Goal: Information Seeking & Learning: Find specific fact

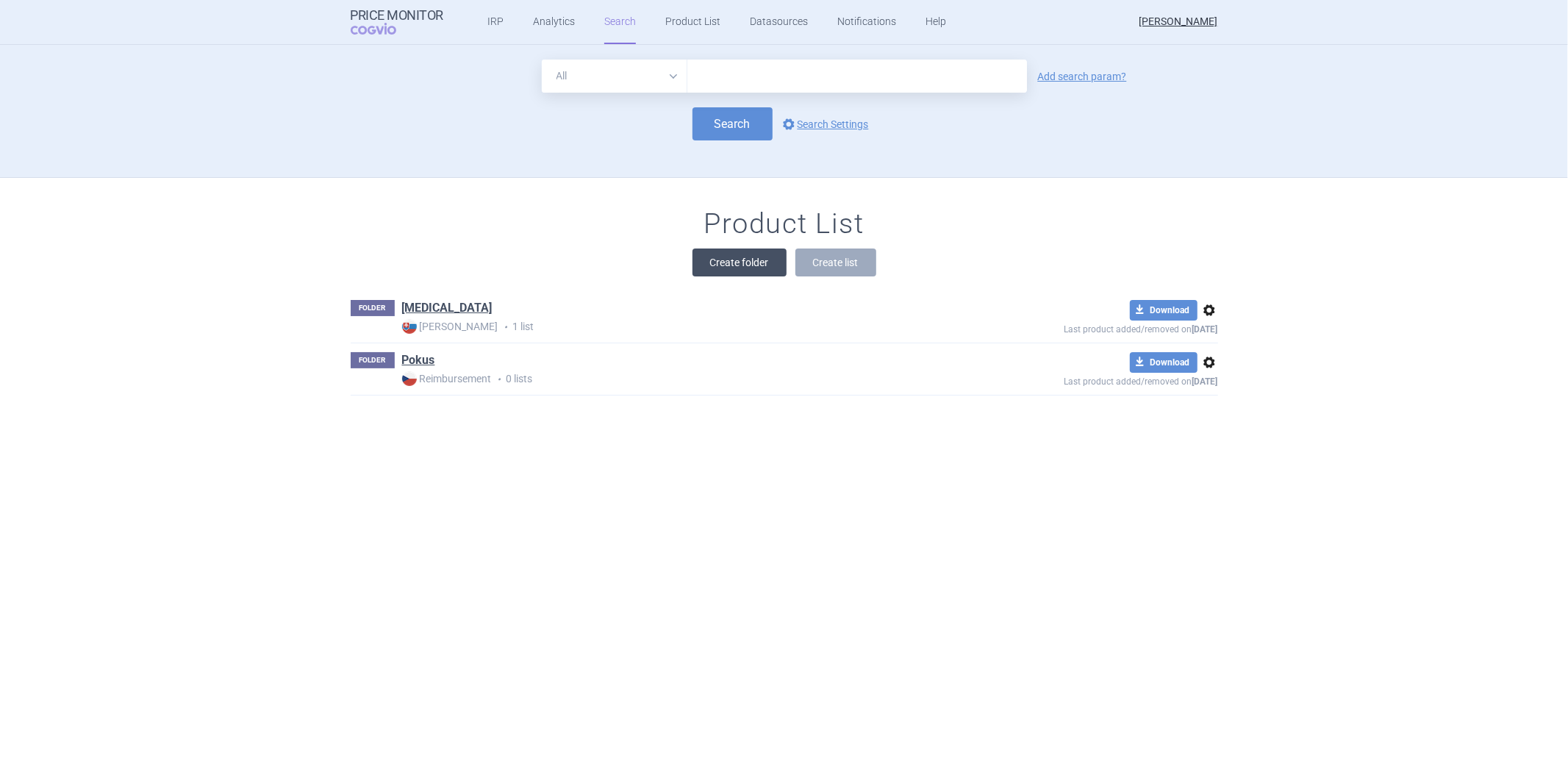
click at [698, 254] on button "Create folder" at bounding box center [740, 262] width 94 height 28
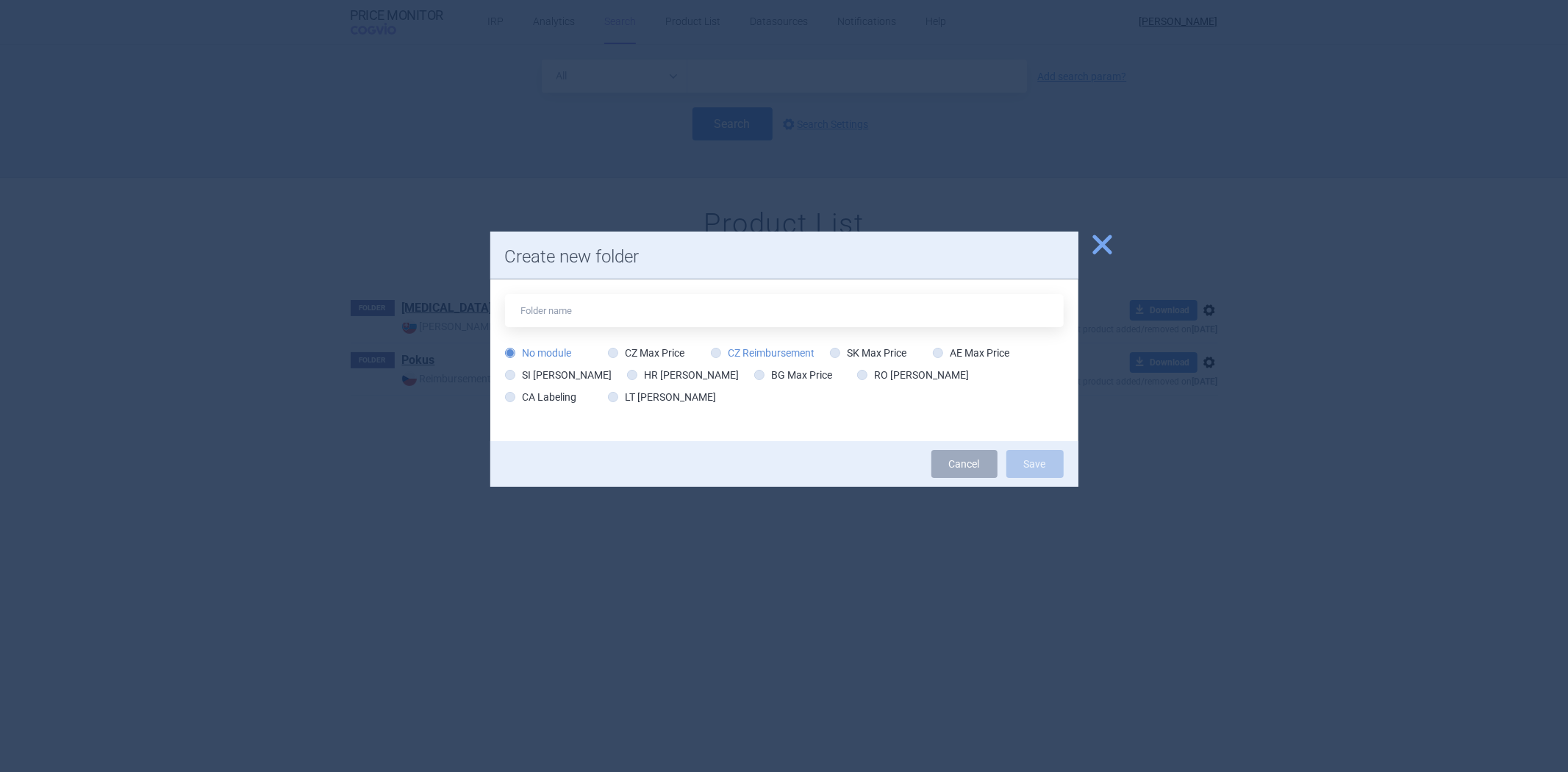
click at [761, 354] on label "CZ Reimbursement" at bounding box center [763, 353] width 104 height 15
click at [727, 354] on input "CZ Reimbursement" at bounding box center [719, 354] width 15 height 15
radio input "true"
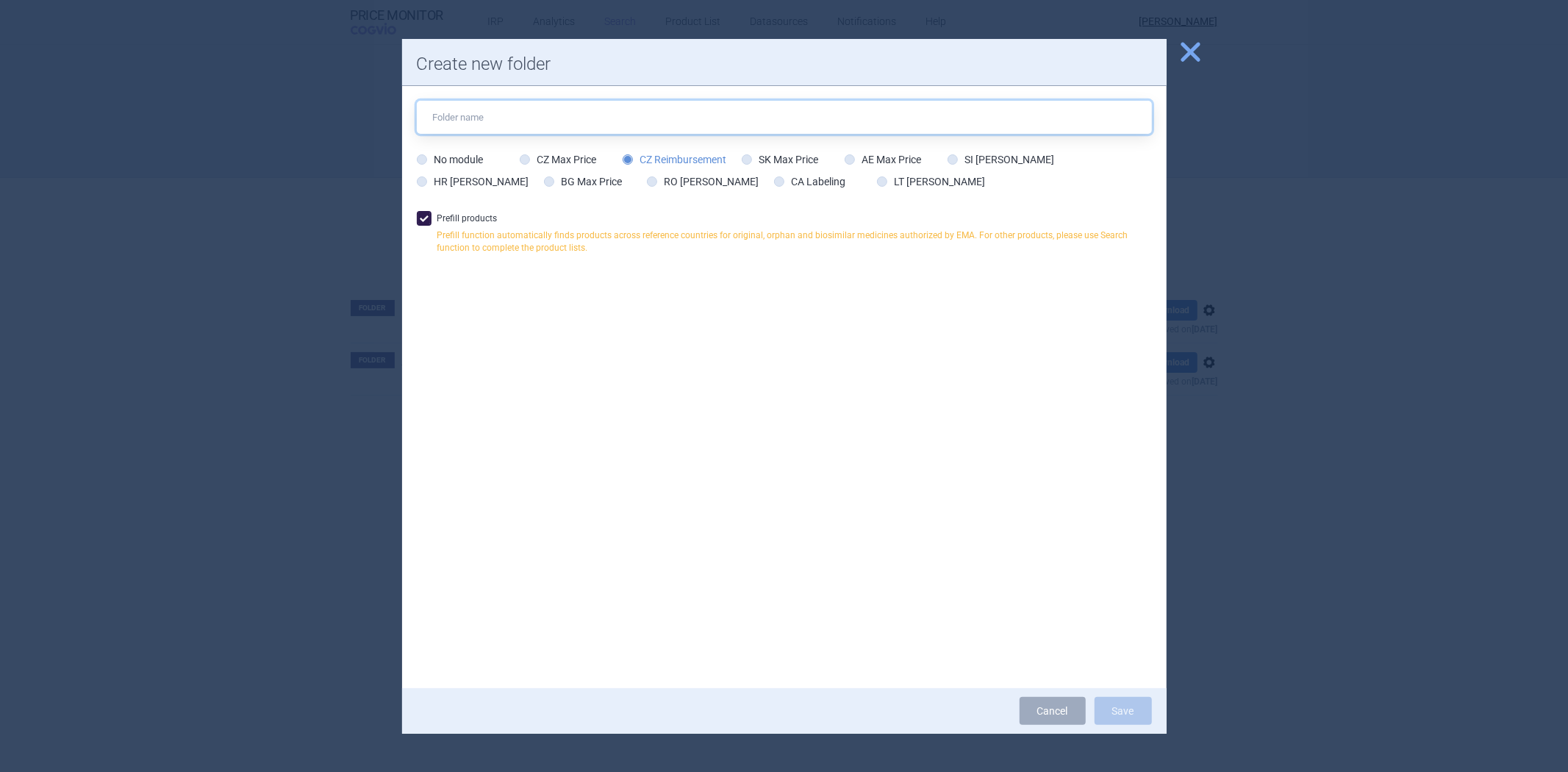
click at [697, 101] on input "text" at bounding box center [784, 117] width 736 height 33
type input "Statiny"
click at [1142, 714] on button "Save" at bounding box center [1123, 711] width 57 height 28
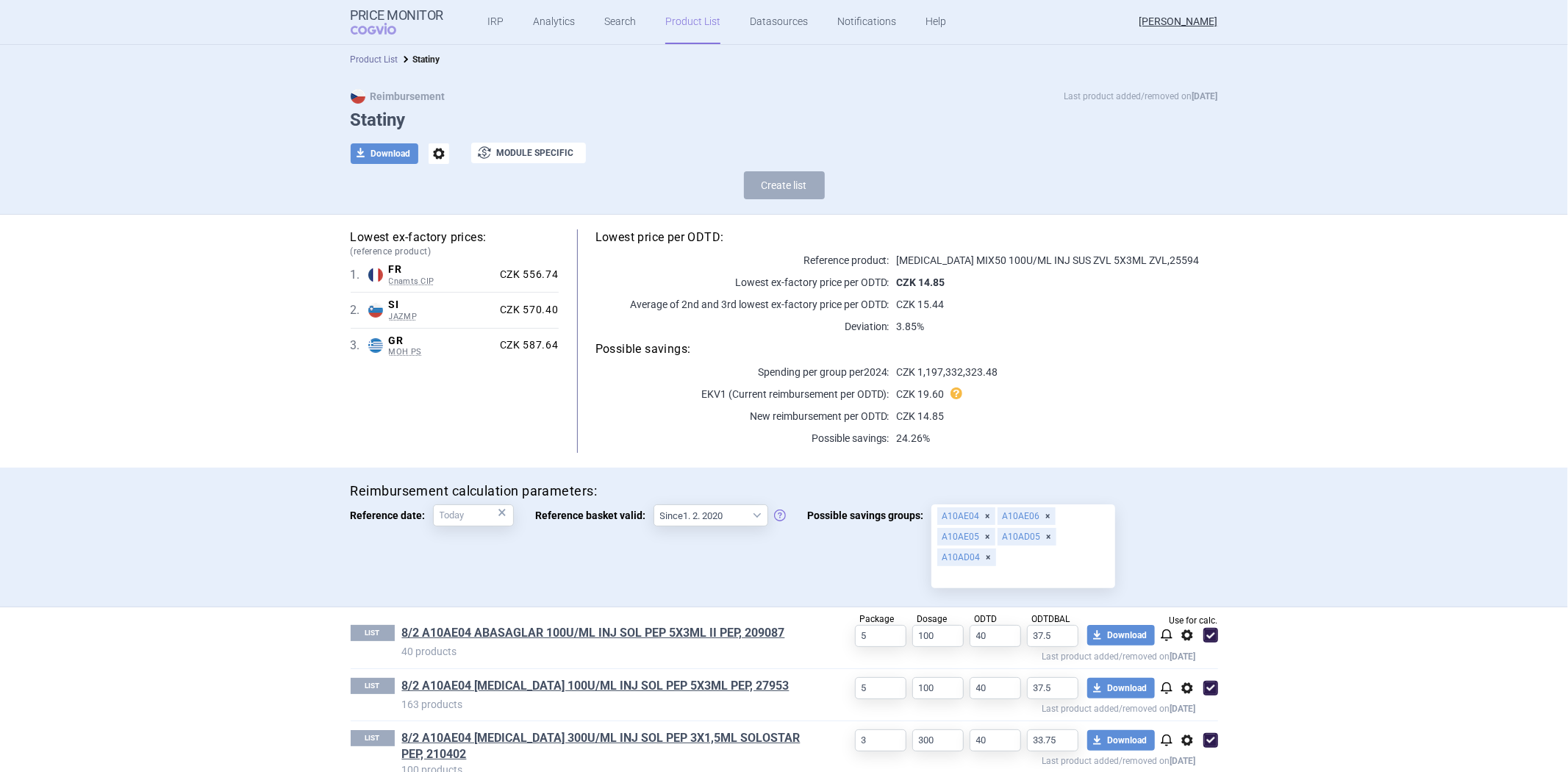
click at [379, 62] on link "Product List" at bounding box center [374, 59] width 48 height 10
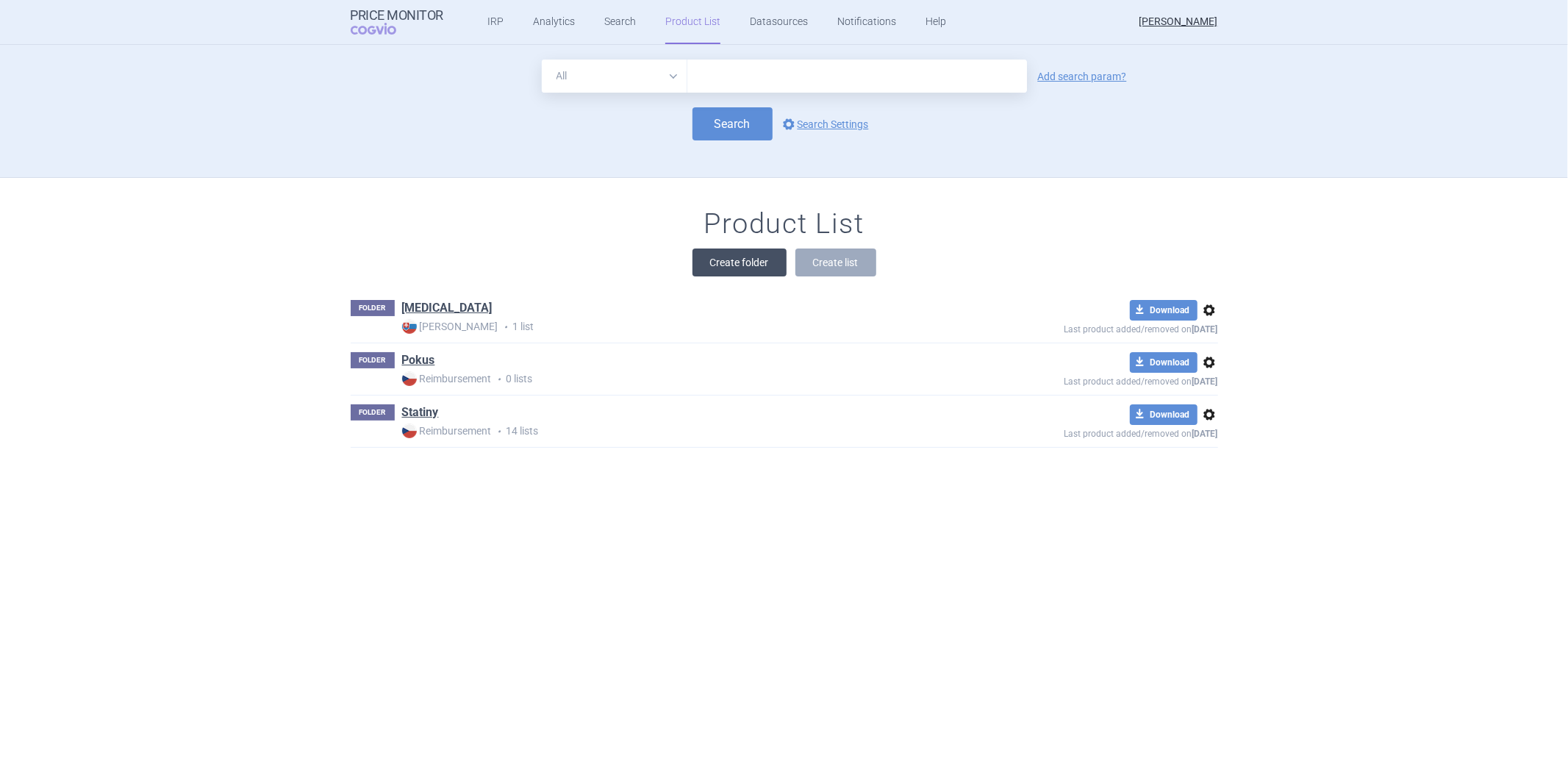
click at [714, 253] on button "Create folder" at bounding box center [740, 262] width 94 height 28
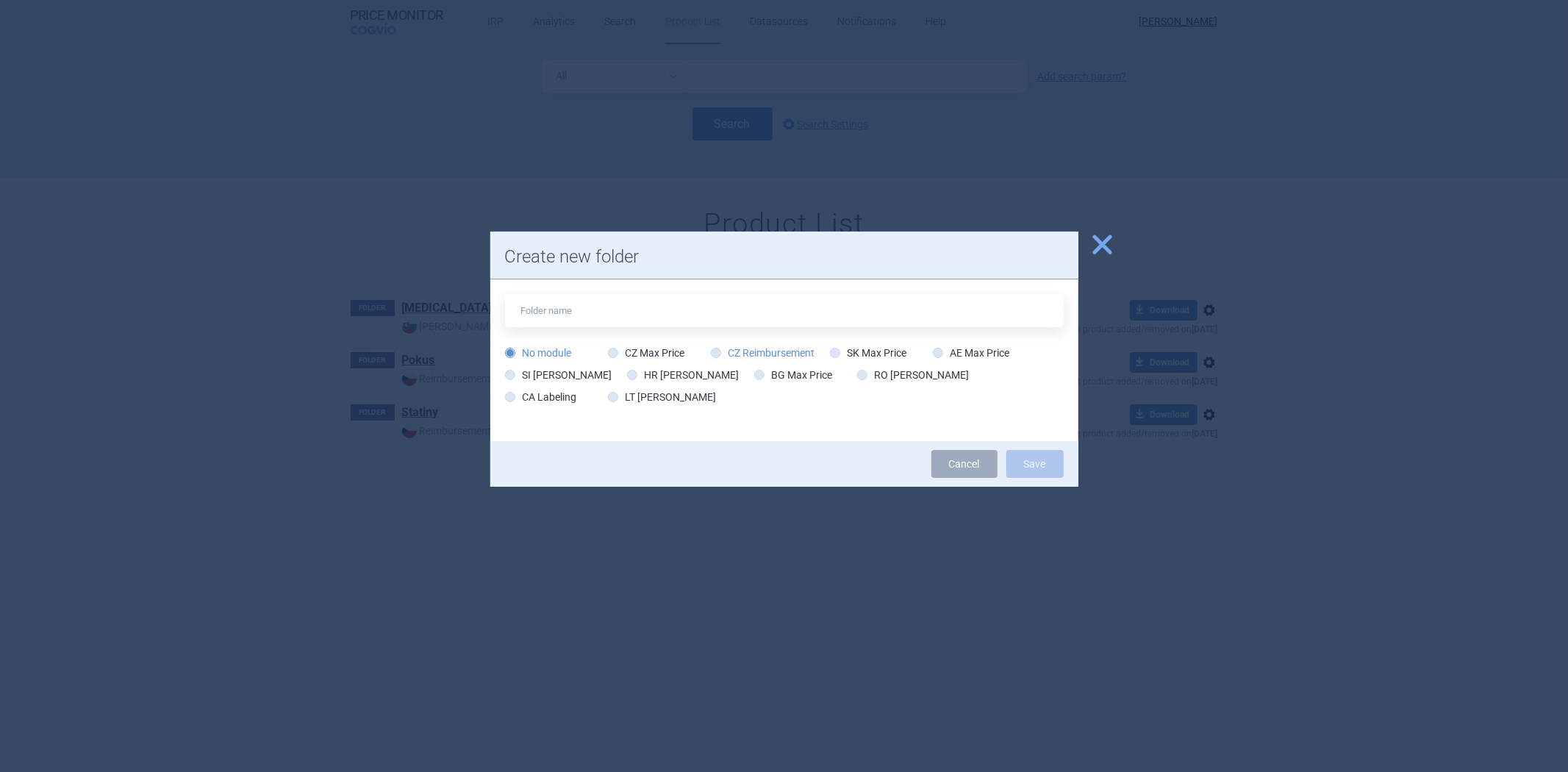
click at [746, 348] on label "CZ Reimbursement" at bounding box center [763, 353] width 104 height 15
click at [727, 348] on input "CZ Reimbursement" at bounding box center [719, 354] width 15 height 15
radio input "true"
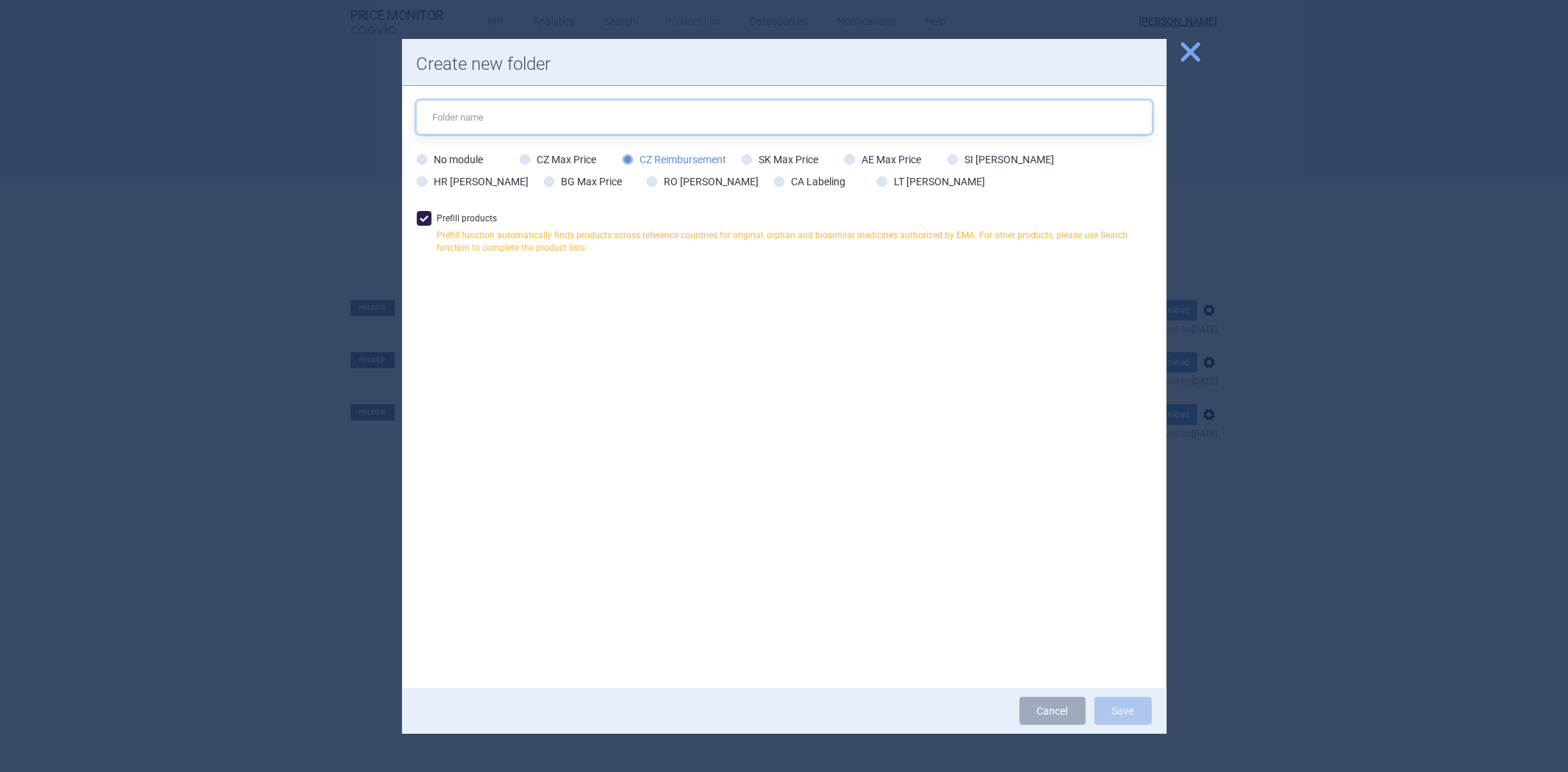
click at [684, 132] on input "text" at bounding box center [784, 117] width 736 height 33
type input "001"
click at [1125, 706] on button "Save" at bounding box center [1123, 711] width 57 height 28
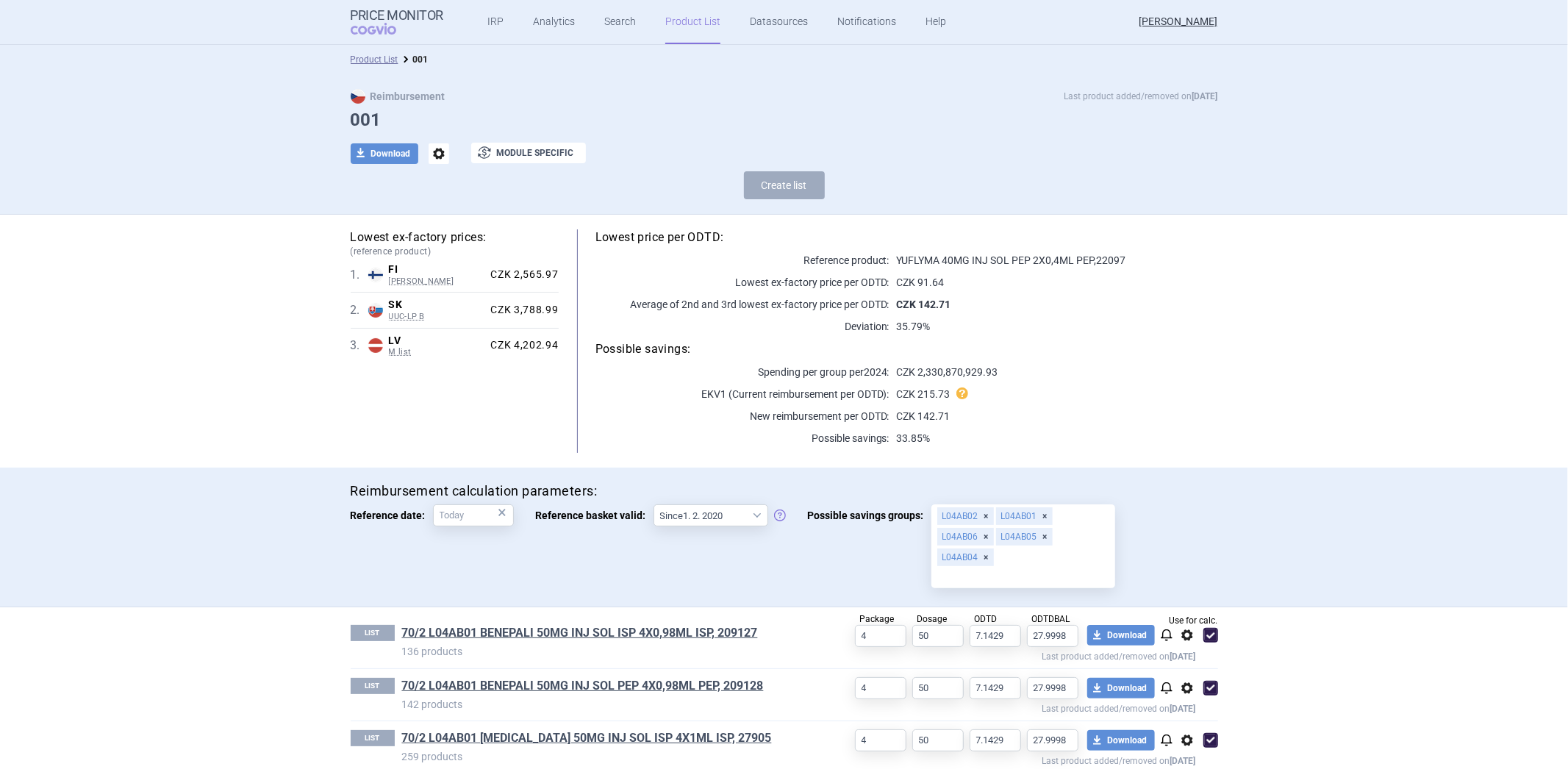
click at [769, 564] on div "Reimbursement calculation parameters: Reference date: × Reference basket valid:…" at bounding box center [784, 537] width 867 height 111
click at [375, 54] on link "Product List" at bounding box center [374, 59] width 48 height 10
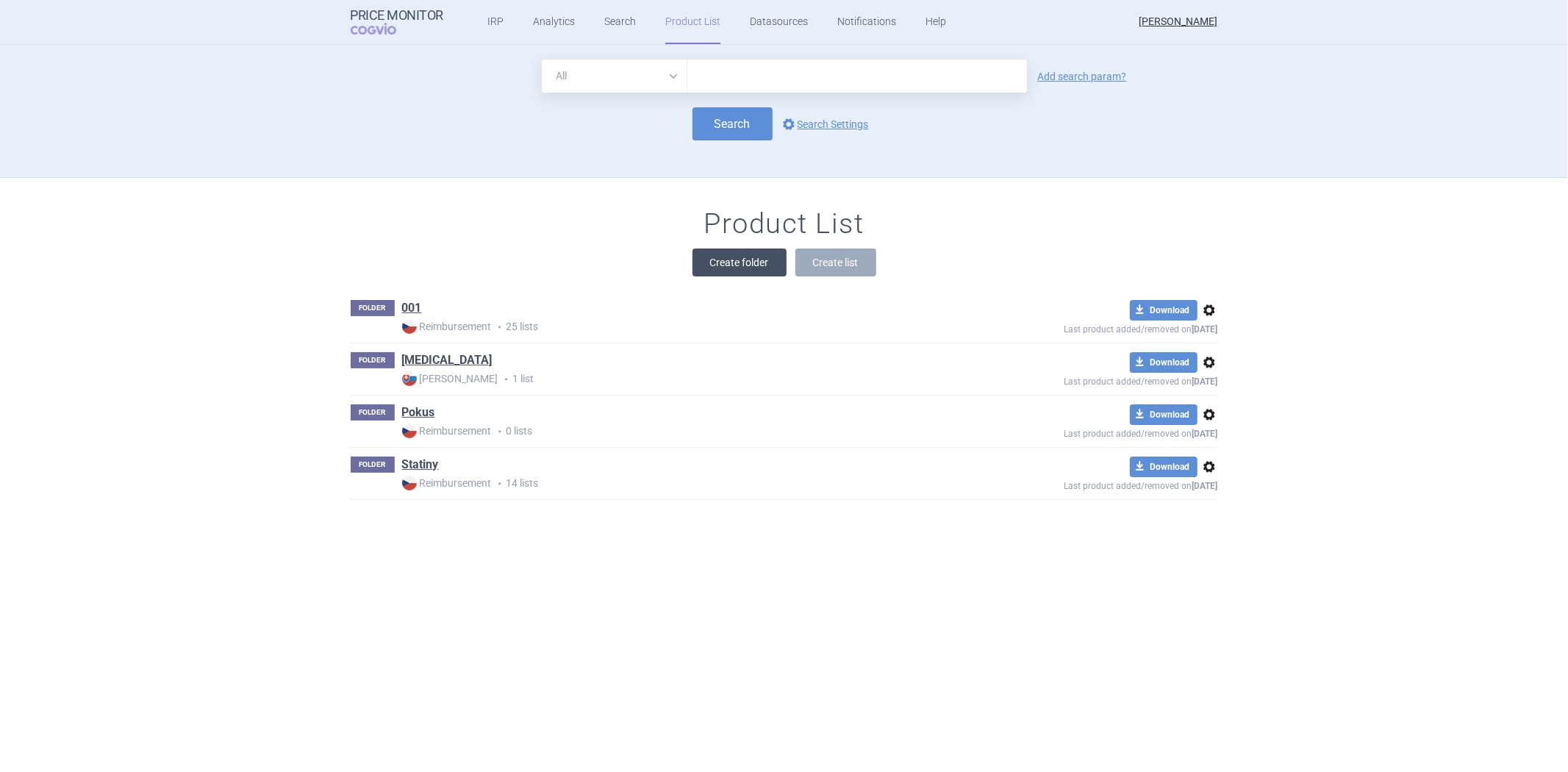
click at [769, 254] on button "Create folder" at bounding box center [740, 262] width 94 height 28
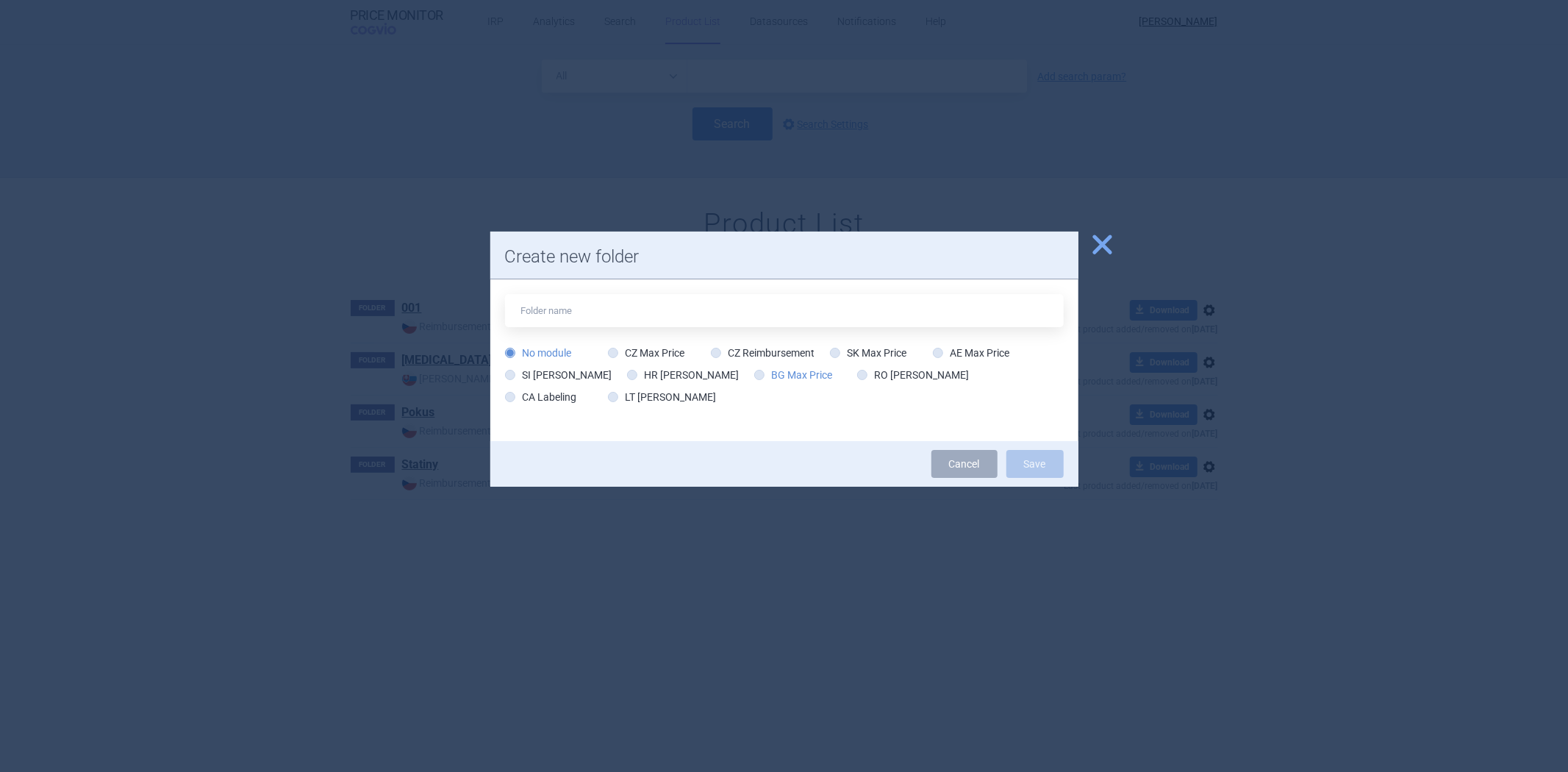
click at [754, 367] on label "BG Max Price" at bounding box center [793, 375] width 78 height 15
click at [755, 368] on input "BG Max Price" at bounding box center [762, 376] width 15 height 15
radio input "true"
click at [740, 355] on label "CZ Reimbursement" at bounding box center [763, 353] width 104 height 15
click at [727, 355] on input "CZ Reimbursement" at bounding box center [719, 354] width 15 height 15
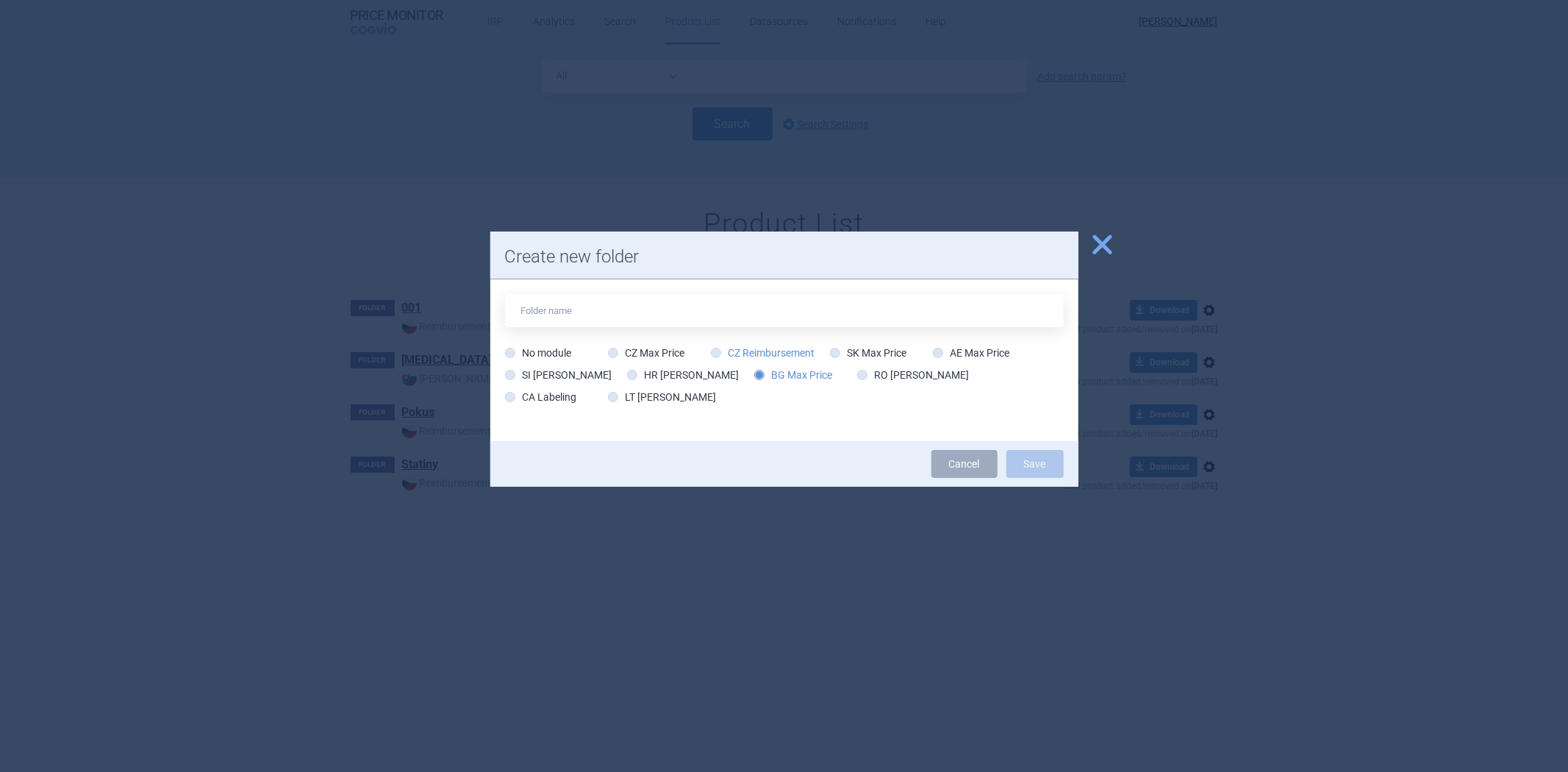
radio input "true"
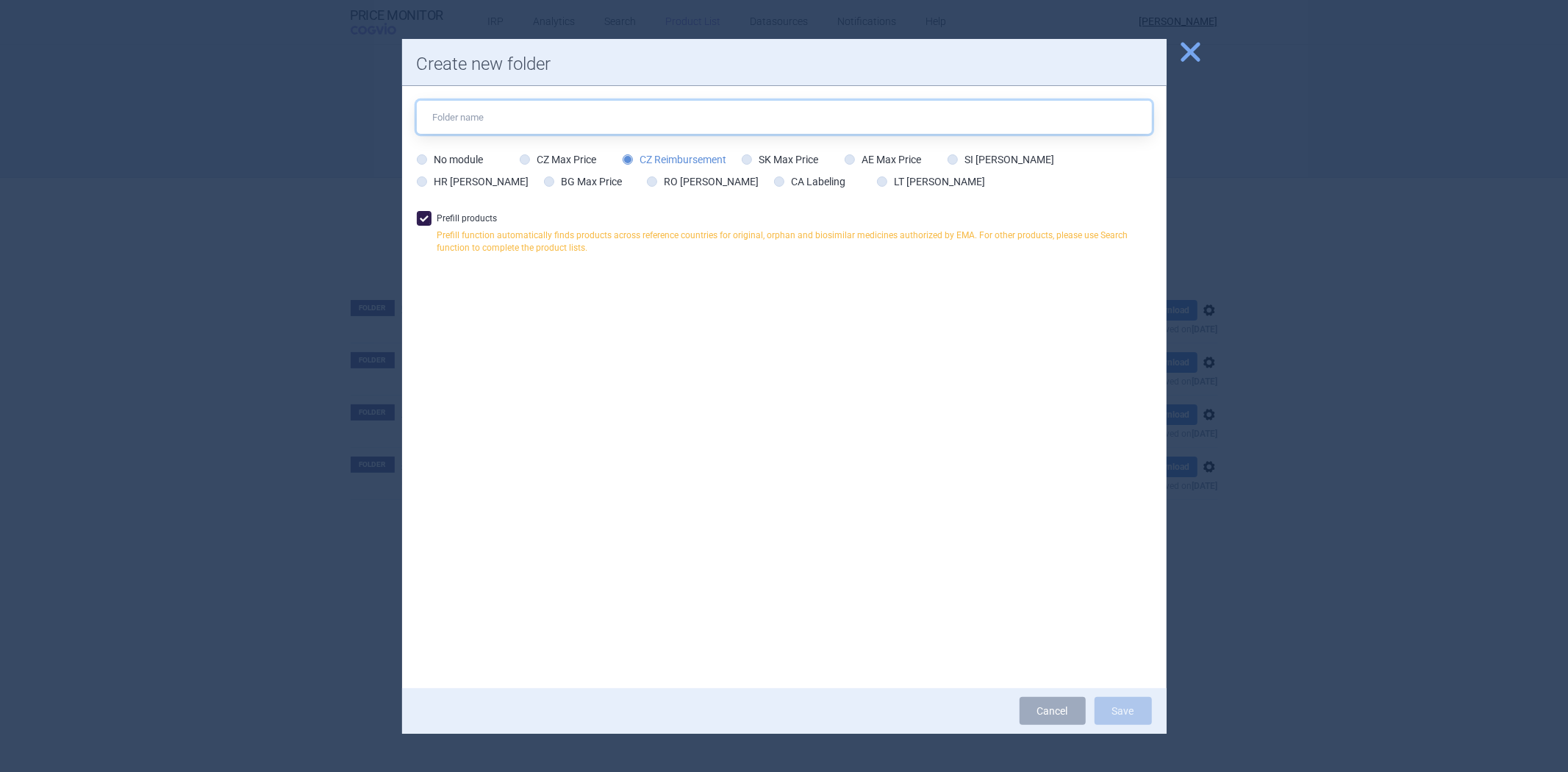
click at [638, 118] on input "text" at bounding box center [784, 117] width 736 height 33
type input "ATD"
click at [1143, 714] on button "Save" at bounding box center [1123, 711] width 57 height 28
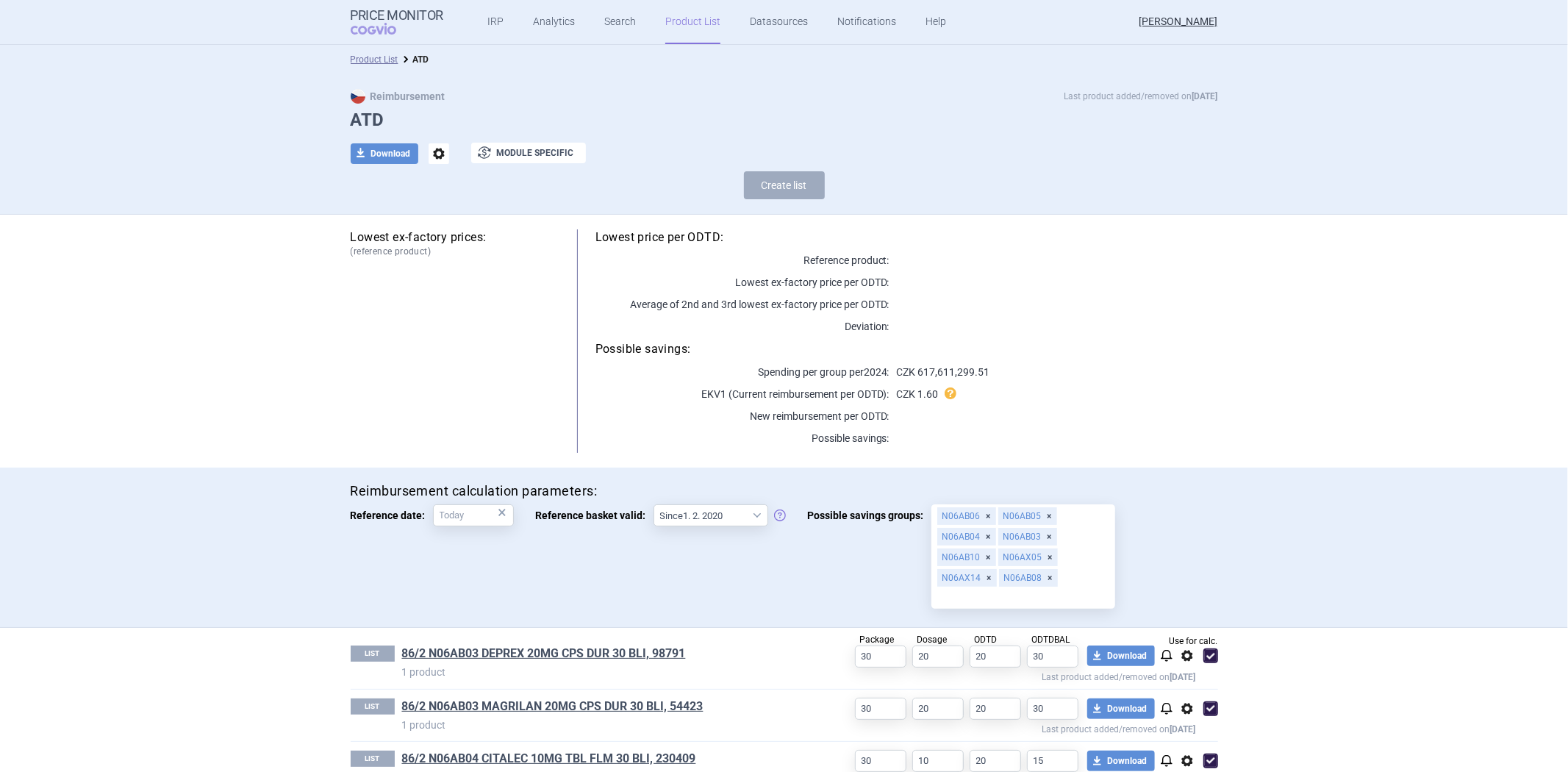
click at [374, 52] on li "Product List" at bounding box center [374, 60] width 48 height 15
click at [362, 61] on link "Product List" at bounding box center [374, 59] width 48 height 10
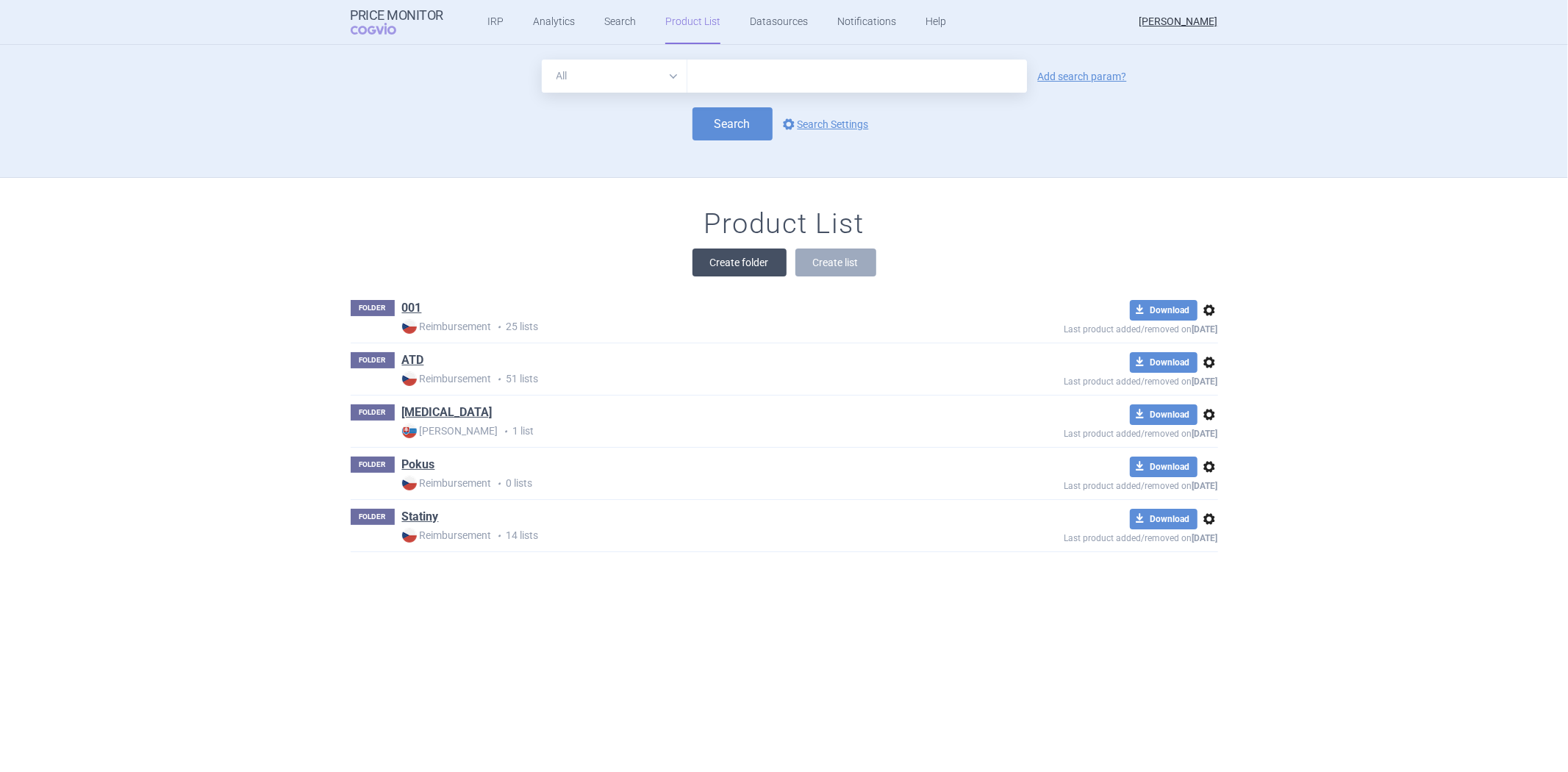
click at [747, 275] on button "Create folder" at bounding box center [740, 262] width 94 height 28
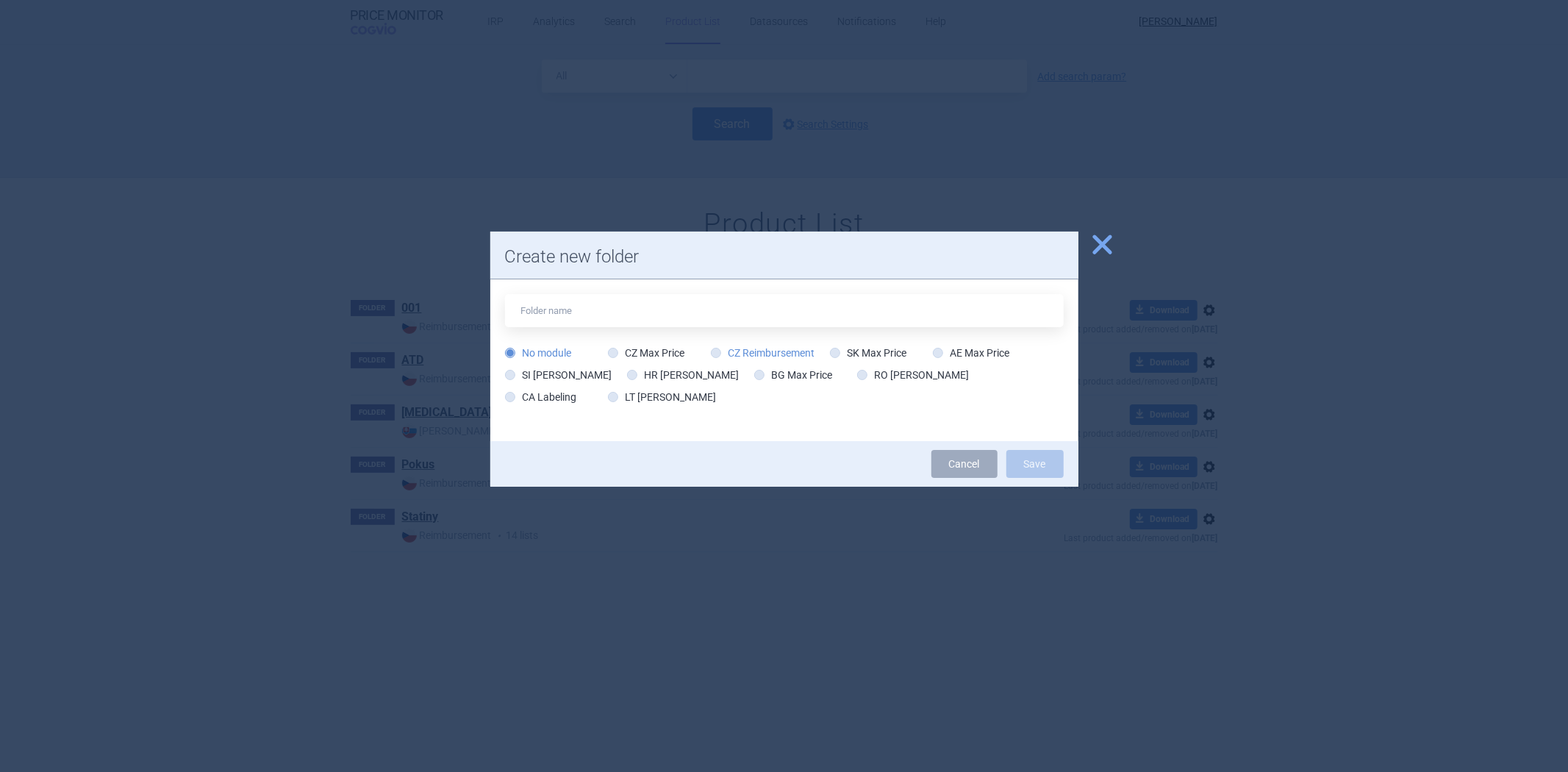
click at [765, 353] on label "CZ Reimbursement" at bounding box center [763, 353] width 104 height 15
click at [727, 353] on input "CZ Reimbursement" at bounding box center [719, 354] width 15 height 15
radio input "true"
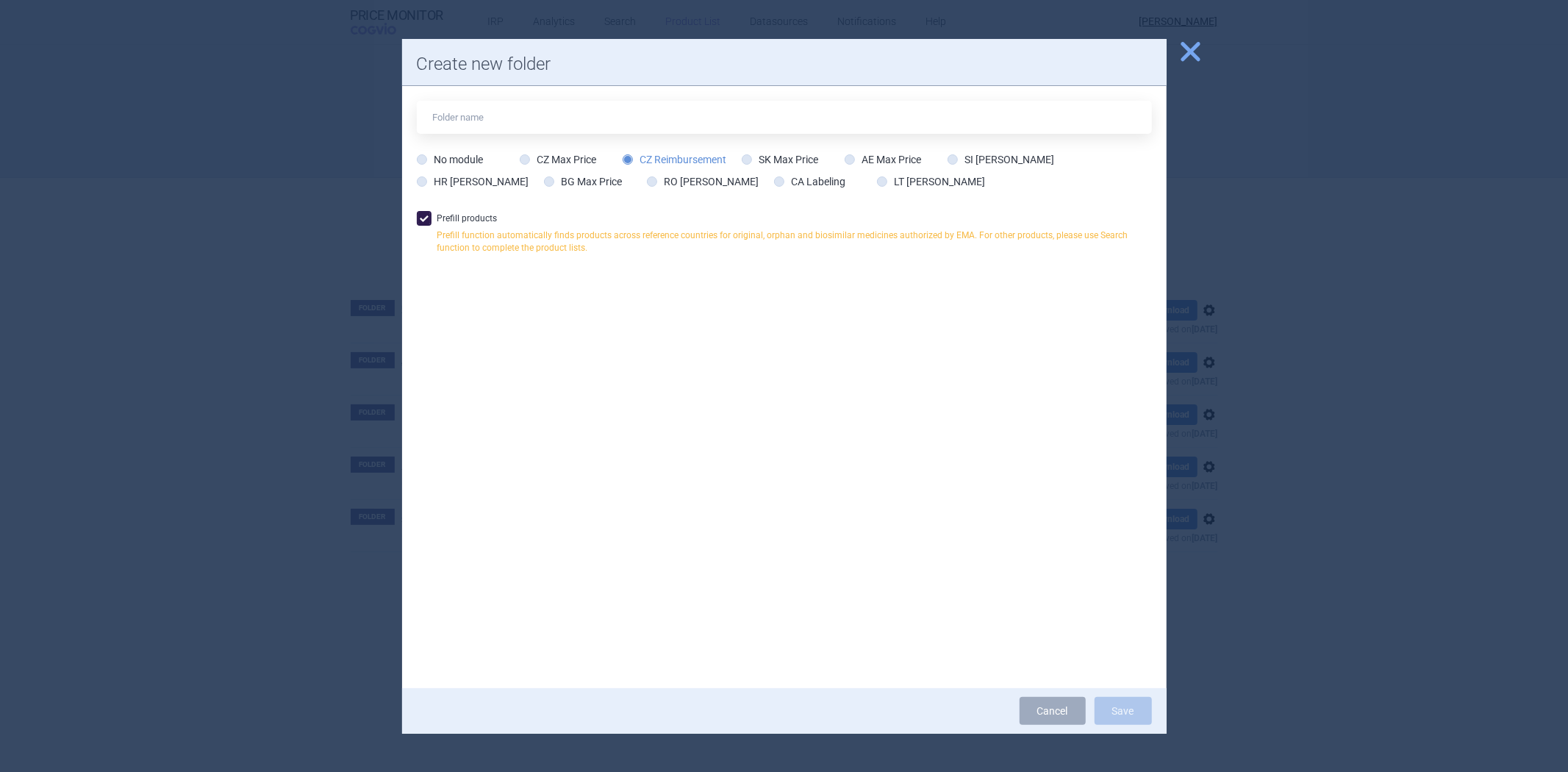
click at [1180, 55] on span "close" at bounding box center [1191, 52] width 26 height 26
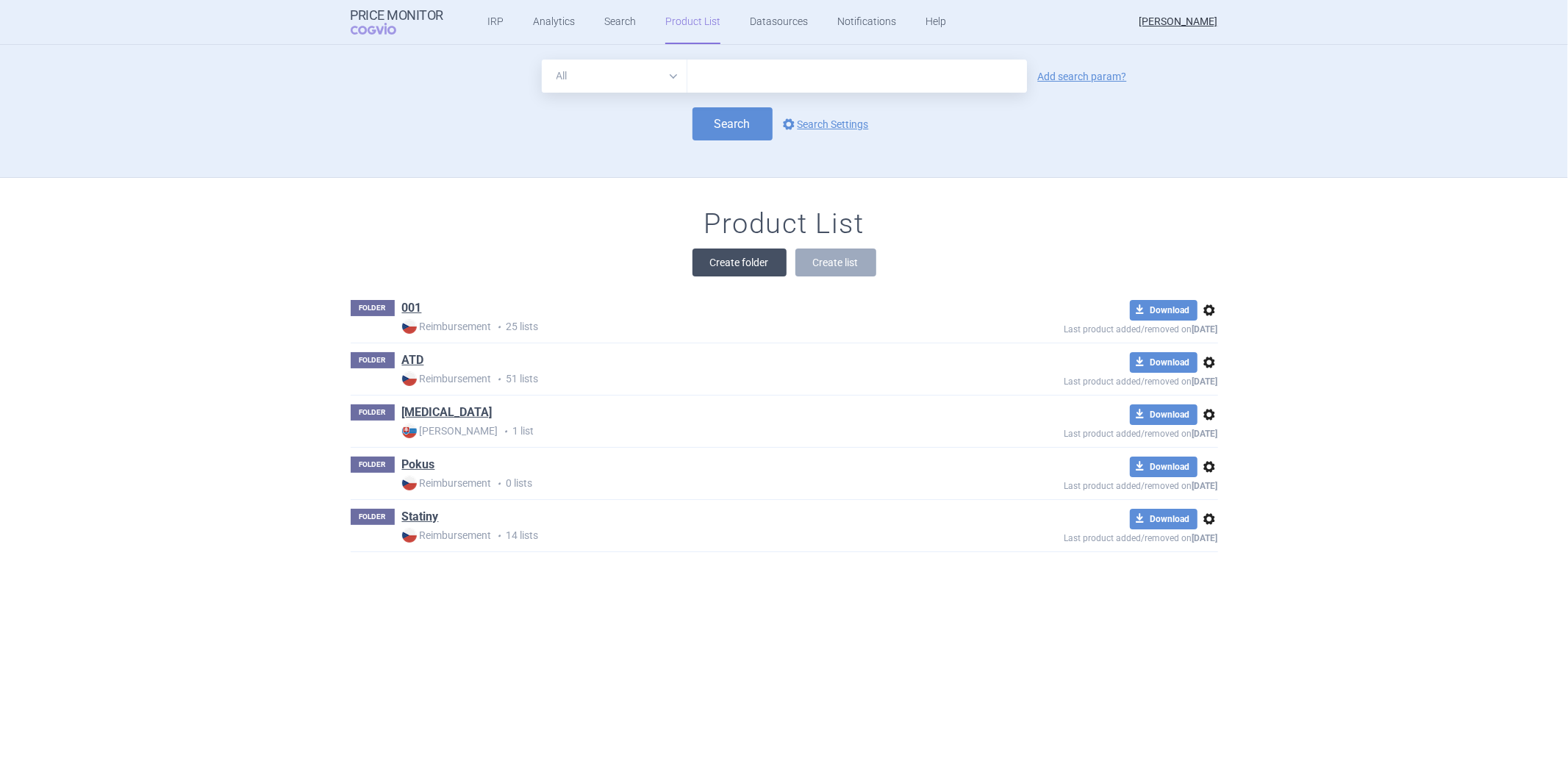
click at [722, 260] on button "Create folder" at bounding box center [740, 262] width 94 height 28
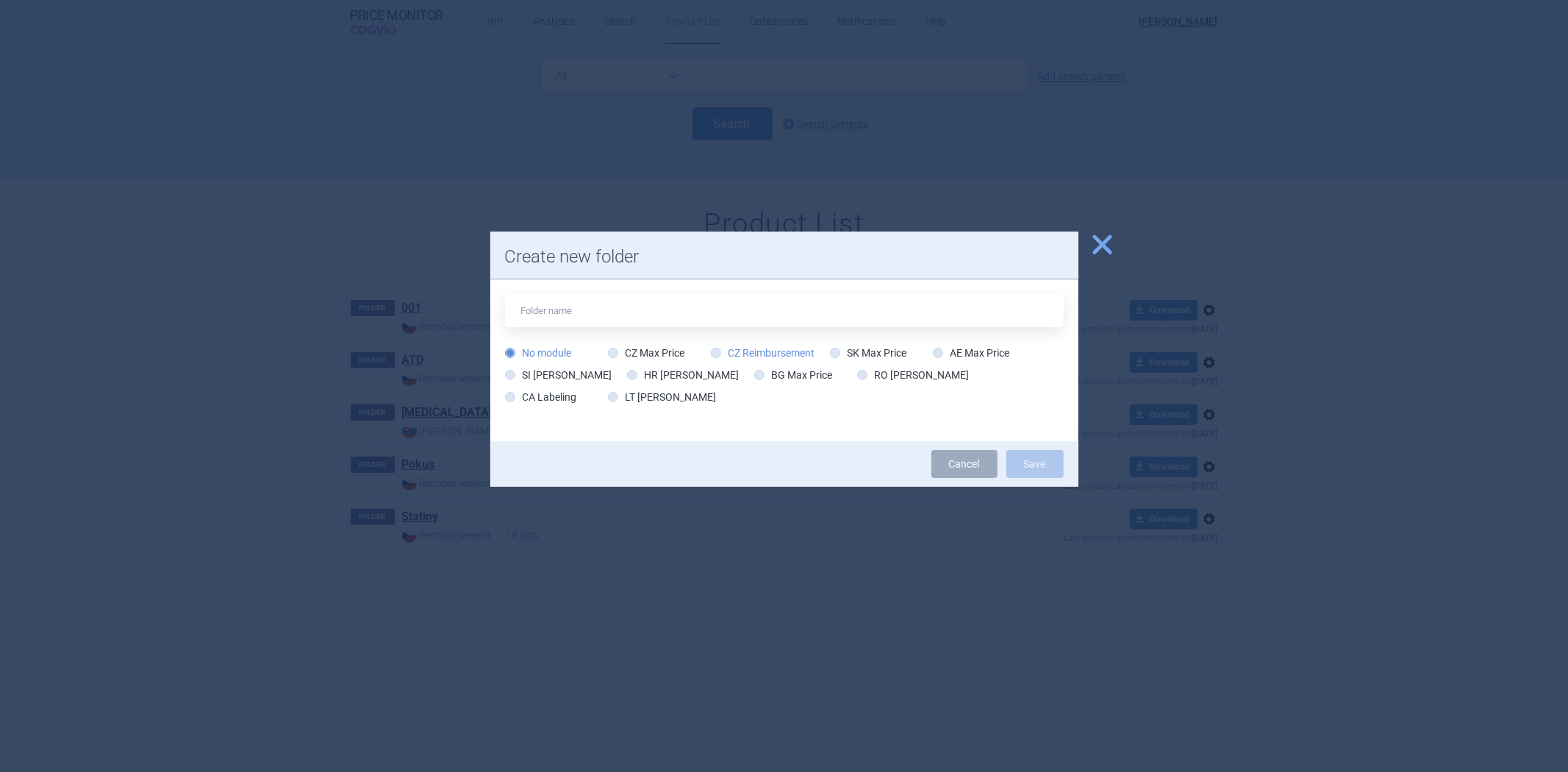
click at [783, 347] on label "CZ Reimbursement" at bounding box center [763, 353] width 104 height 15
click at [727, 347] on input "CZ Reimbursement" at bounding box center [719, 354] width 15 height 15
radio input "true"
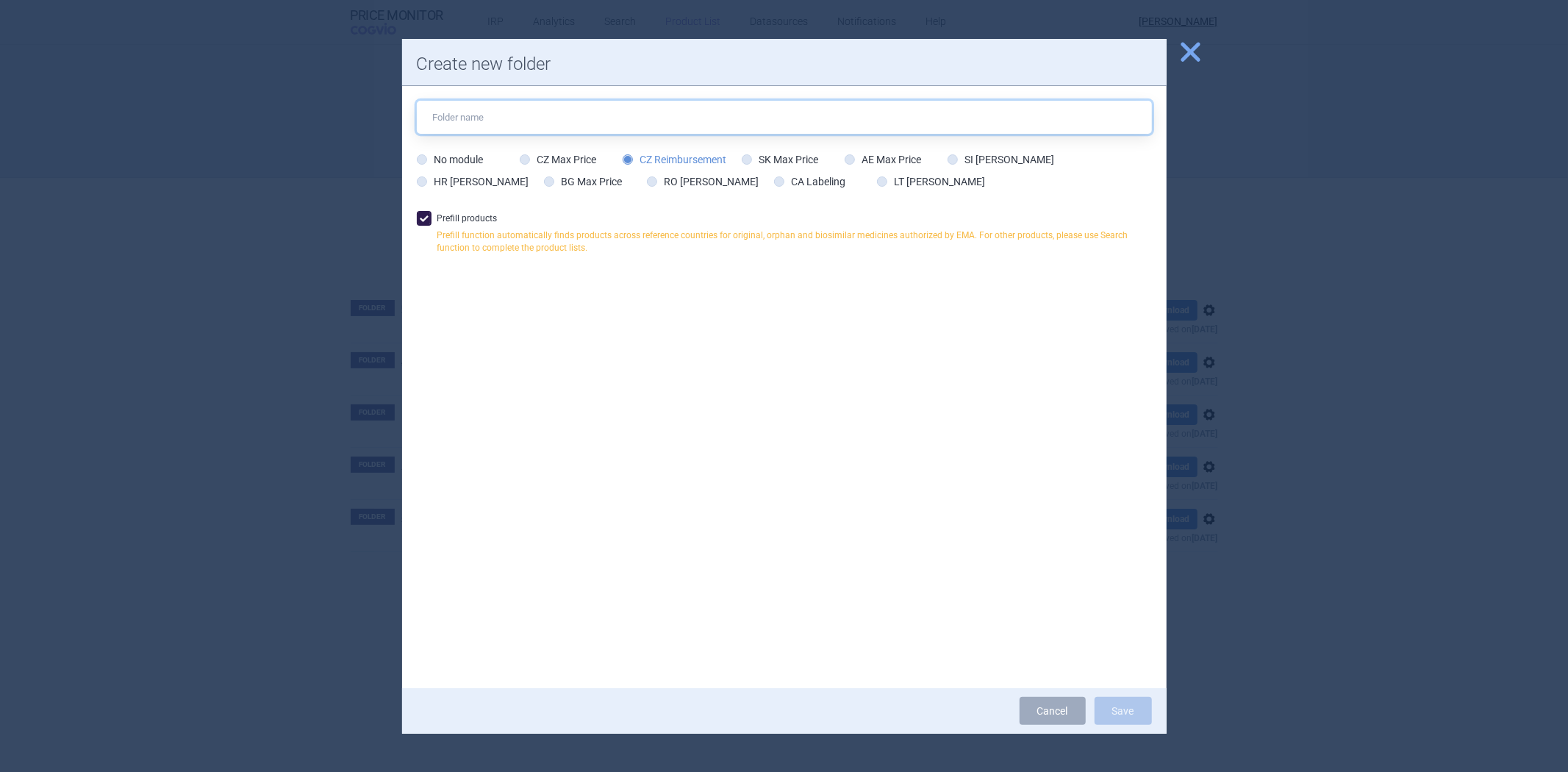
click at [681, 120] on input "text" at bounding box center [784, 117] width 736 height 33
type input "Pokus"
click at [1117, 701] on button "Save" at bounding box center [1123, 711] width 57 height 28
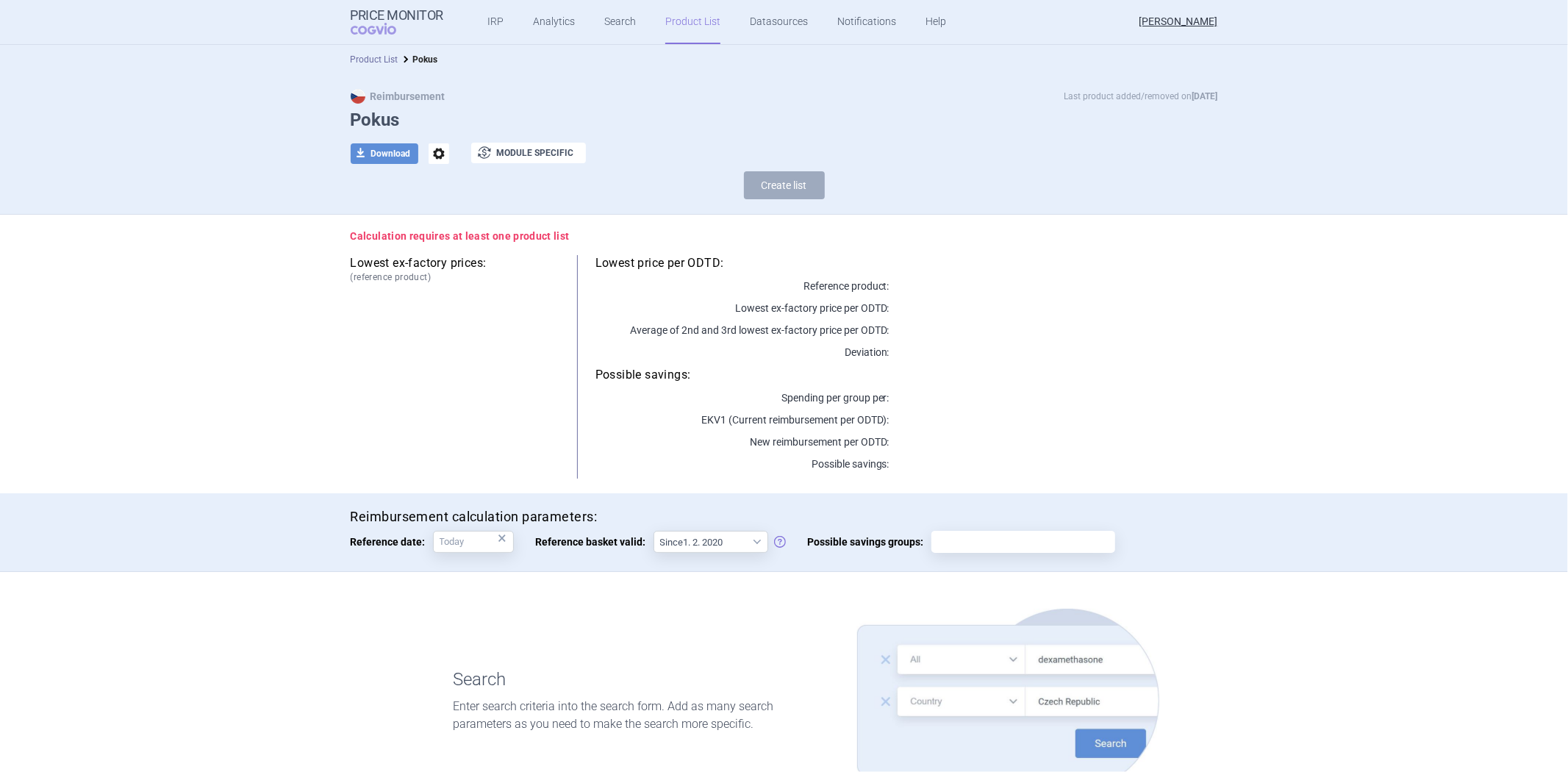
click at [375, 61] on link "Product List" at bounding box center [374, 59] width 48 height 10
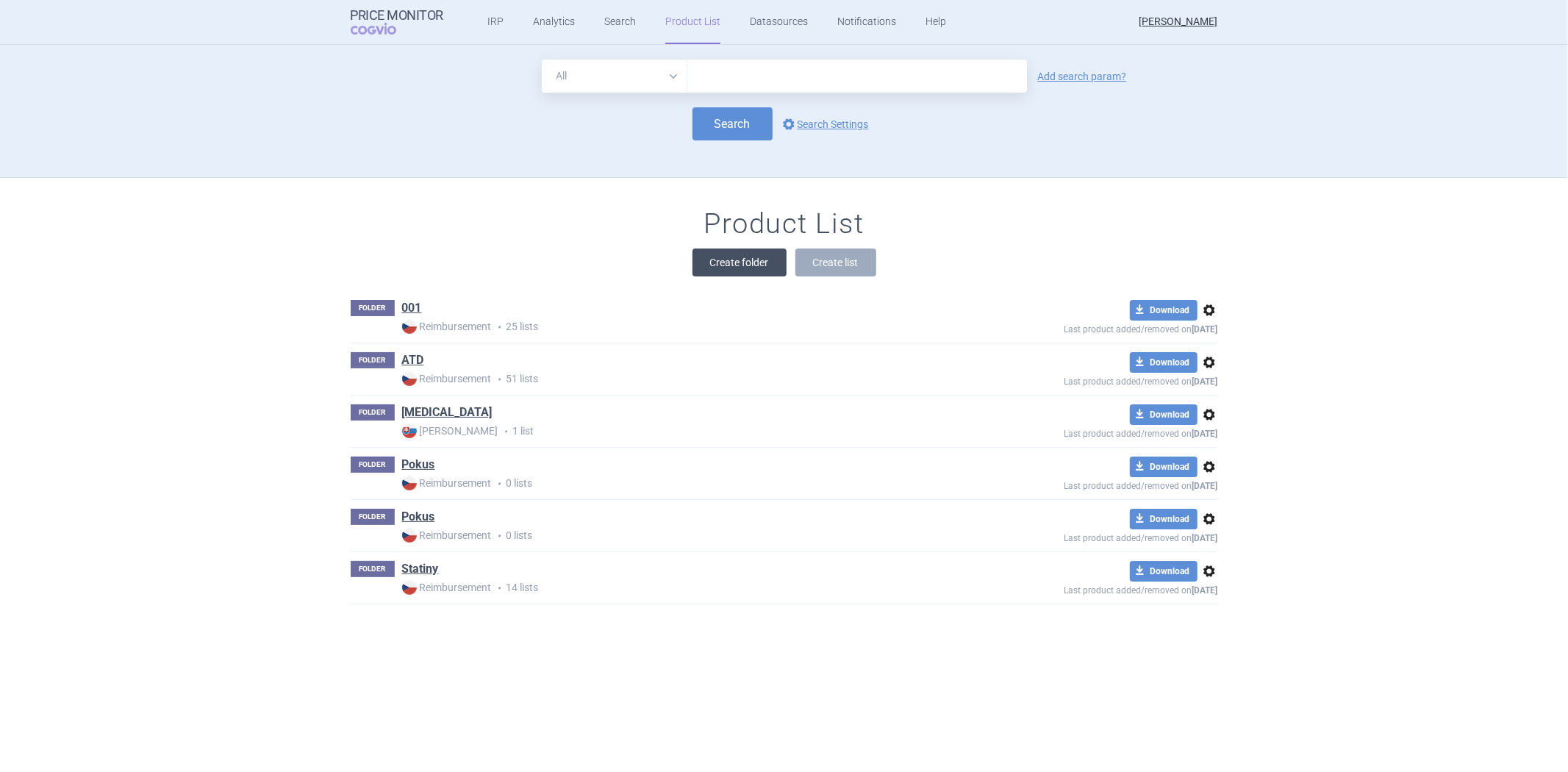
click at [767, 259] on button "Create folder" at bounding box center [740, 262] width 94 height 28
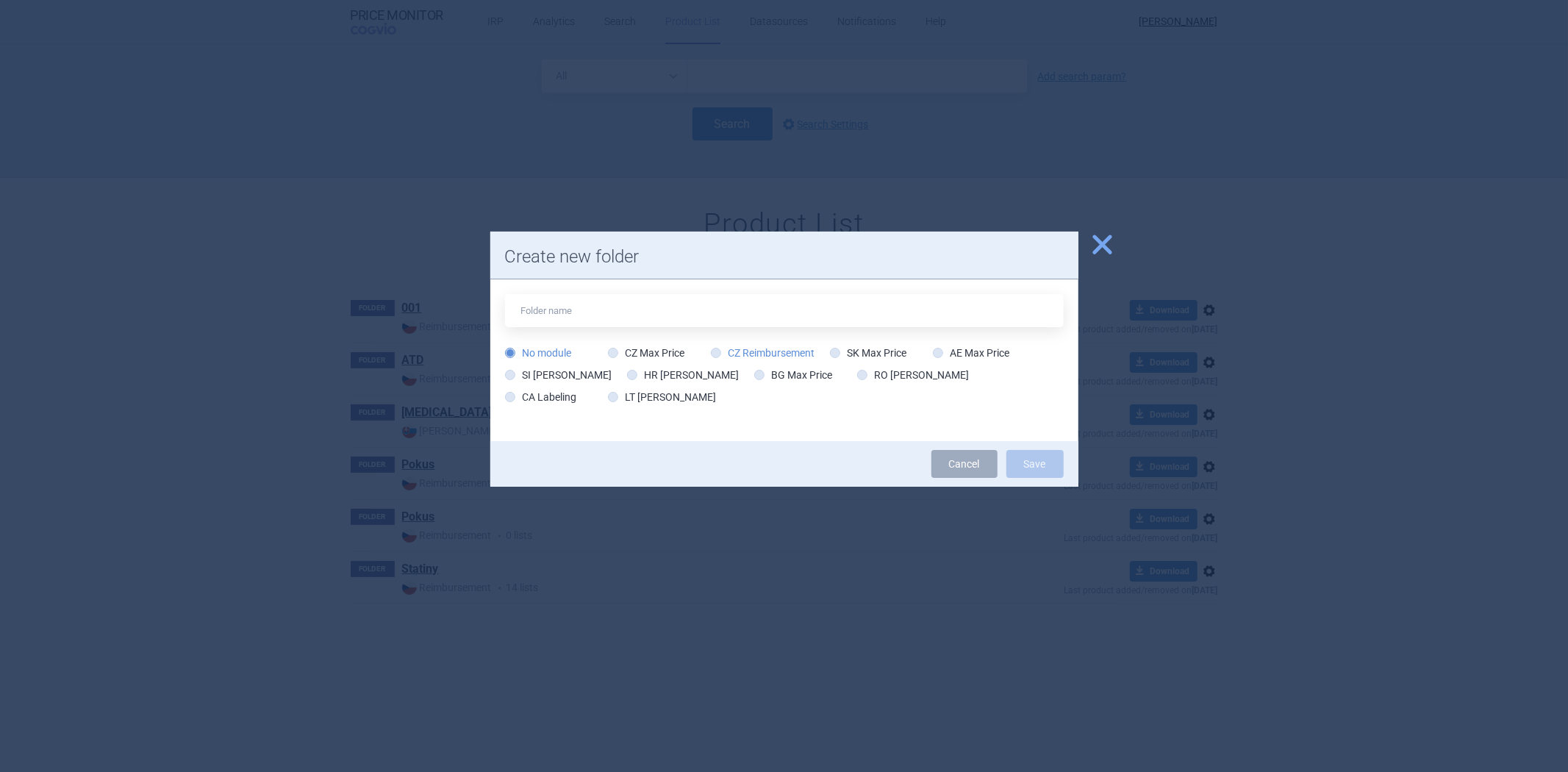
click at [740, 358] on label "CZ Reimbursement" at bounding box center [763, 353] width 104 height 15
click at [727, 358] on input "CZ Reimbursement" at bounding box center [719, 354] width 15 height 15
radio input "true"
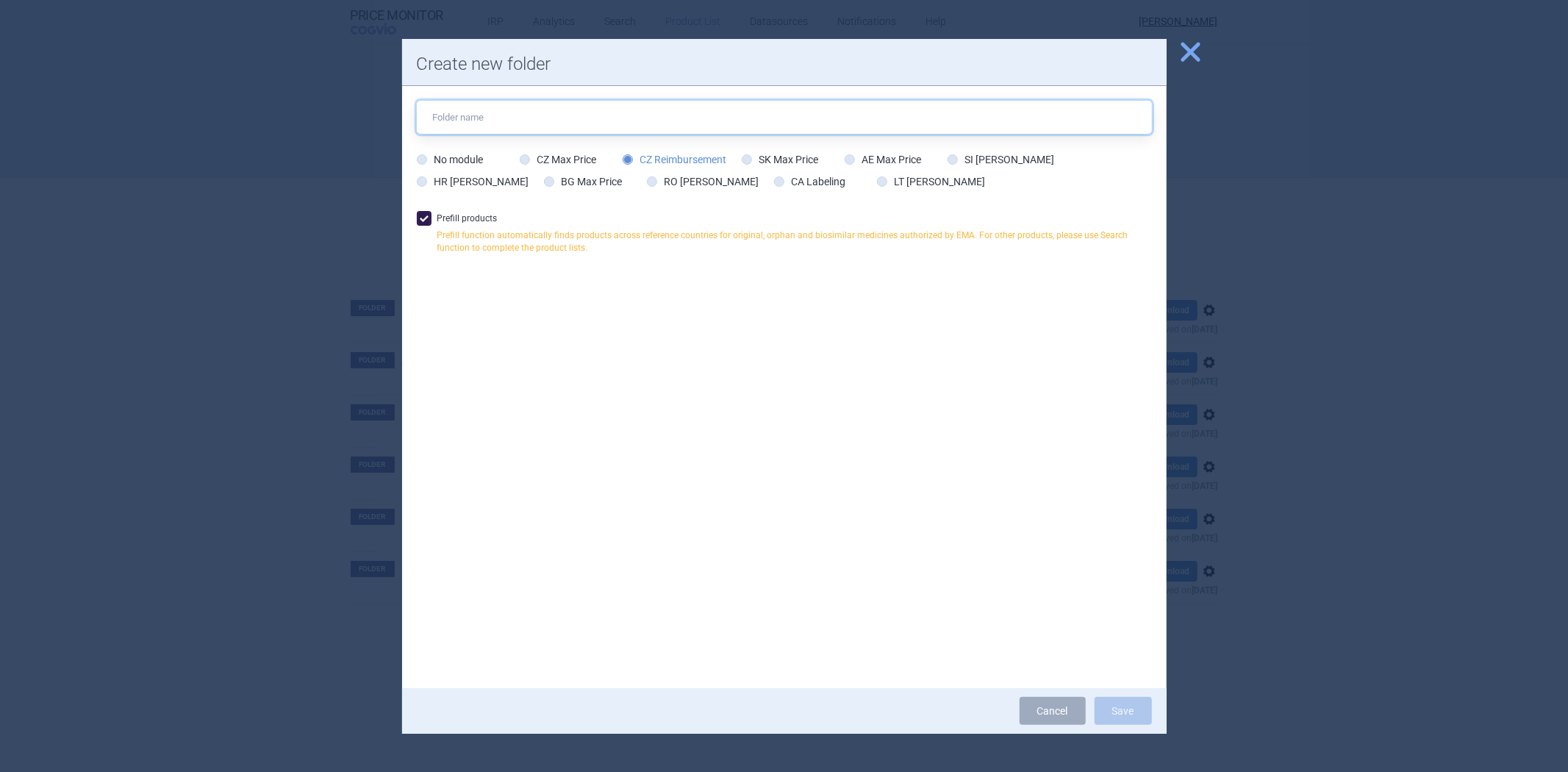
click at [637, 134] on input "text" at bounding box center [784, 117] width 736 height 33
type input "Pokus"
click at [1128, 720] on button "Save" at bounding box center [1123, 711] width 57 height 28
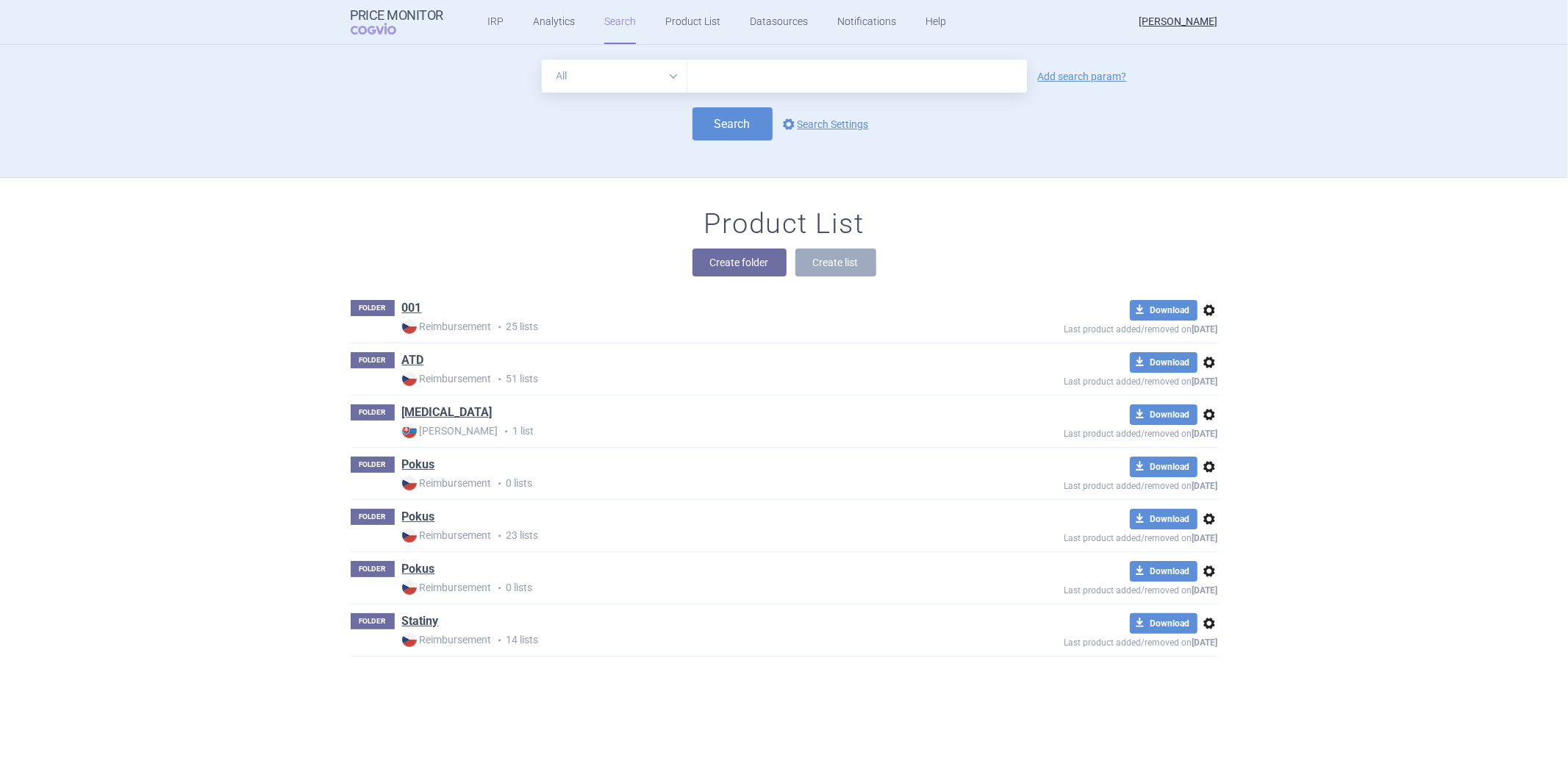
click at [762, 86] on input "text" at bounding box center [857, 76] width 340 height 33
drag, startPoint x: 665, startPoint y: 208, endPoint x: 673, endPoint y: 200, distance: 11.3
click at [665, 208] on div "Product List Create folder Create list" at bounding box center [784, 250] width 926 height 84
click at [790, 128] on span "options" at bounding box center [789, 124] width 18 height 18
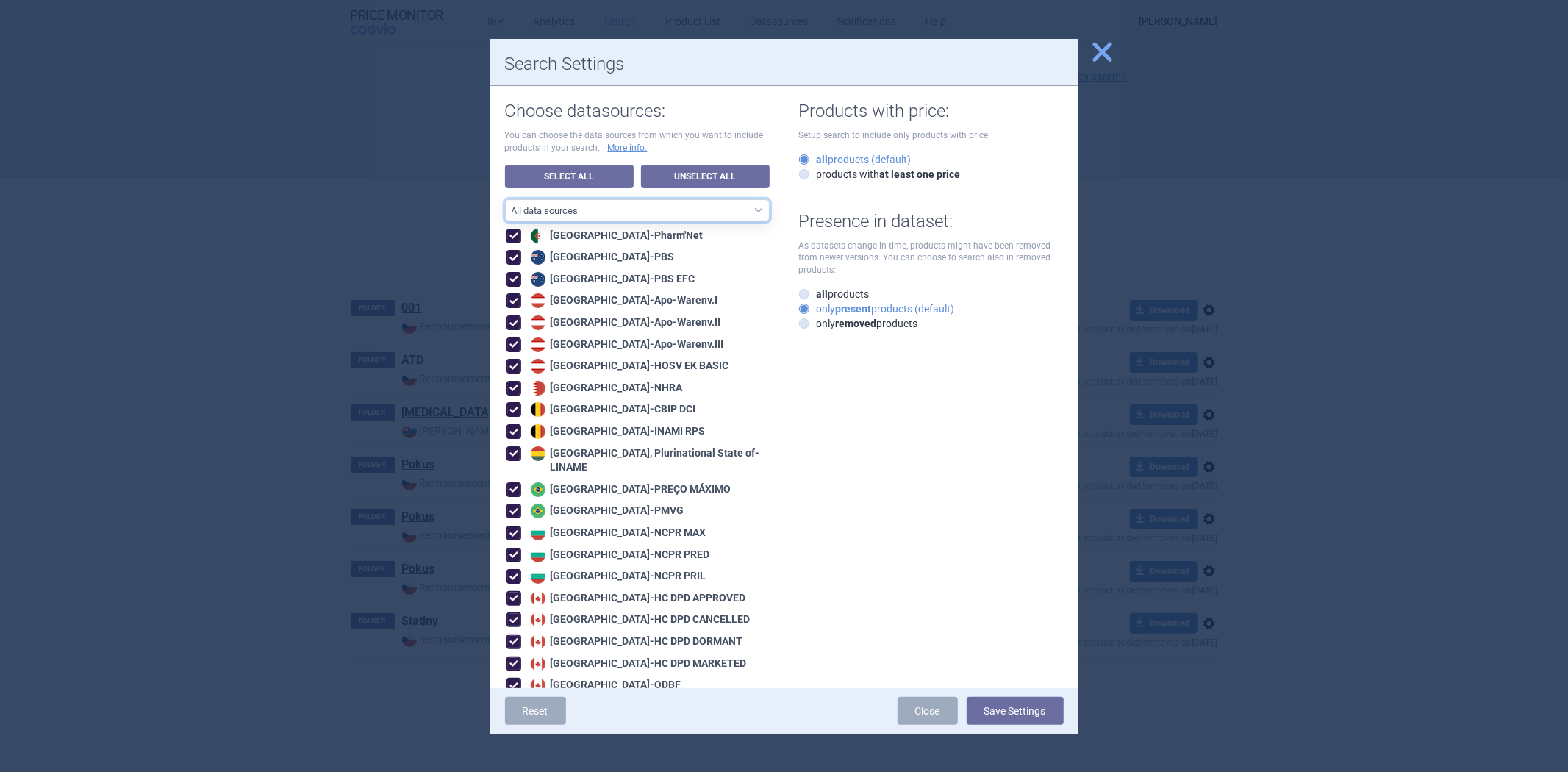
click at [685, 213] on select "All data sources CZ reference sources - Reimbursement SK reference sources - Of…" at bounding box center [638, 210] width 265 height 22
click at [703, 168] on link "Unselect All" at bounding box center [705, 176] width 128 height 23
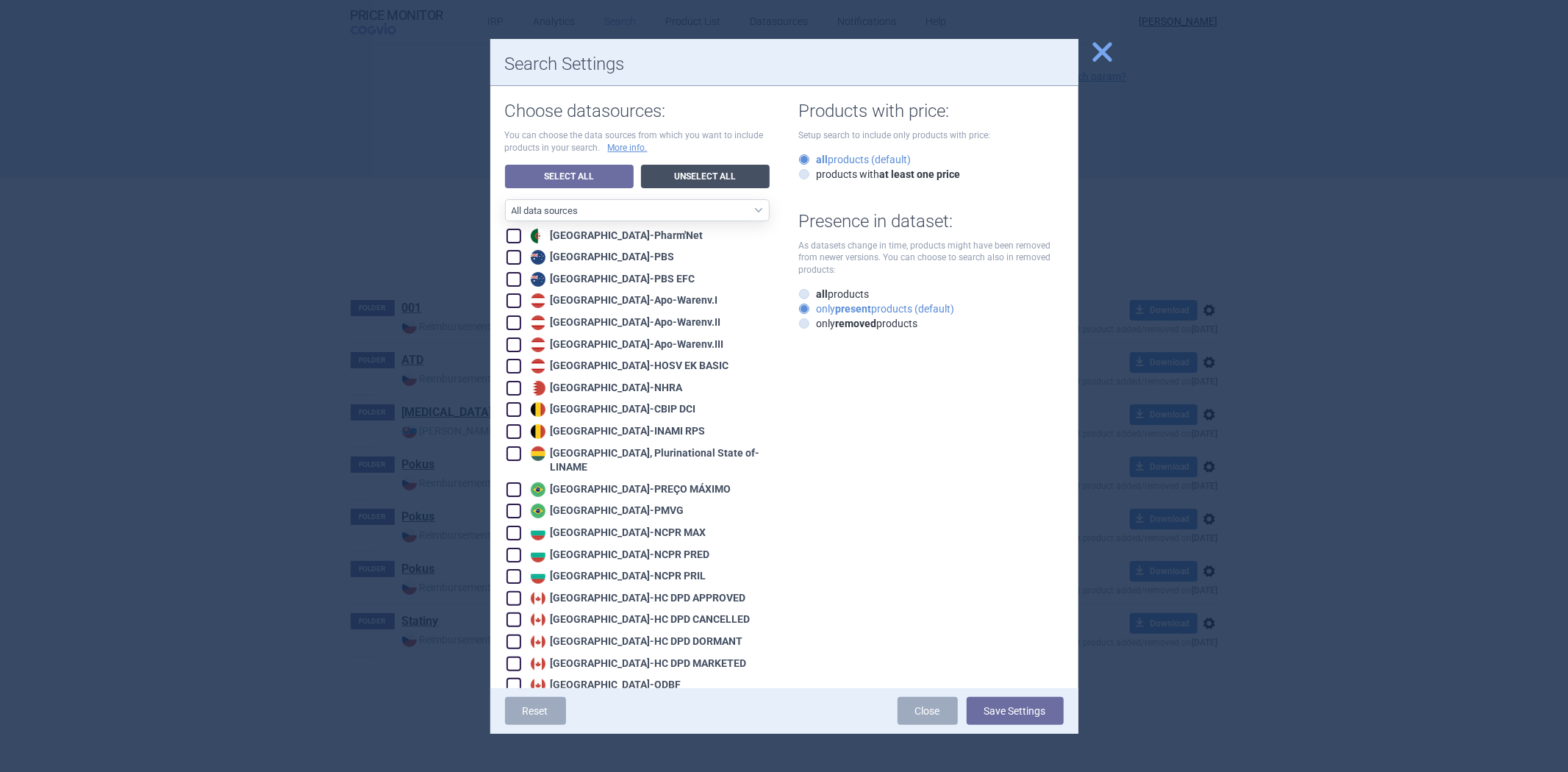
checkbox input "false"
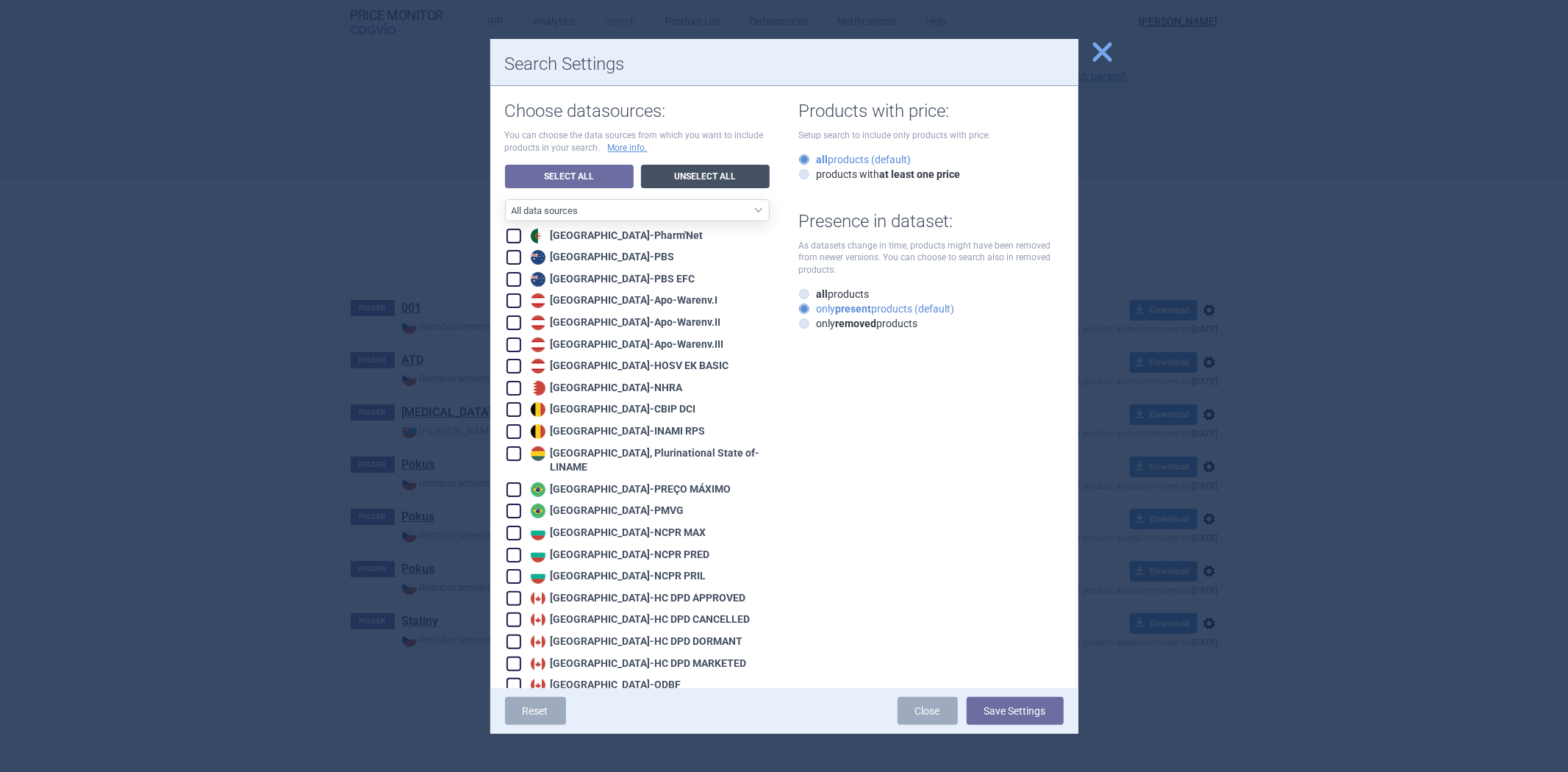
checkbox input "false"
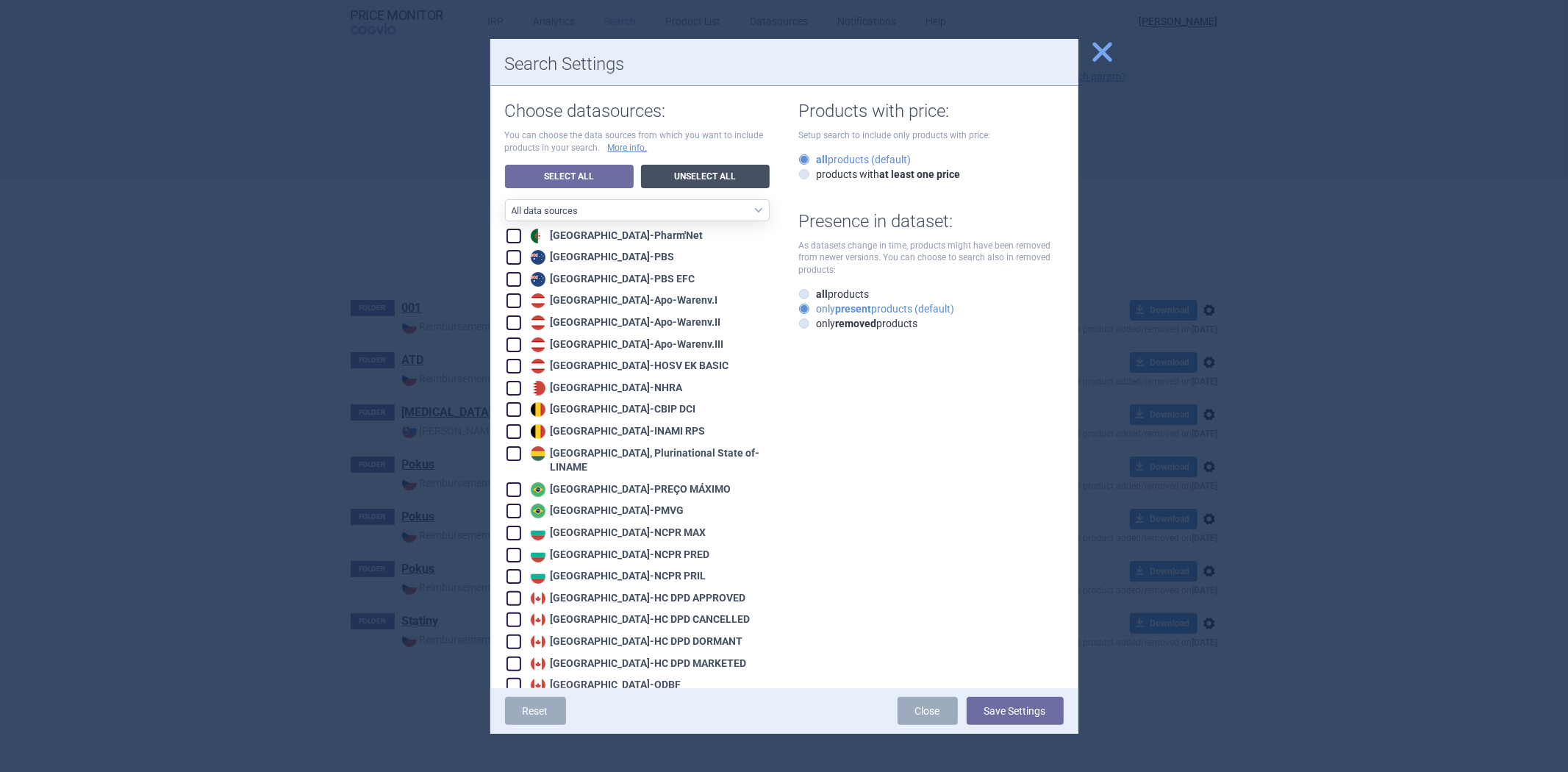
checkbox input "false"
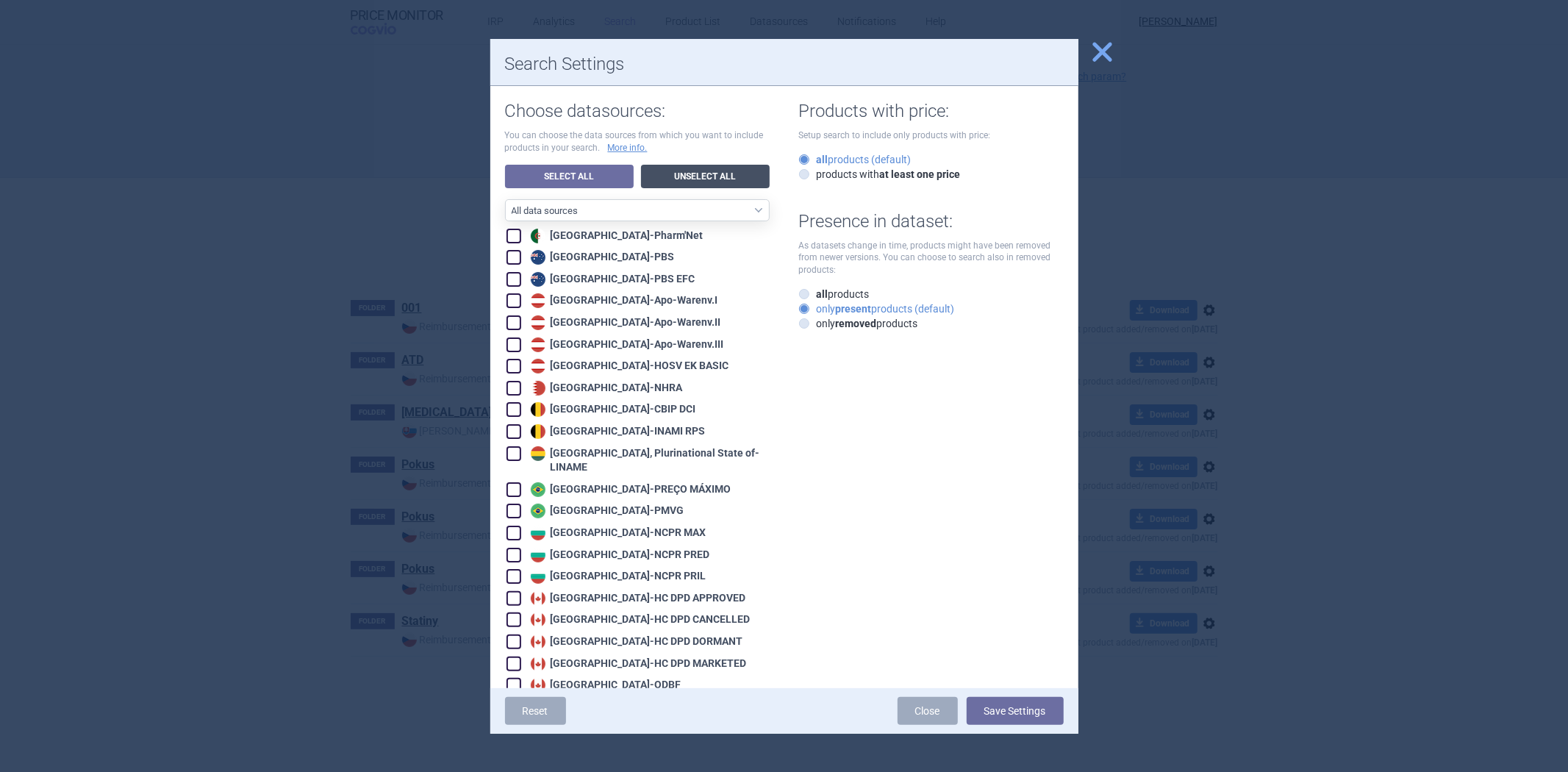
checkbox input "false"
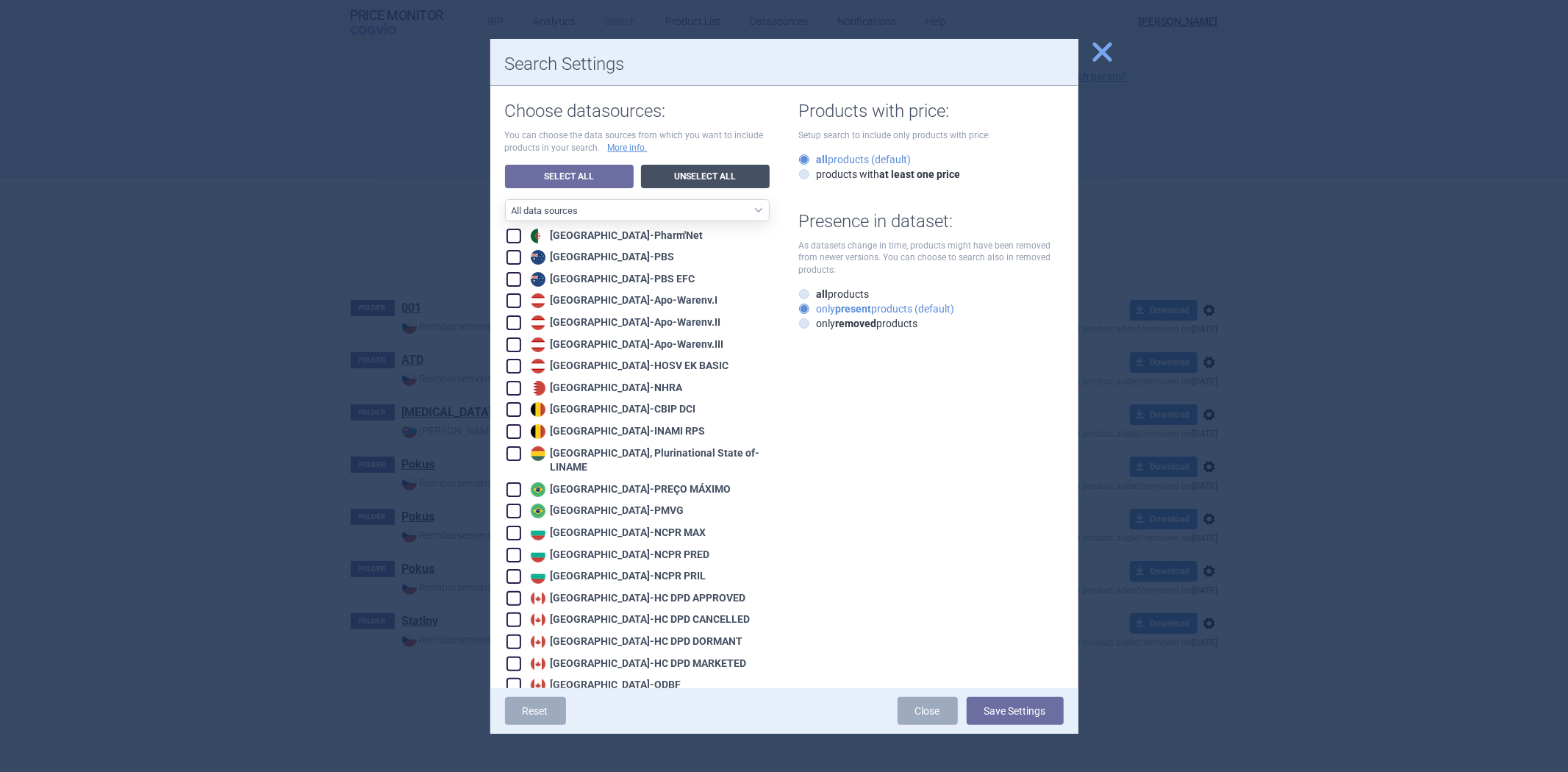
checkbox input "false"
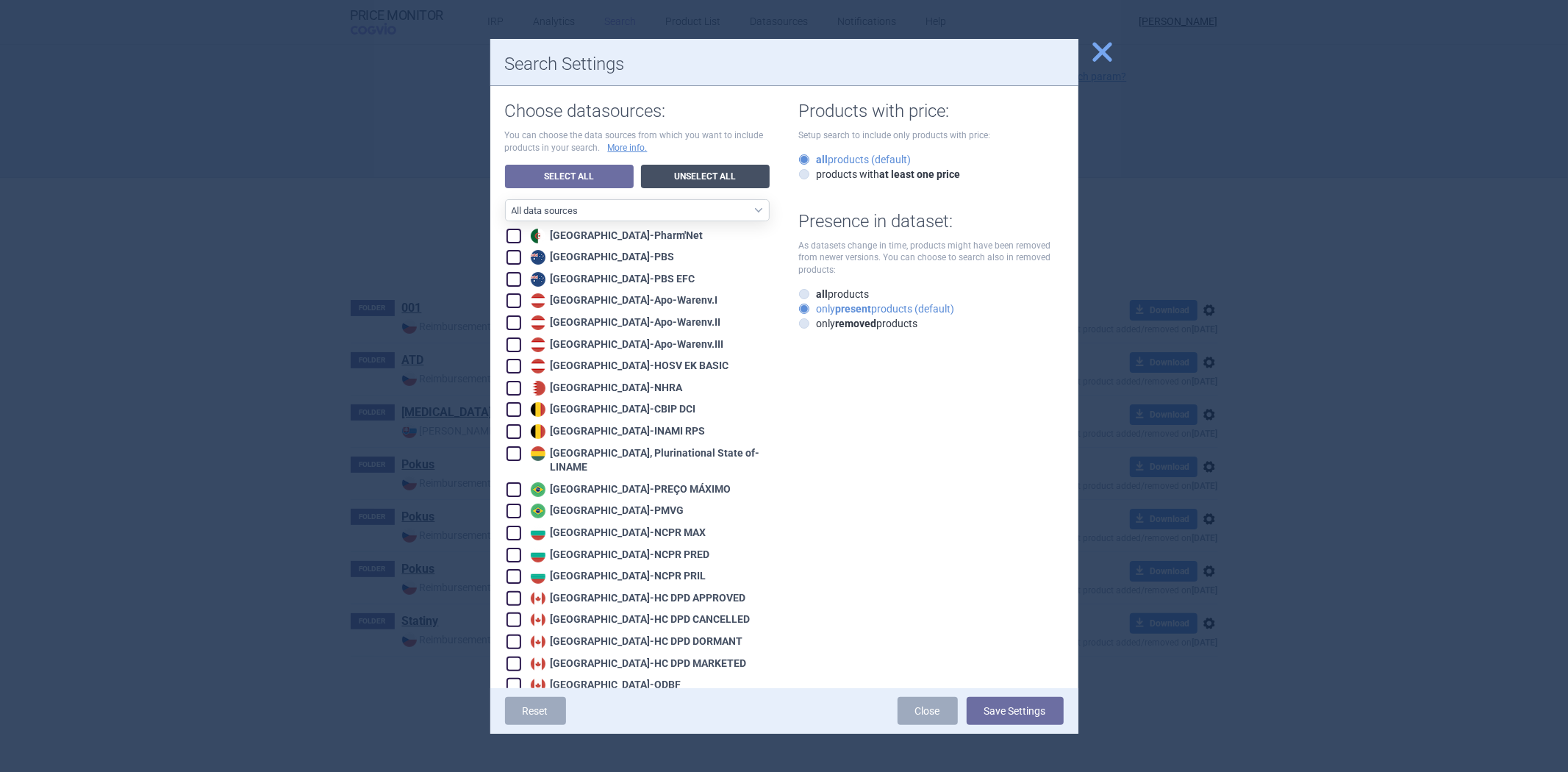
checkbox input "false"
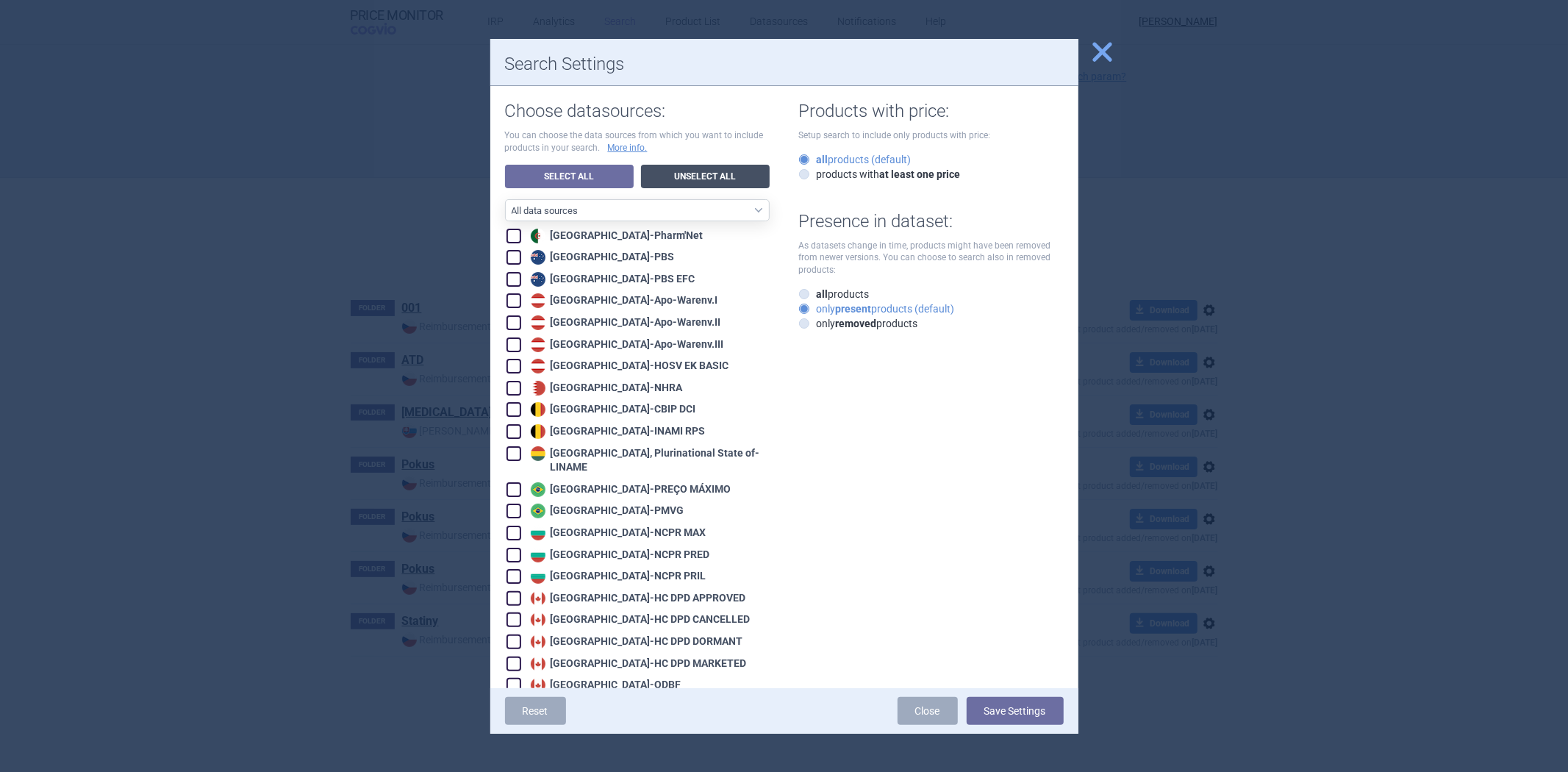
checkbox input "false"
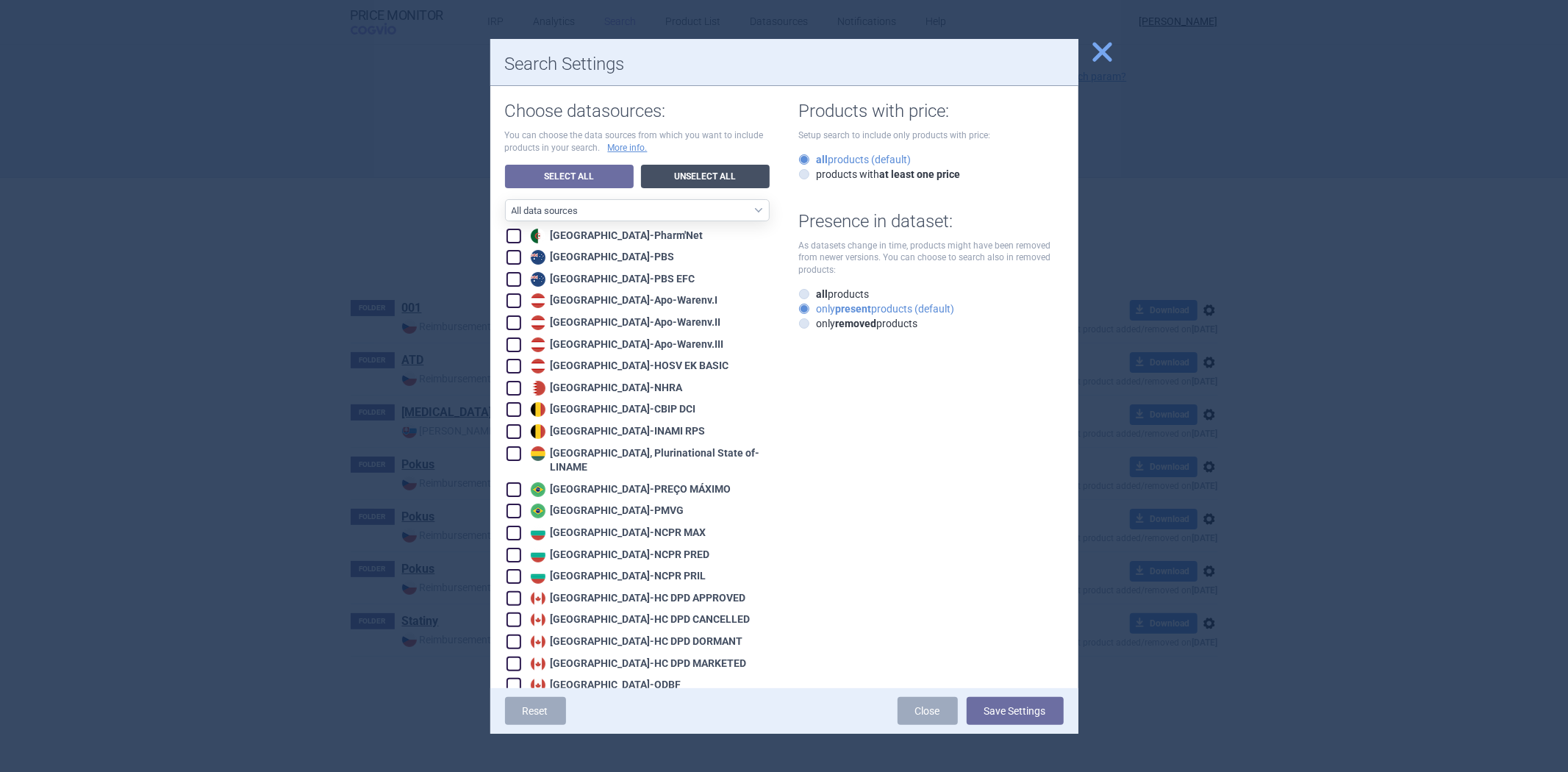
checkbox input "false"
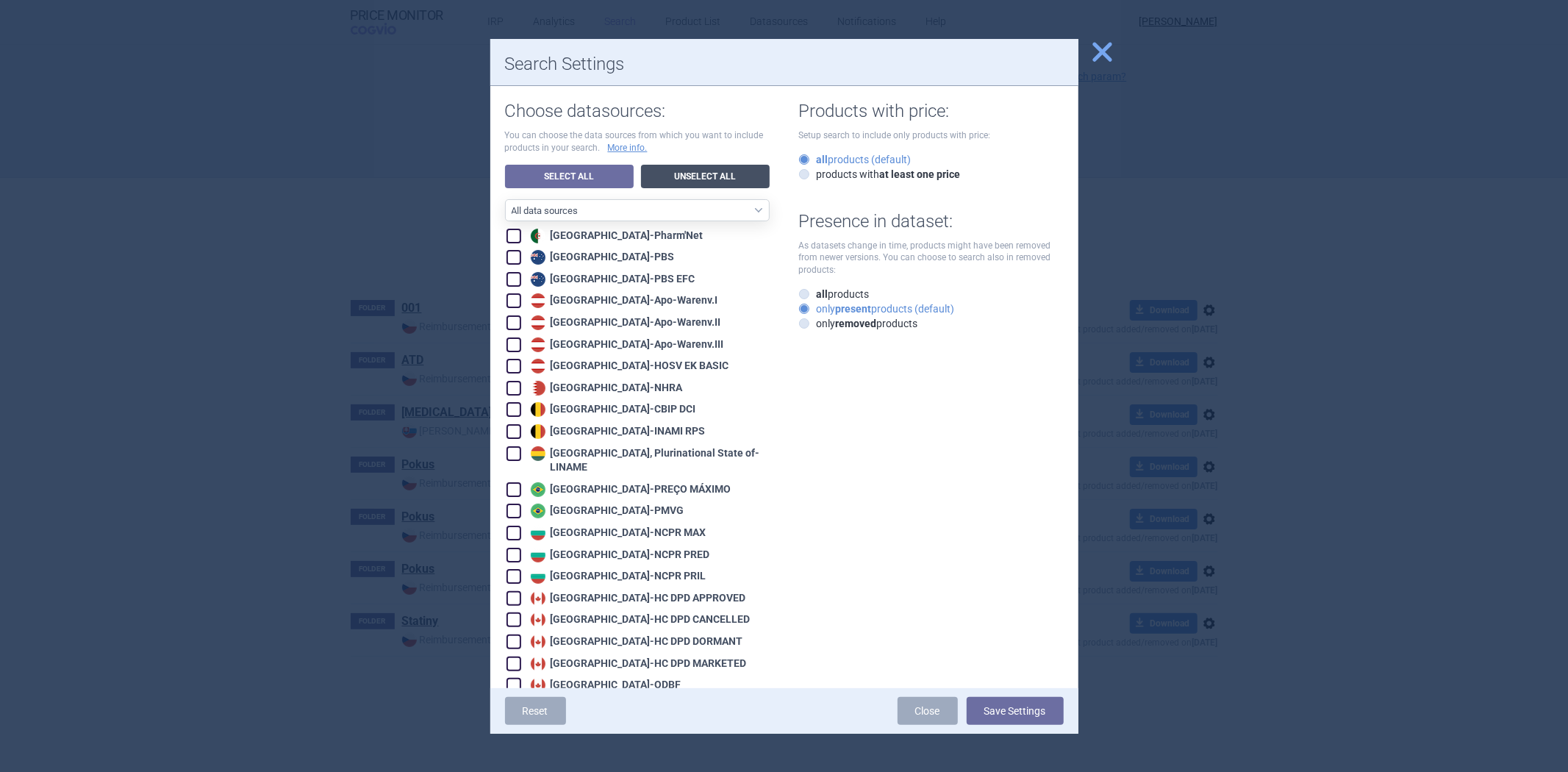
checkbox input "false"
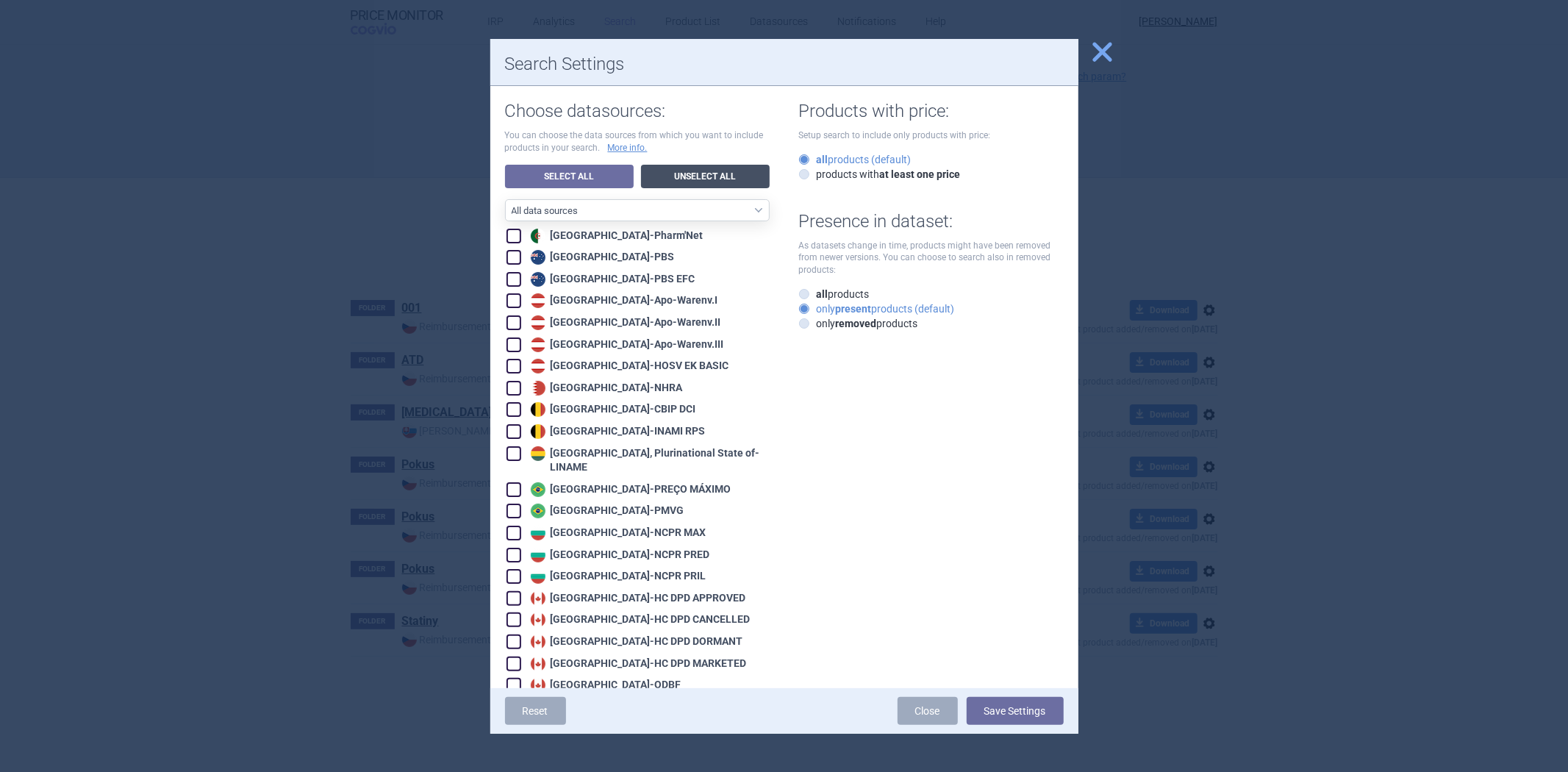
checkbox input "false"
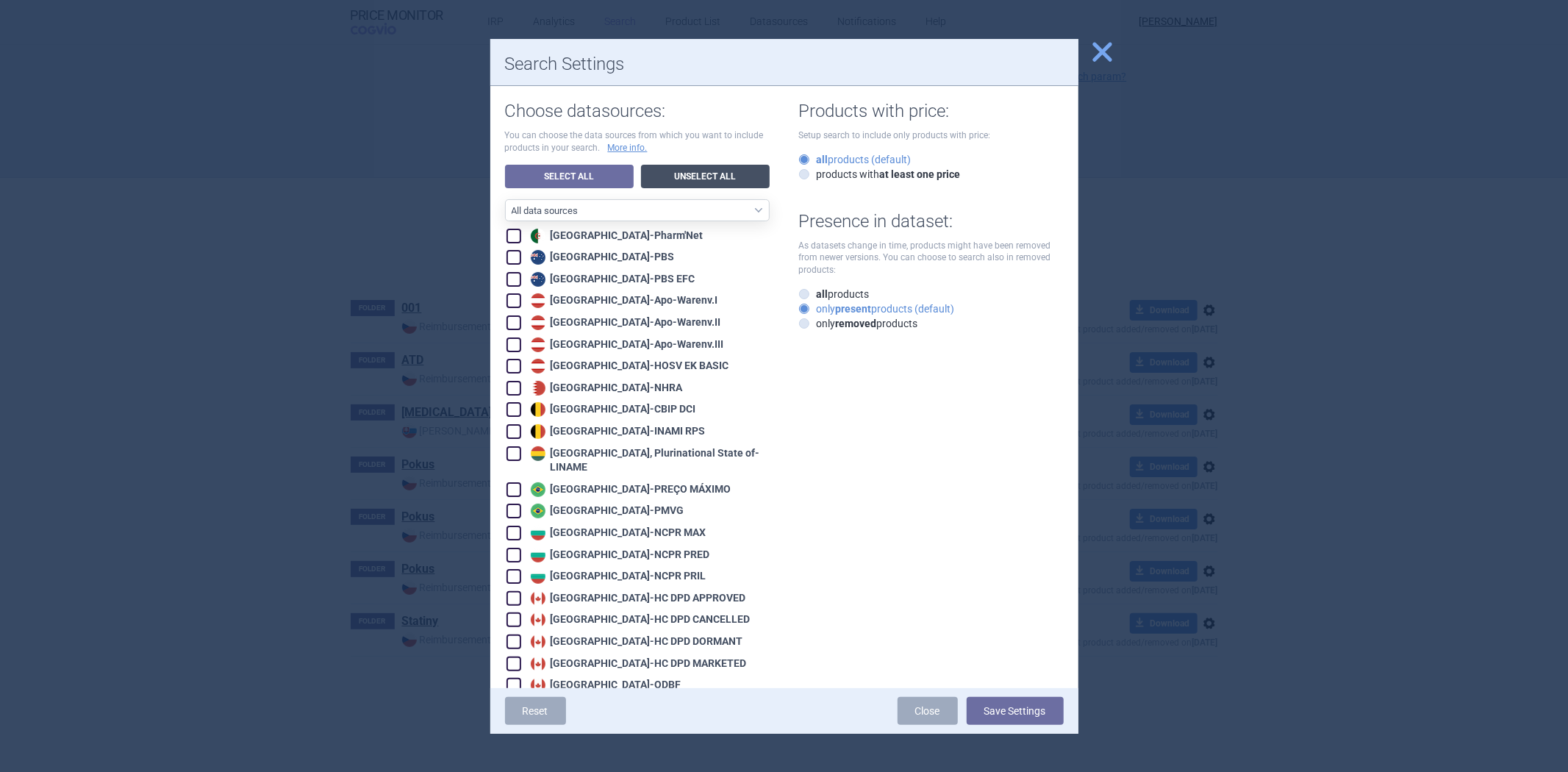
checkbox input "false"
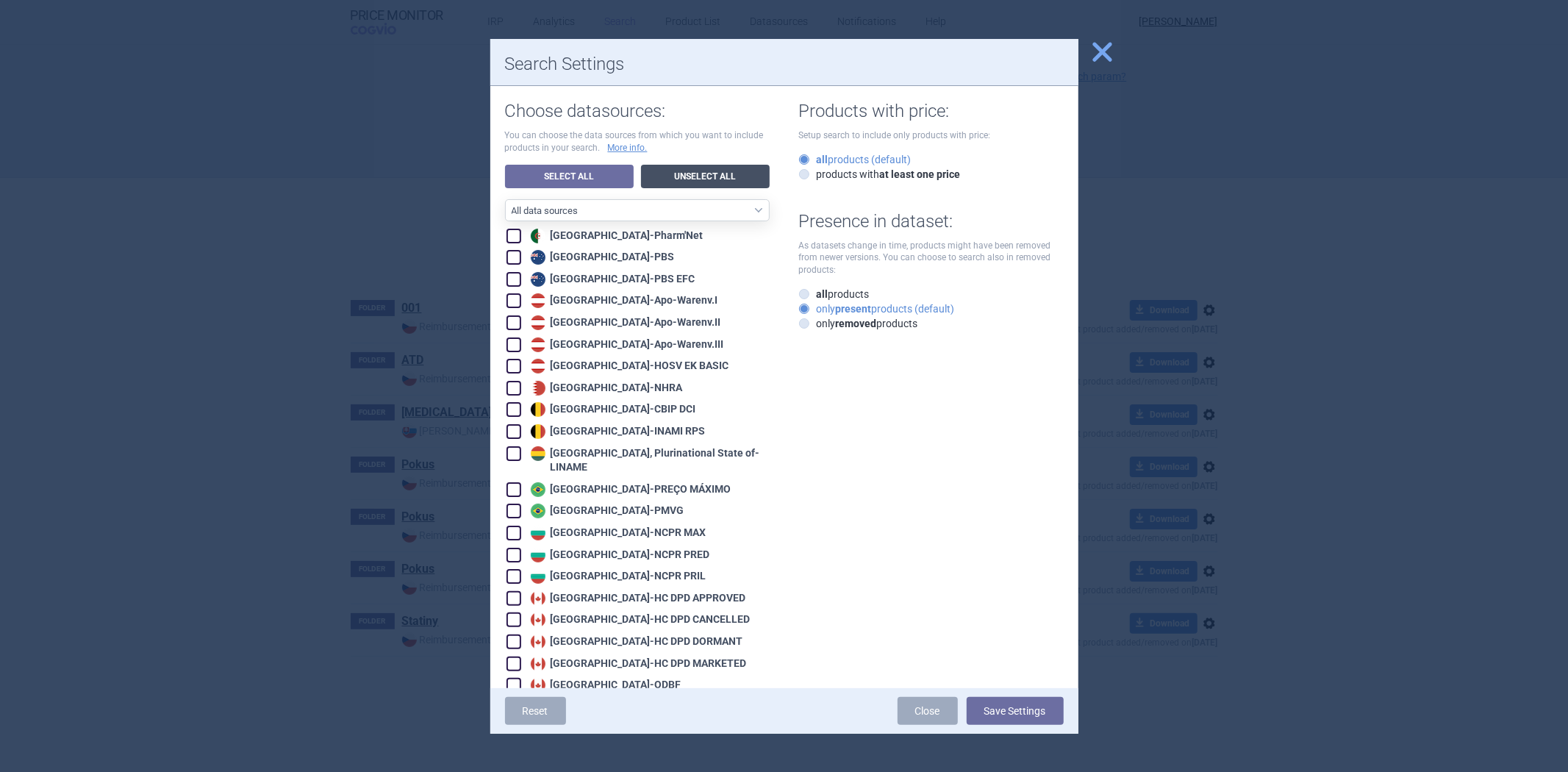
checkbox input "false"
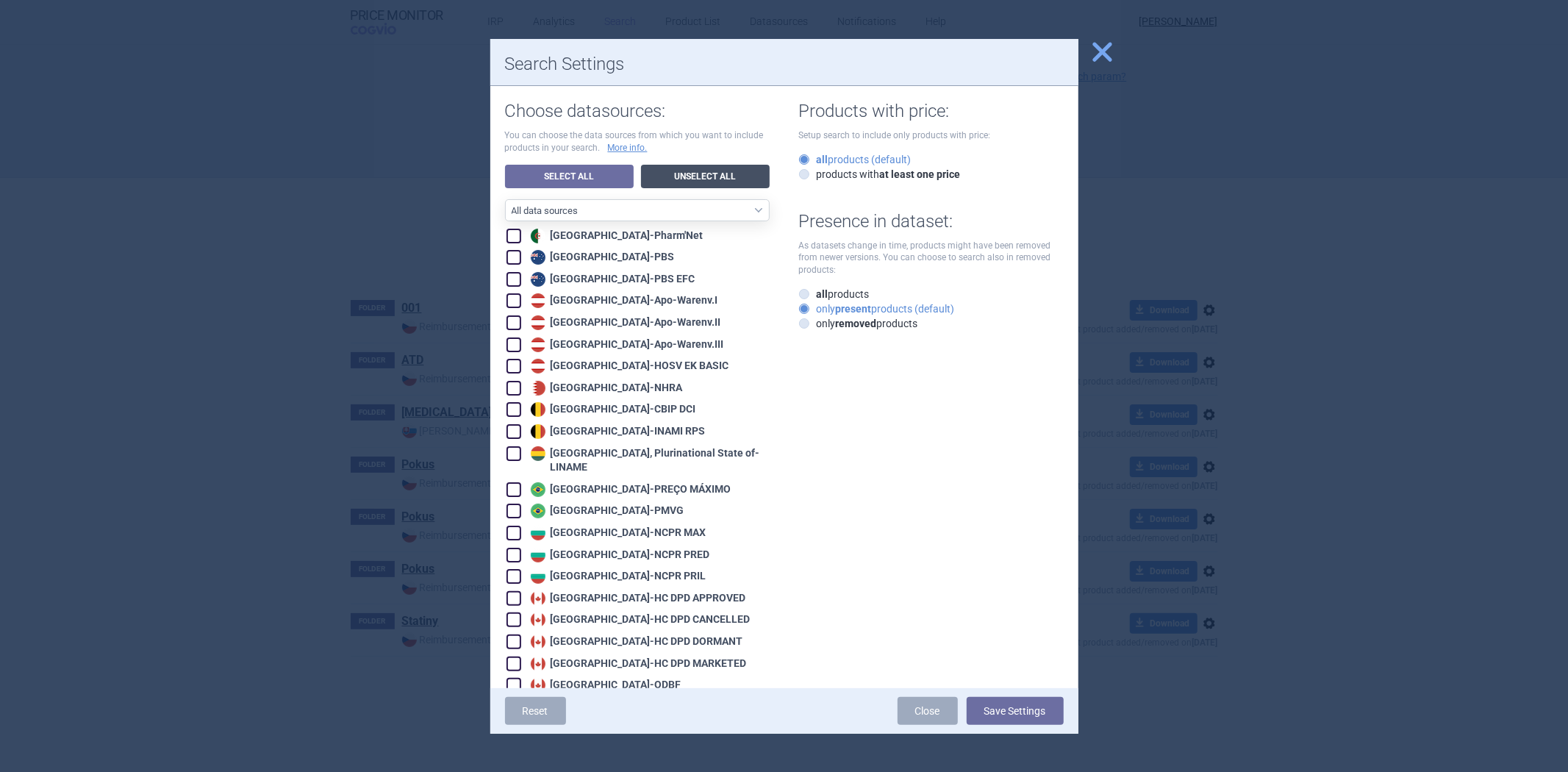
checkbox input "false"
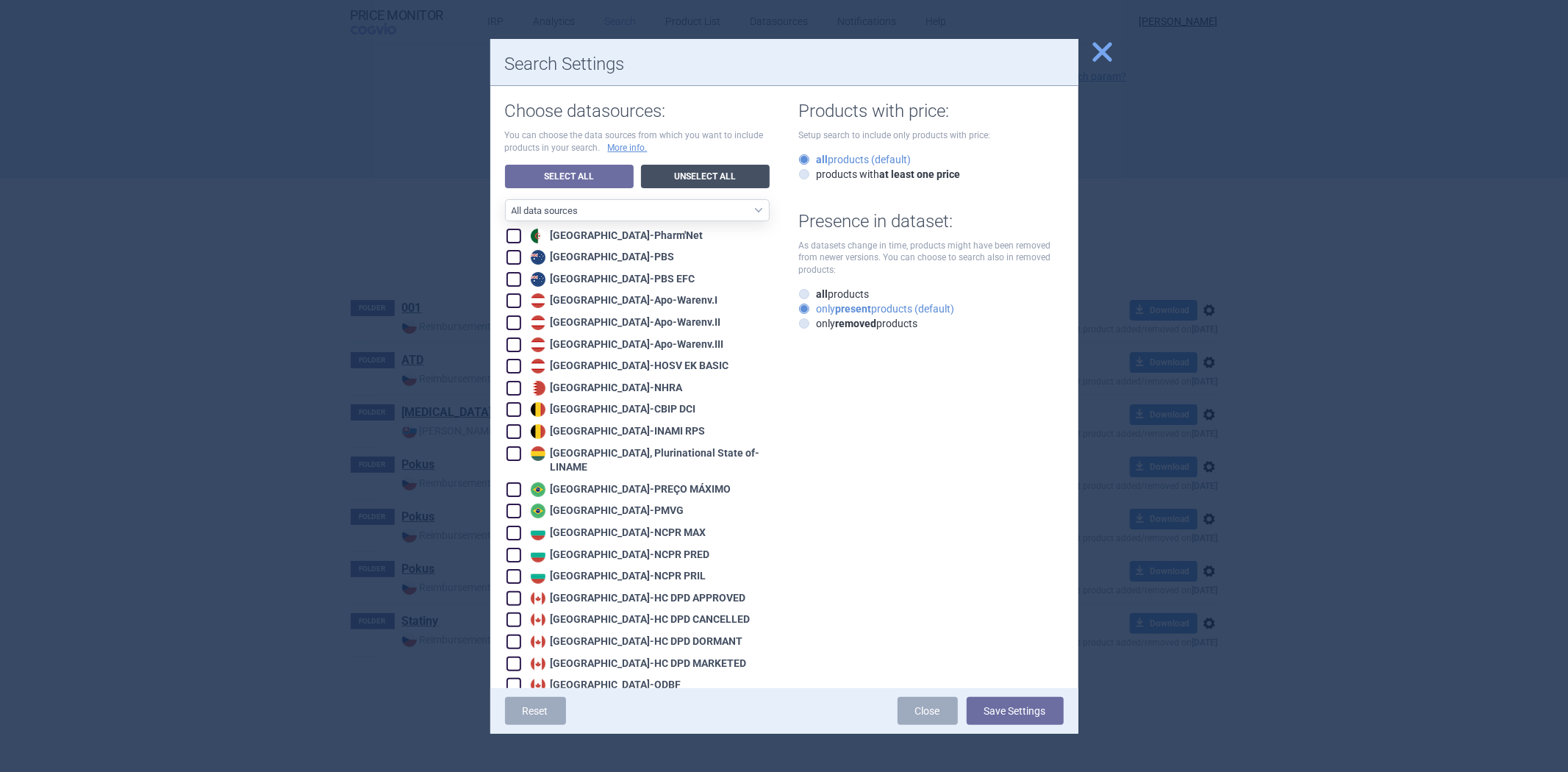
checkbox input "false"
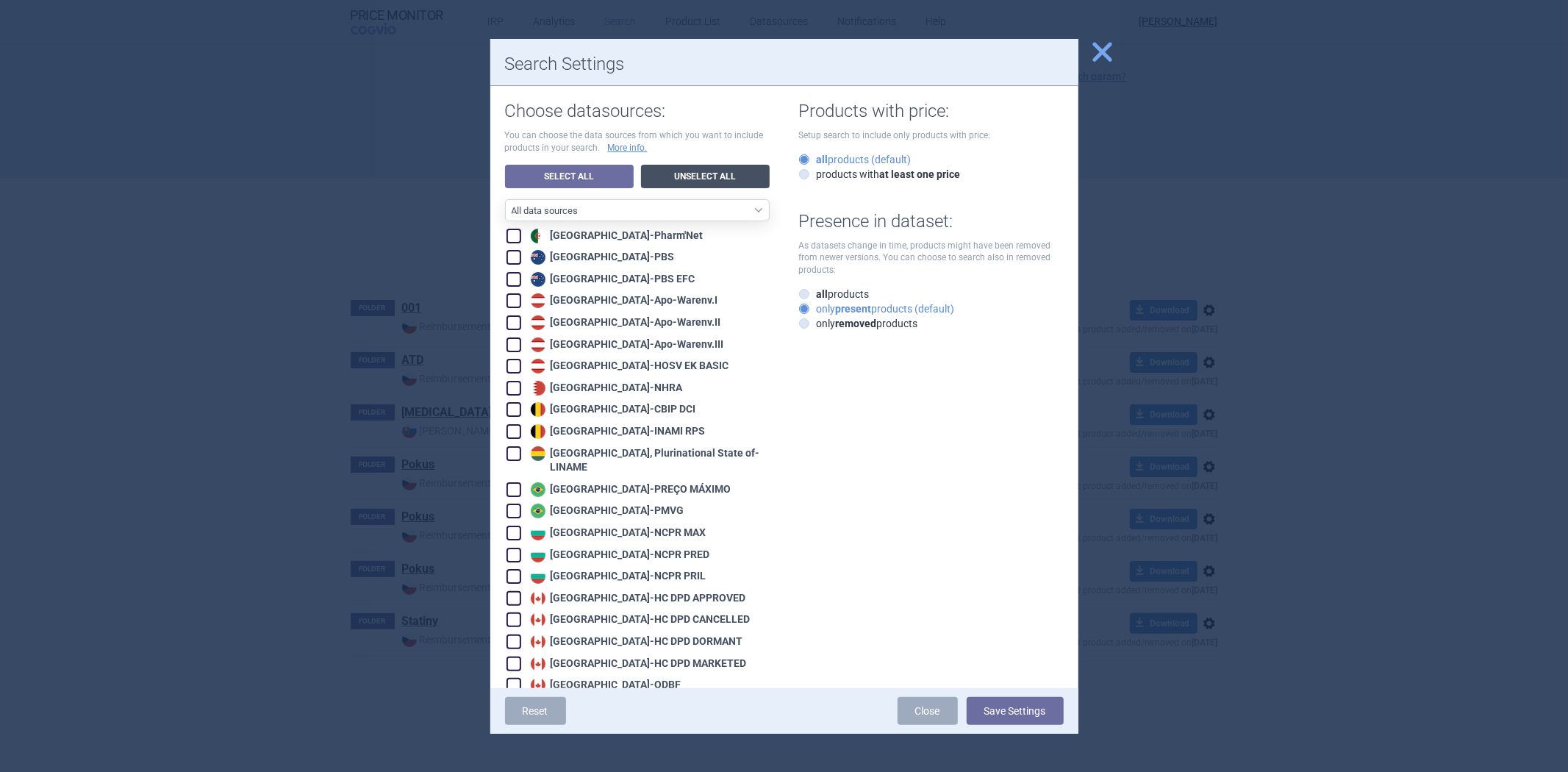
checkbox input "false"
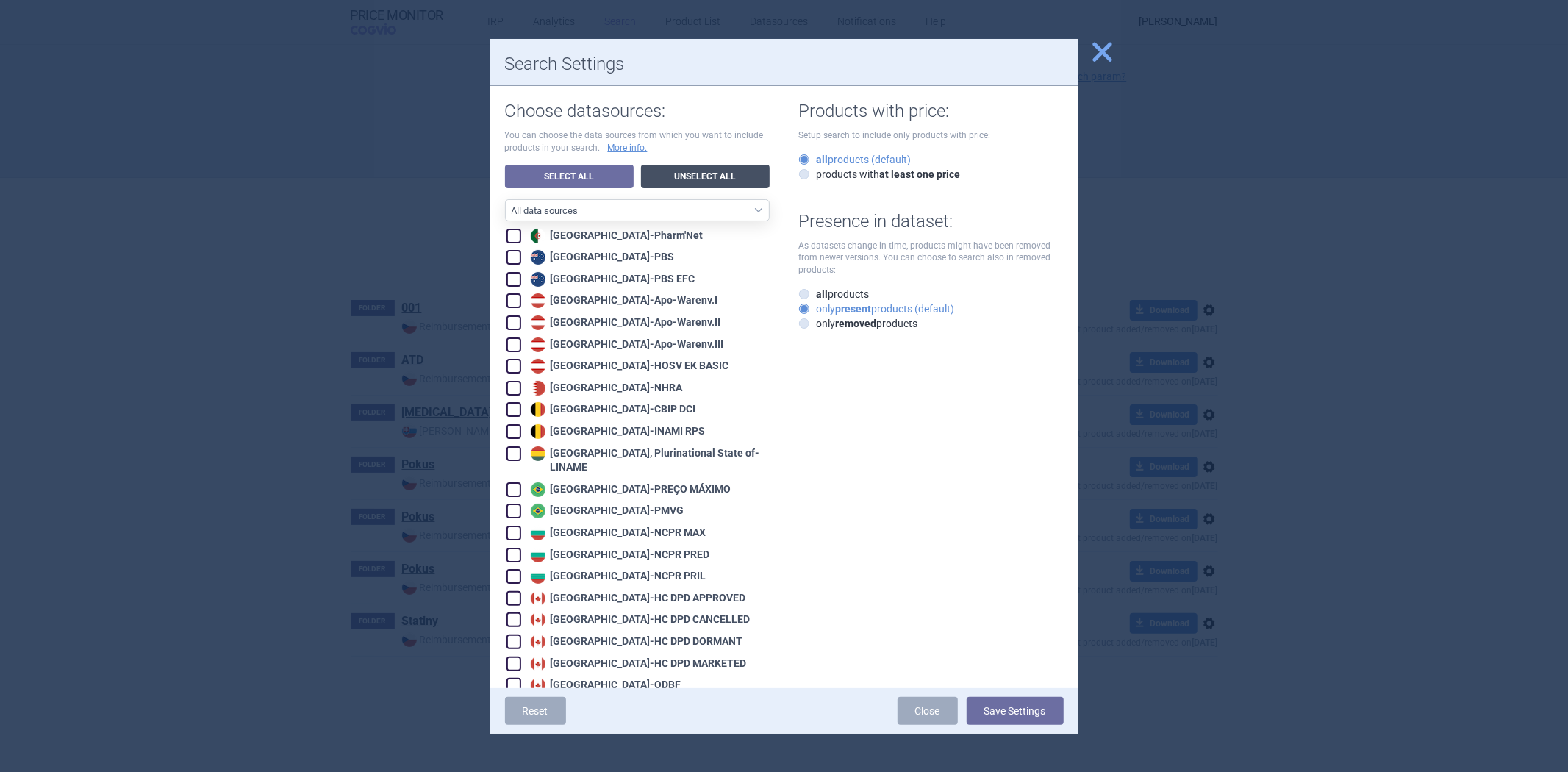
checkbox input "false"
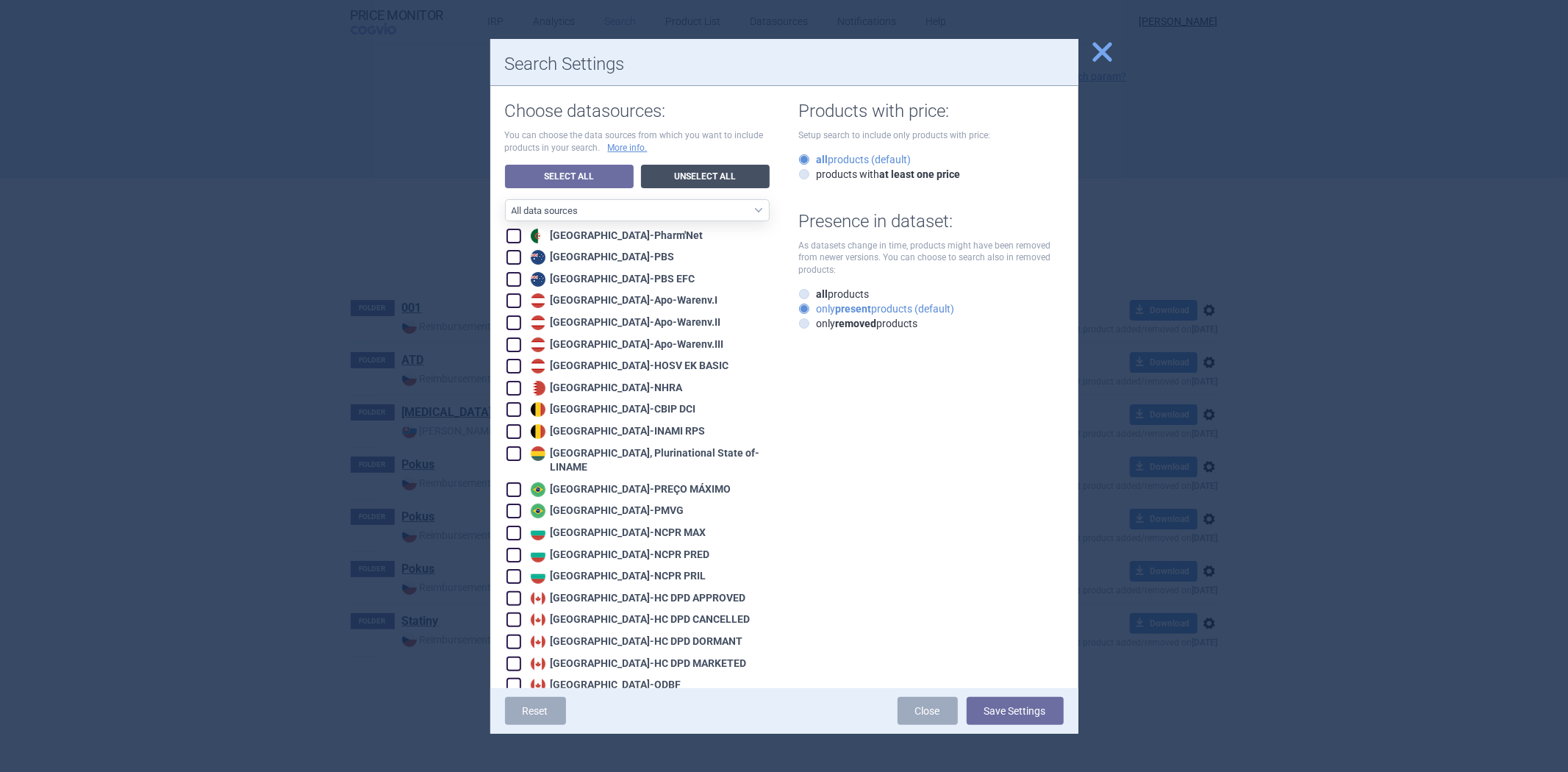
checkbox input "false"
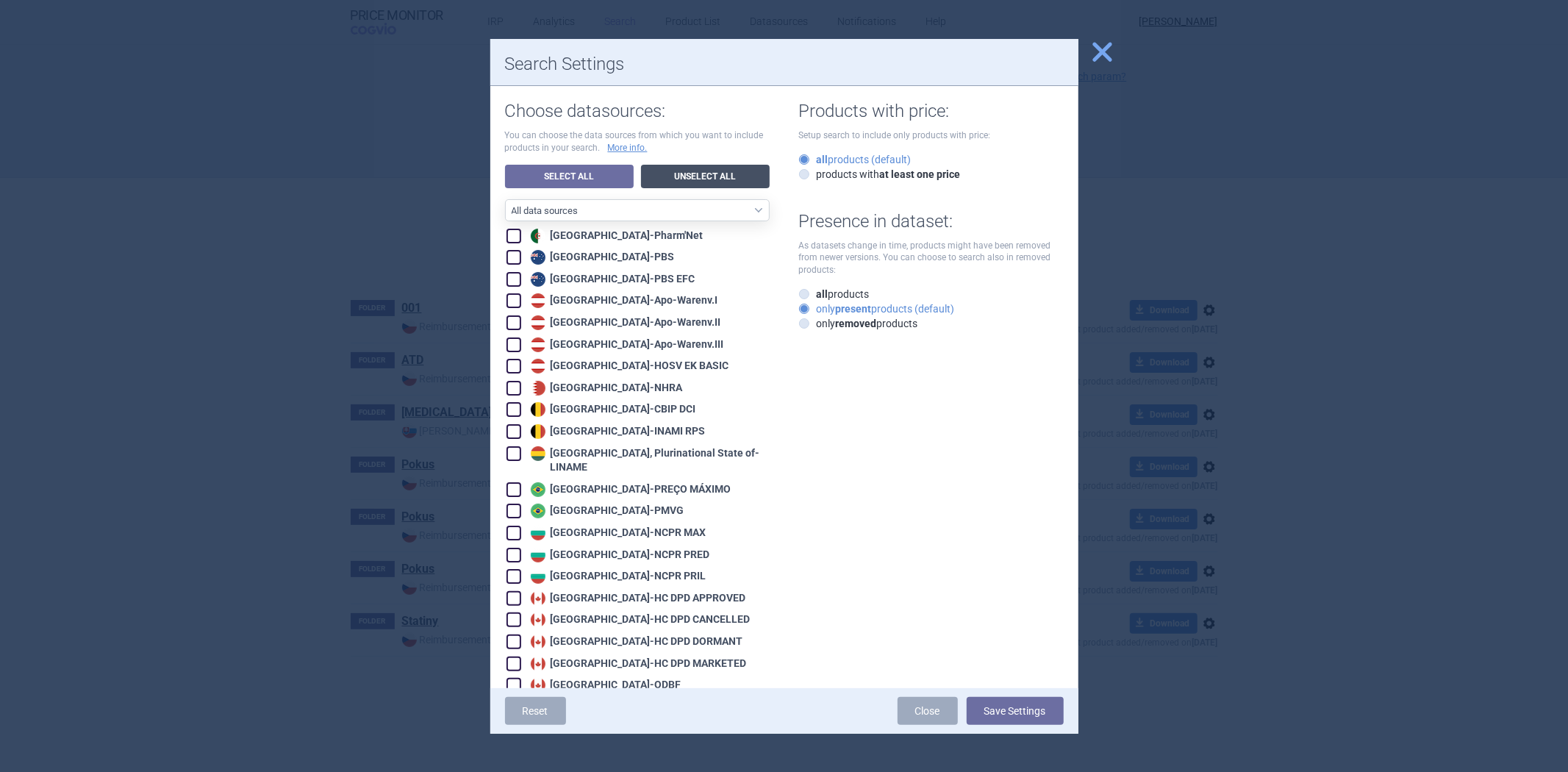
checkbox input "false"
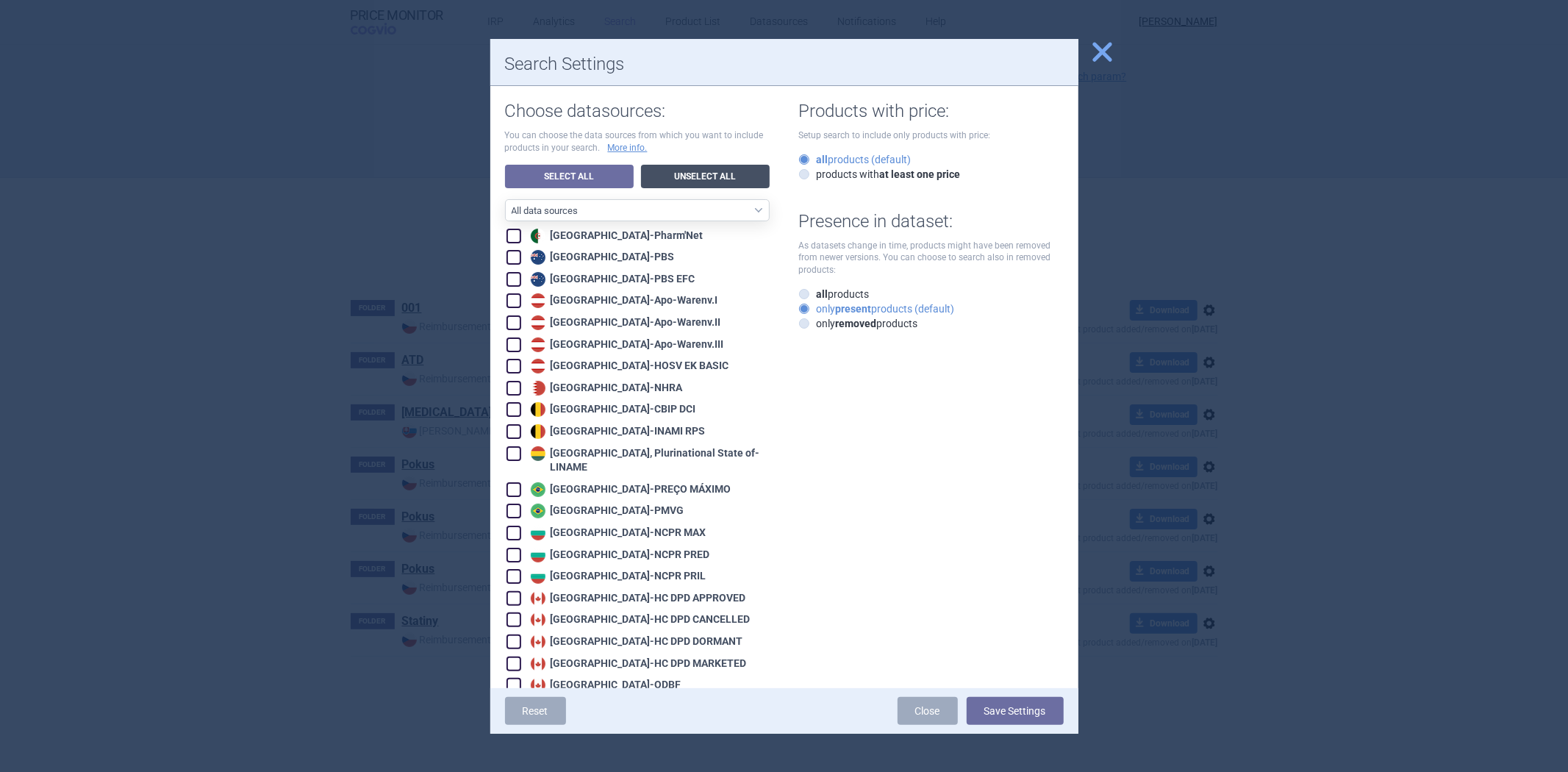
checkbox input "false"
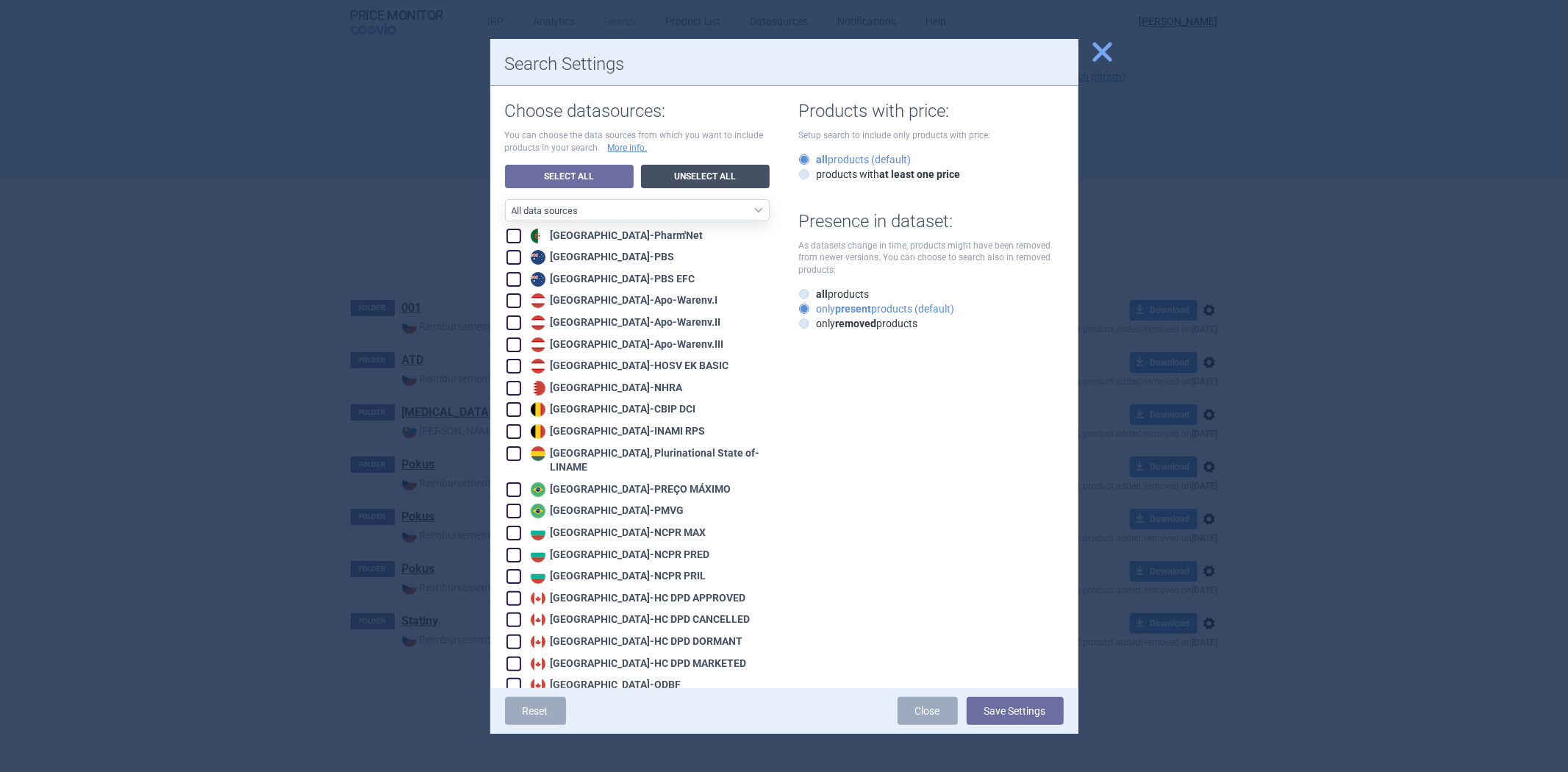
checkbox input "false"
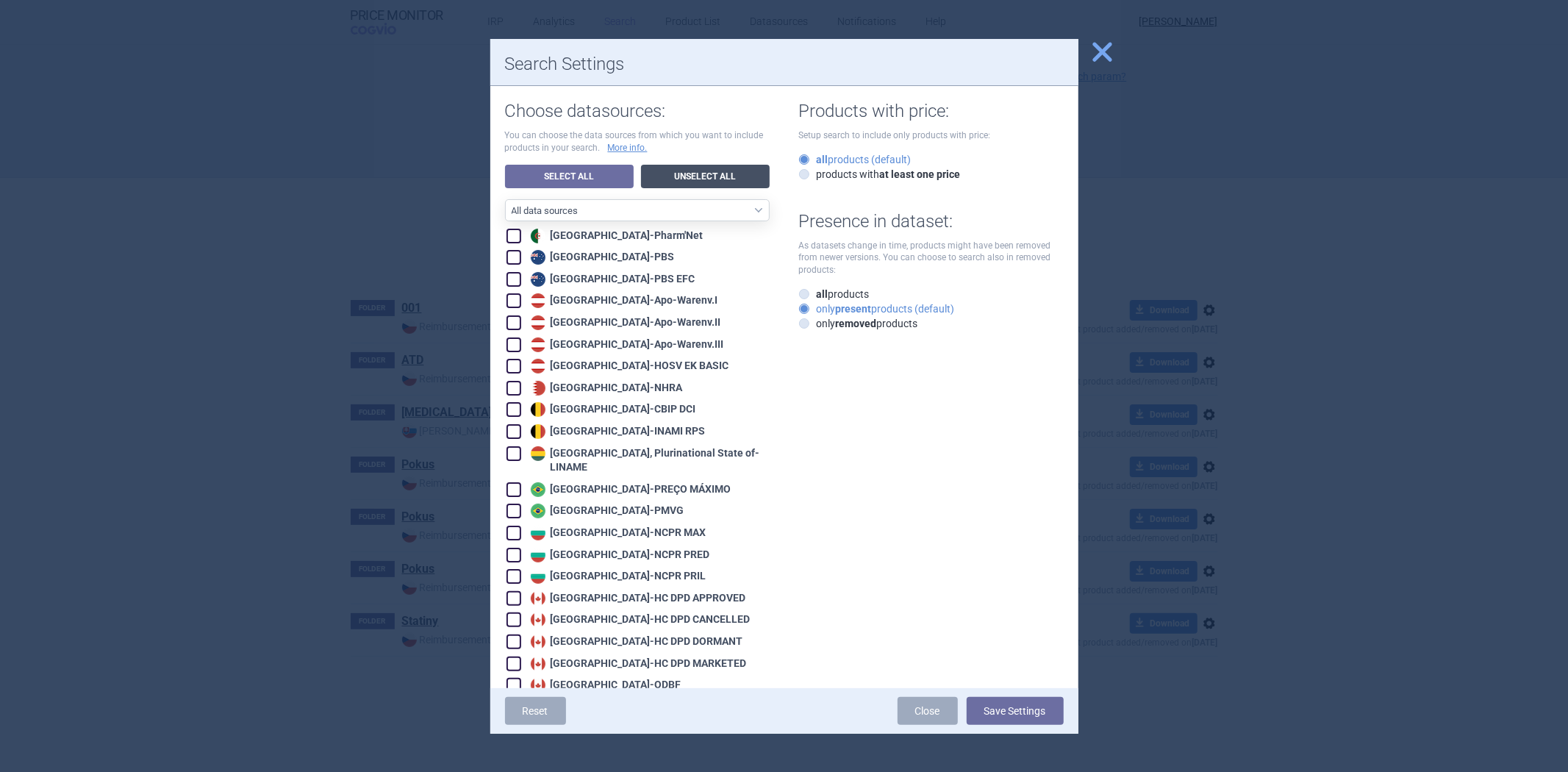
checkbox input "false"
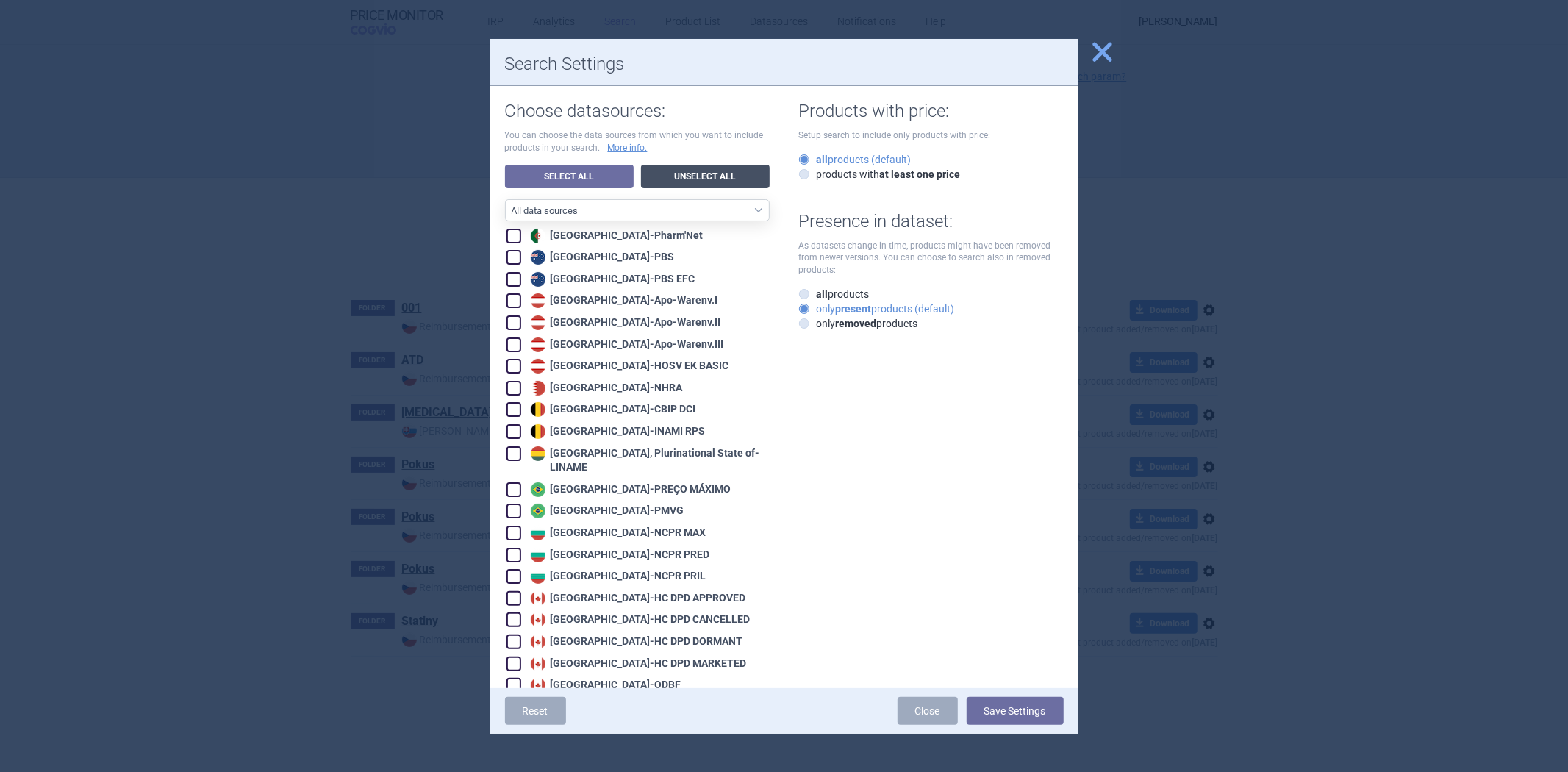
checkbox input "false"
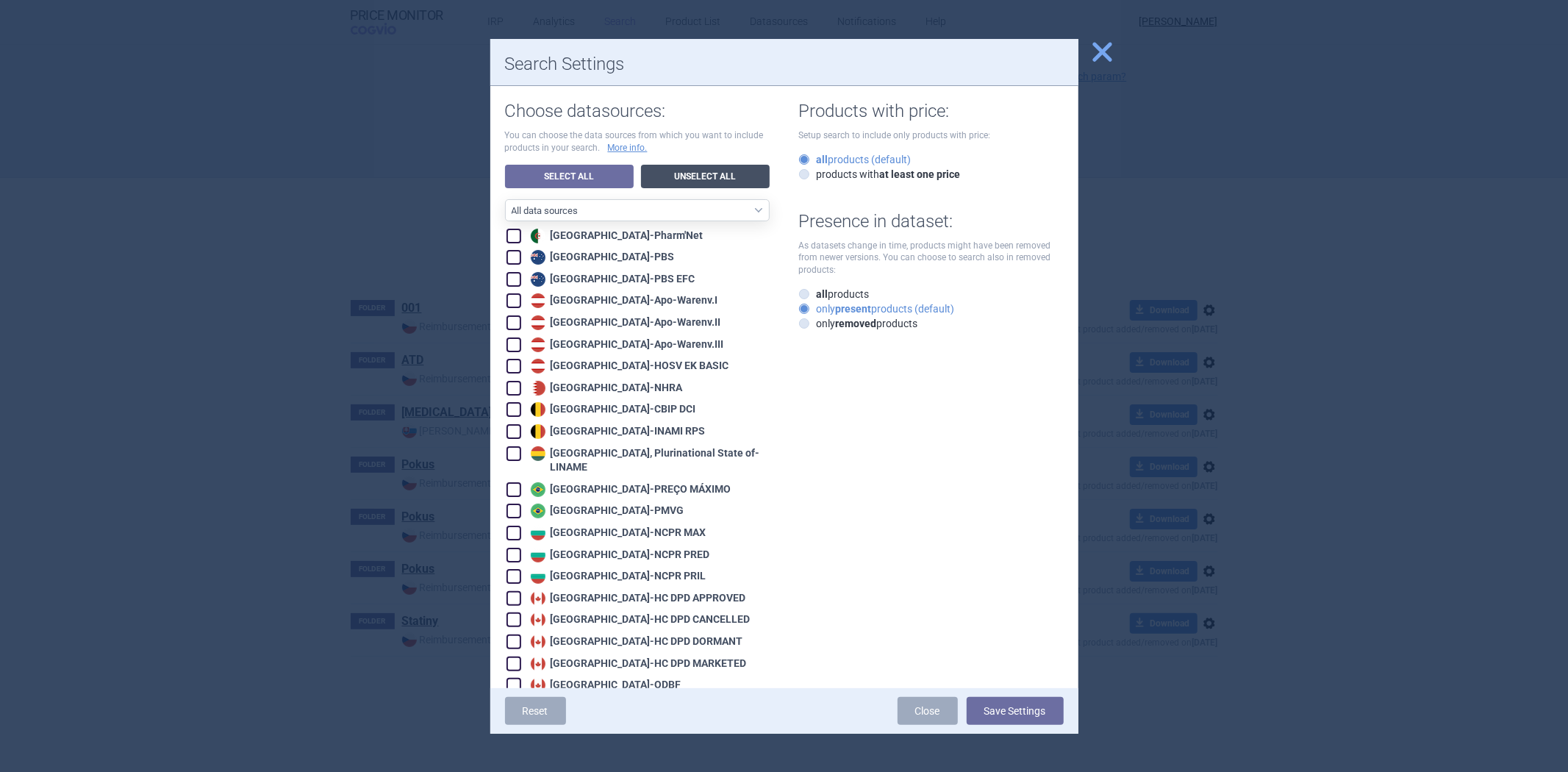
checkbox input "false"
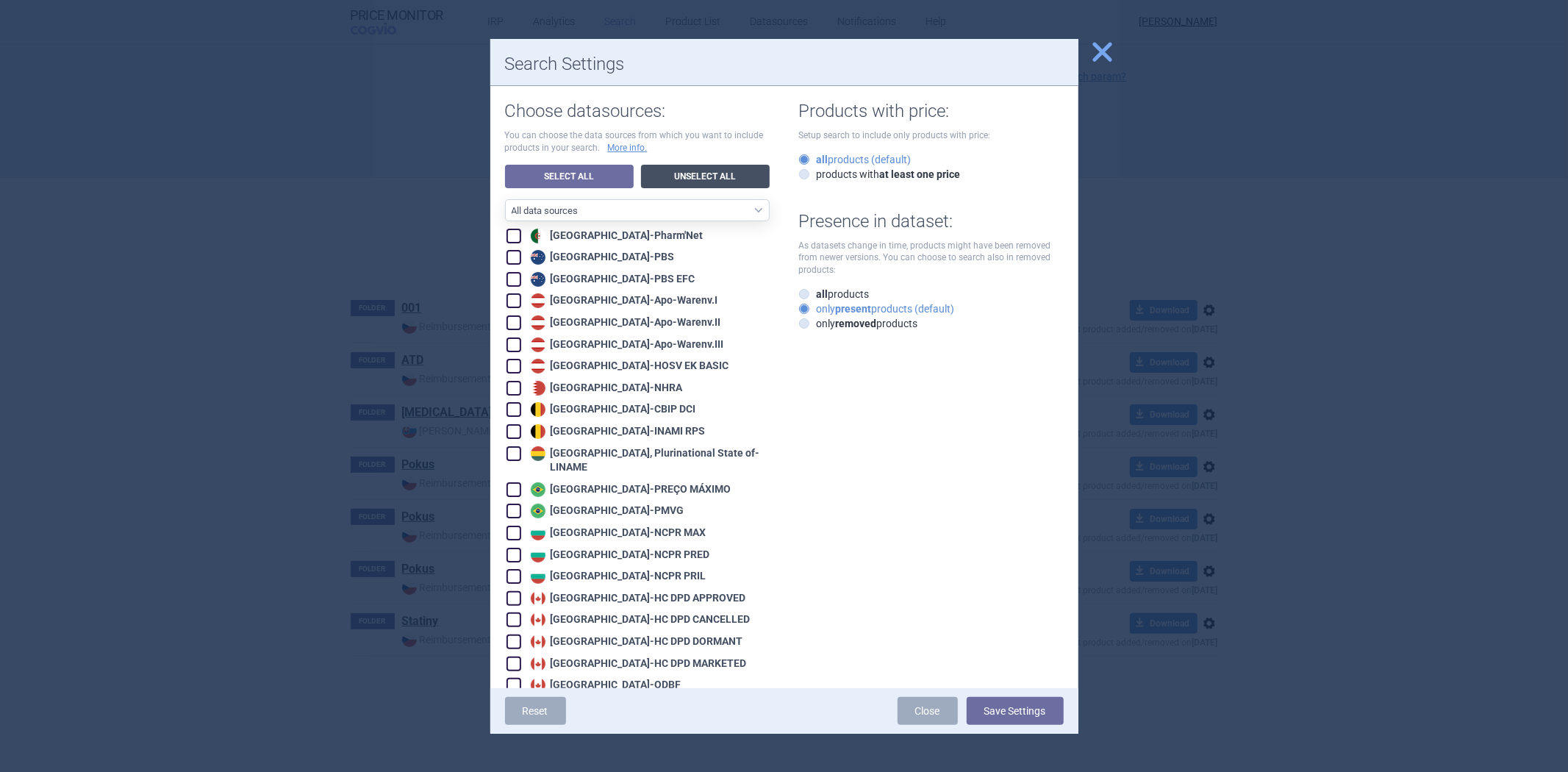
checkbox input "false"
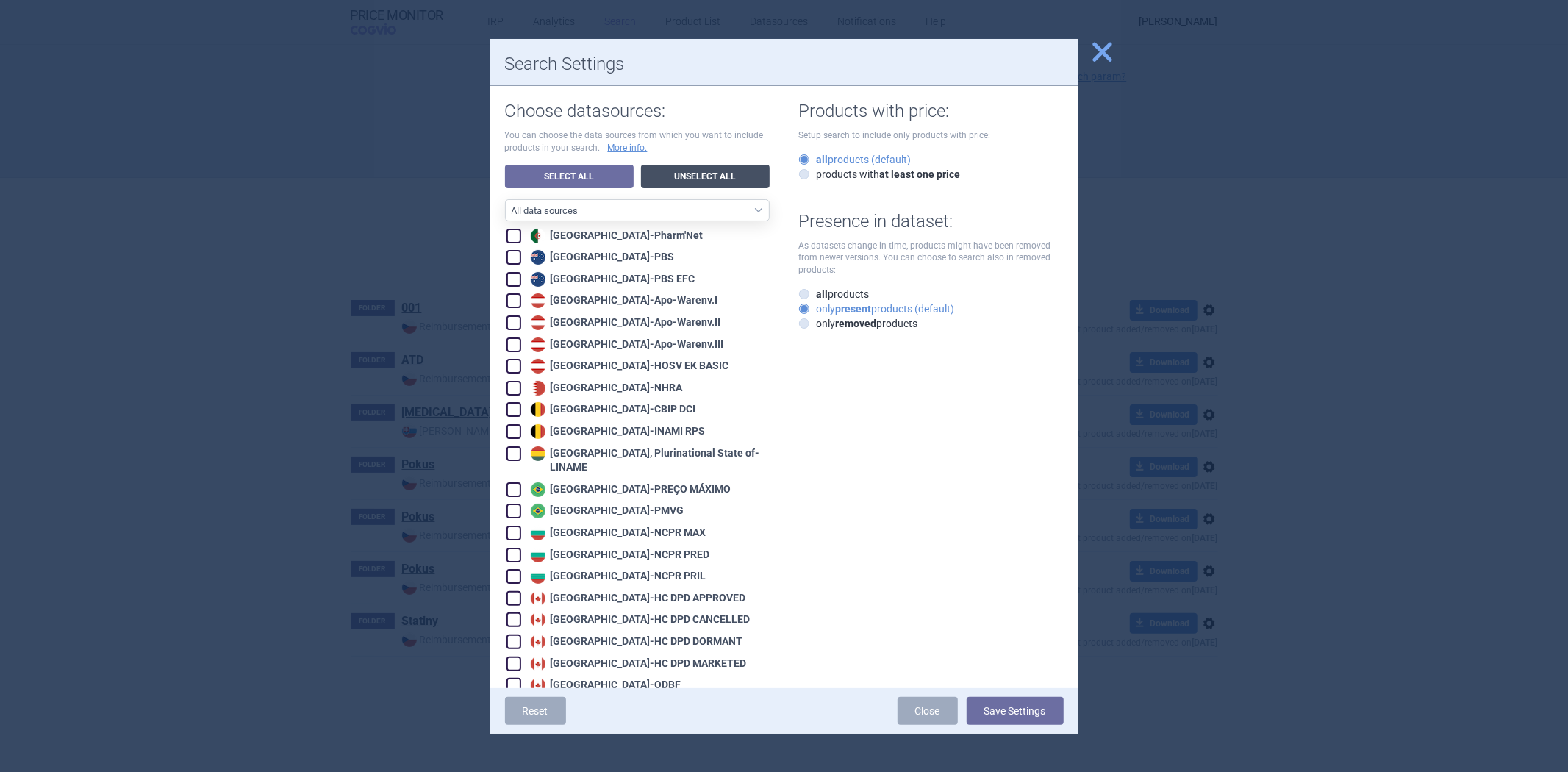
checkbox input "false"
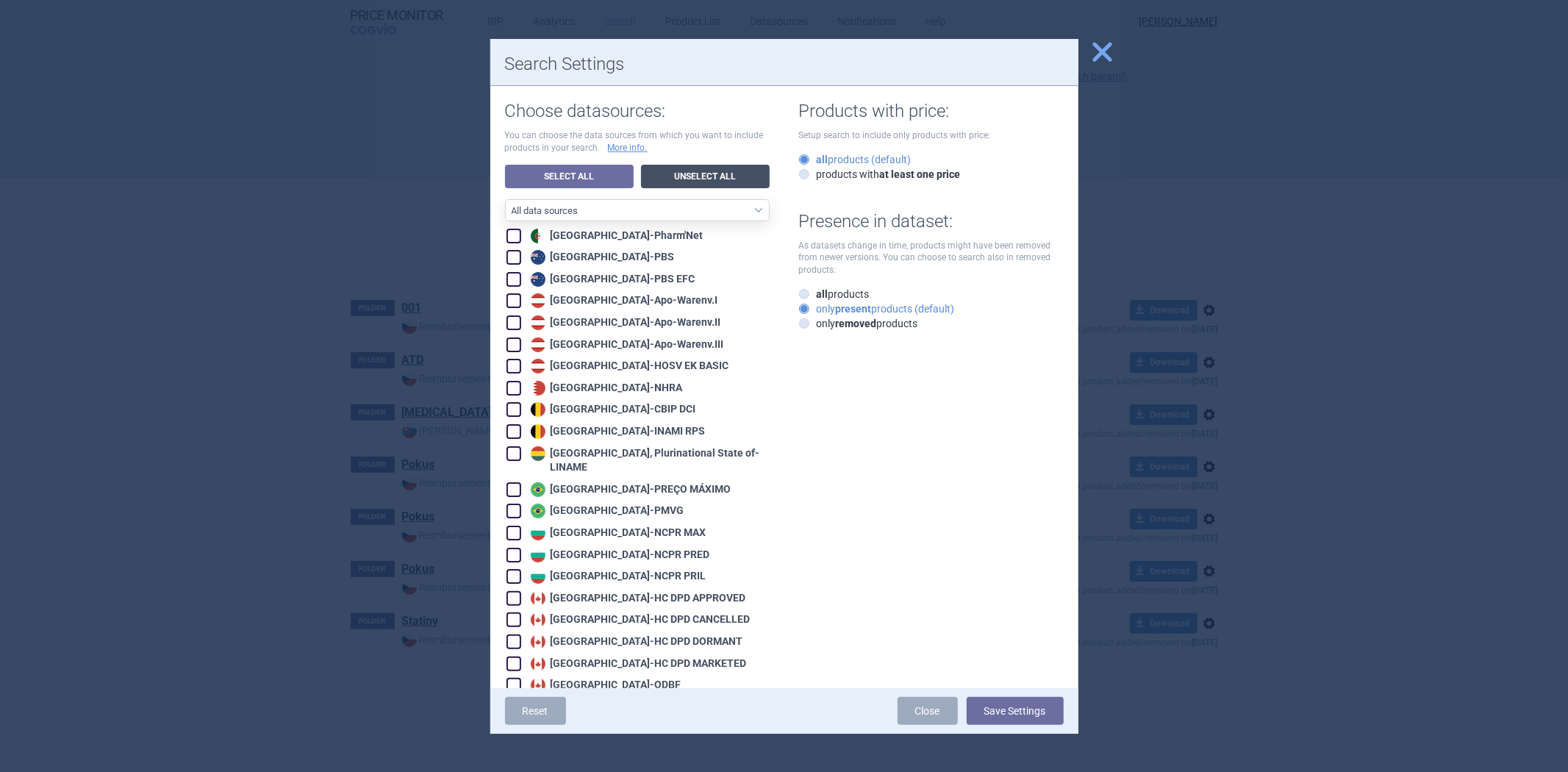
checkbox input "false"
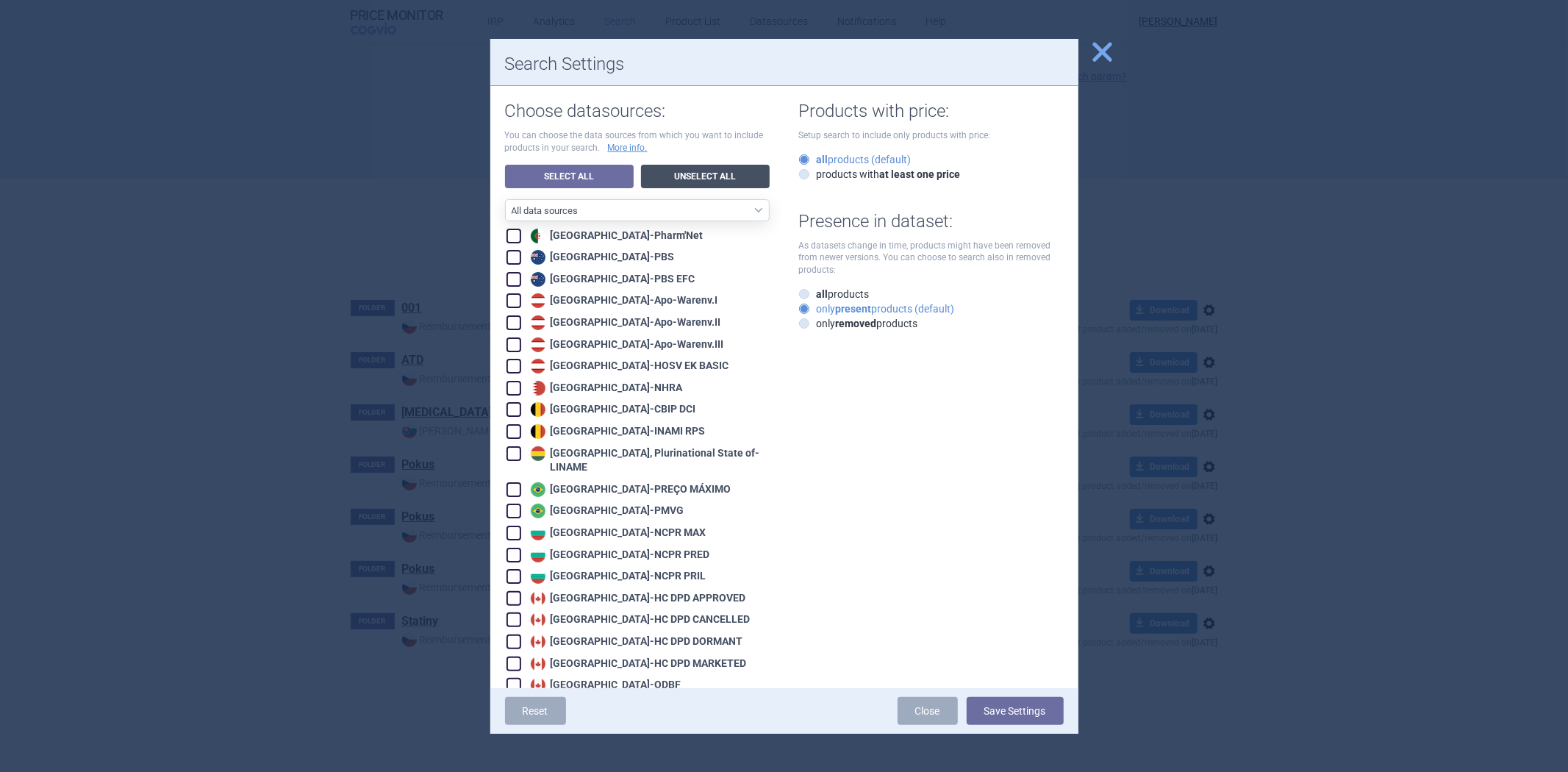
checkbox input "false"
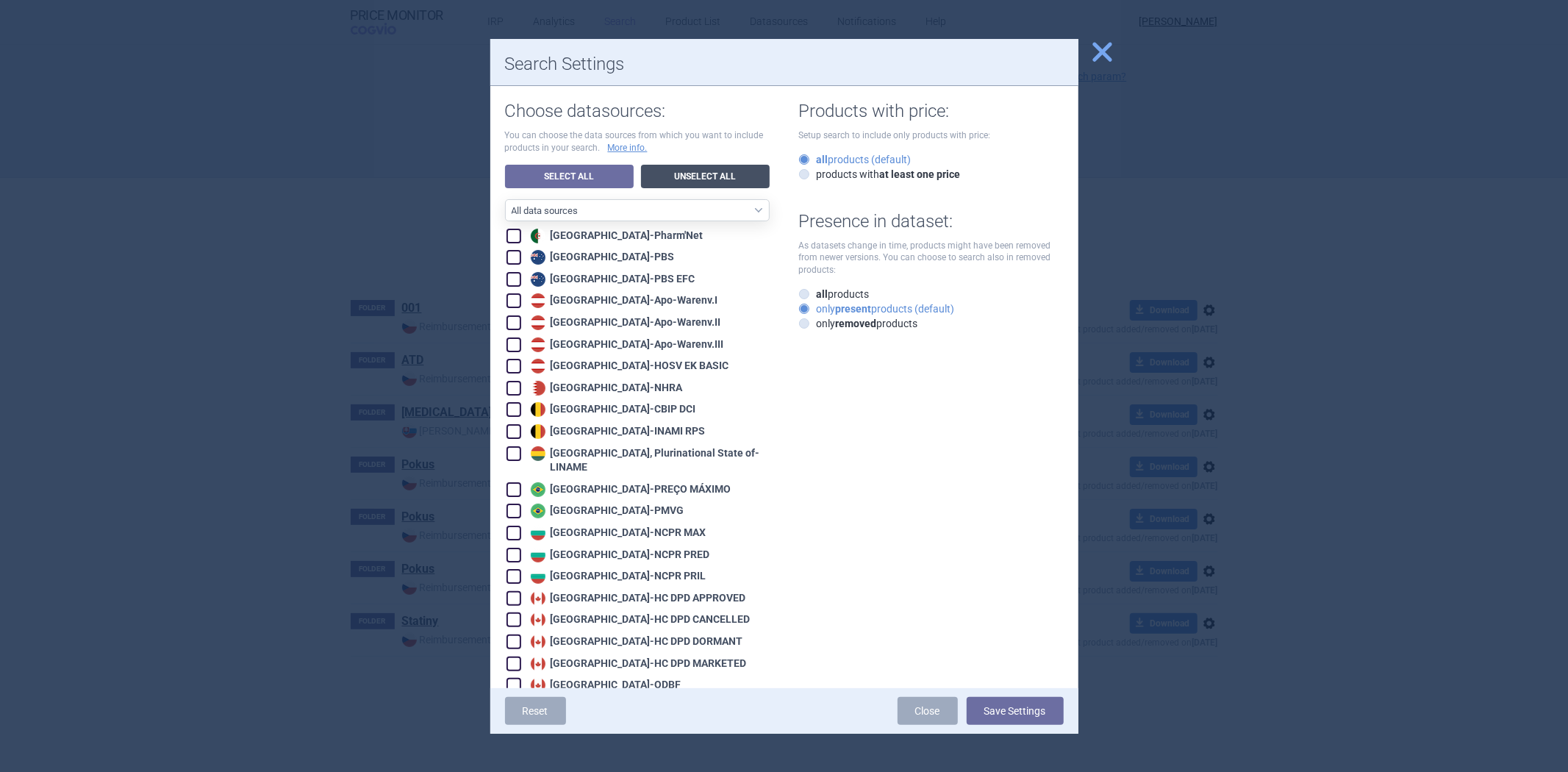
checkbox input "false"
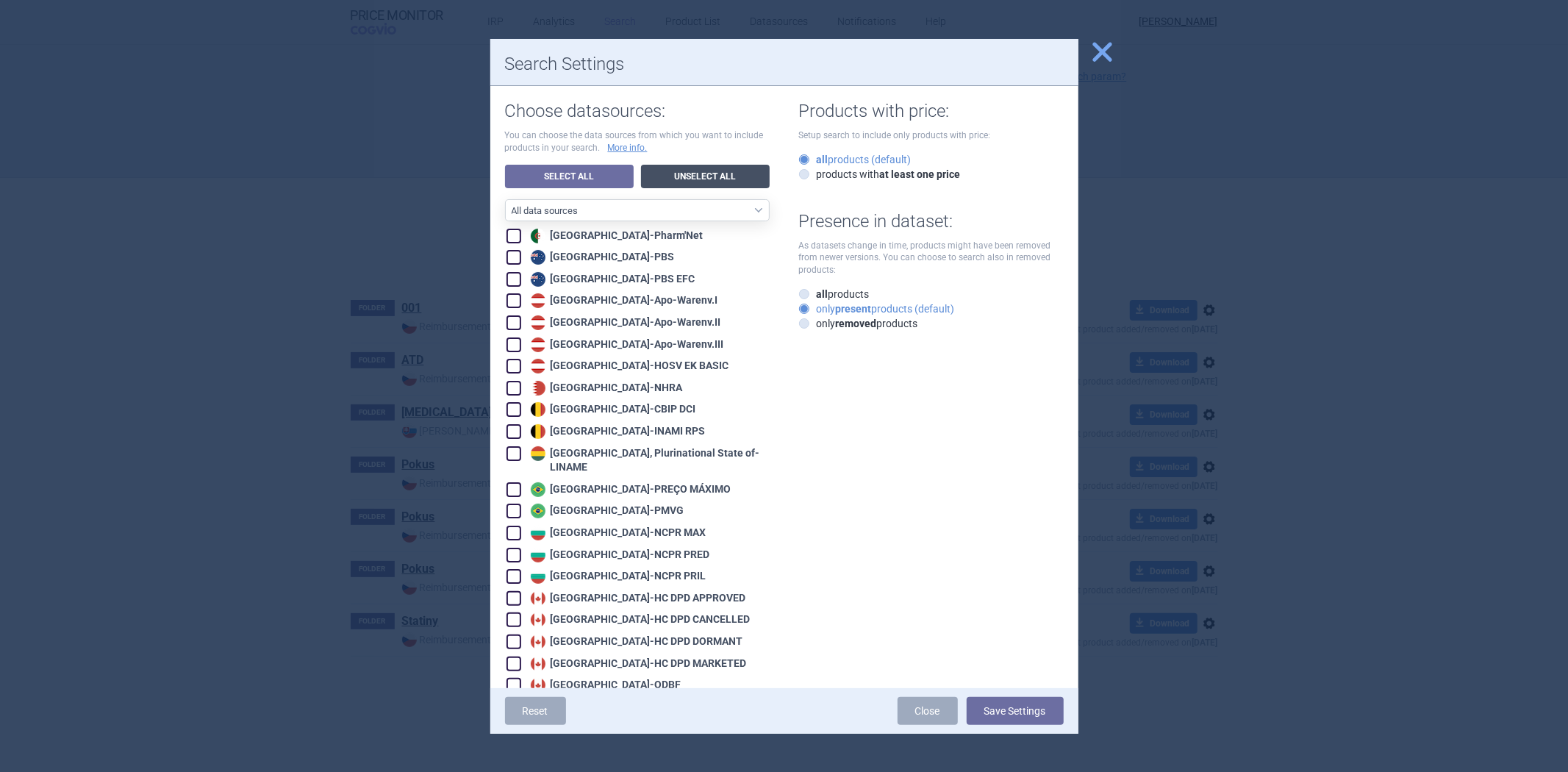
checkbox input "false"
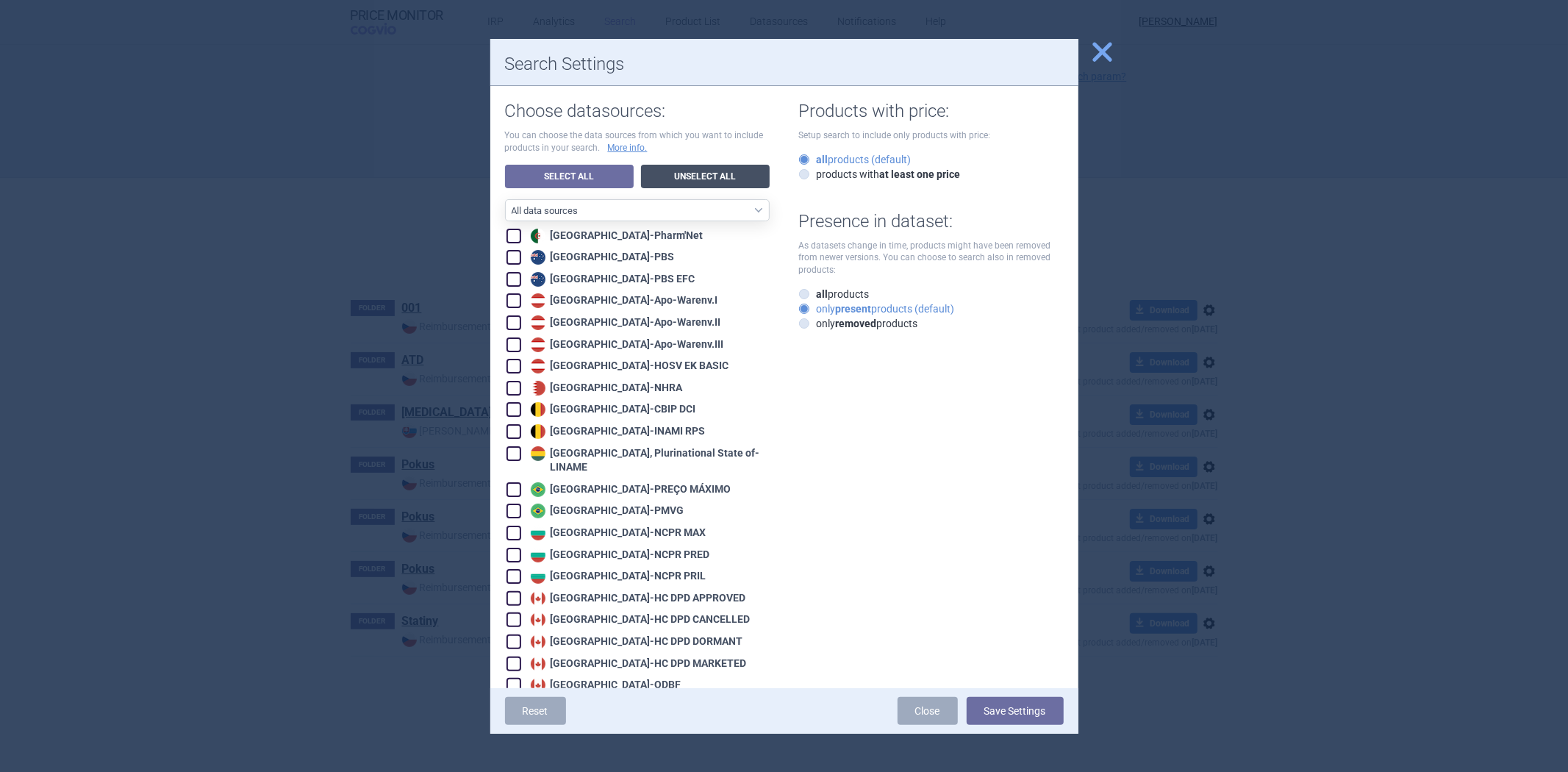
checkbox input "false"
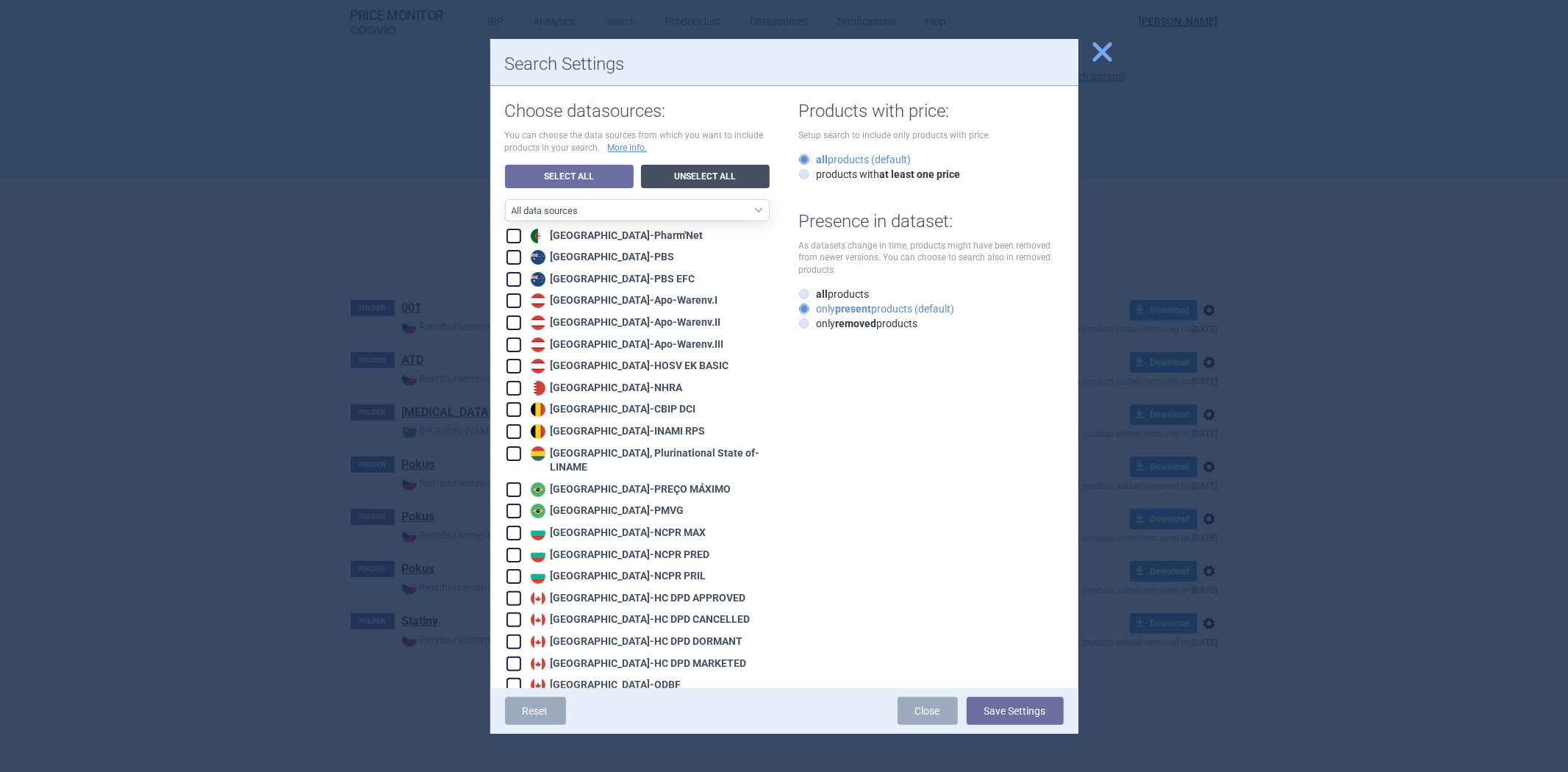
checkbox input "false"
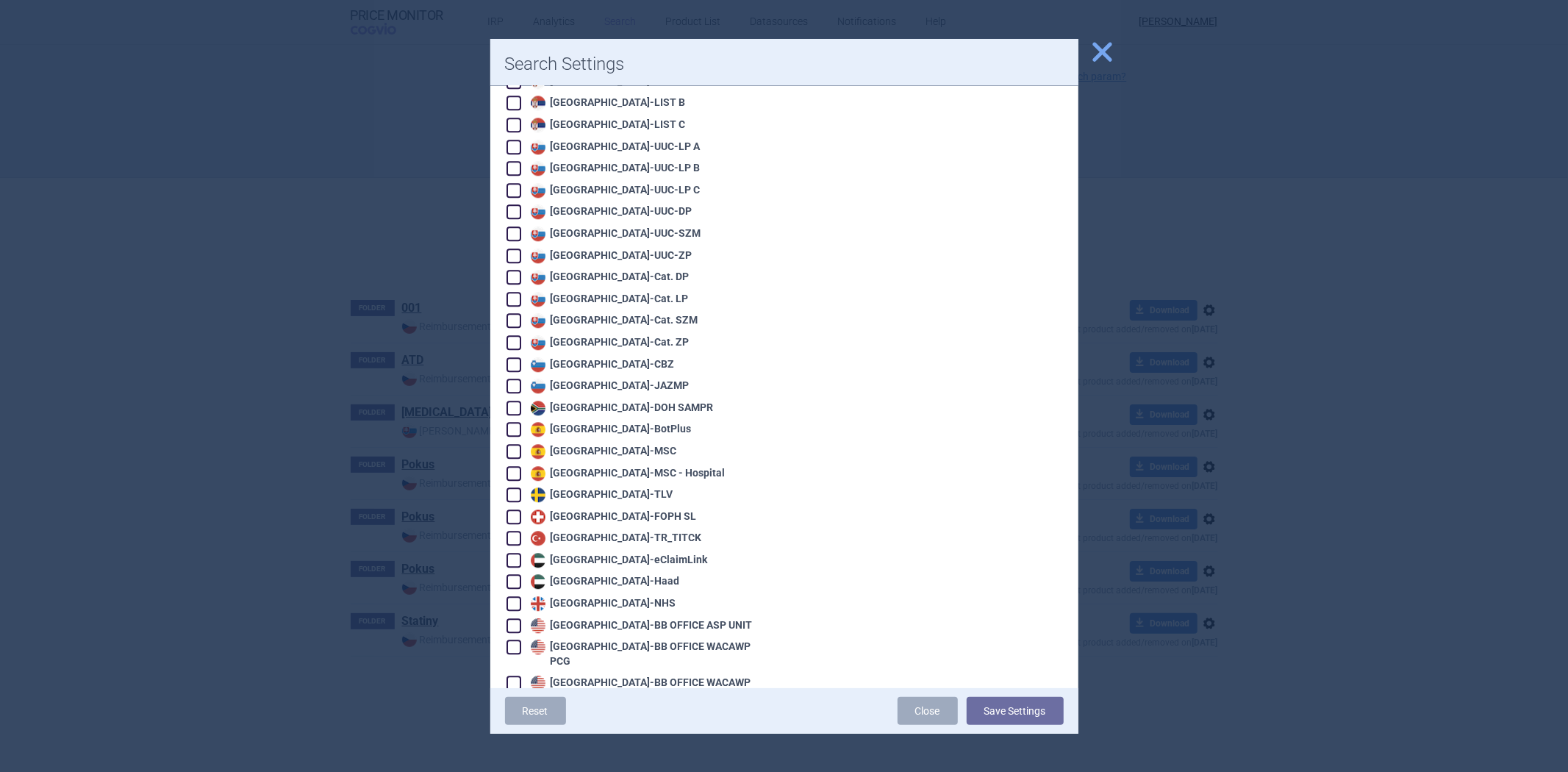
scroll to position [3071, 0]
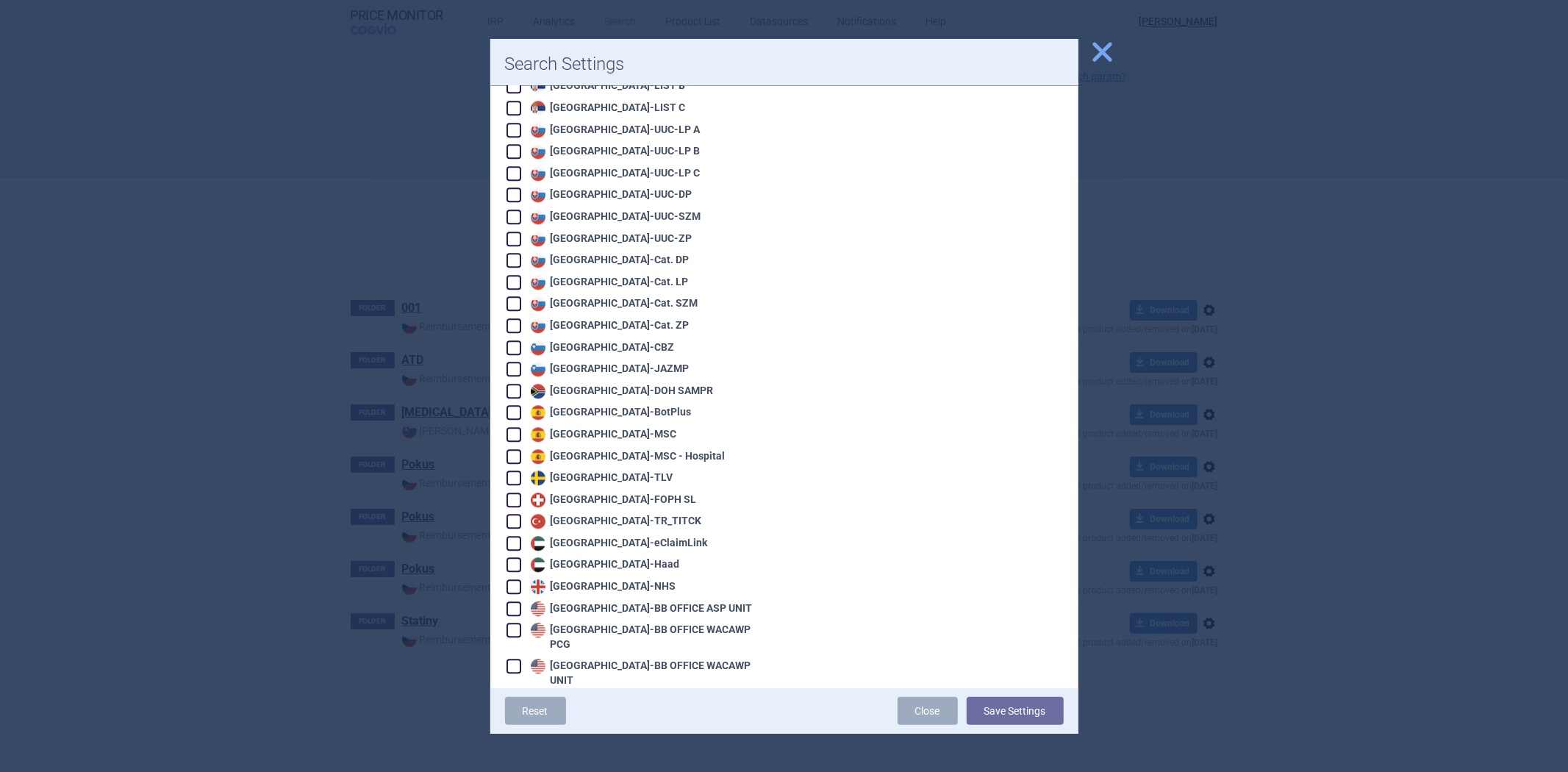
click at [560, 759] on div "United States - VA OPAL NC" at bounding box center [638, 767] width 263 height 16
click at [551, 761] on div "United States - VA OPAL NC" at bounding box center [619, 768] width 185 height 15
checkbox input "true"
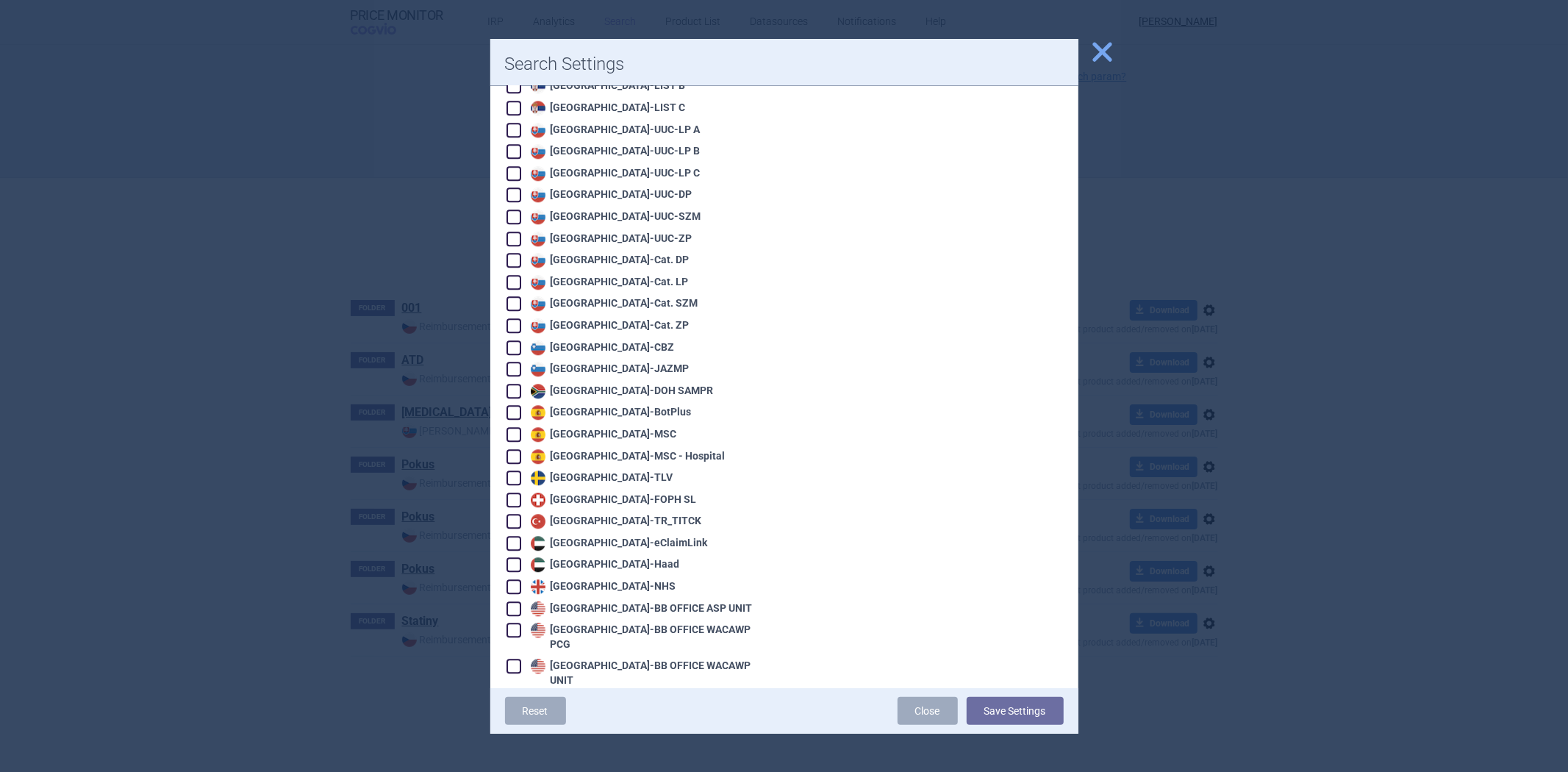
click at [560, 739] on div "United States - VA OPAL FSS" at bounding box center [622, 746] width 190 height 15
checkbox input "true"
click at [554, 717] on div "United States - VA OPAL BIG4" at bounding box center [623, 724] width 193 height 15
checkbox input "true"
click at [555, 695] on div "United States - BB SELF WACAWP UNIT" at bounding box center [647, 703] width 240 height 15
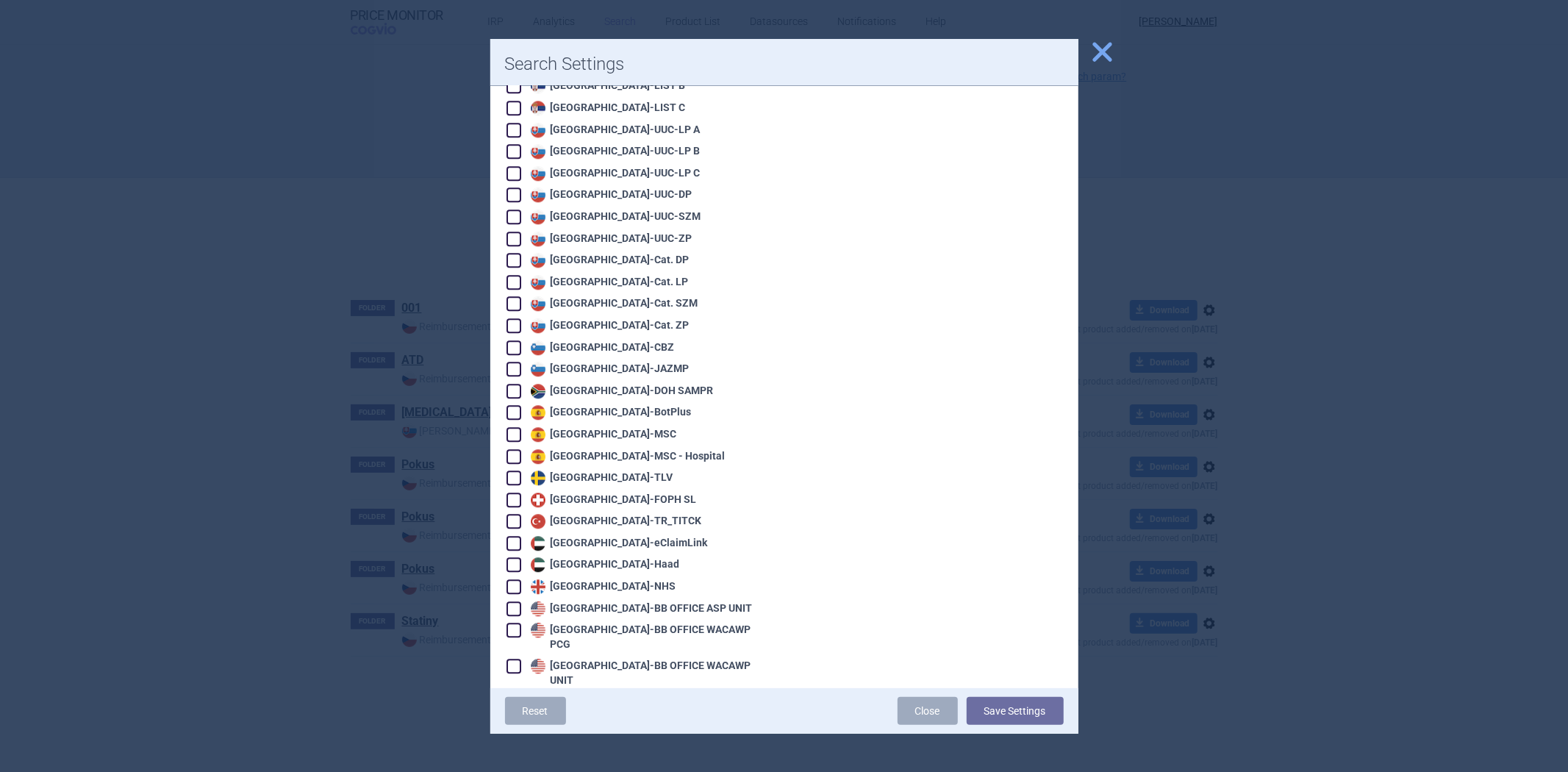
checkbox input "true"
click at [555, 659] on div "United States - BB OFFICE WACAWP UNIT" at bounding box center [648, 673] width 242 height 29
checkbox input "true"
click at [555, 623] on div "United States - BB OFFICE WACAWP PCG" at bounding box center [648, 637] width 242 height 29
checkbox input "true"
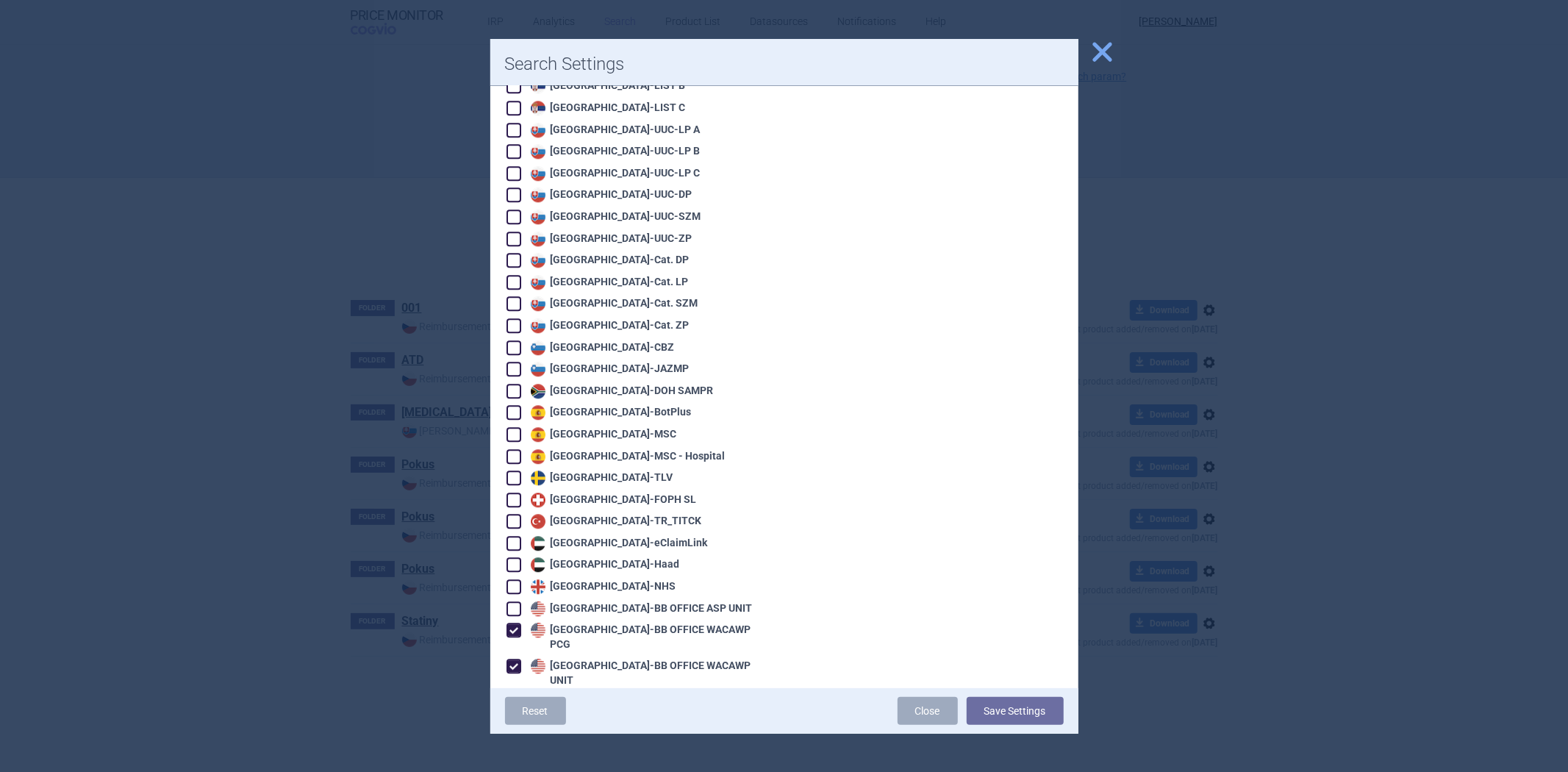
click at [555, 621] on div "United States - BB OFFICE WACAWP PCG" at bounding box center [638, 636] width 263 height 30
click at [556, 602] on div "United States - BB OFFICE ASP UNIT" at bounding box center [640, 609] width 226 height 15
checkbox input "true"
click at [995, 707] on button "Save Settings" at bounding box center [1015, 711] width 97 height 28
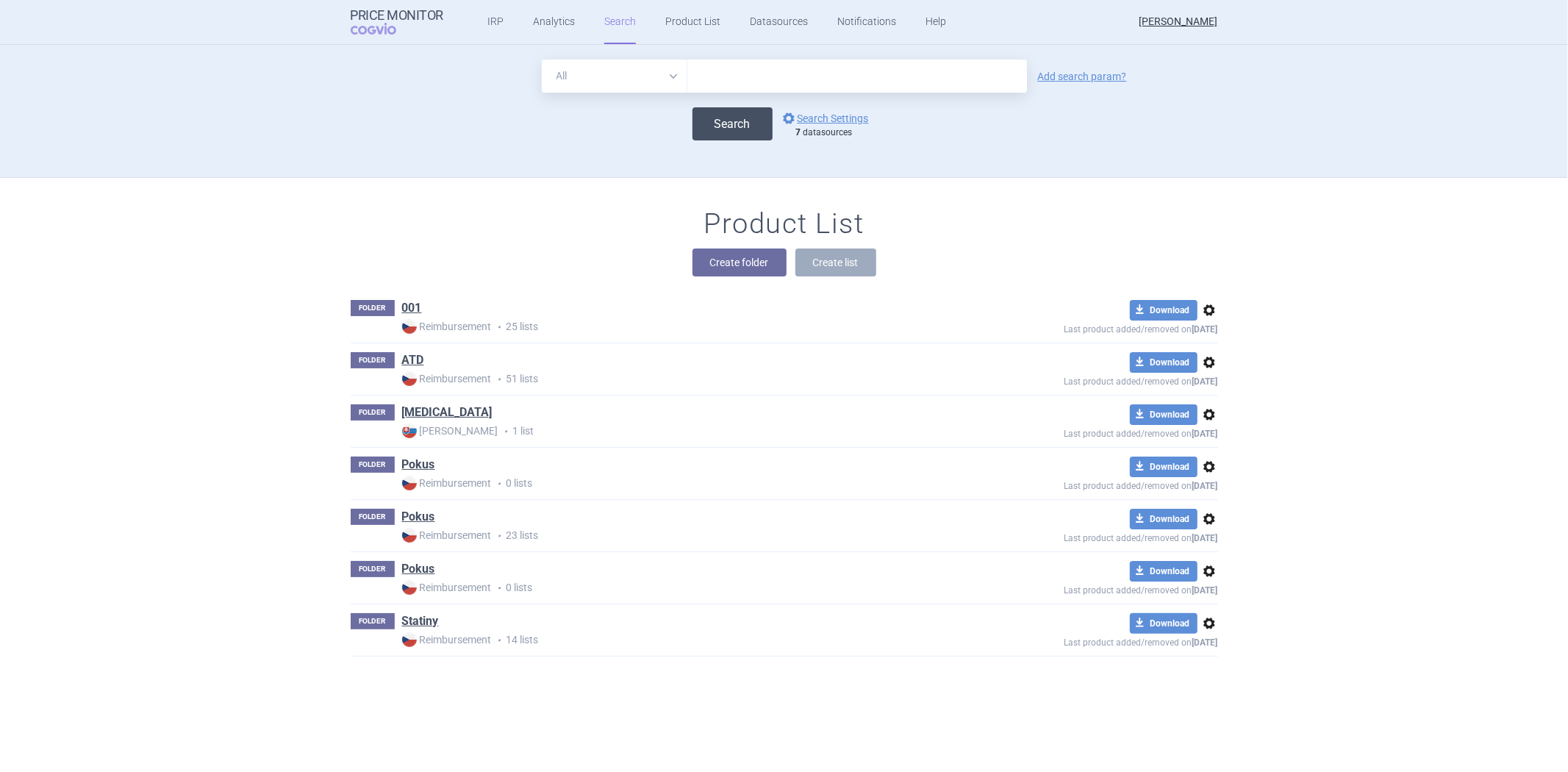
click at [736, 138] on button "Search" at bounding box center [732, 124] width 80 height 33
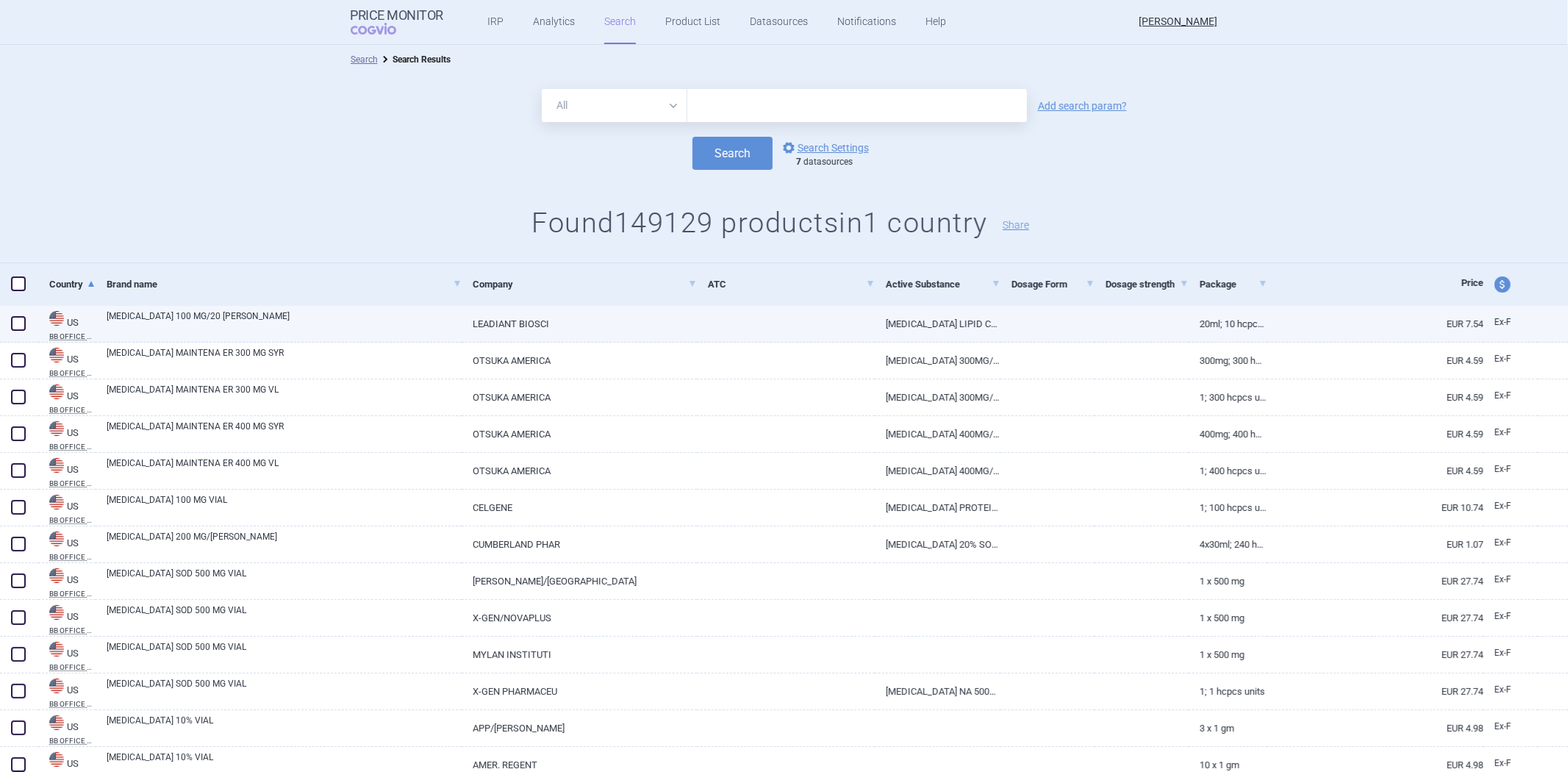
click at [667, 334] on link "LEADIANT BIOSCI" at bounding box center [579, 324] width 235 height 36
select select "EUR"
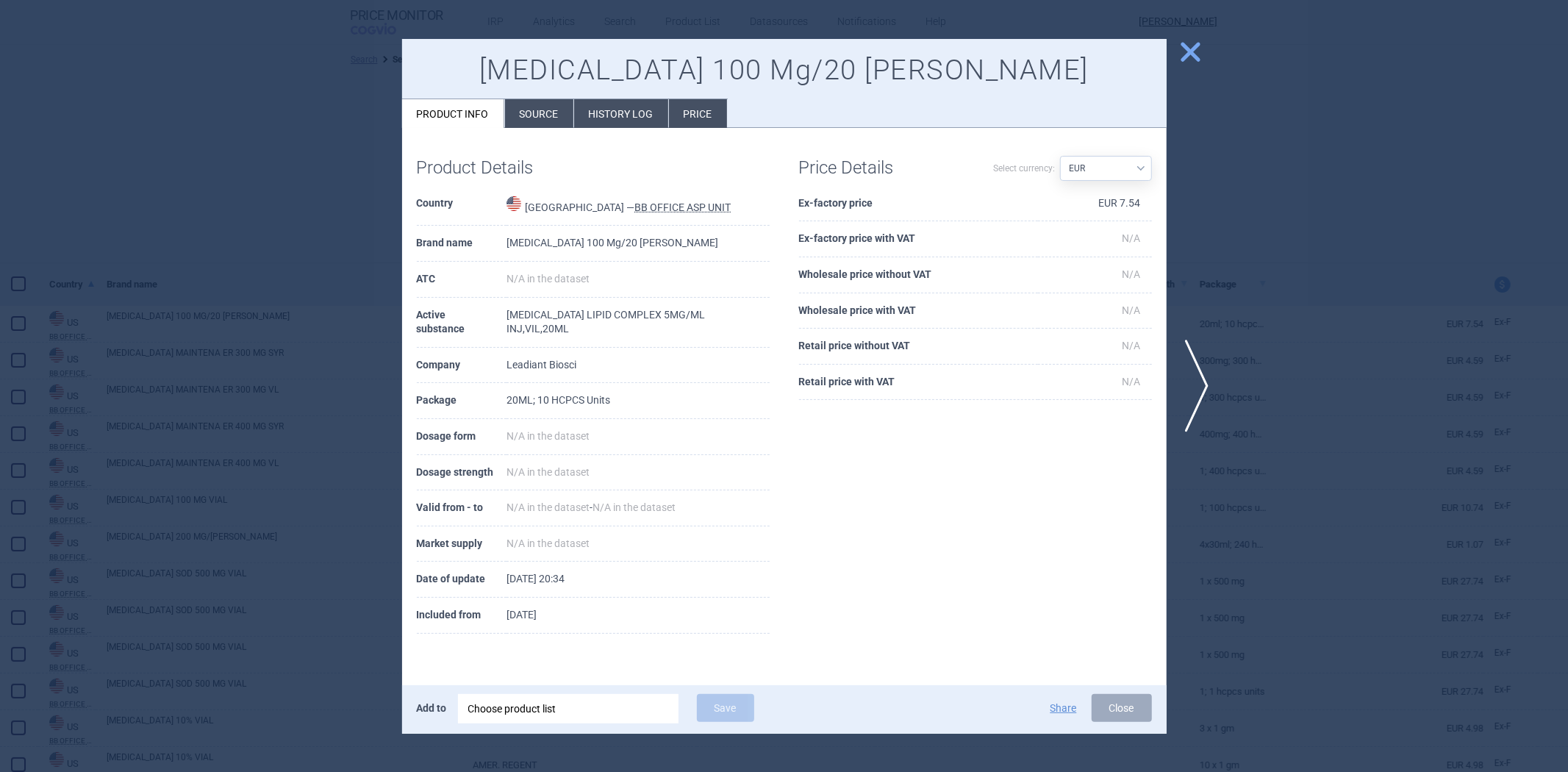
click at [1270, 289] on div at bounding box center [784, 386] width 1568 height 772
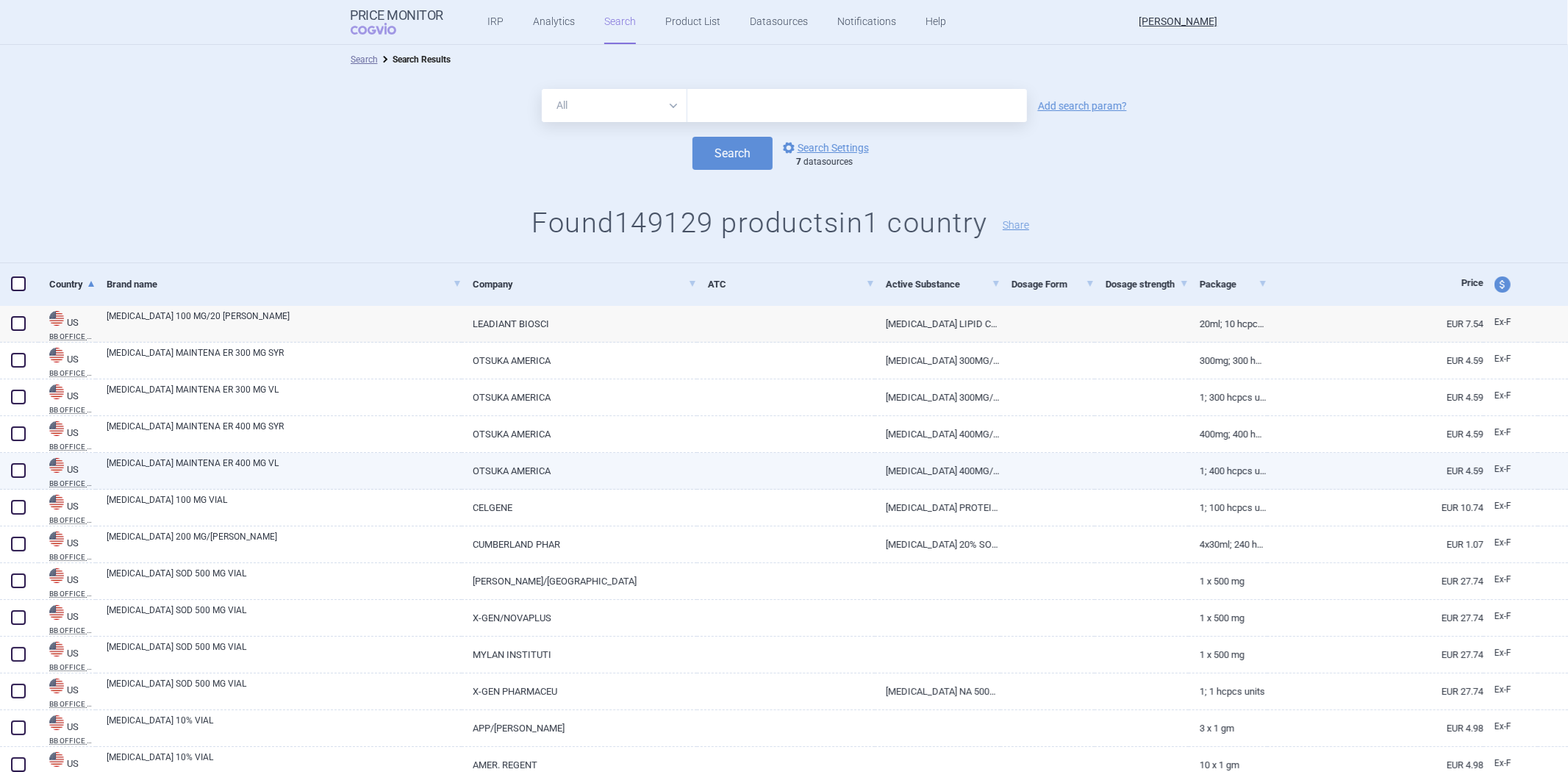
click at [572, 473] on link "OTSUKA AMERICA" at bounding box center [579, 471] width 235 height 36
select select "EUR"
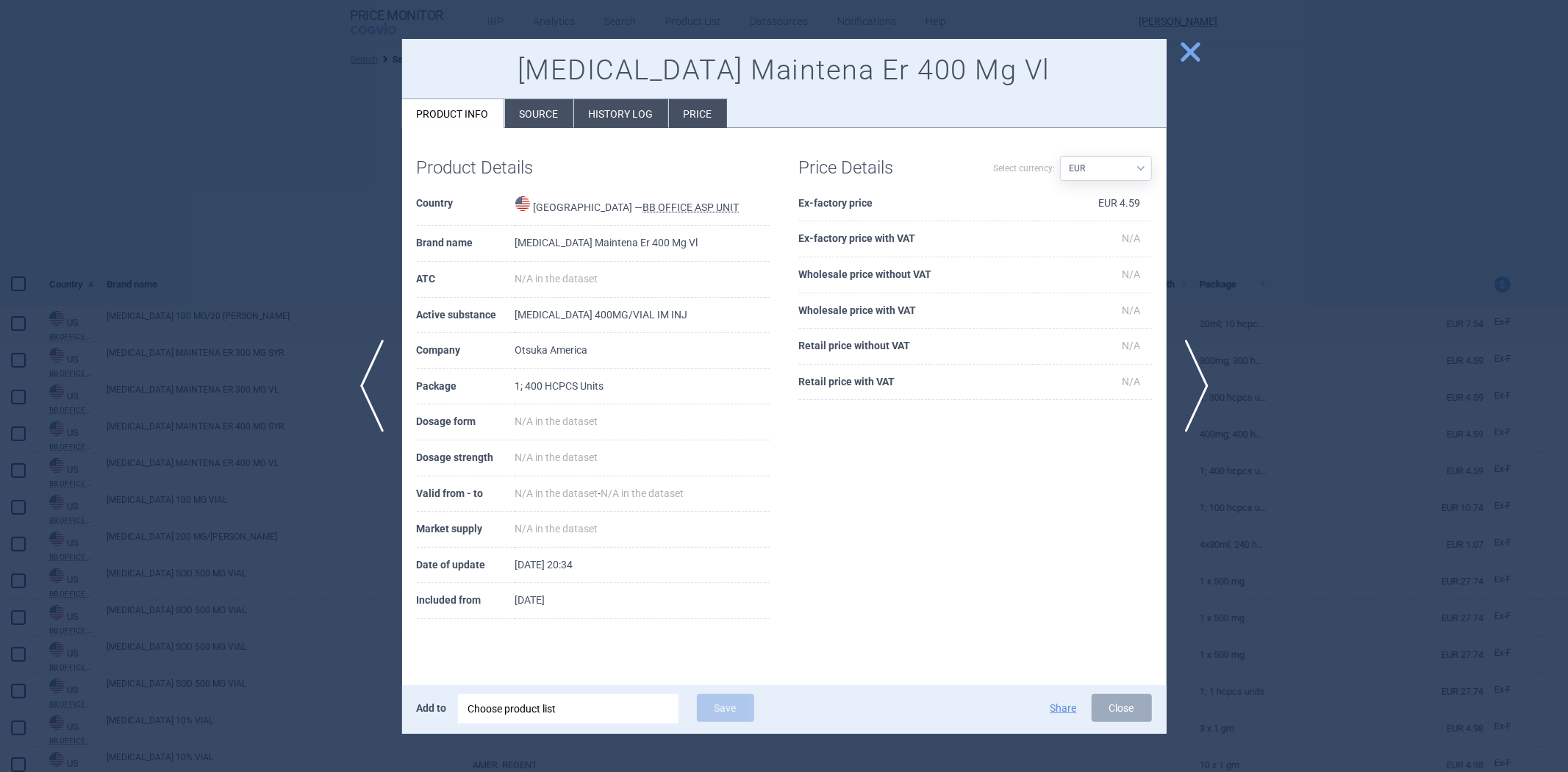
click at [1257, 218] on div at bounding box center [784, 386] width 1568 height 772
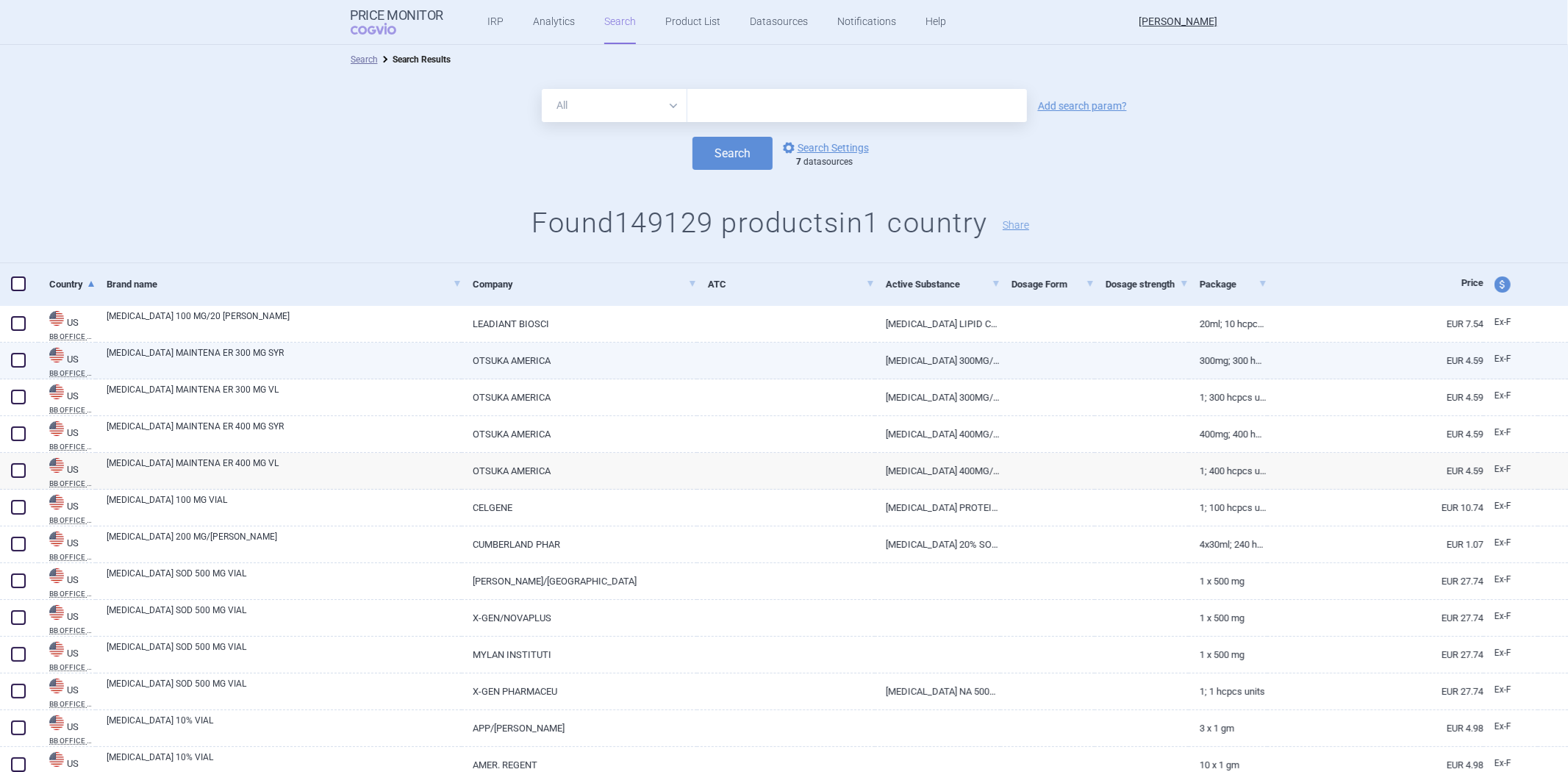
click at [409, 344] on div "ABILIFY MAINTENA ER 300 MG SYR" at bounding box center [278, 361] width 366 height 37
click at [391, 367] on link "ABILIFY MAINTENA ER 300 MG SYR" at bounding box center [284, 359] width 355 height 27
select select "EUR"
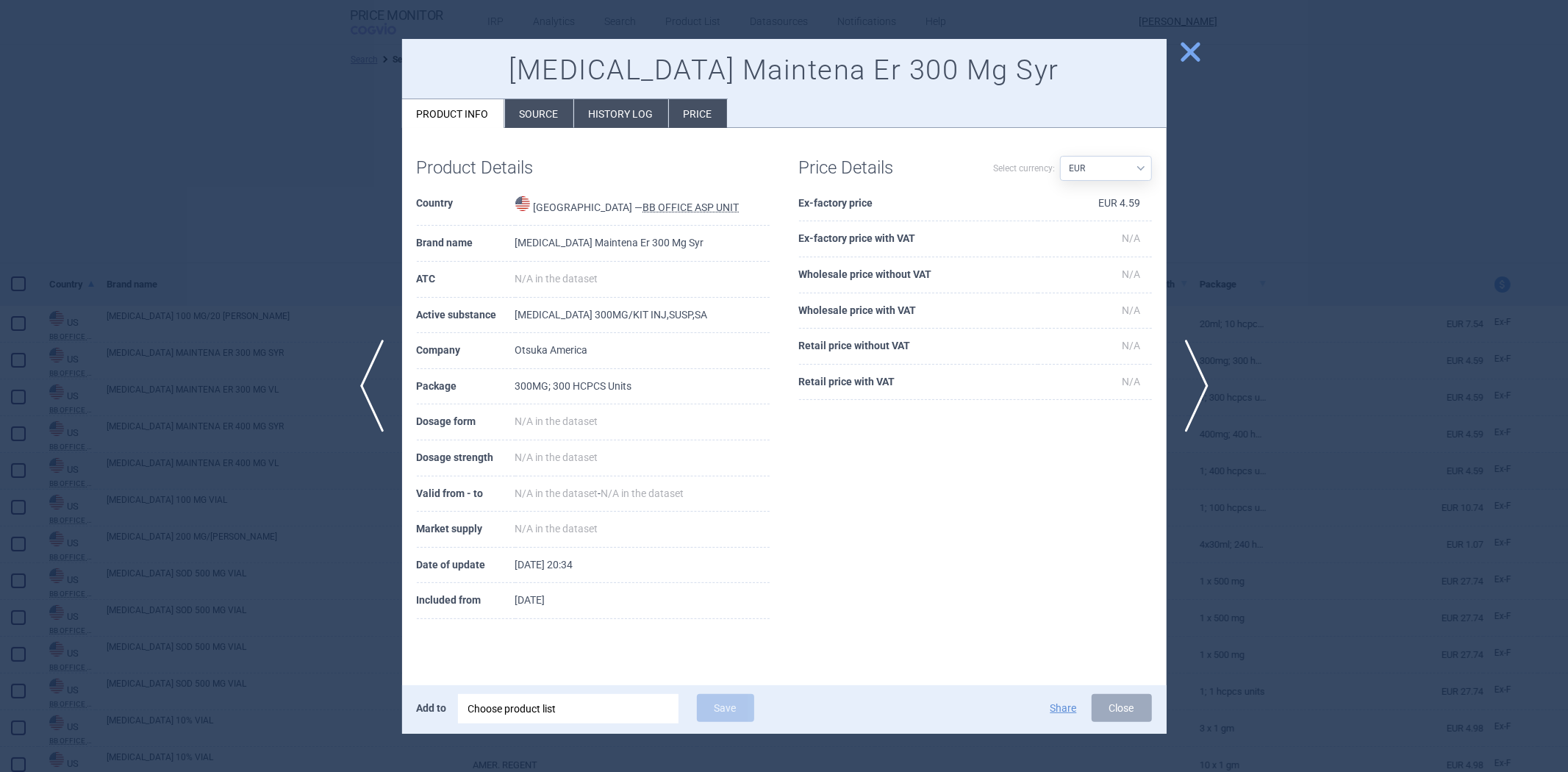
click at [208, 241] on div at bounding box center [784, 386] width 1568 height 772
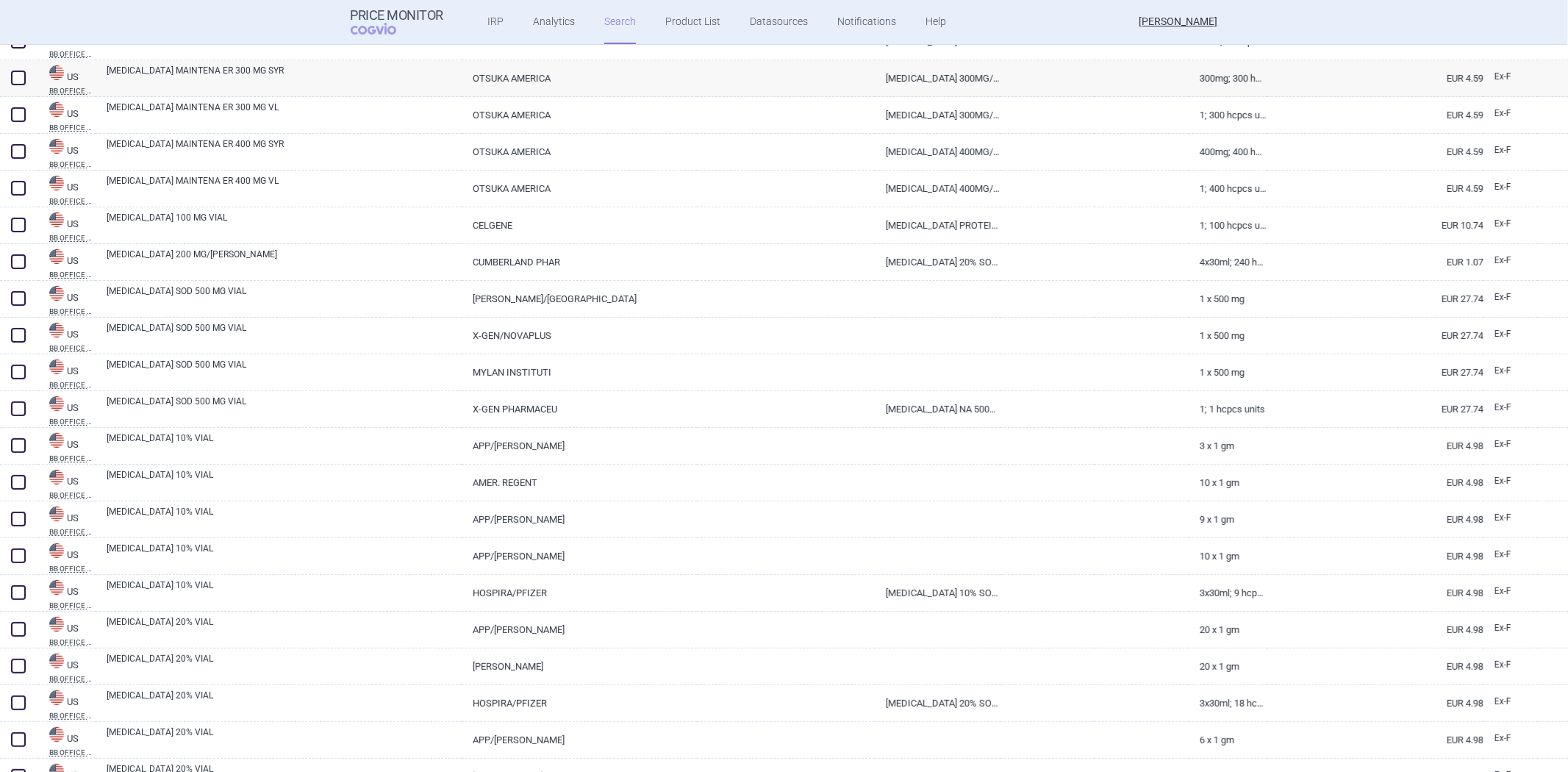
scroll to position [489, 0]
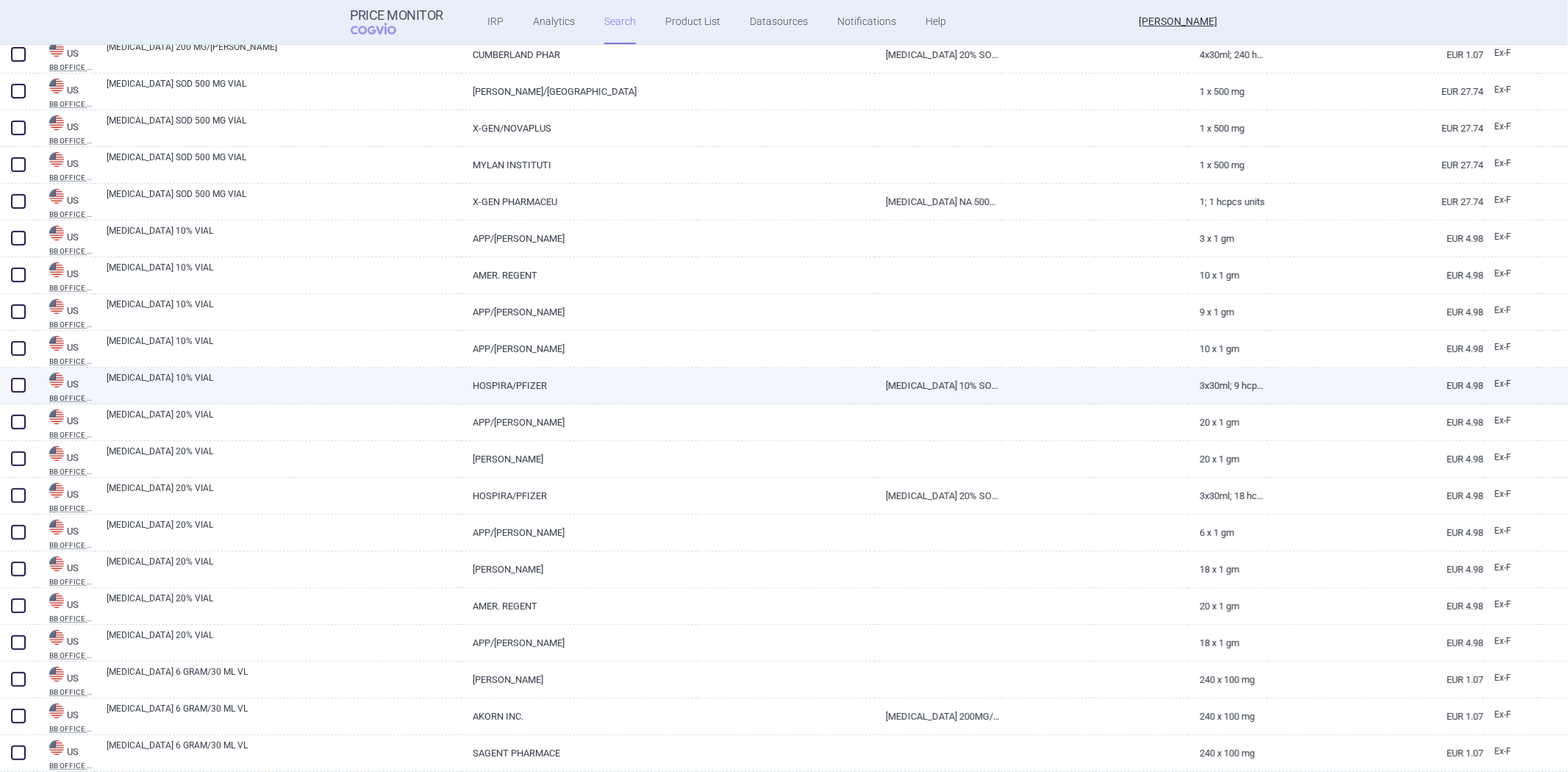
click at [277, 376] on link "ACETYLCYSTEINE 10% VIAL" at bounding box center [284, 384] width 355 height 27
select select "EUR"
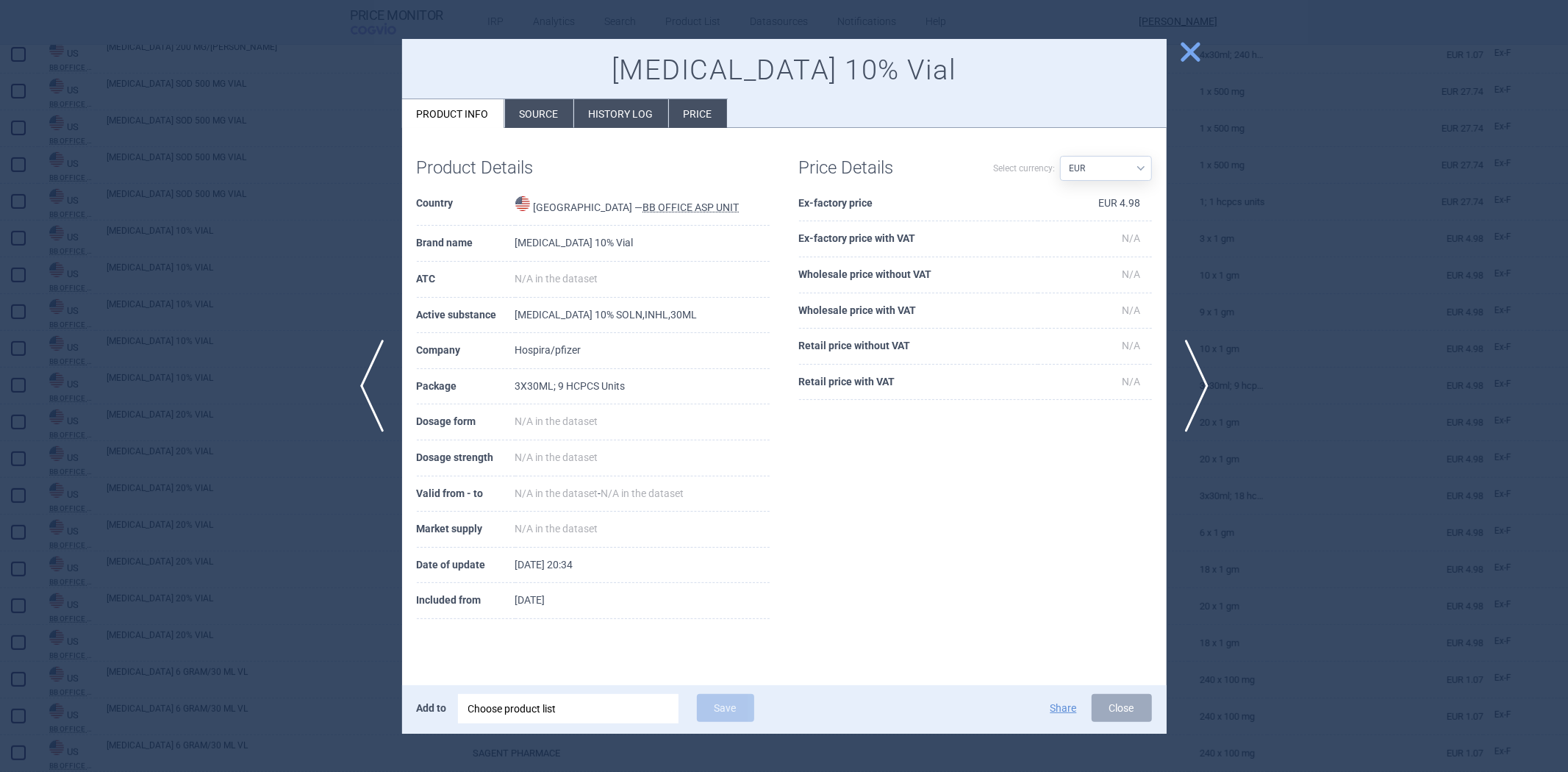
click at [178, 315] on div at bounding box center [784, 386] width 1568 height 772
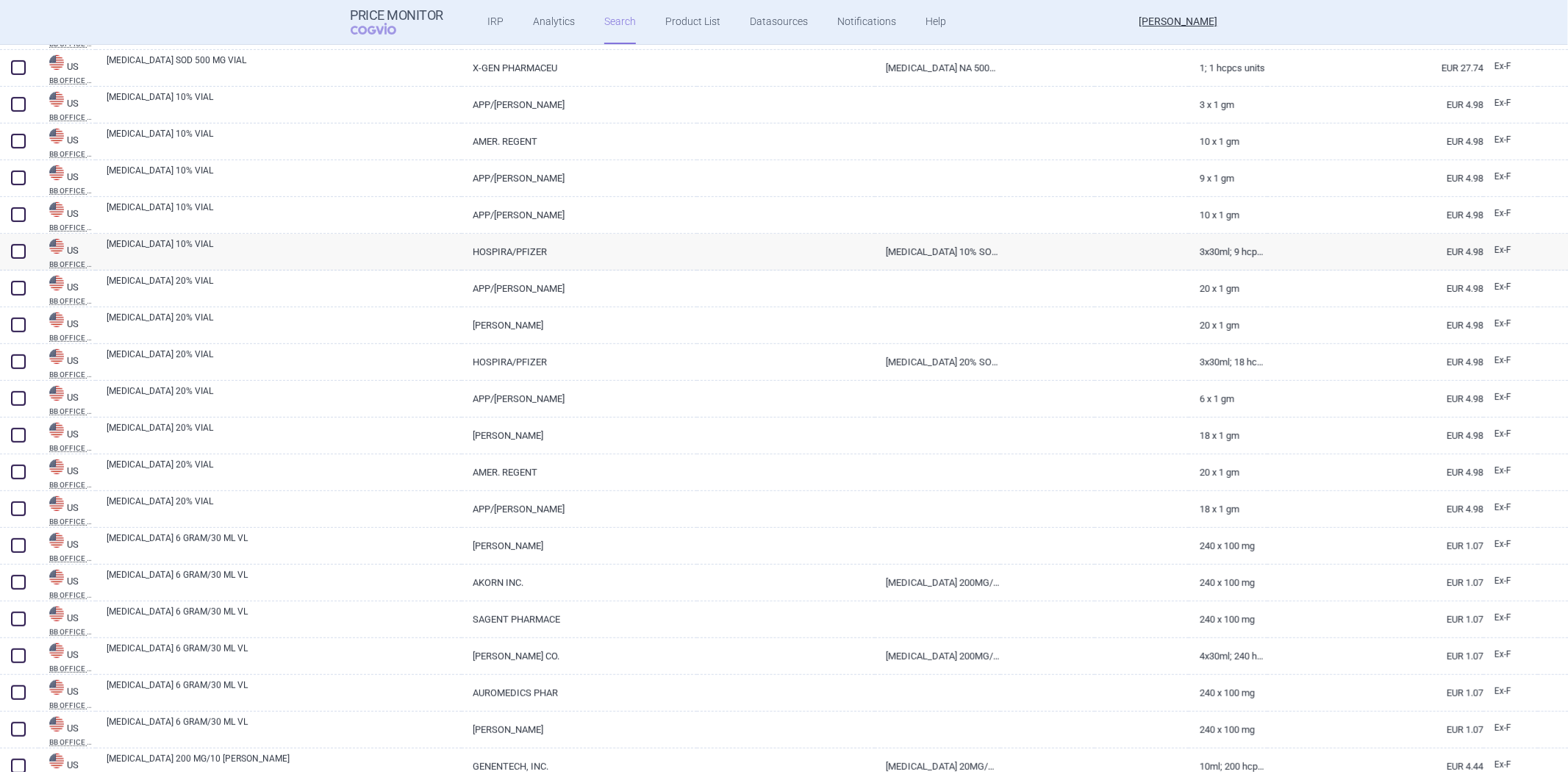
scroll to position [899, 0]
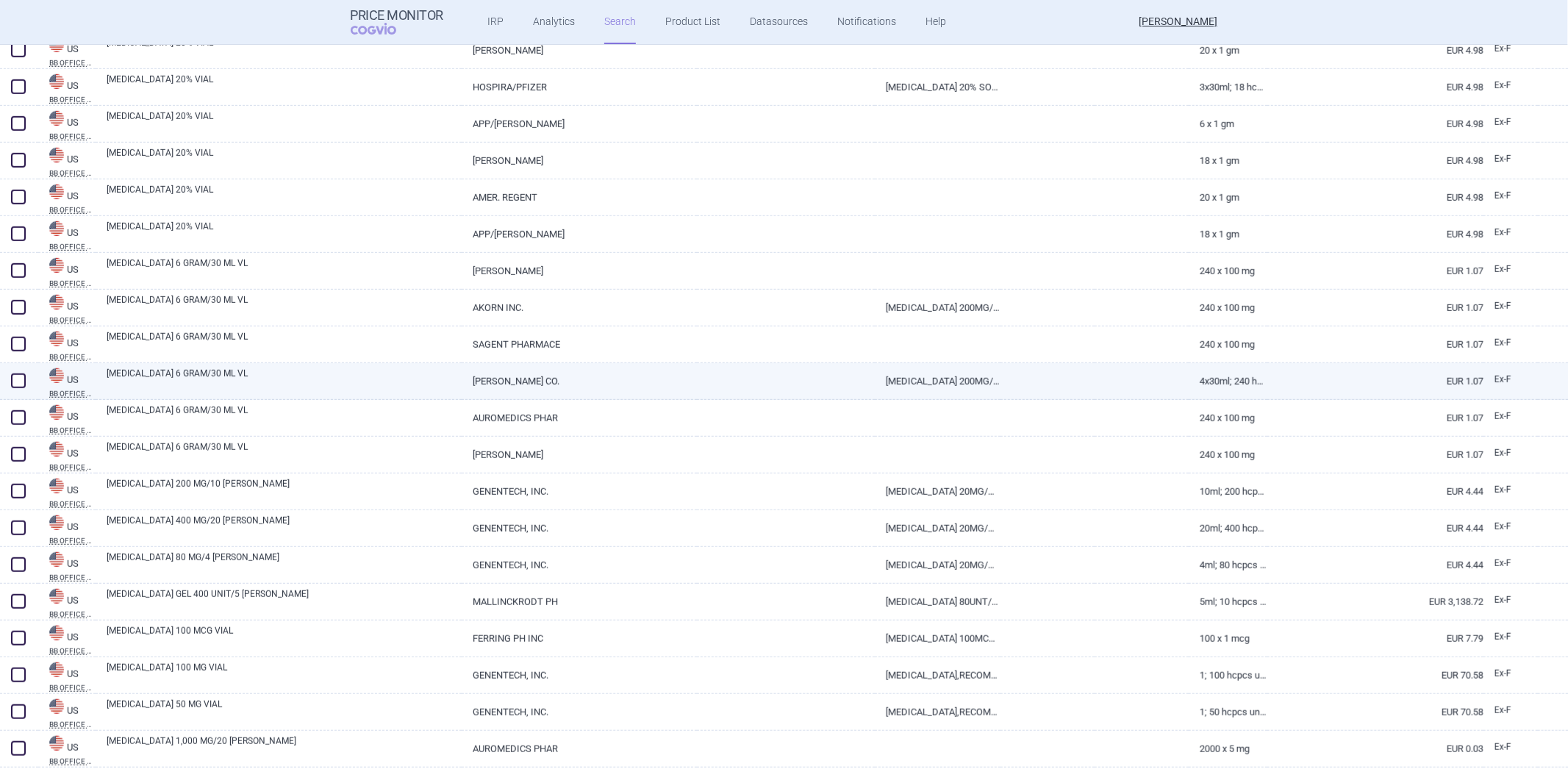
click at [235, 364] on div "ACETYLCYSTEINE 6 GRAM/30 ML VL" at bounding box center [278, 382] width 366 height 37
click at [224, 378] on link "ACETYLCYSTEINE 6 GRAM/30 ML VL" at bounding box center [284, 380] width 355 height 27
select select "EUR"
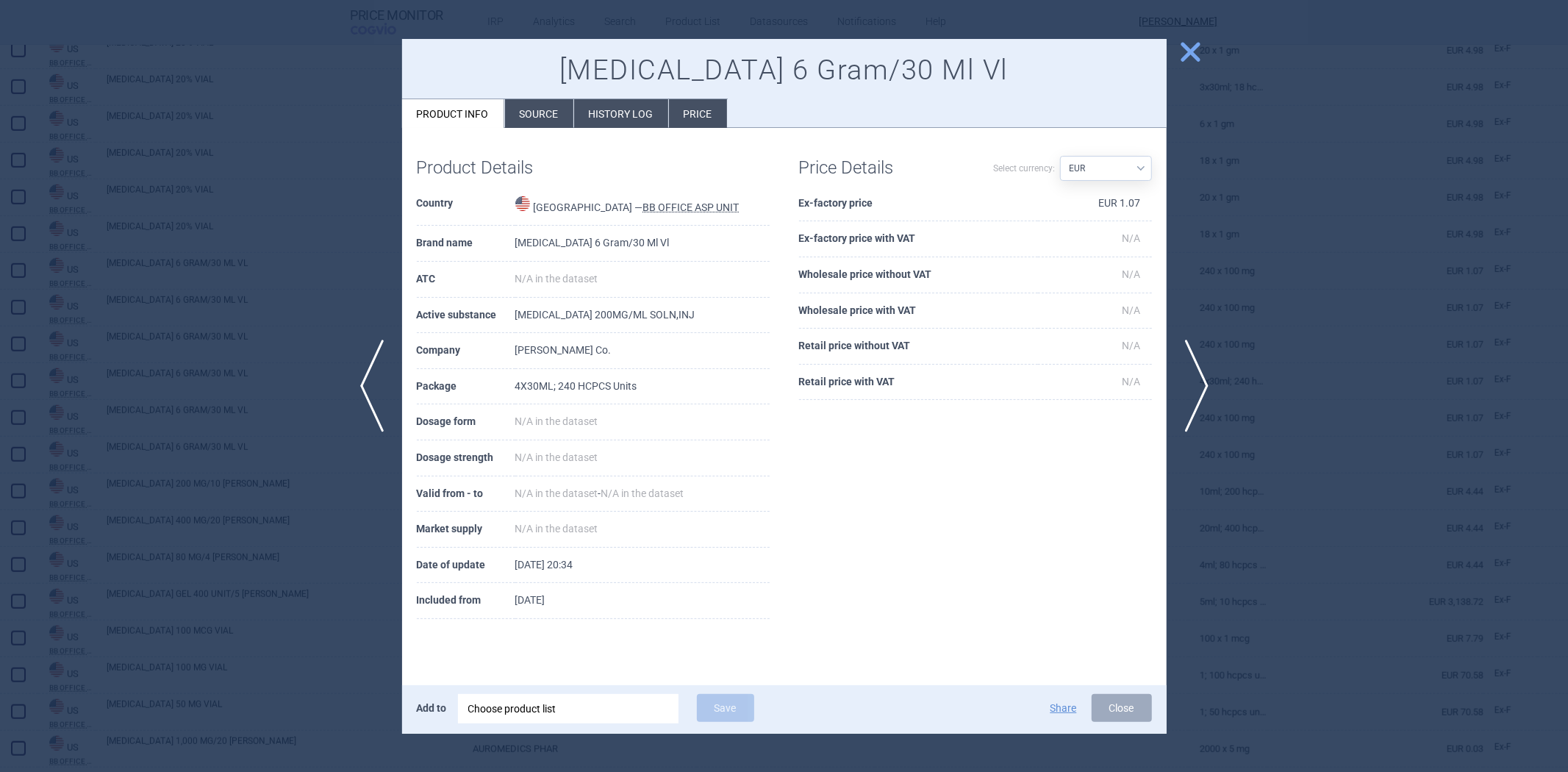
click at [212, 289] on div at bounding box center [784, 386] width 1568 height 772
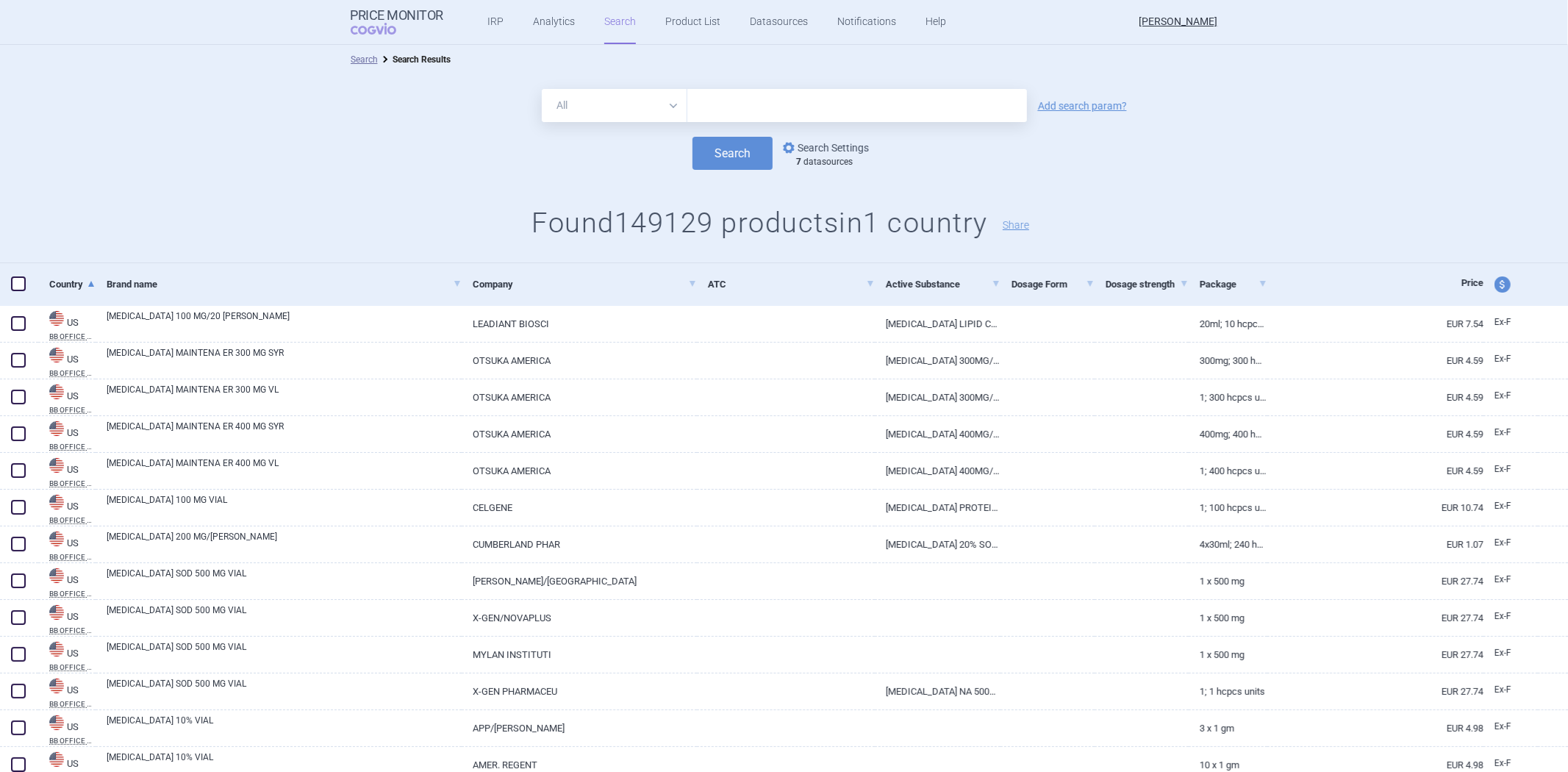
click at [820, 142] on link "options Search Settings" at bounding box center [824, 148] width 89 height 18
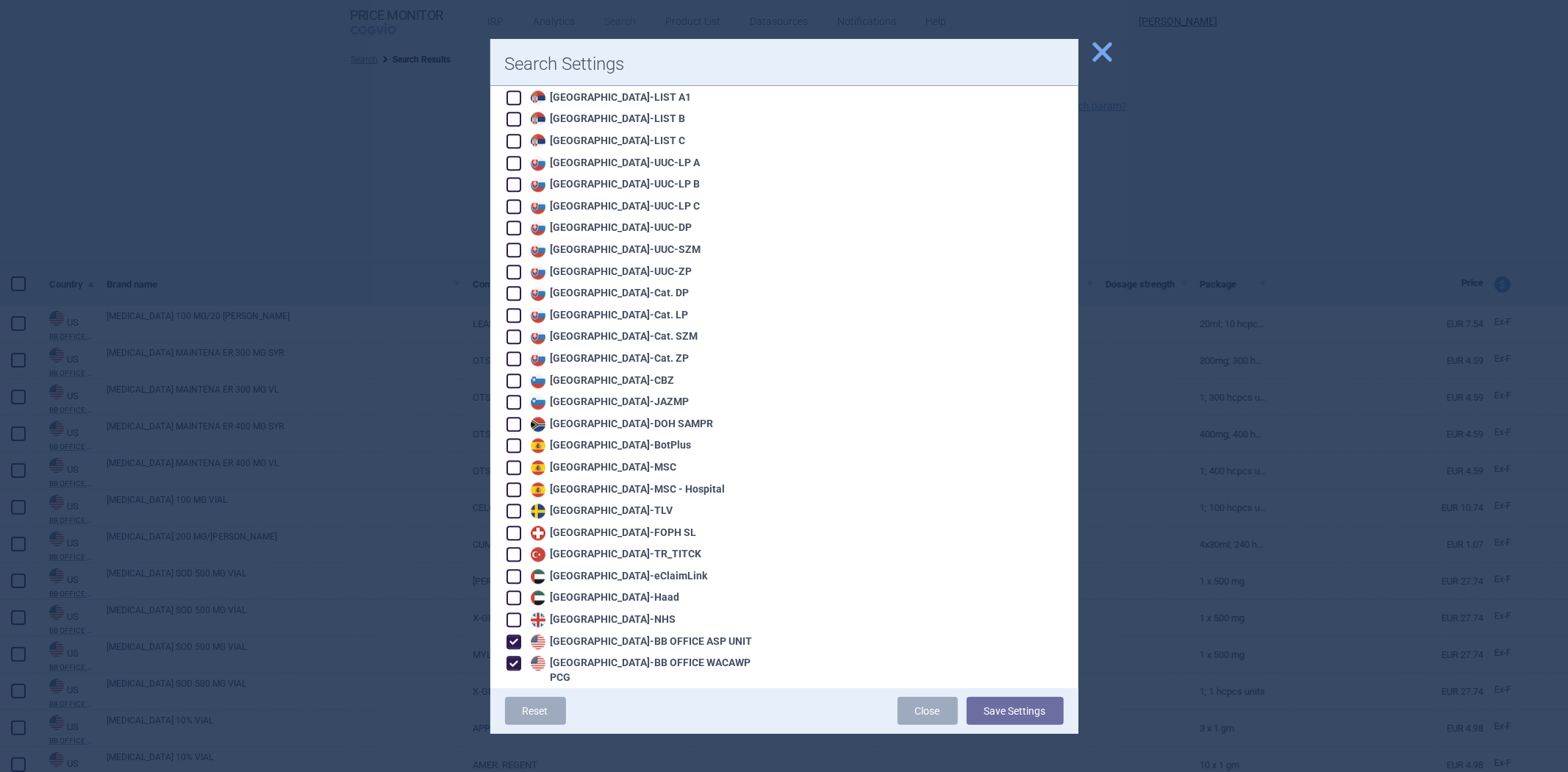
scroll to position [3071, 0]
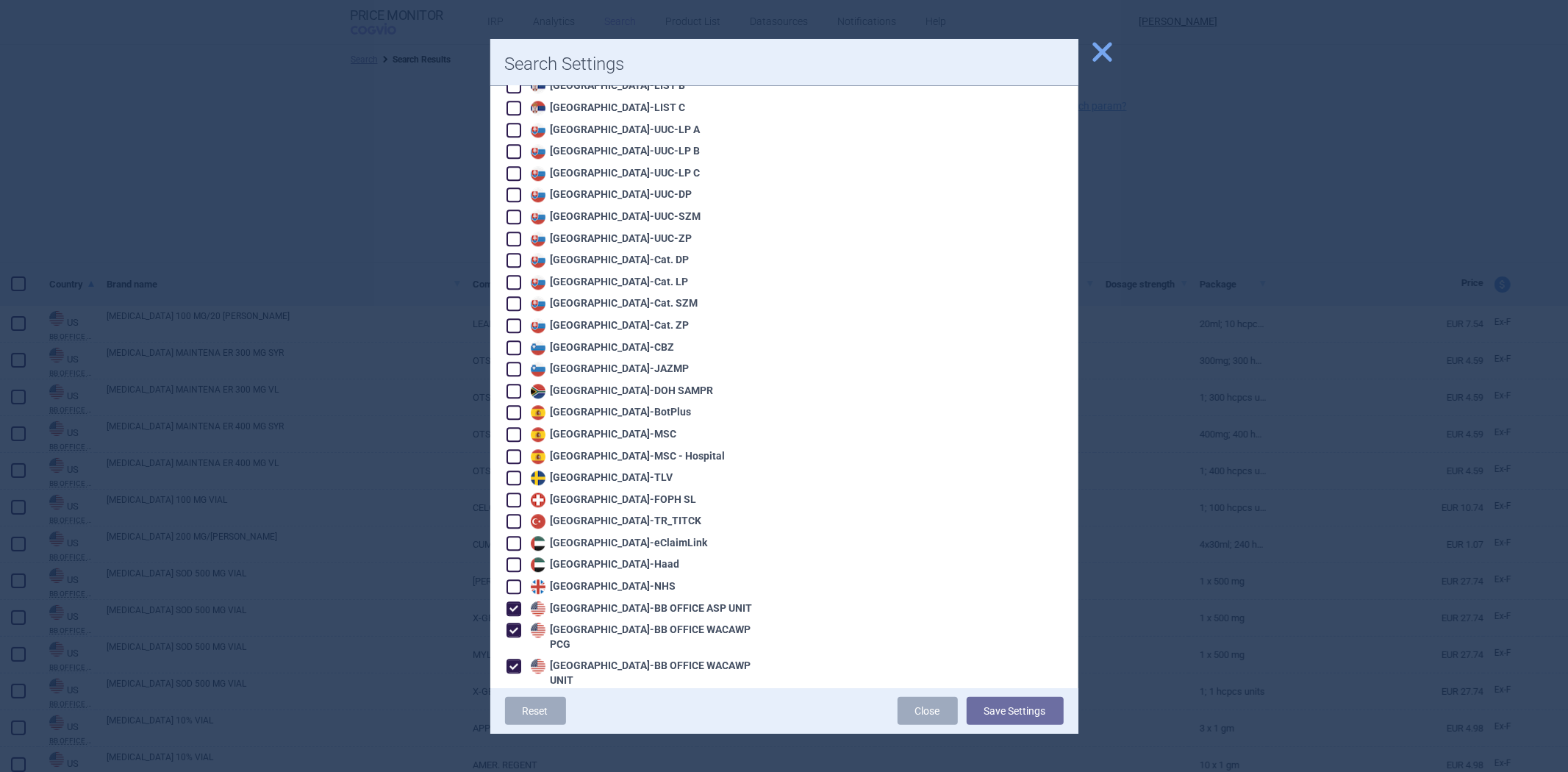
click at [596, 761] on div "United States - VA OPAL NC" at bounding box center [619, 768] width 185 height 15
checkbox input "false"
click at [594, 739] on div "United States - VA OPAL FSS" at bounding box center [622, 746] width 190 height 15
checkbox input "false"
click at [596, 717] on div "United States - VA OPAL BIG4" at bounding box center [623, 724] width 193 height 15
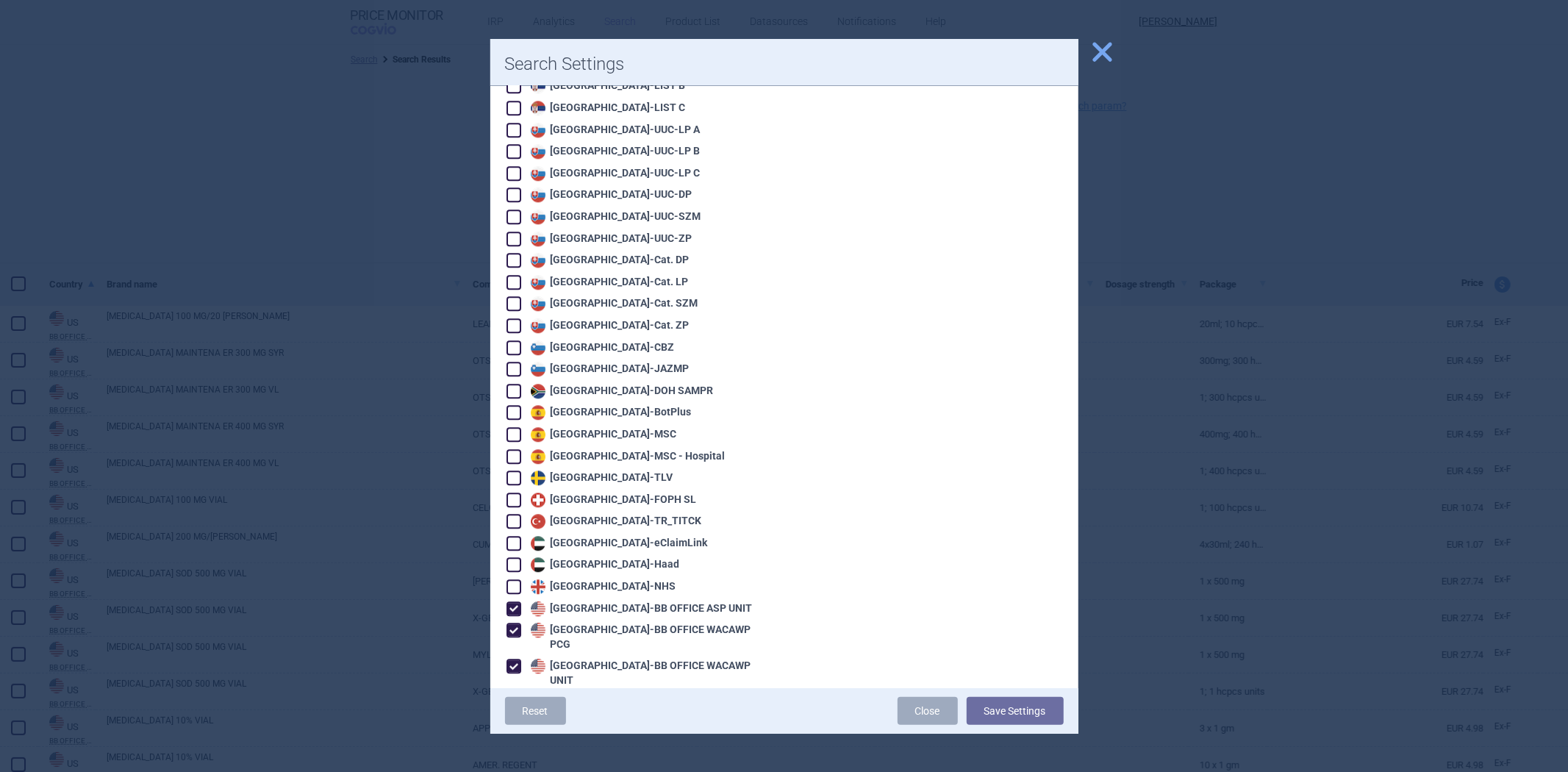
checkbox input "false"
click at [653, 695] on div "United States - BB SELF WACAWP UNIT" at bounding box center [647, 703] width 240 height 15
checkbox input "false"
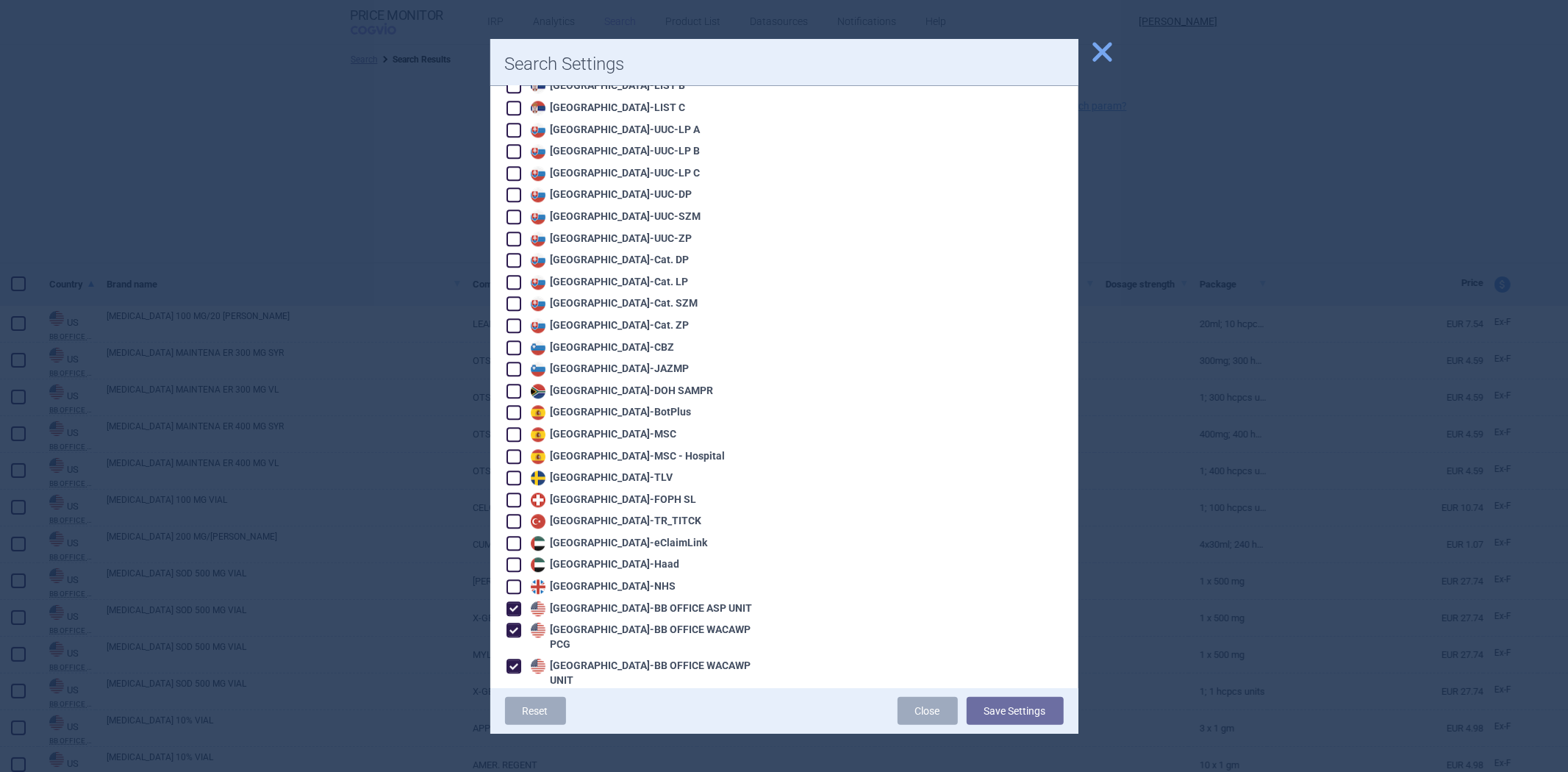
click at [654, 659] on div "United States - BB OFFICE WACAWP UNIT" at bounding box center [648, 673] width 242 height 29
checkbox input "false"
click at [660, 623] on div "United States - BB OFFICE WACAWP PCG" at bounding box center [648, 637] width 242 height 29
checkbox input "false"
click at [1026, 707] on button "Save Settings" at bounding box center [1015, 711] width 97 height 28
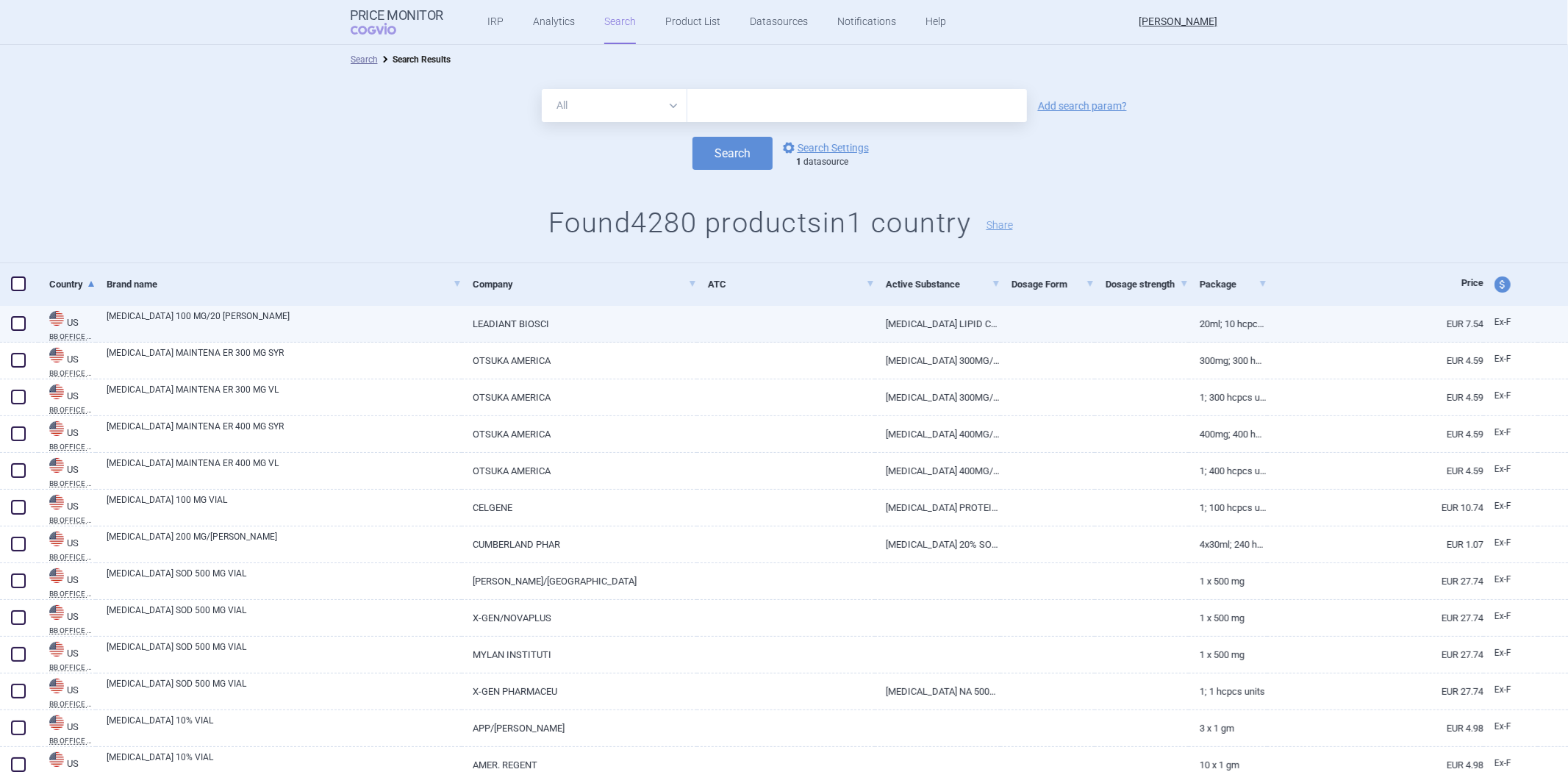
click at [875, 333] on link "AMPHOTERICIN B LIPID COMPLEX 5MG/ML INJ,VIL,20ML" at bounding box center [938, 324] width 126 height 36
select select "EUR"
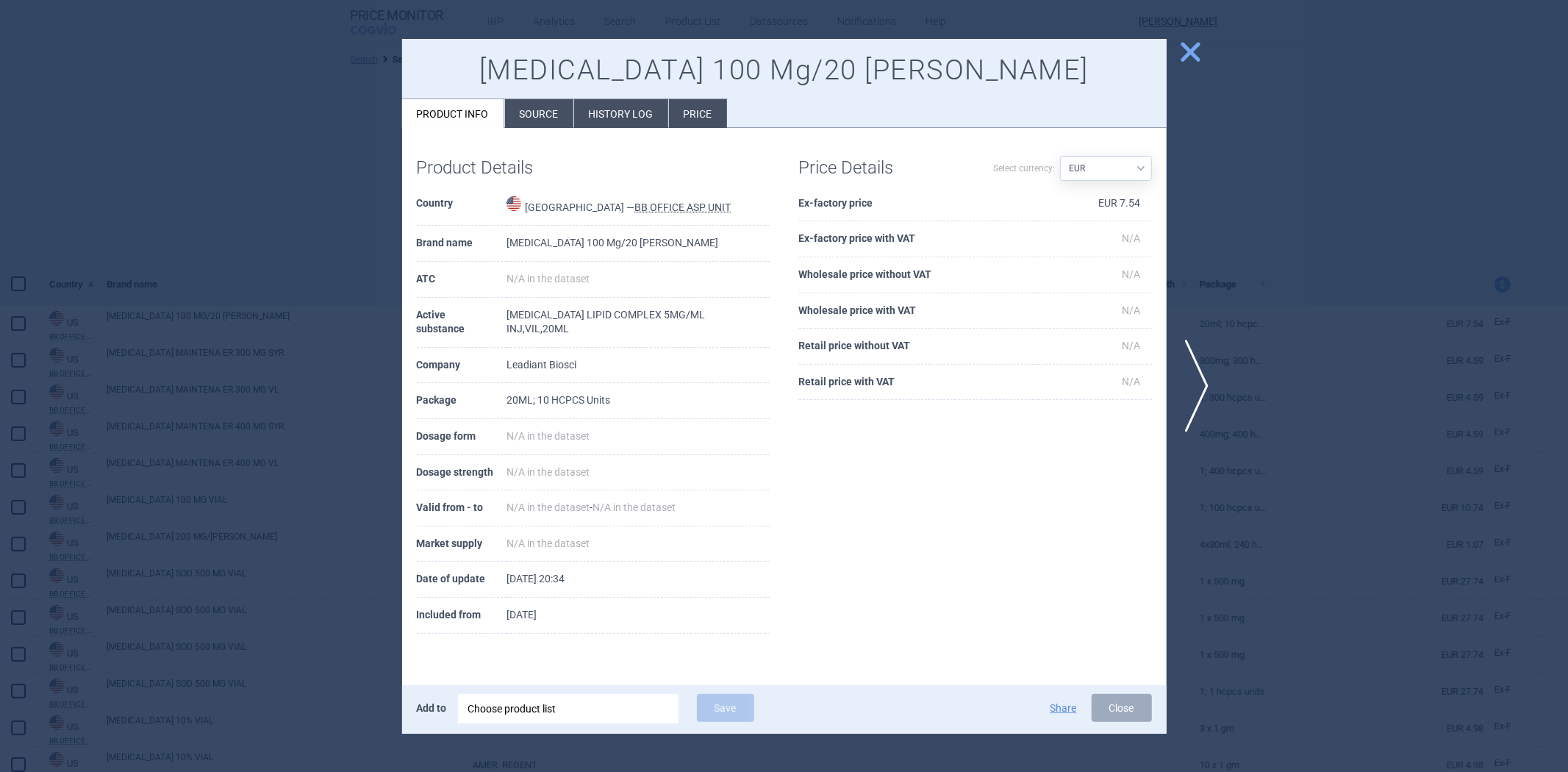
click at [1336, 313] on div at bounding box center [784, 386] width 1568 height 772
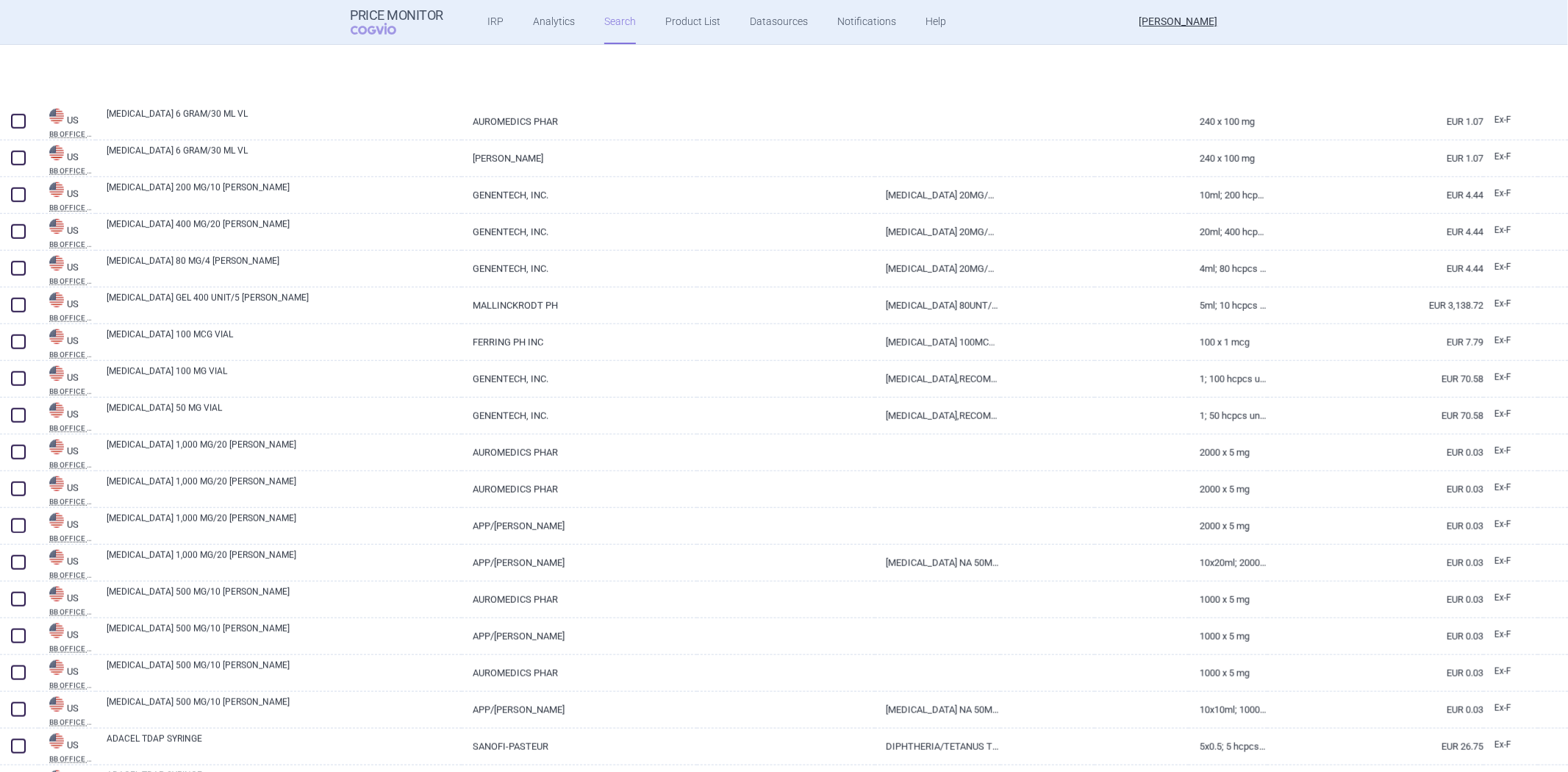
scroll to position [1307, 0]
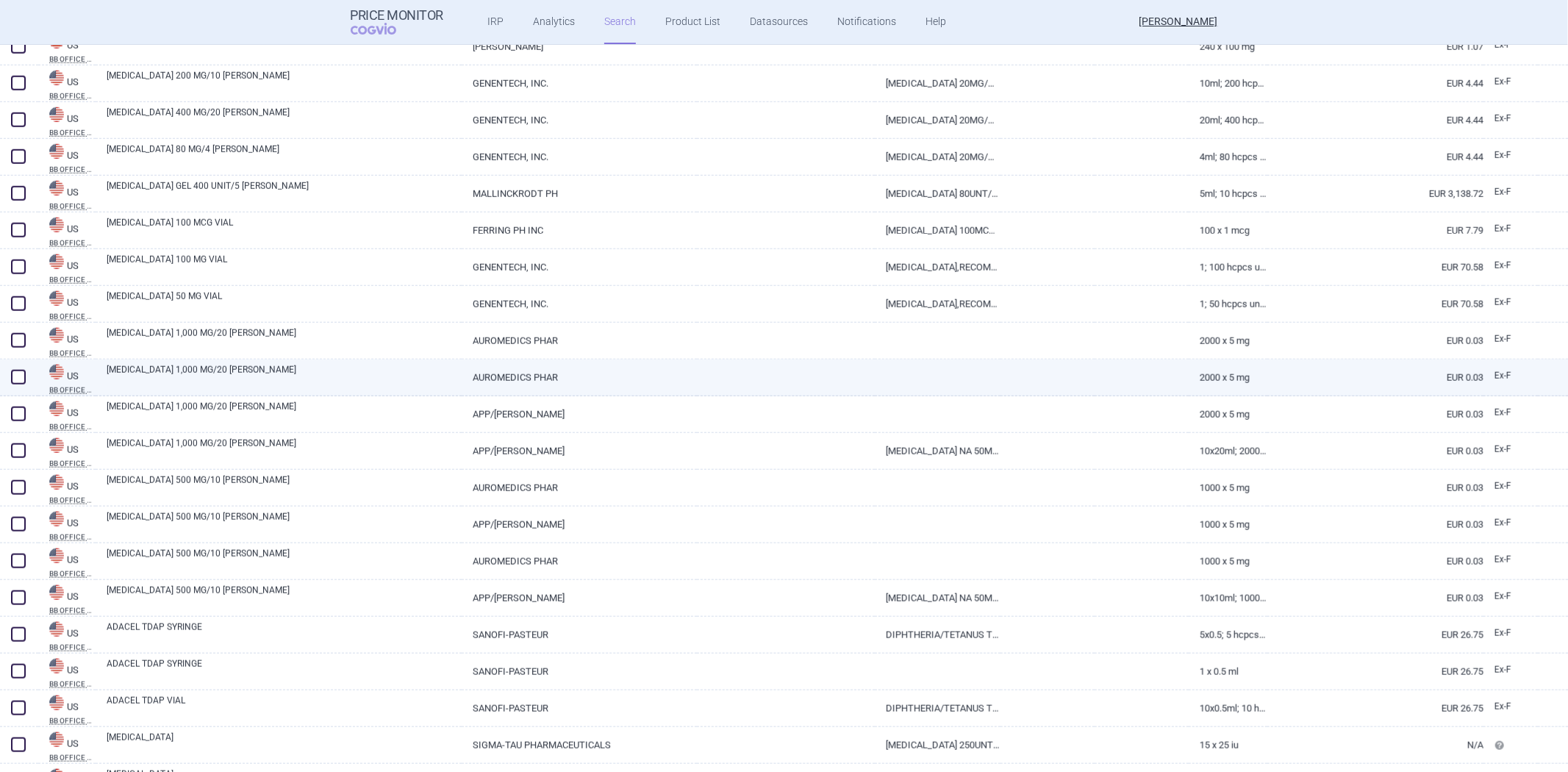
click at [975, 377] on link at bounding box center [938, 372] width 126 height 27
select select "EUR"
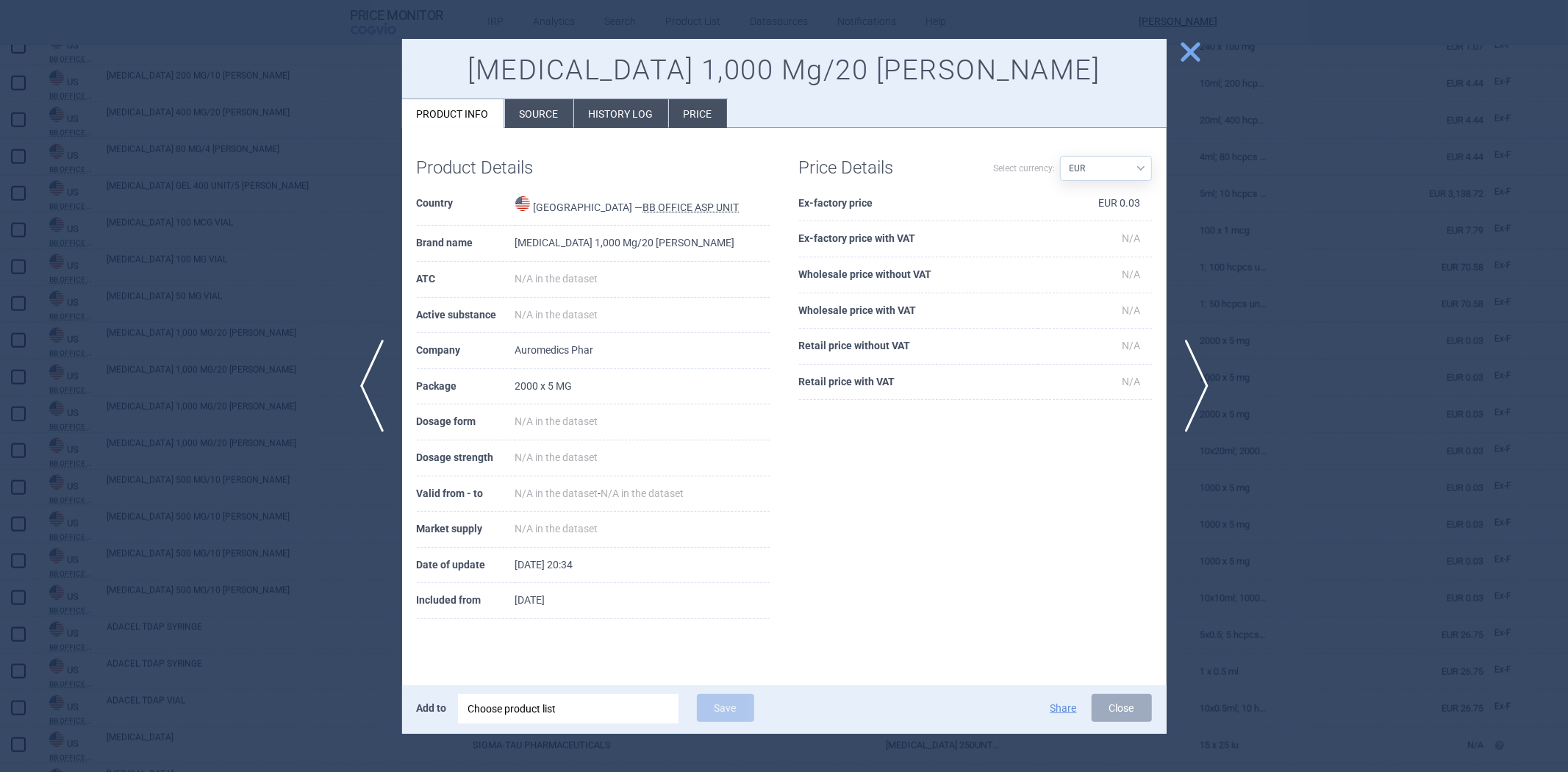
click at [1289, 445] on div at bounding box center [784, 386] width 1568 height 772
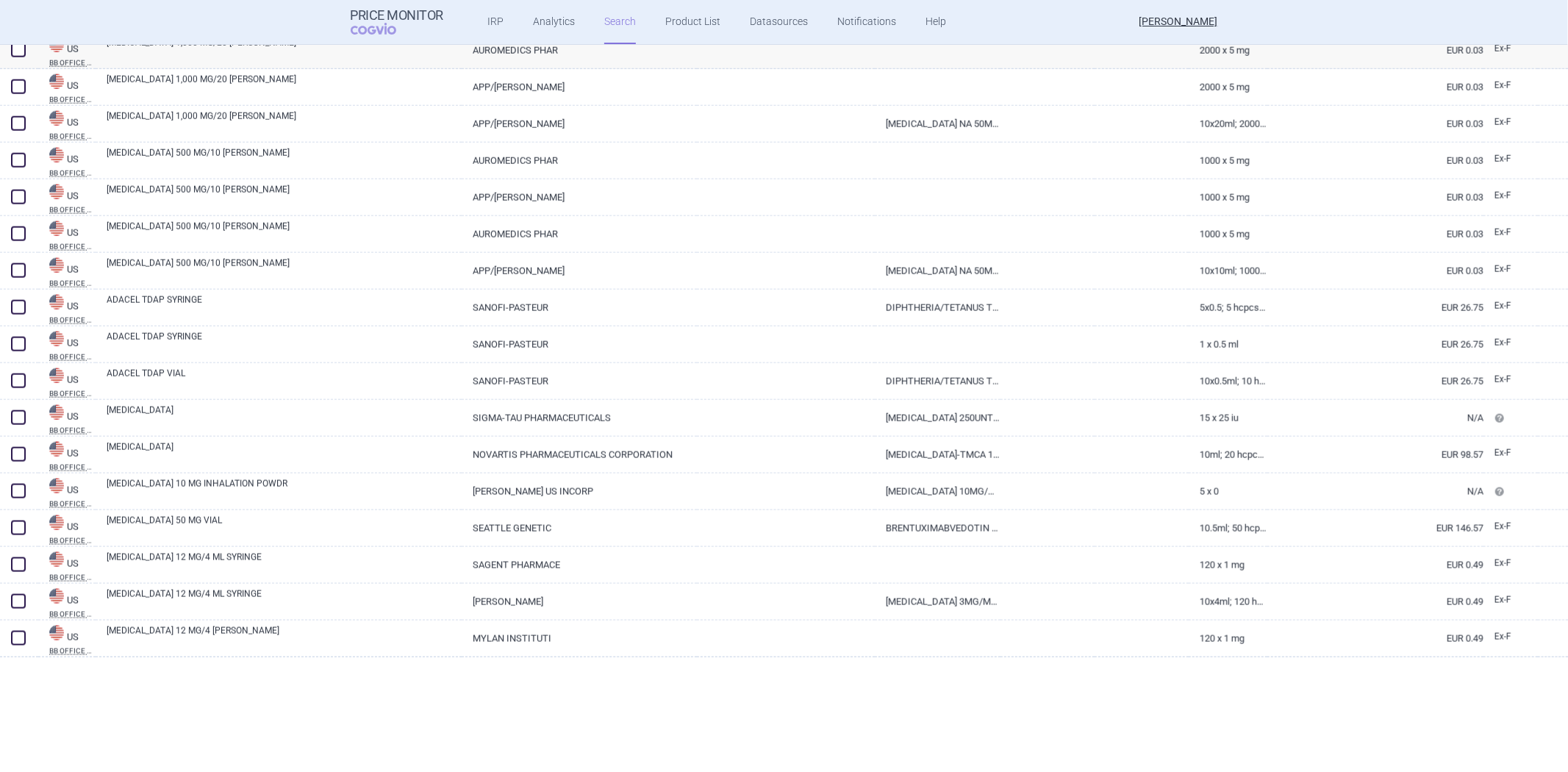
scroll to position [1879, 0]
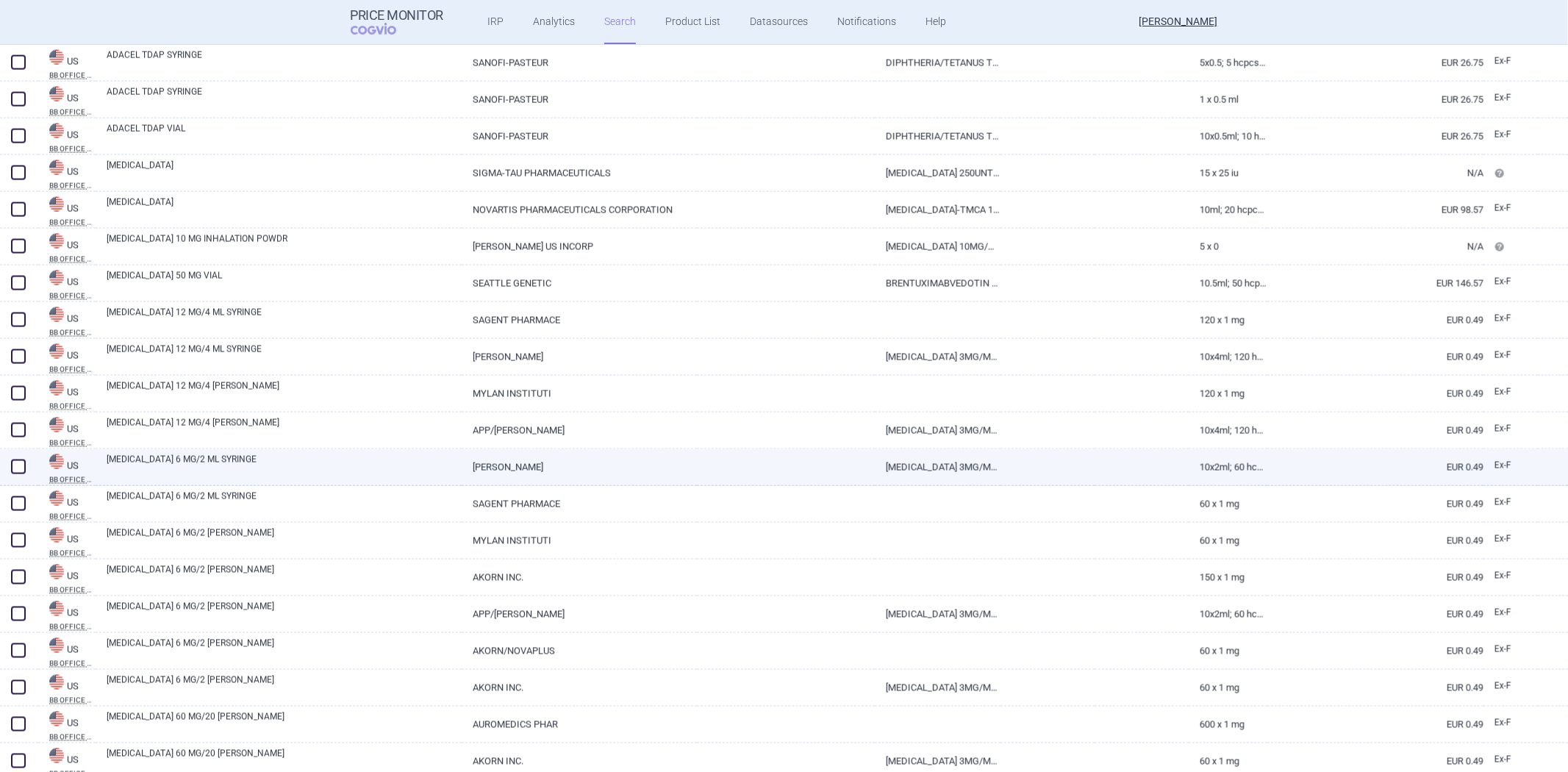
click at [1137, 472] on link at bounding box center [1142, 462] width 94 height 27
select select "EUR"
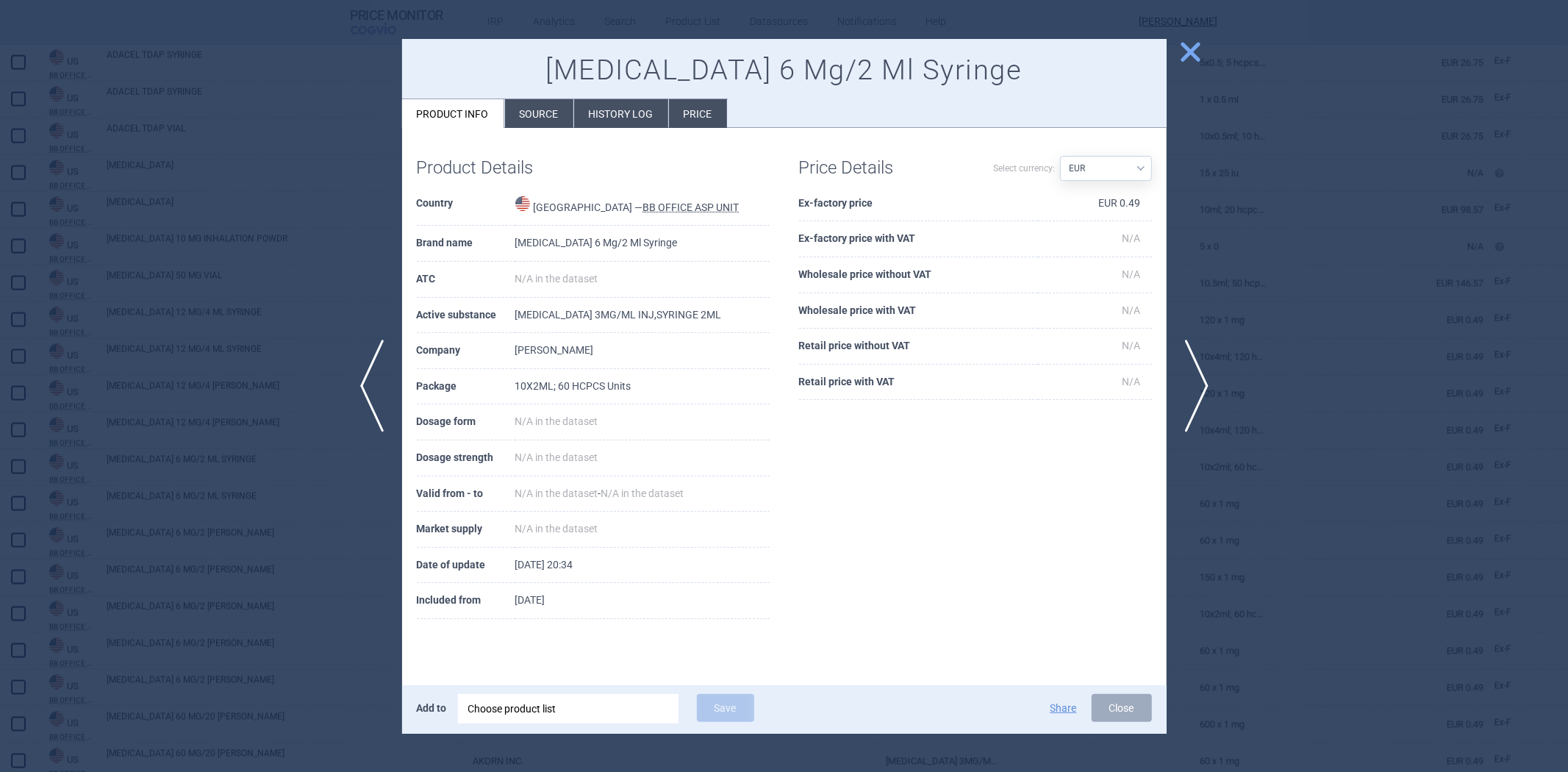
click at [1317, 262] on div at bounding box center [784, 386] width 1568 height 772
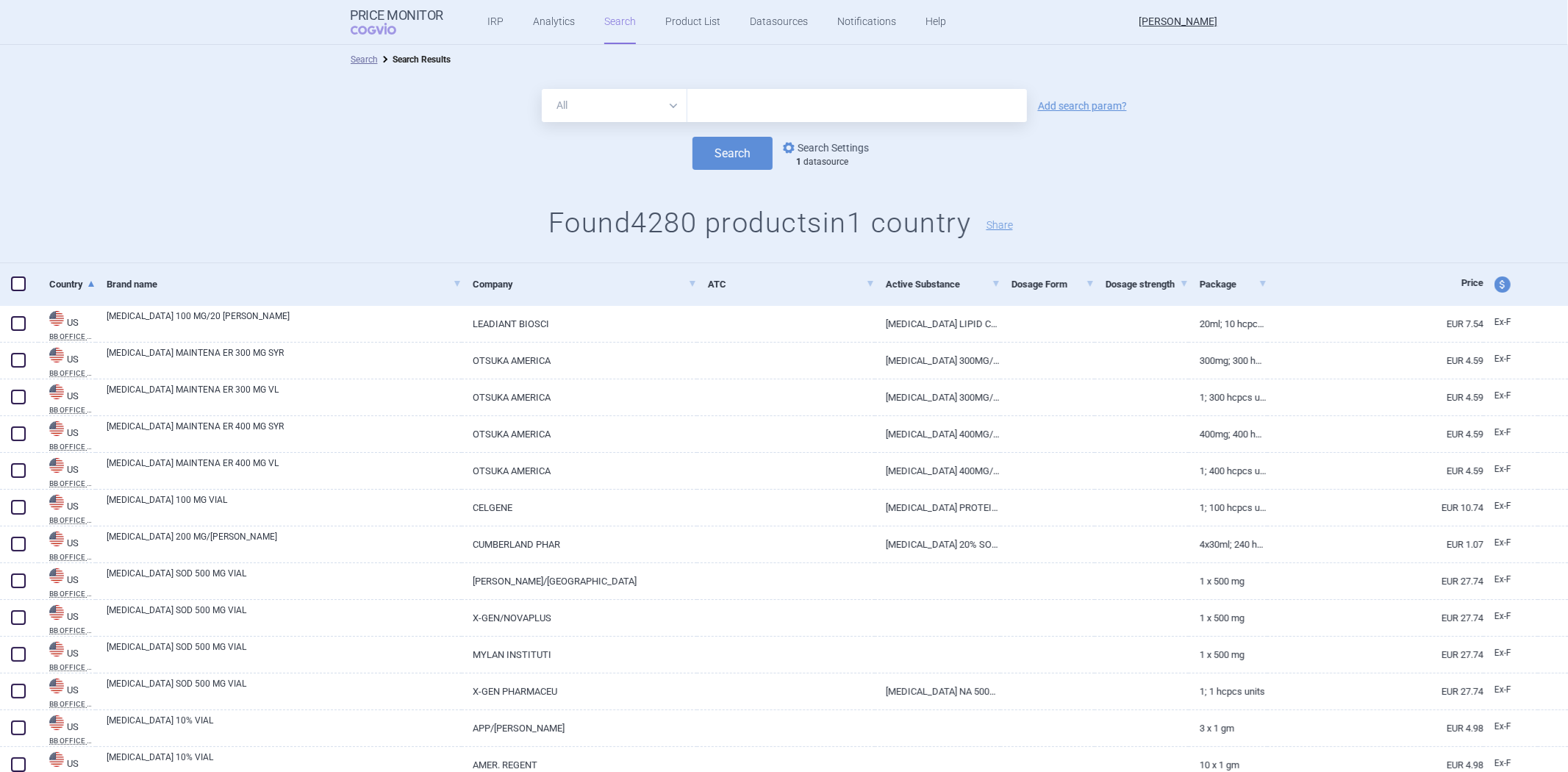
click at [860, 153] on link "options Search Settings" at bounding box center [824, 148] width 89 height 18
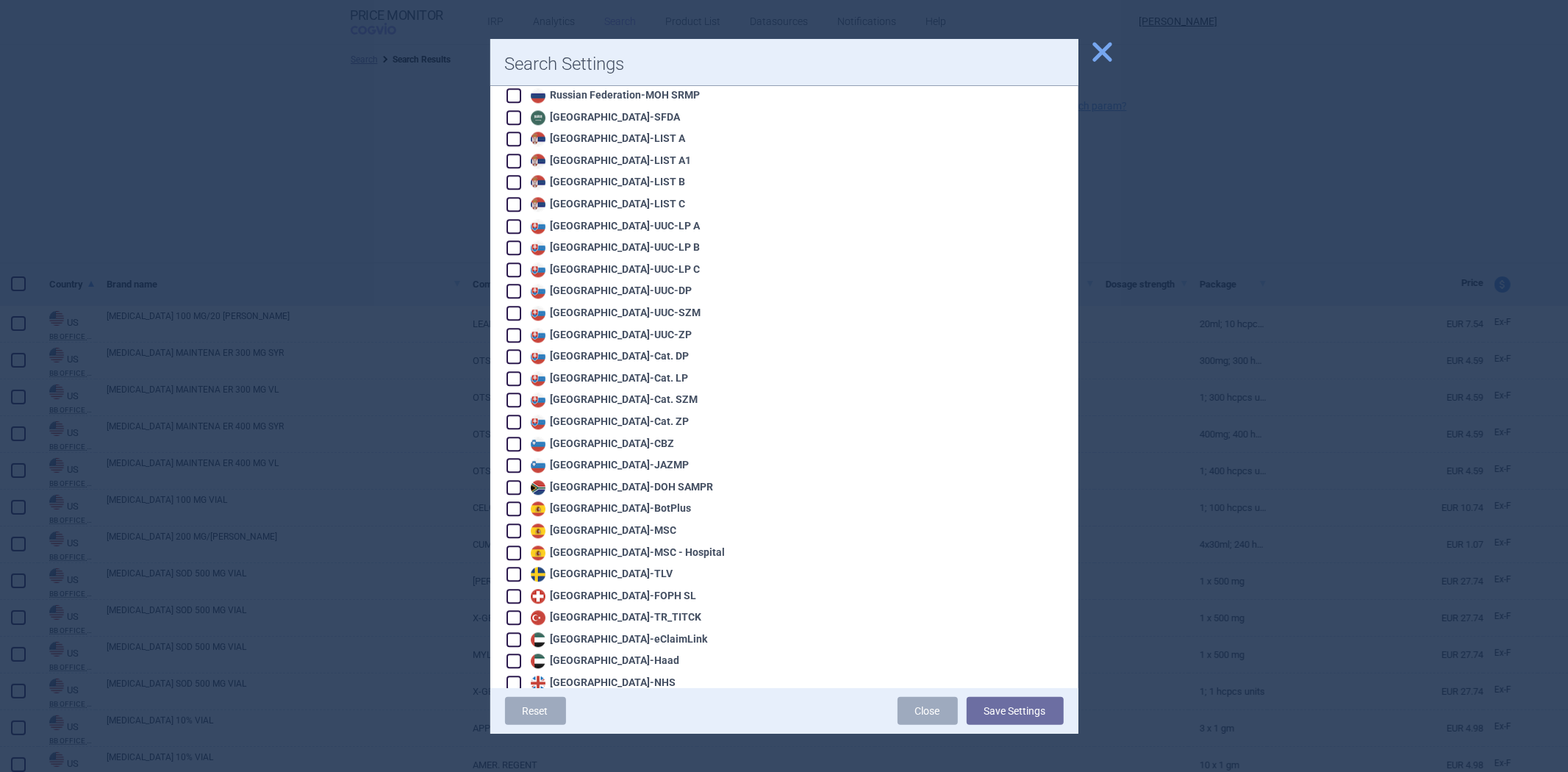
scroll to position [3071, 0]
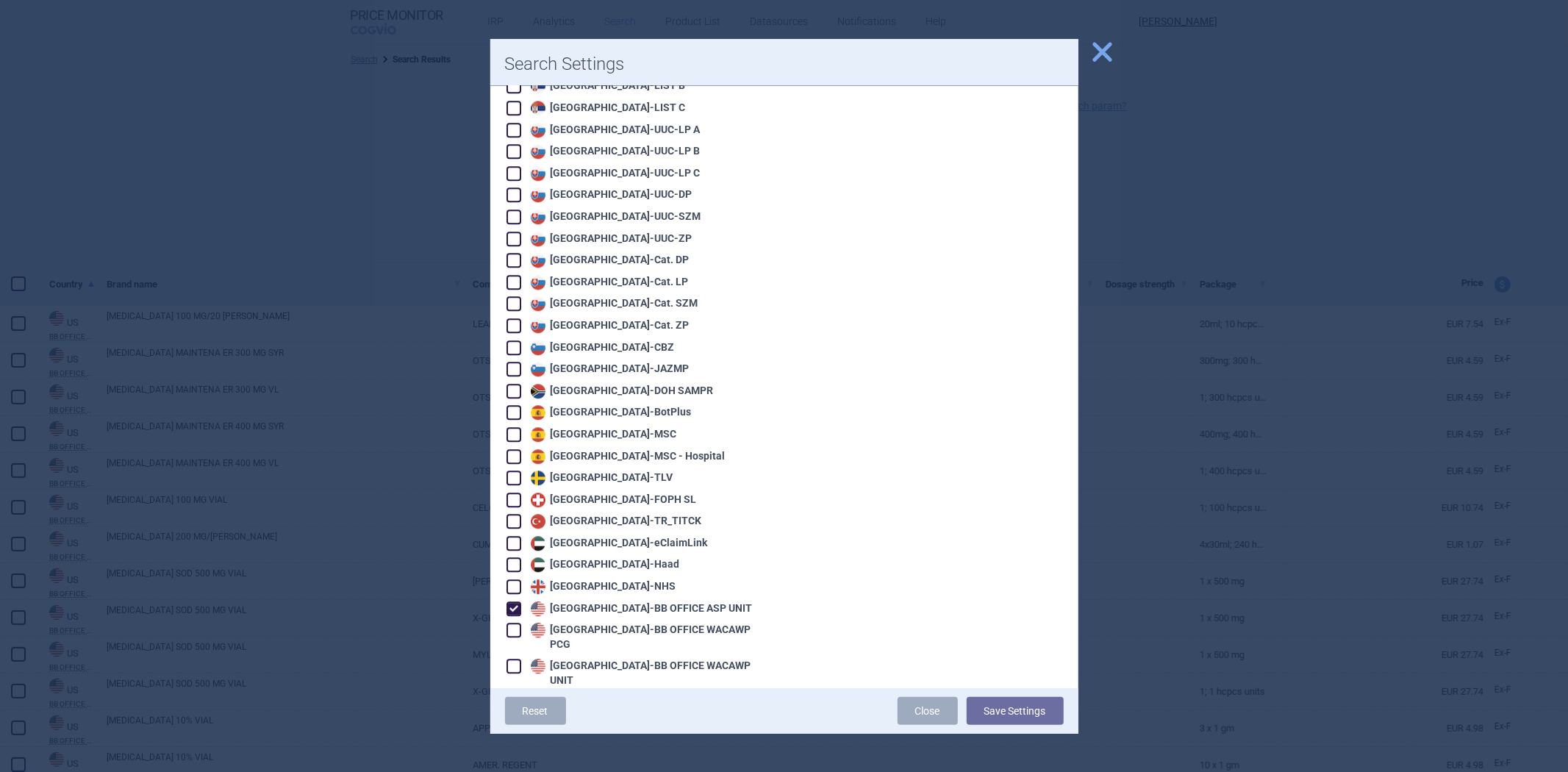
click at [630, 602] on div "United States - BB OFFICE ASP UNIT" at bounding box center [640, 609] width 226 height 15
checkbox input "false"
click at [632, 623] on div "United States - BB OFFICE WACAWP PCG" at bounding box center [648, 637] width 242 height 29
checkbox input "true"
click at [985, 707] on button "Save Settings" at bounding box center [1015, 711] width 97 height 28
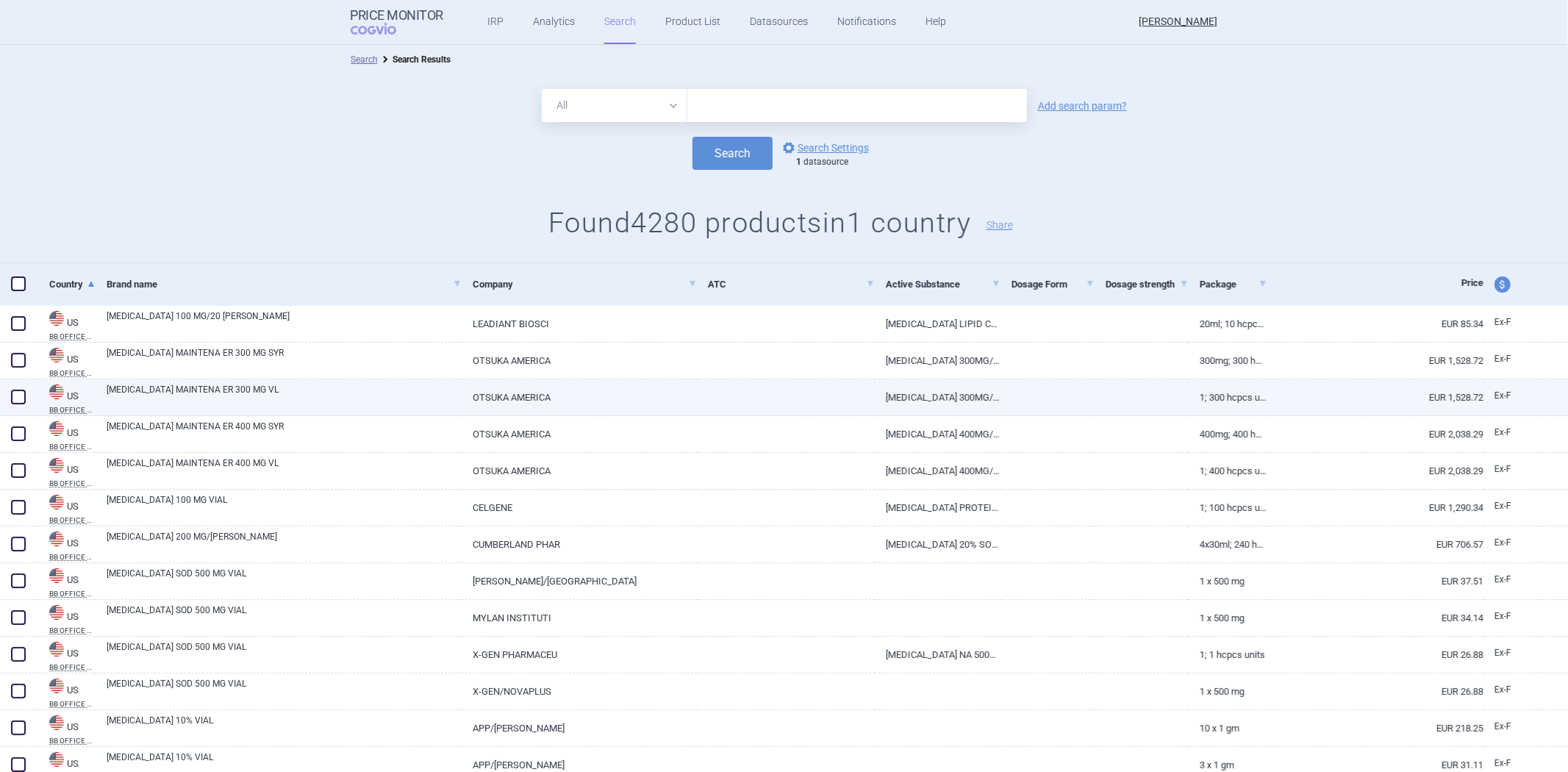
click at [810, 380] on link at bounding box center [786, 392] width 178 height 27
select select "EUR"
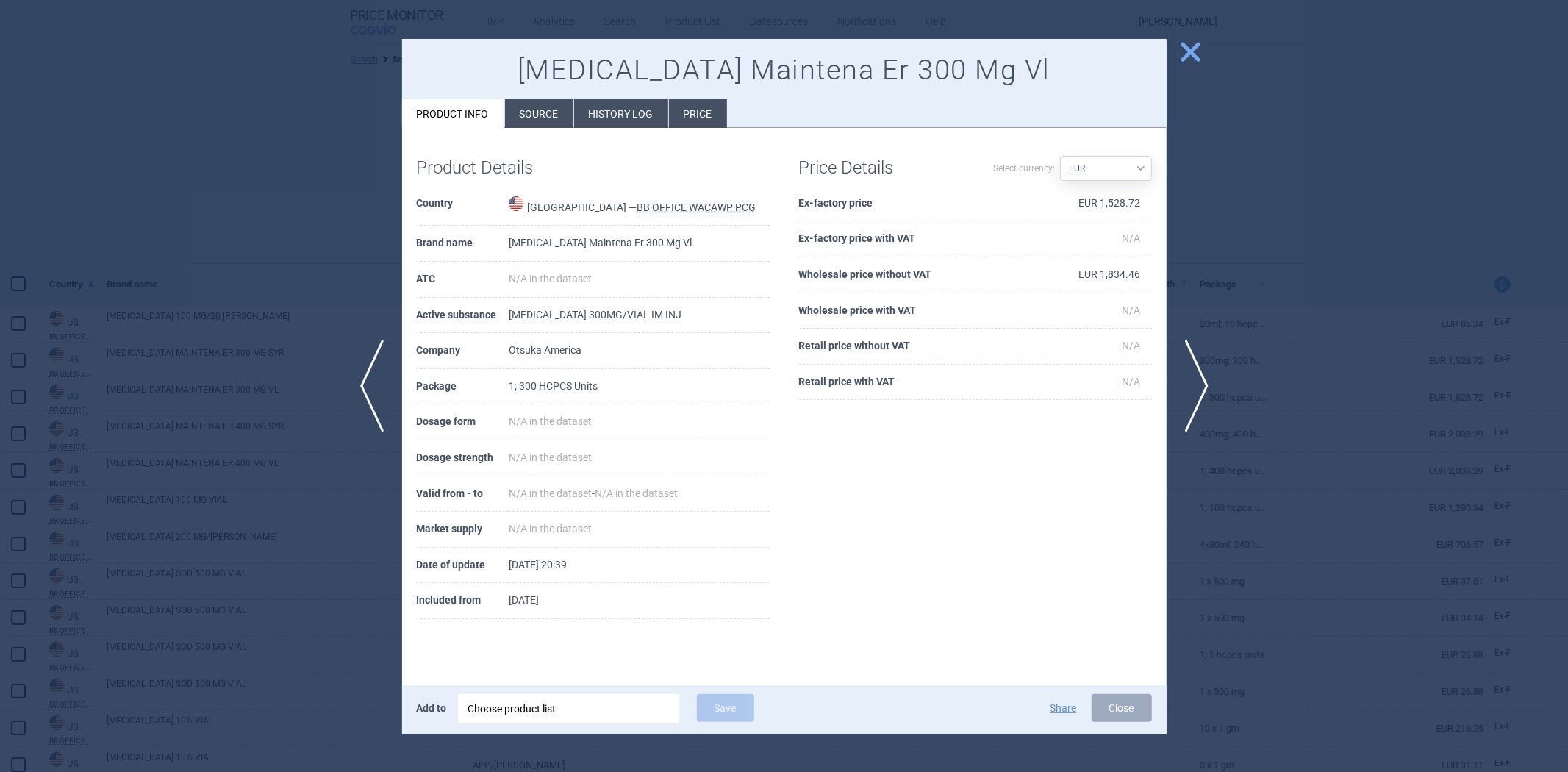
click at [1305, 304] on div at bounding box center [784, 386] width 1568 height 772
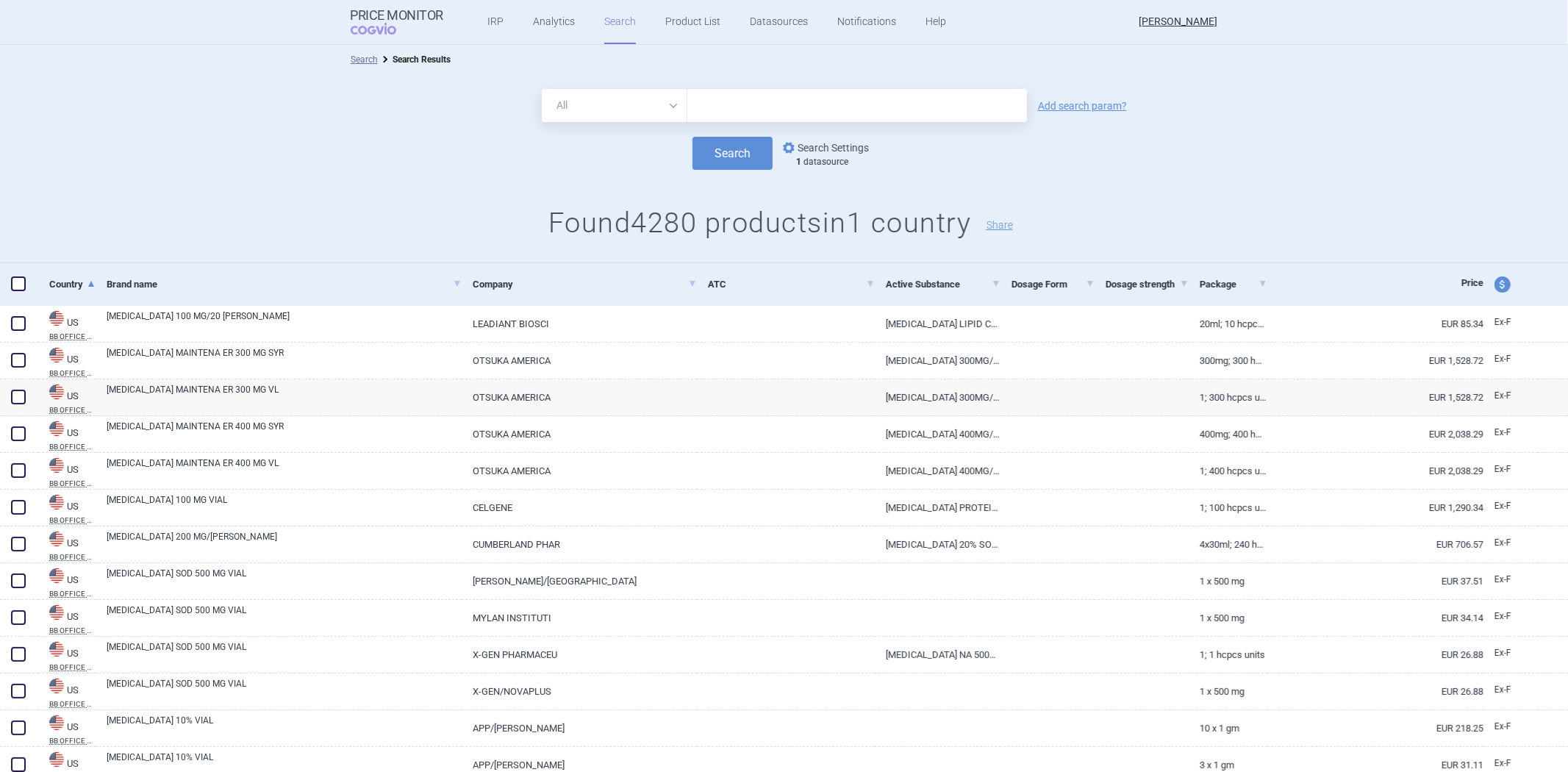
click at [828, 149] on link "options Search Settings" at bounding box center [824, 148] width 89 height 18
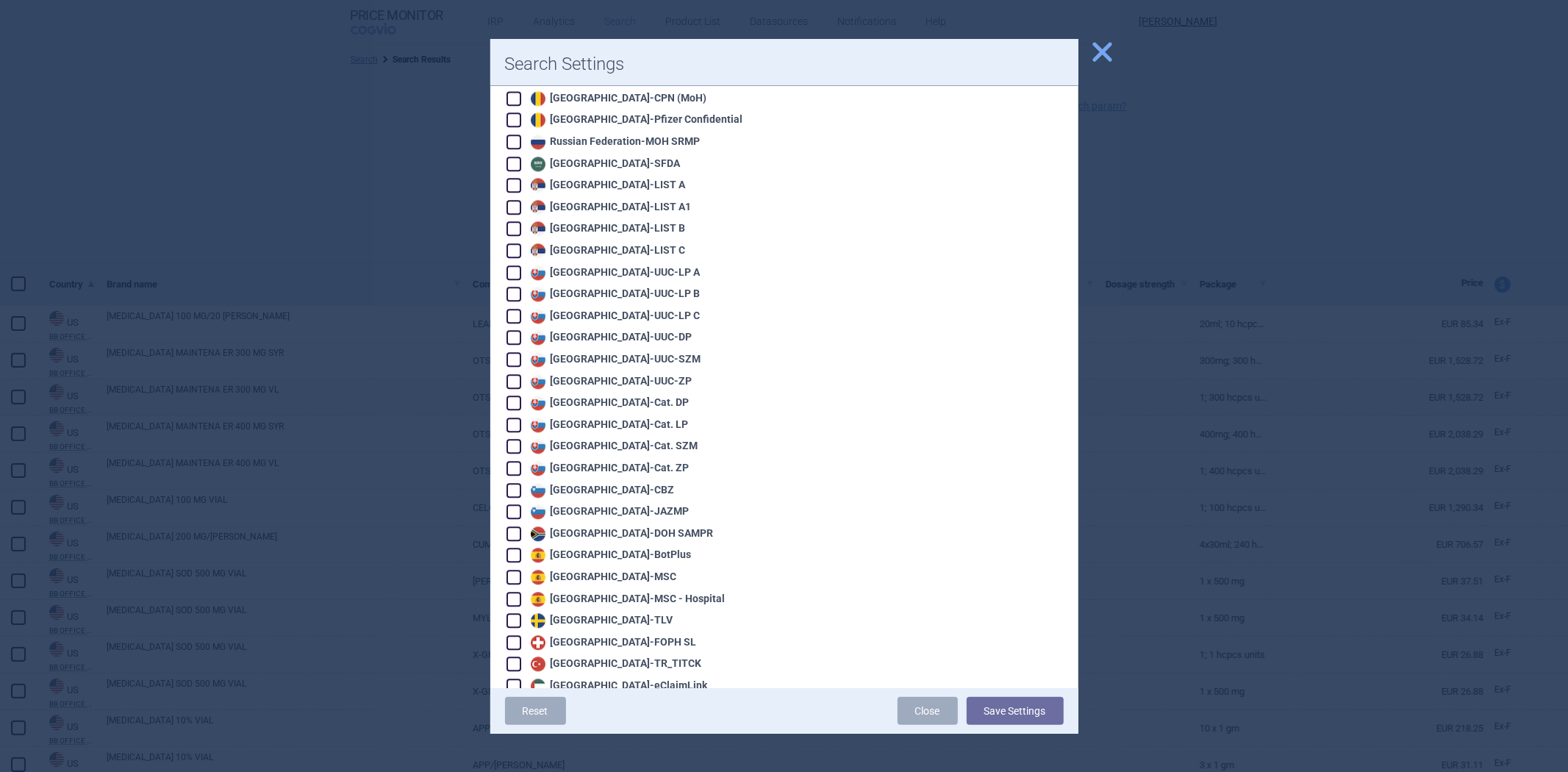
scroll to position [3071, 0]
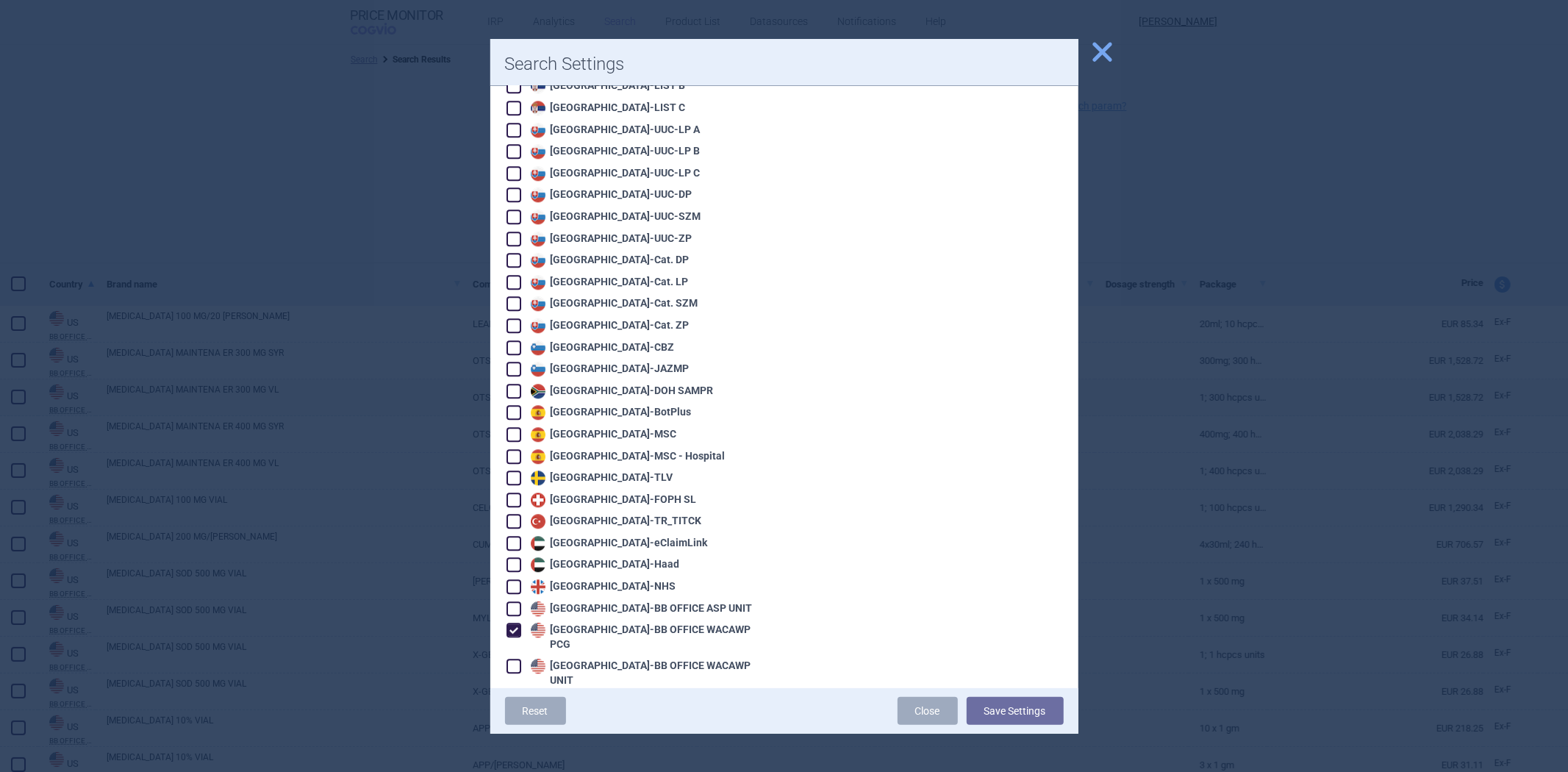
click at [1224, 242] on div at bounding box center [784, 386] width 1568 height 772
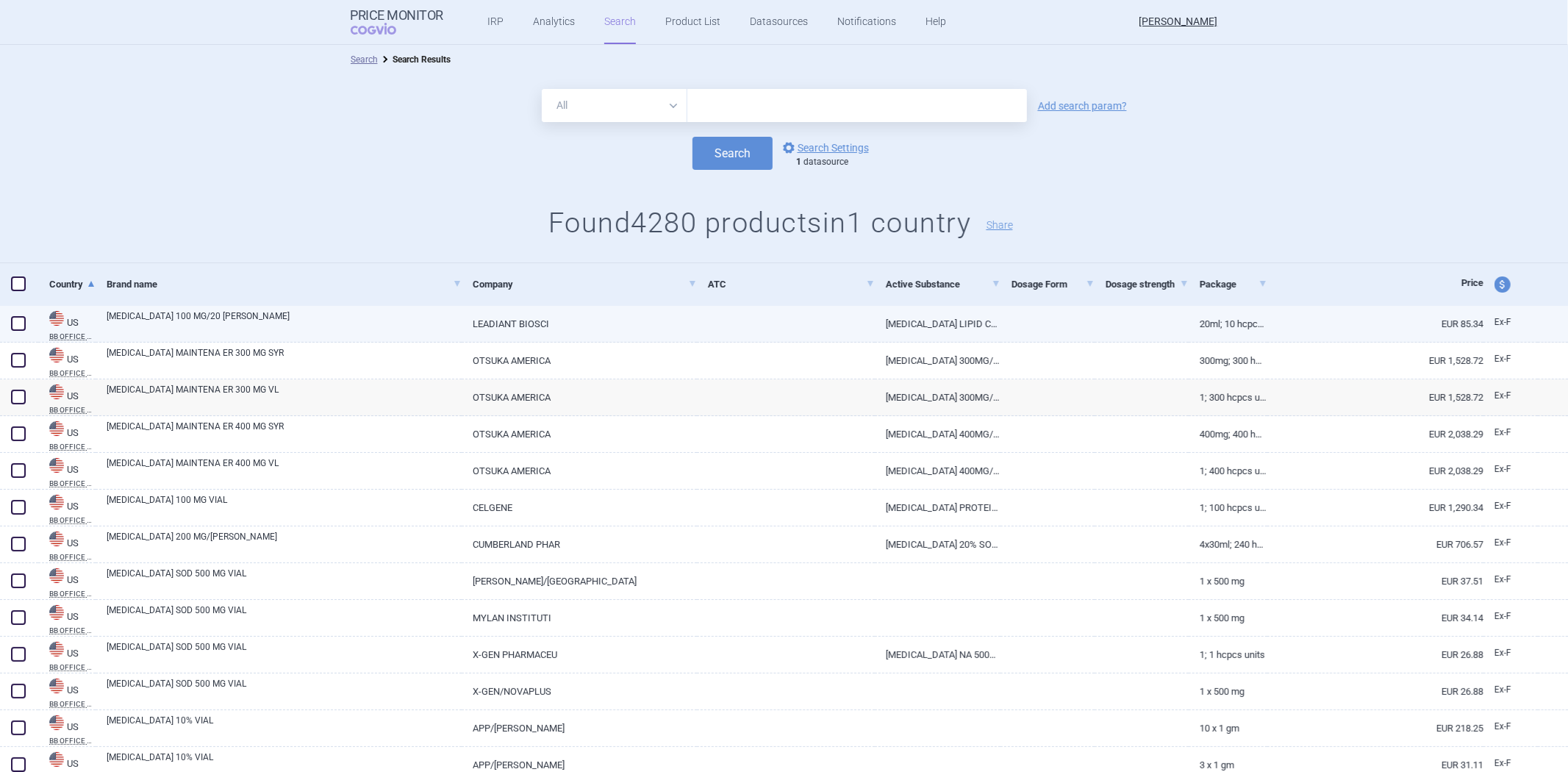
click at [905, 311] on link "AMPHOTERICIN B LIPID COMPLEX 5MG/ML INJ,VIL,20ML" at bounding box center [938, 324] width 126 height 36
select select "EUR"
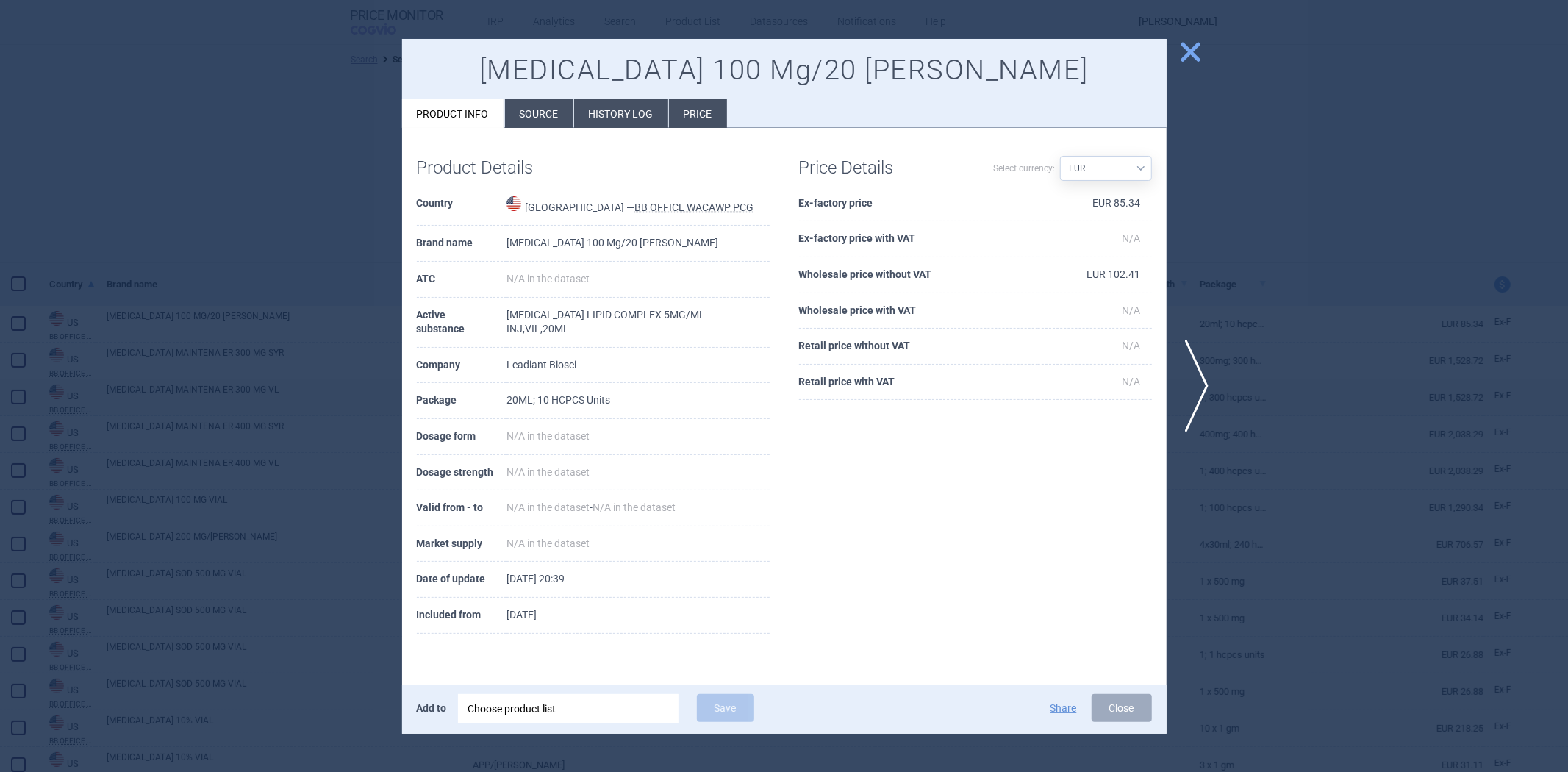
click at [1254, 191] on div at bounding box center [784, 386] width 1568 height 772
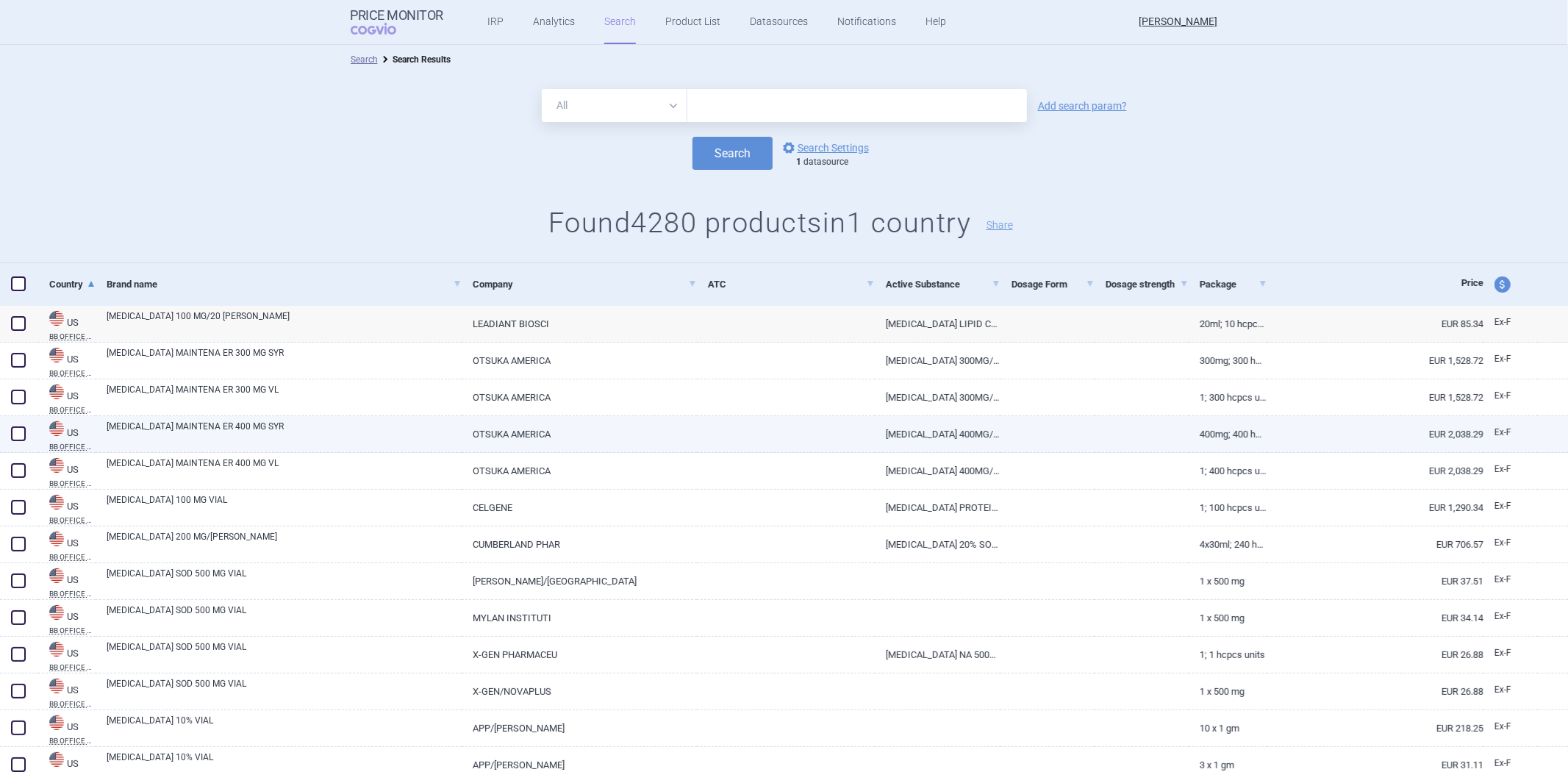
click at [1054, 421] on link at bounding box center [1047, 429] width 94 height 27
select select "EUR"
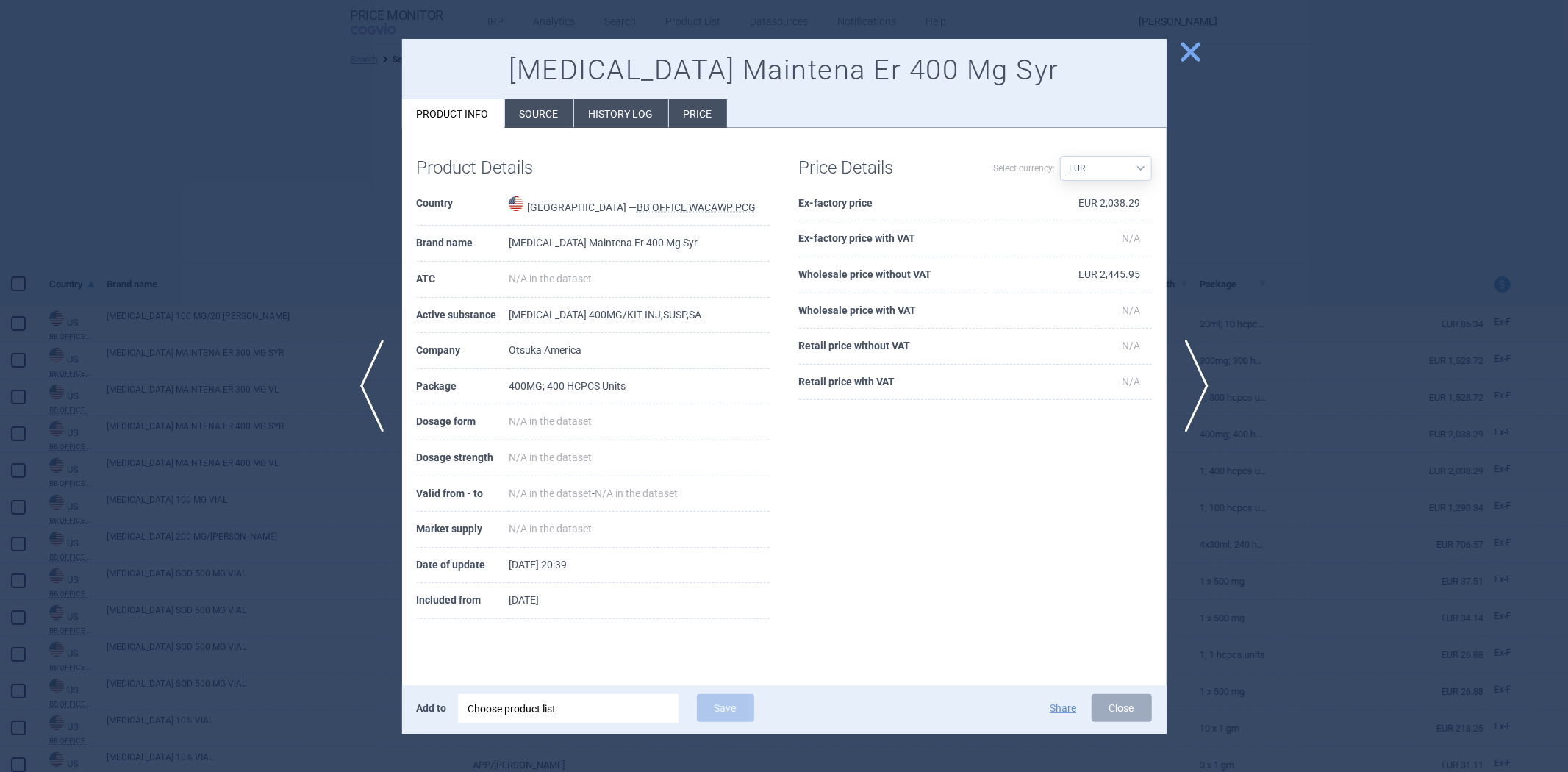
click at [1239, 239] on div at bounding box center [784, 386] width 1568 height 772
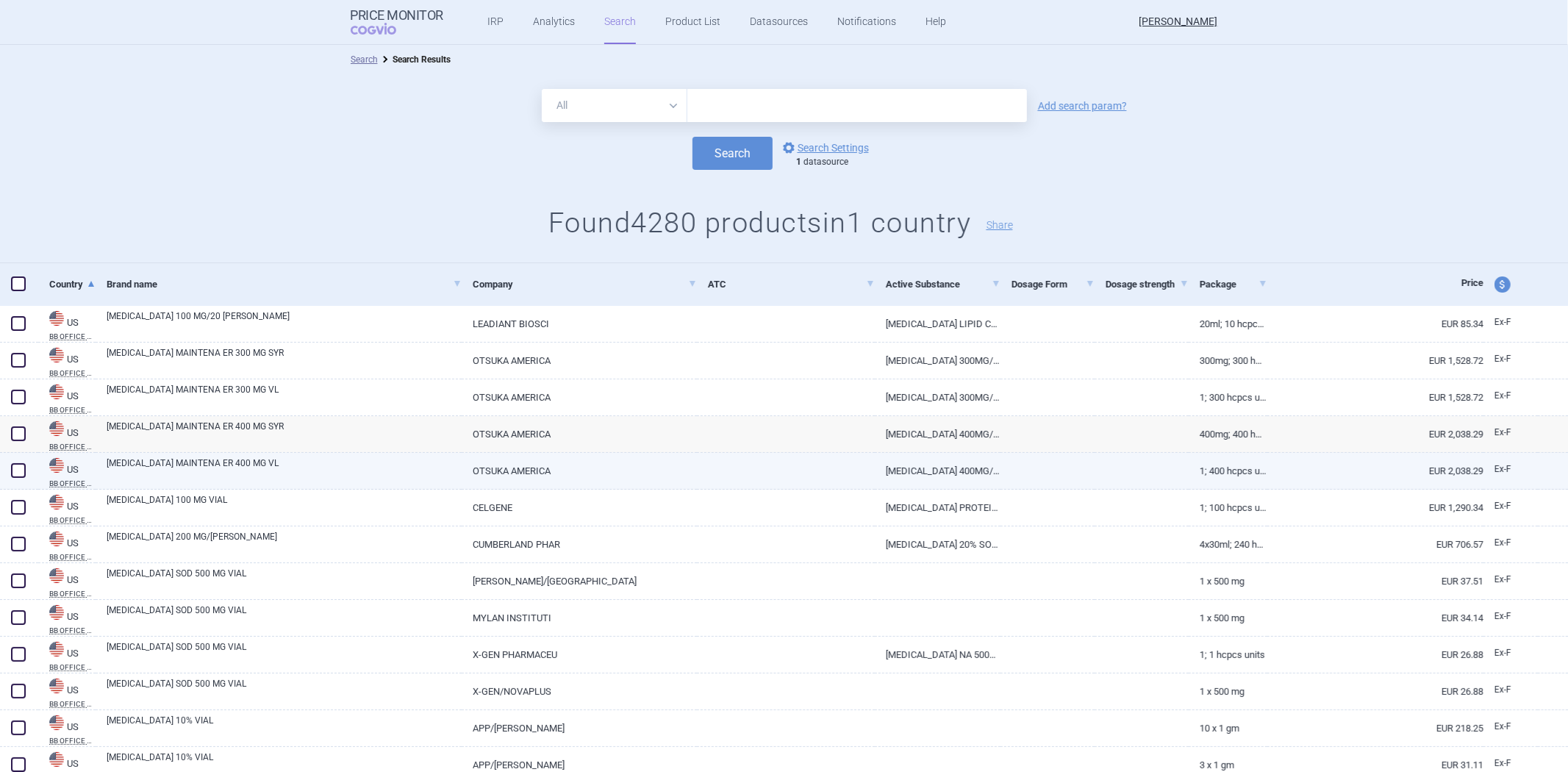
click at [761, 464] on link at bounding box center [786, 466] width 178 height 27
select select "EUR"
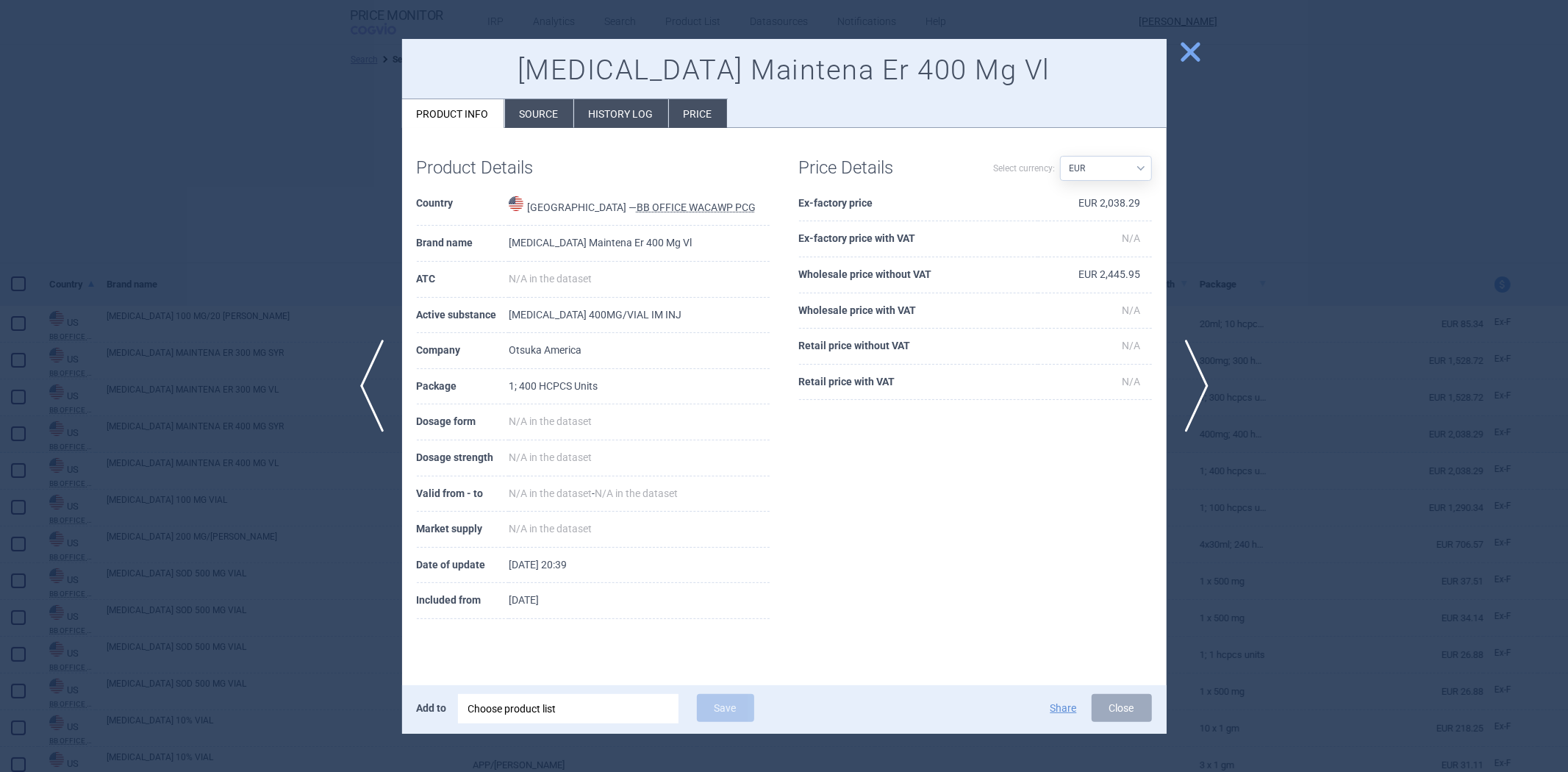
click at [1278, 357] on div at bounding box center [784, 386] width 1568 height 772
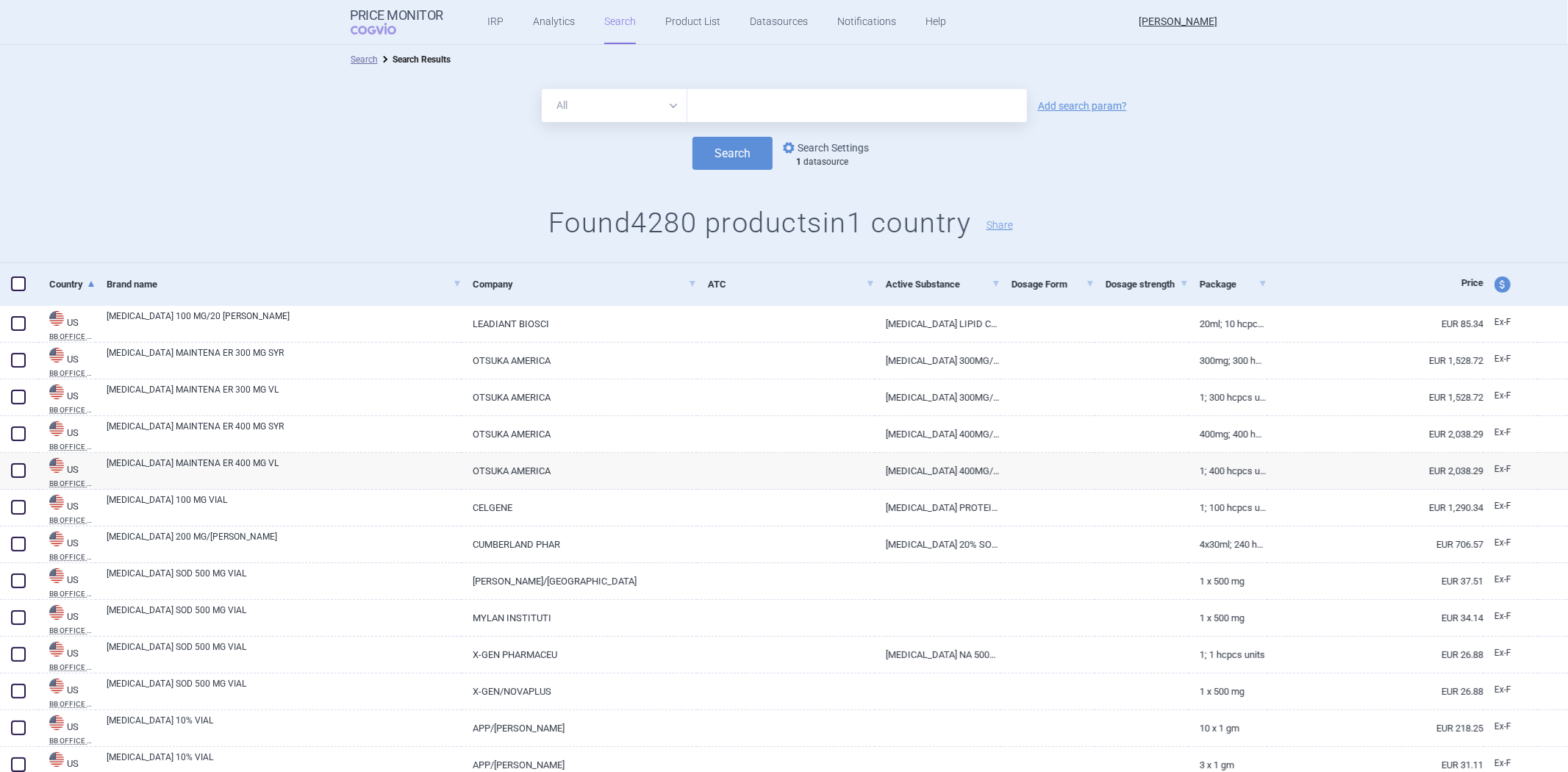
click at [797, 139] on link "options Search Settings" at bounding box center [824, 148] width 89 height 18
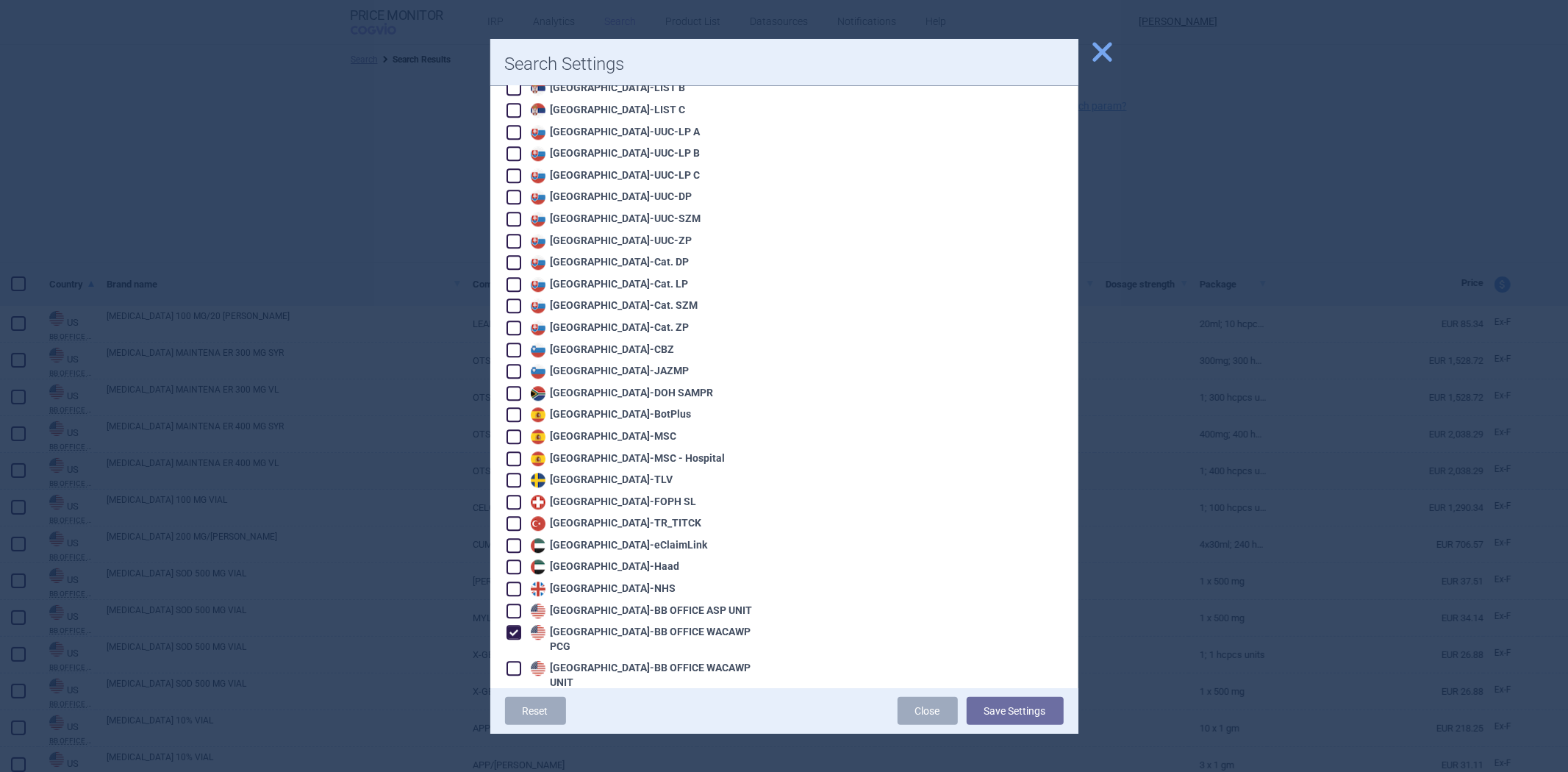
scroll to position [3071, 0]
click at [576, 623] on div "United States - BB OFFICE WACAWP PCG" at bounding box center [648, 637] width 242 height 29
checkbox input "false"
click at [607, 659] on div "United States - BB OFFICE WACAWP UNIT" at bounding box center [648, 673] width 242 height 29
checkbox input "true"
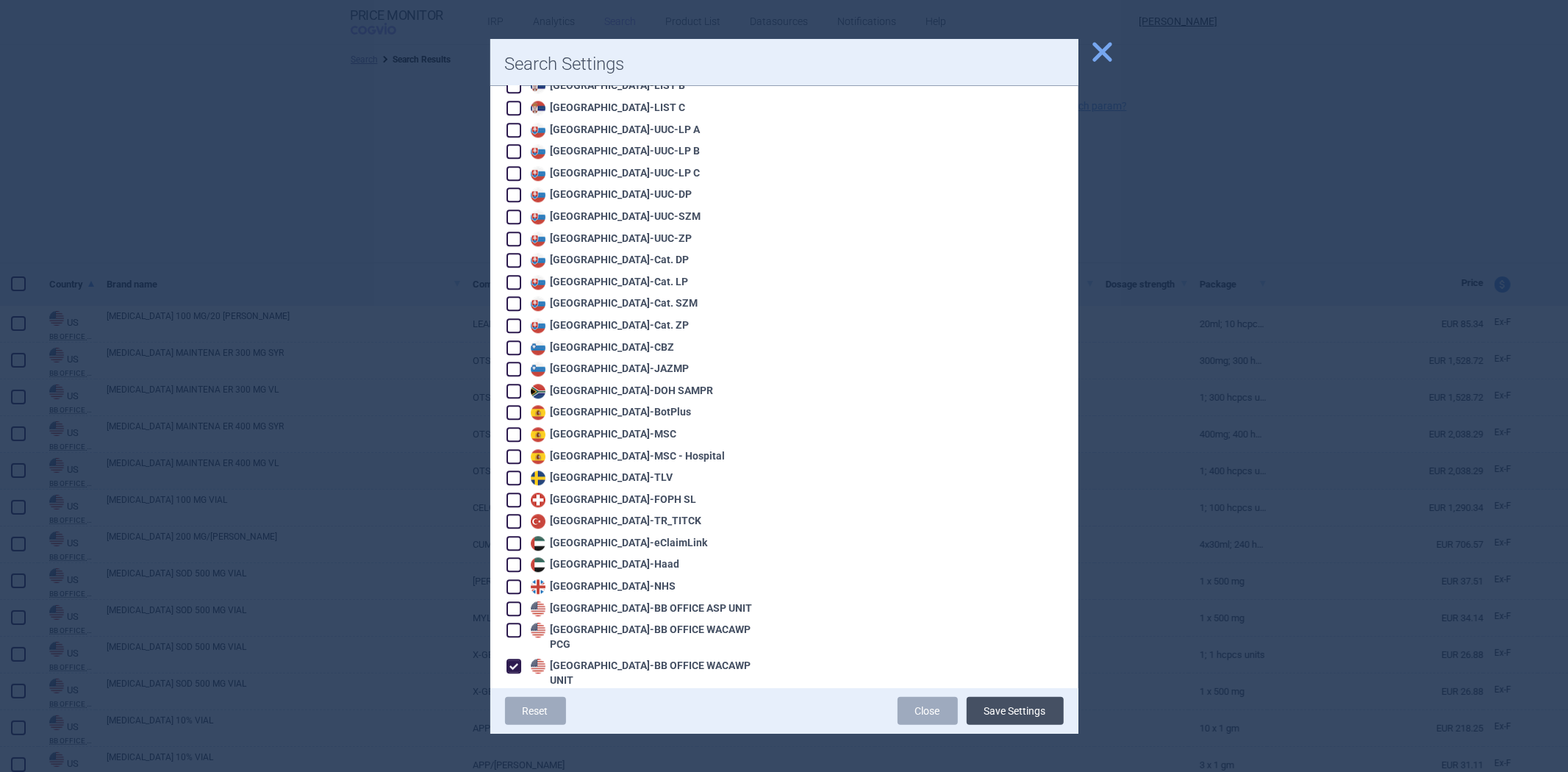
click at [1019, 707] on button "Save Settings" at bounding box center [1015, 711] width 97 height 28
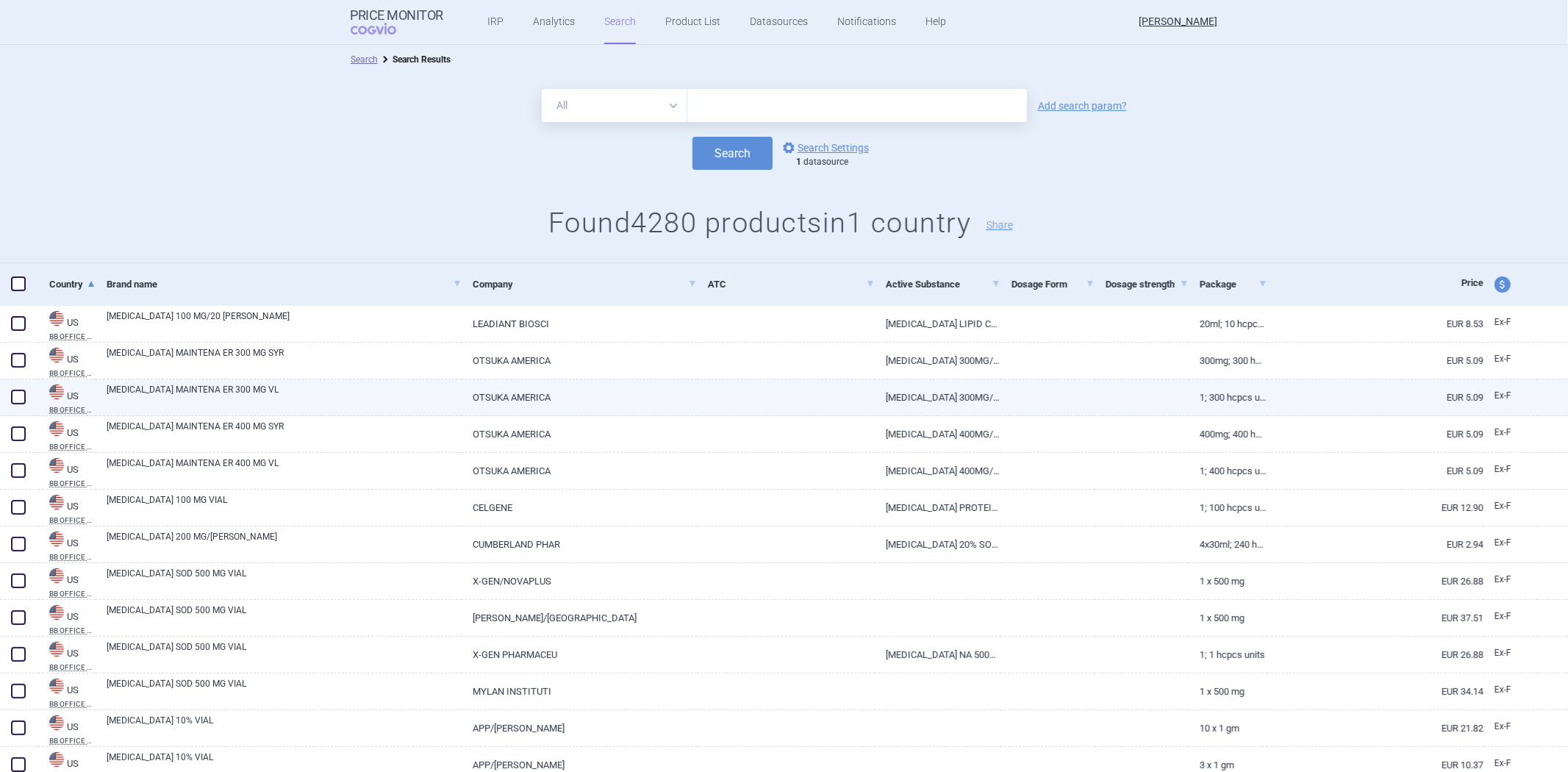
click at [797, 399] on link at bounding box center [786, 392] width 178 height 27
select select "EUR"
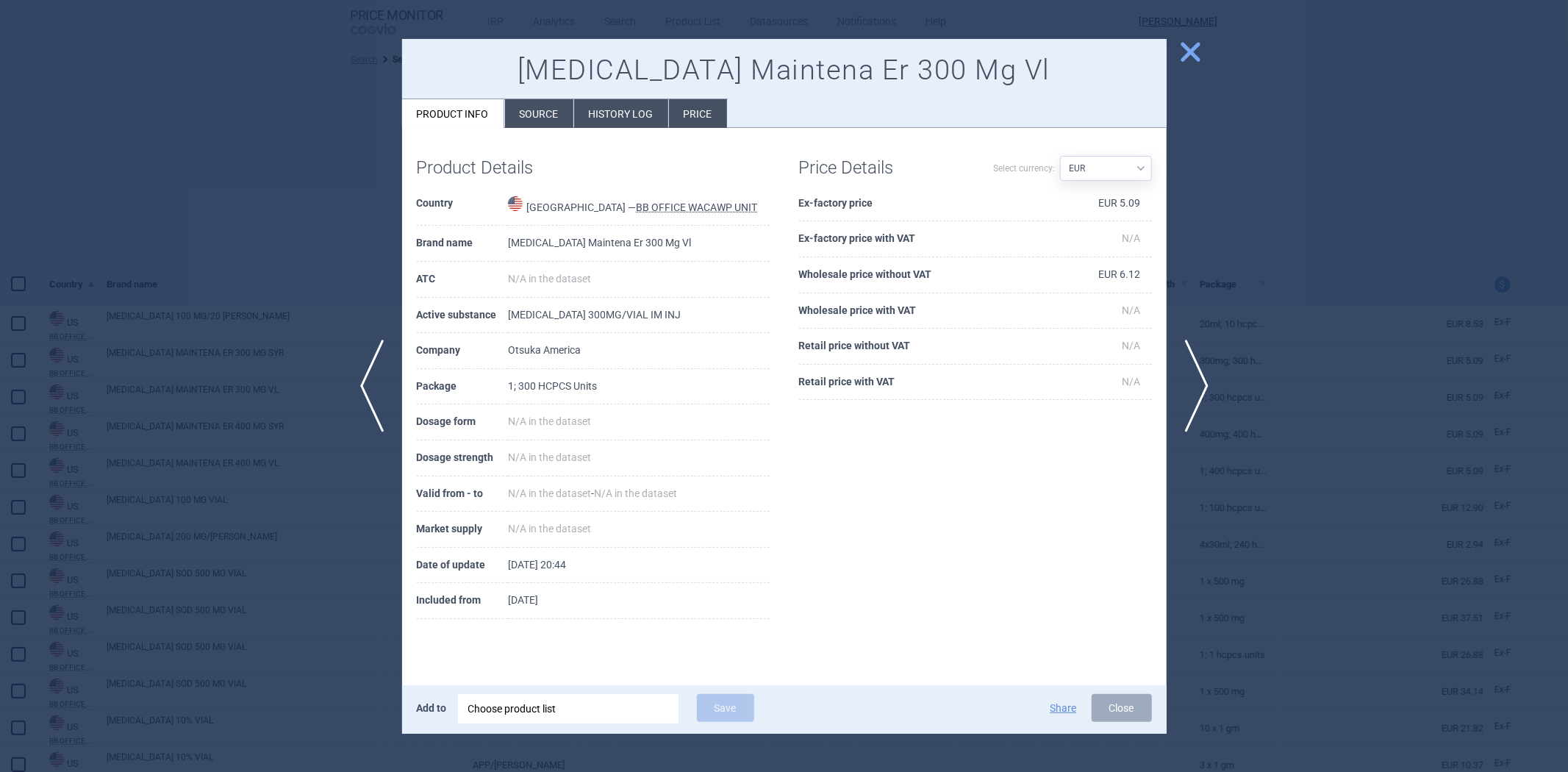
click at [1290, 216] on div at bounding box center [784, 386] width 1568 height 772
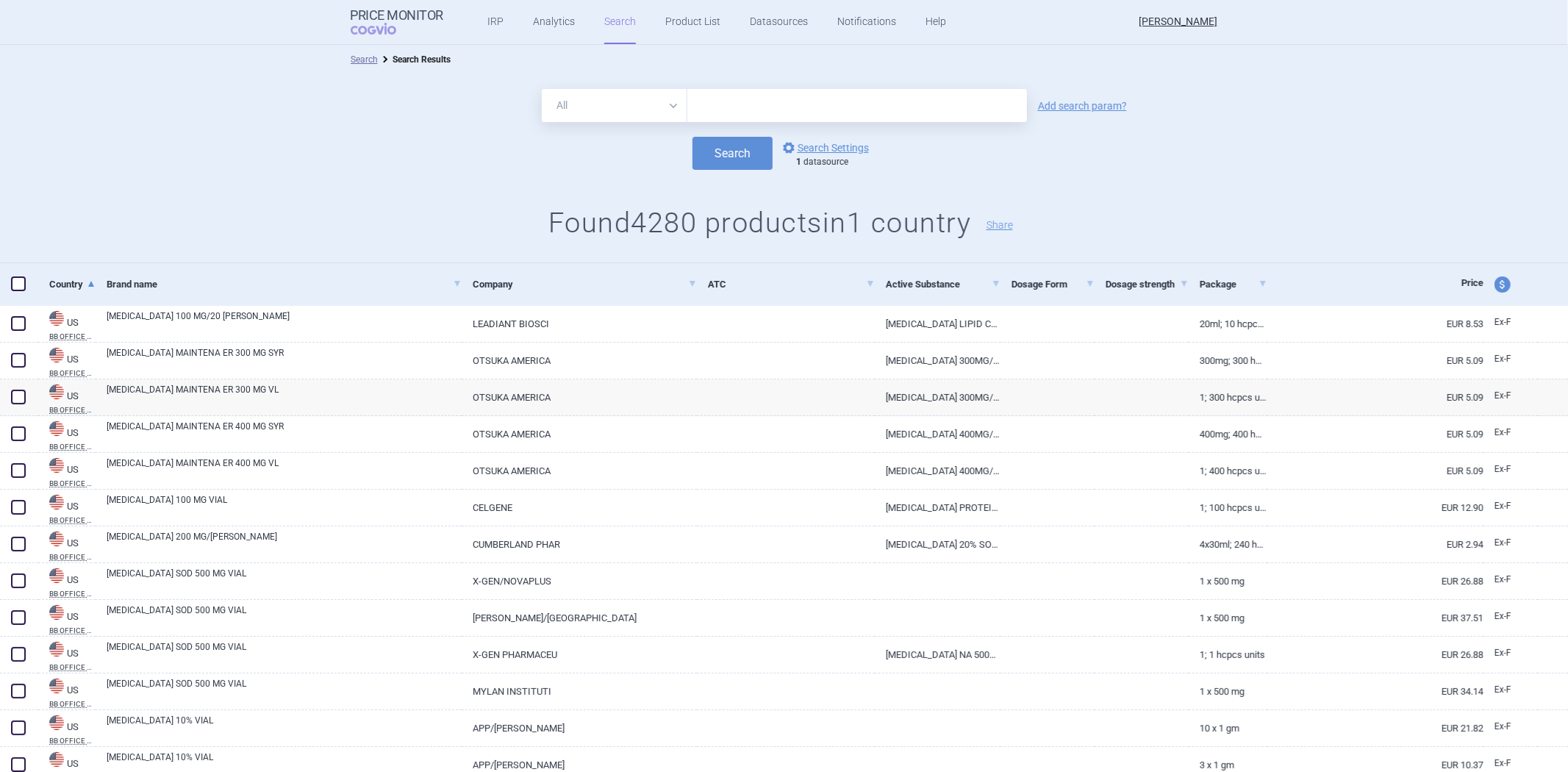
click at [815, 136] on div "Search options Search Settings 1 datasource" at bounding box center [784, 153] width 1568 height 33
click at [811, 143] on link "options Search Settings" at bounding box center [824, 148] width 89 height 18
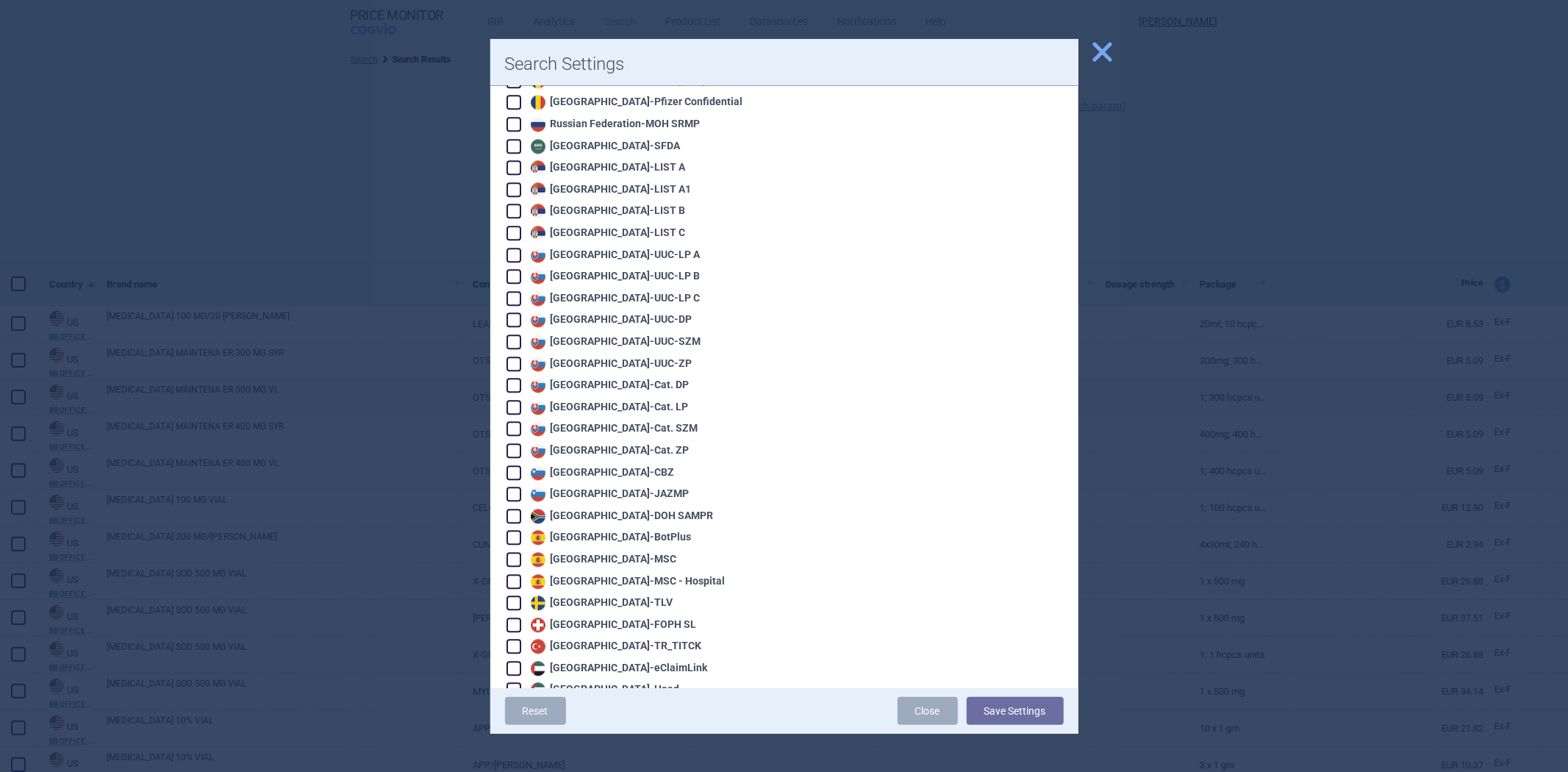
scroll to position [3071, 0]
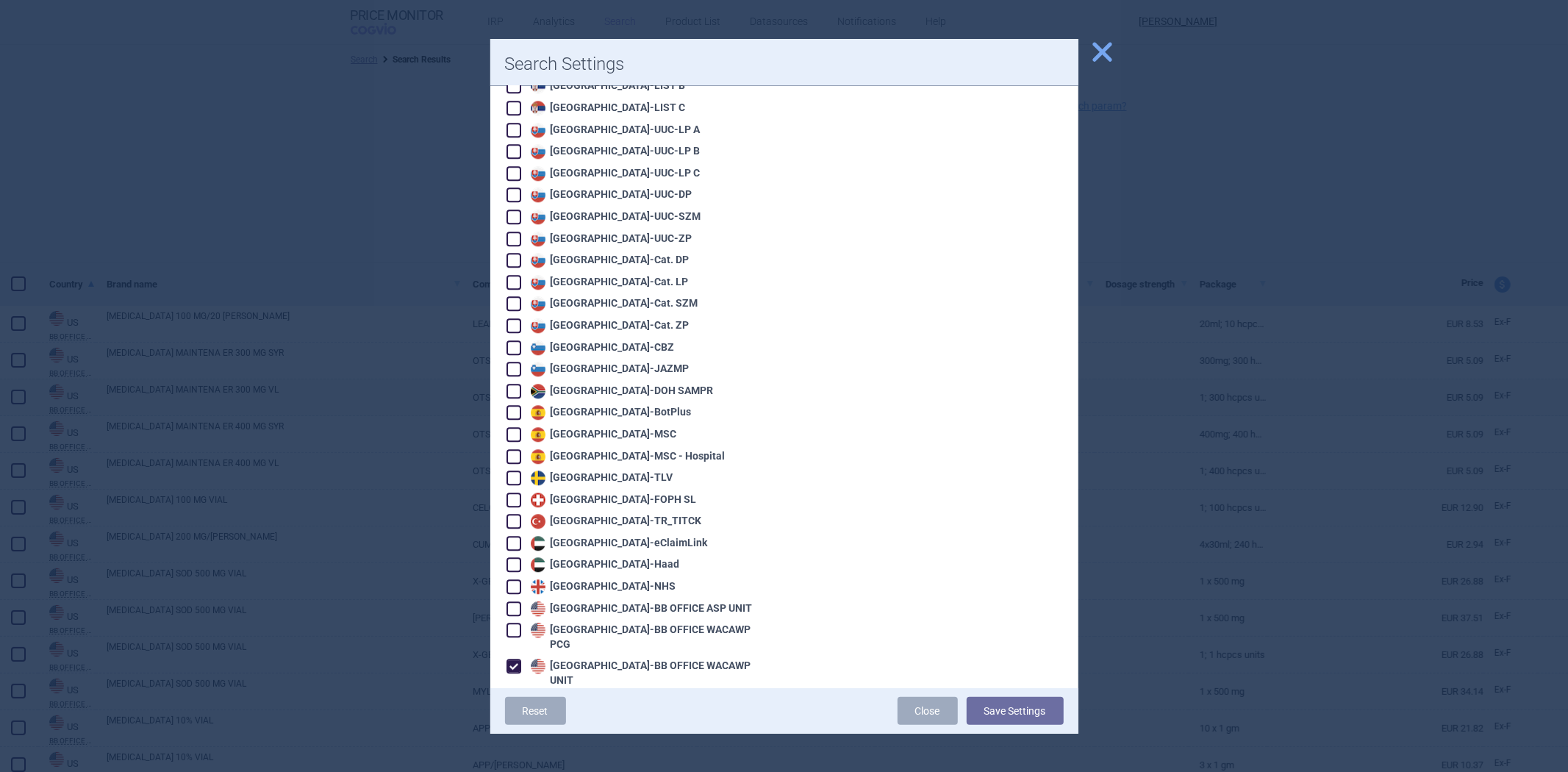
click at [619, 659] on div "United States - BB OFFICE WACAWP UNIT" at bounding box center [648, 673] width 242 height 29
checkbox input "false"
click at [614, 695] on div "United States - BB SELF WACAWP UNIT" at bounding box center [647, 703] width 240 height 15
checkbox input "true"
click at [1004, 701] on button "Save Settings" at bounding box center [1015, 711] width 97 height 28
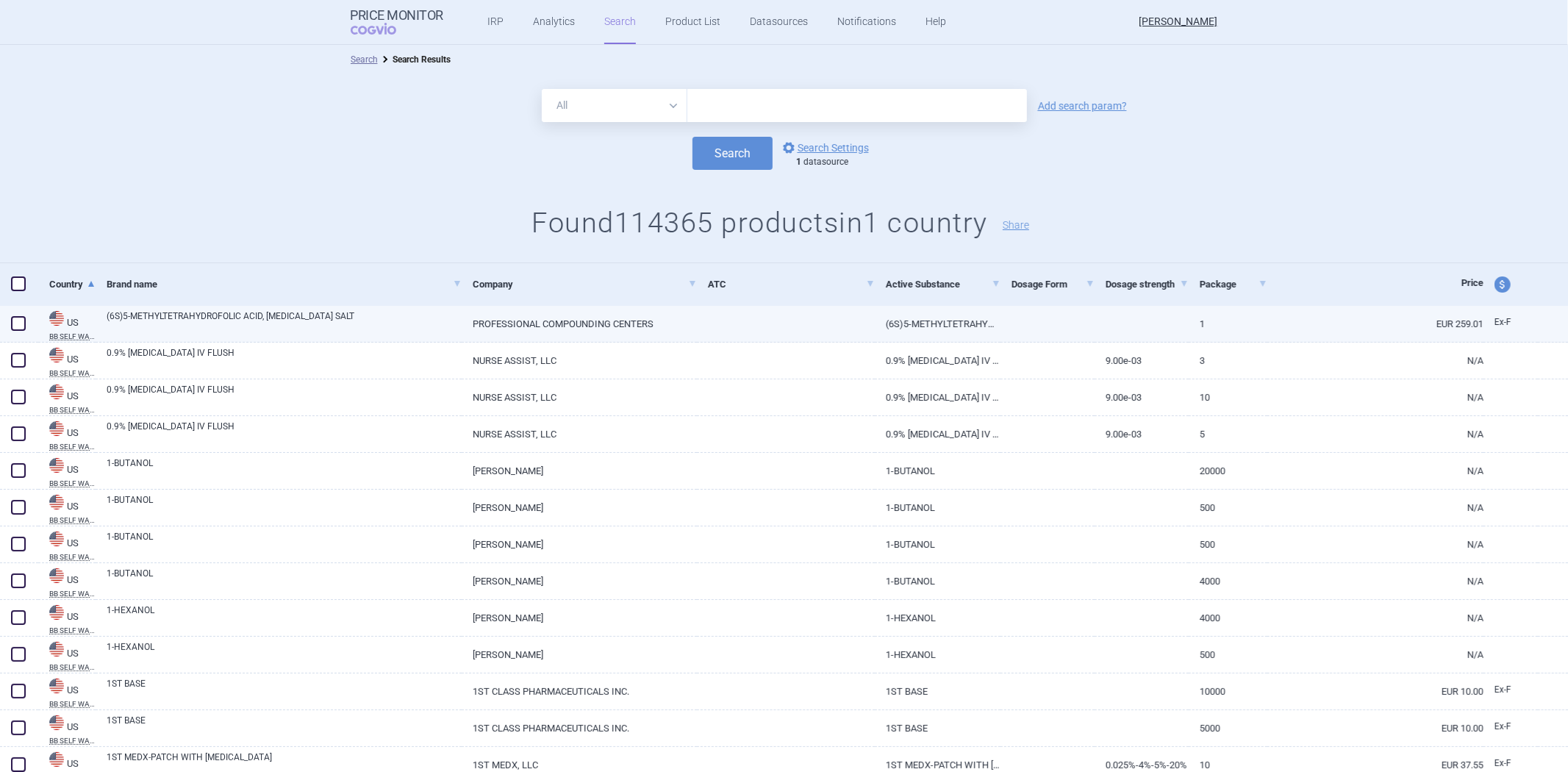
click at [775, 329] on link at bounding box center [786, 319] width 178 height 27
select select "EUR"
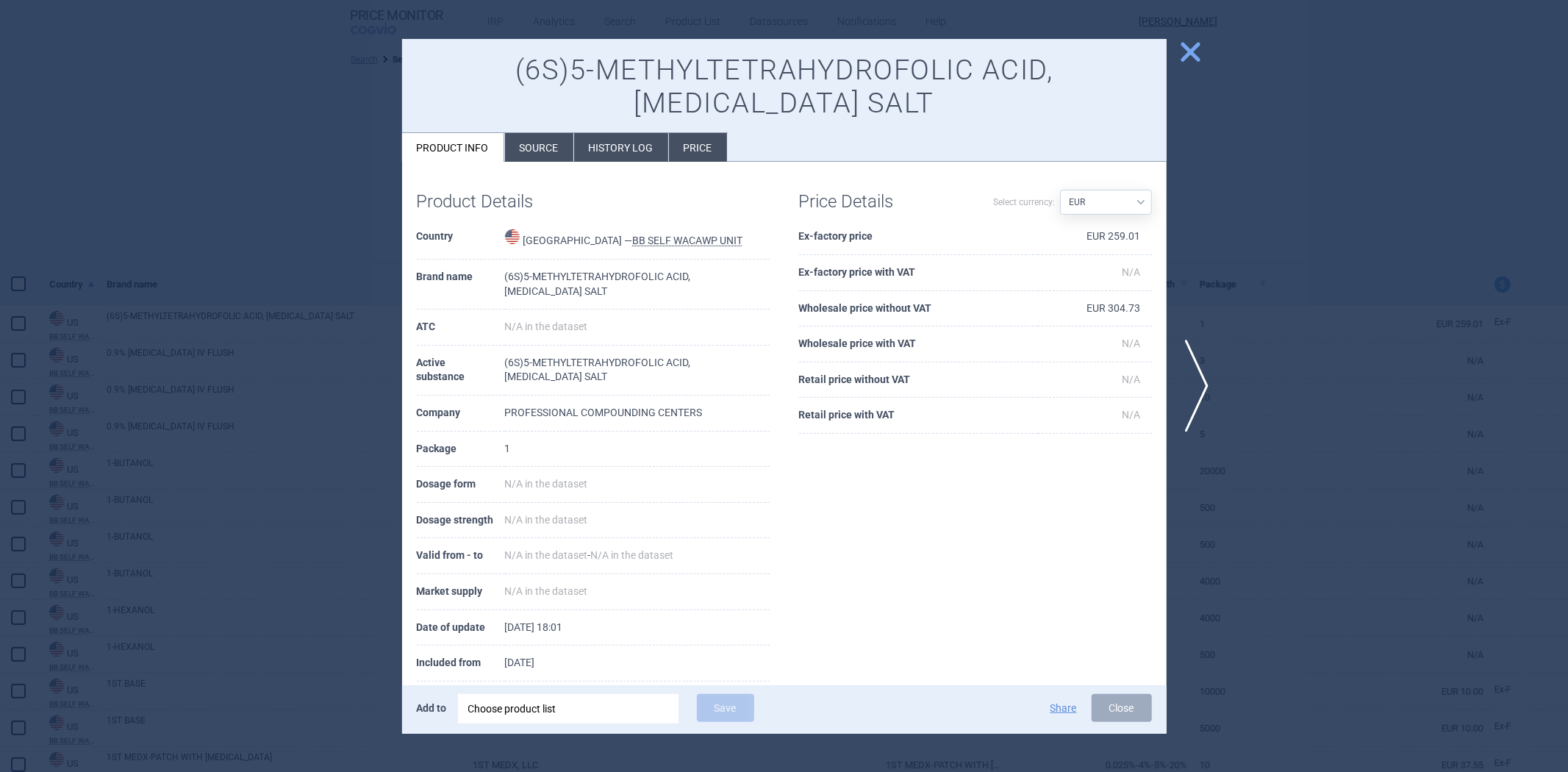
click at [1263, 240] on div at bounding box center [784, 386] width 1568 height 772
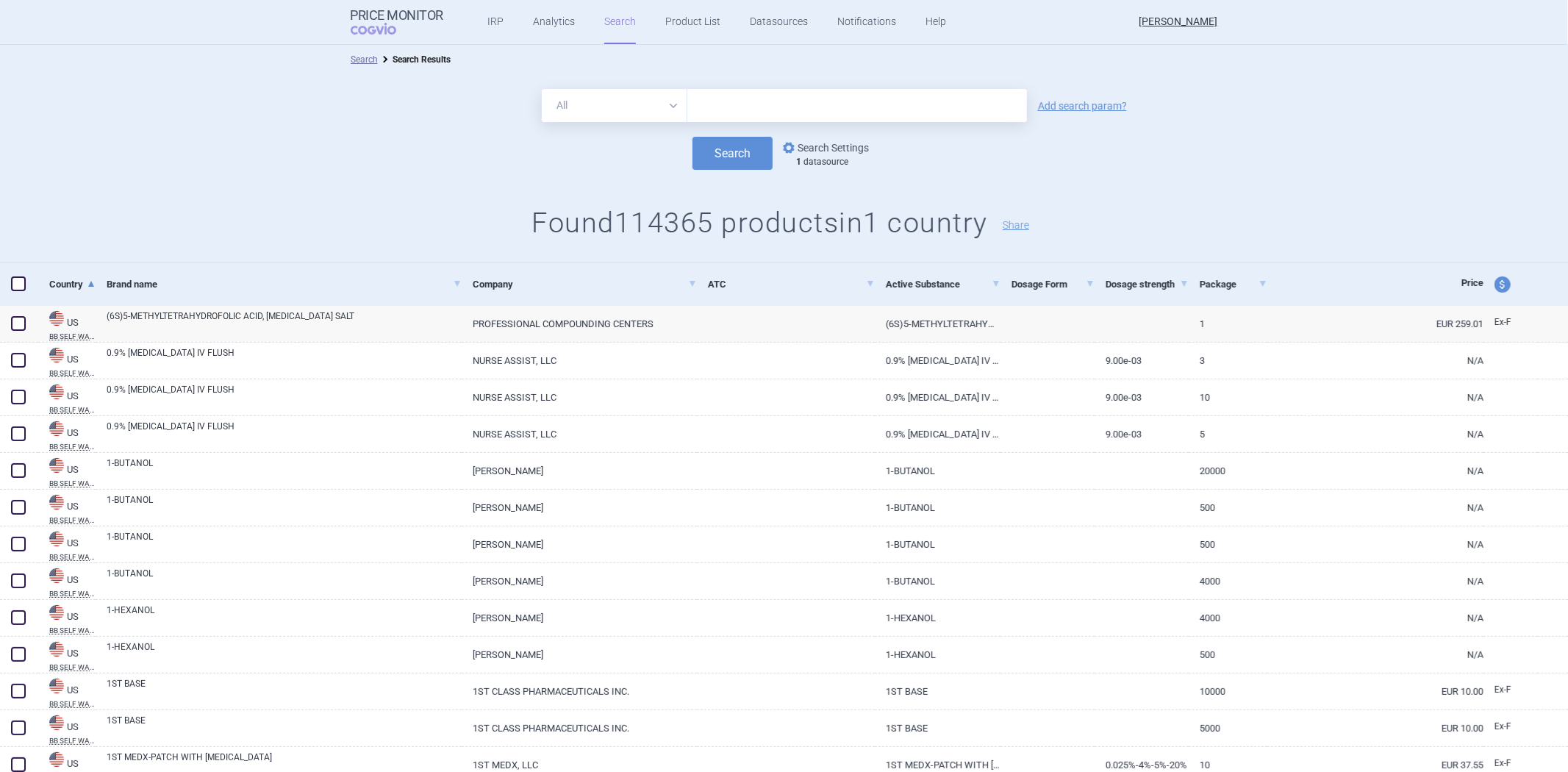
click at [844, 148] on link "options Search Settings" at bounding box center [824, 148] width 89 height 18
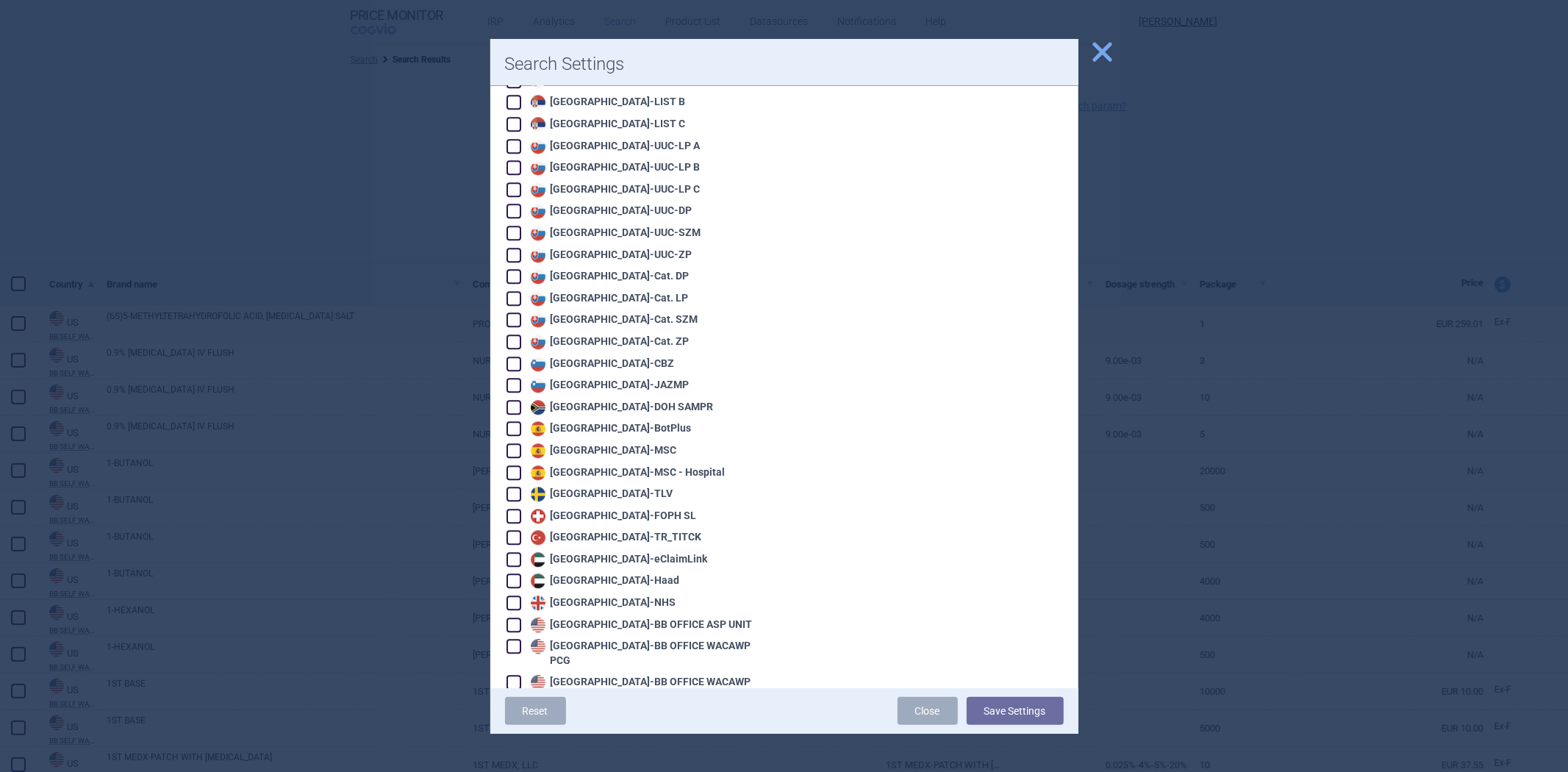
scroll to position [3071, 0]
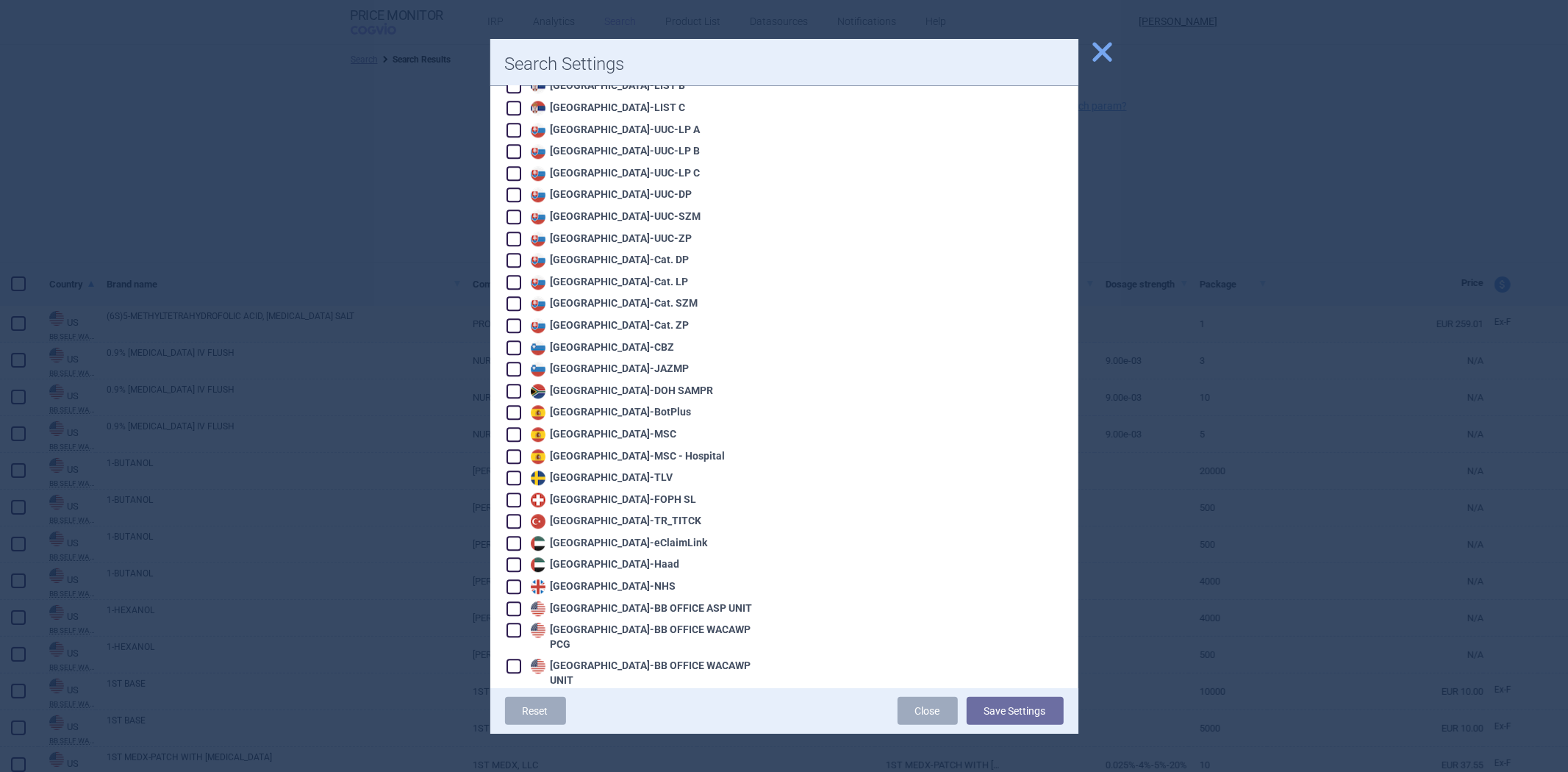
click at [632, 695] on div "United States - BB SELF WACAWP UNIT" at bounding box center [647, 703] width 240 height 15
checkbox input "false"
click at [644, 717] on div "United States - VA OPAL BIG4" at bounding box center [623, 724] width 193 height 15
checkbox input "true"
click at [630, 739] on div "United States - VA OPAL FSS" at bounding box center [622, 746] width 190 height 15
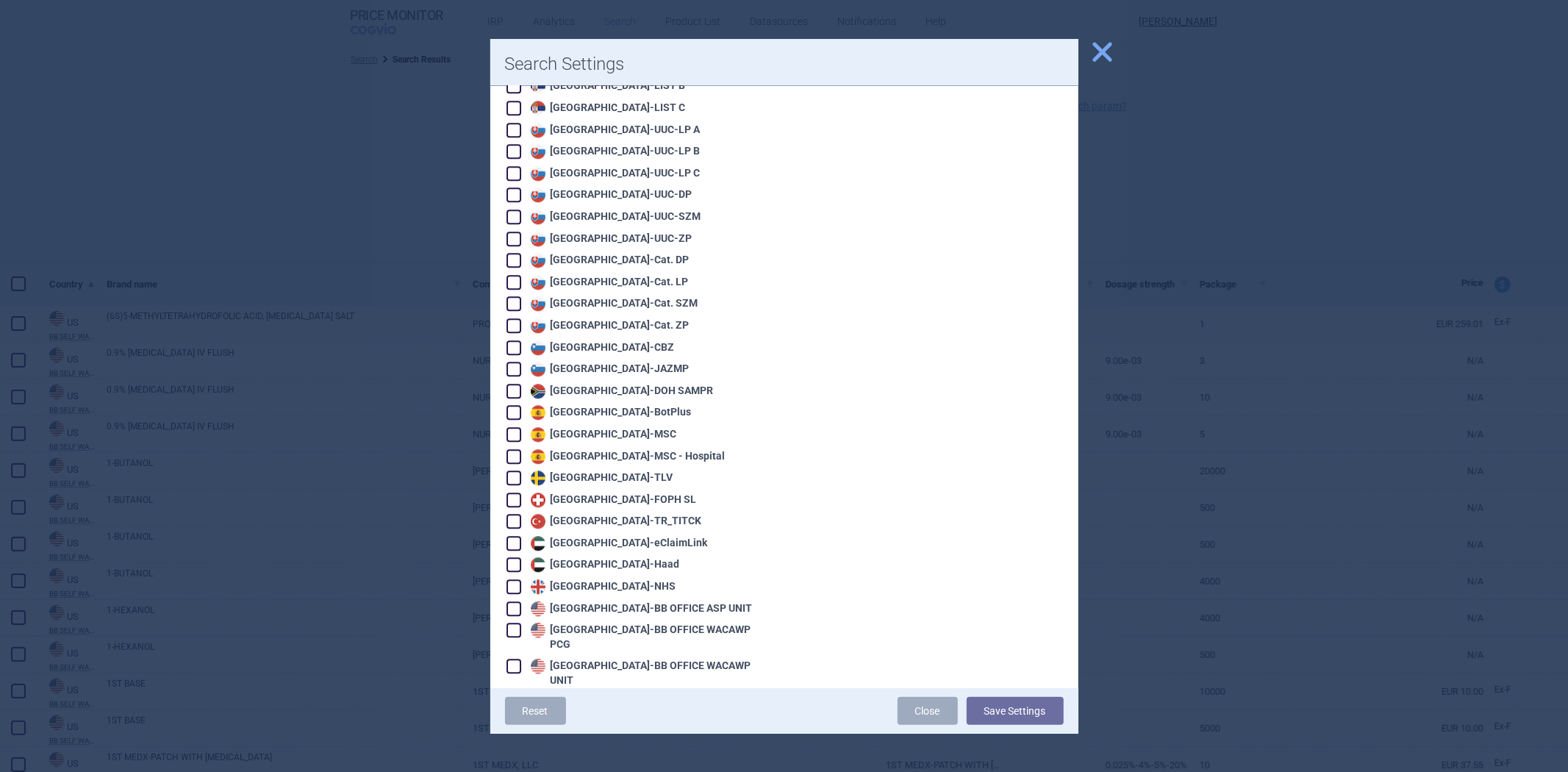
checkbox input "true"
click at [623, 759] on div "United States - VA OPAL NC" at bounding box center [638, 767] width 263 height 16
click at [619, 761] on div "United States - VA OPAL NC" at bounding box center [619, 768] width 185 height 15
checkbox input "true"
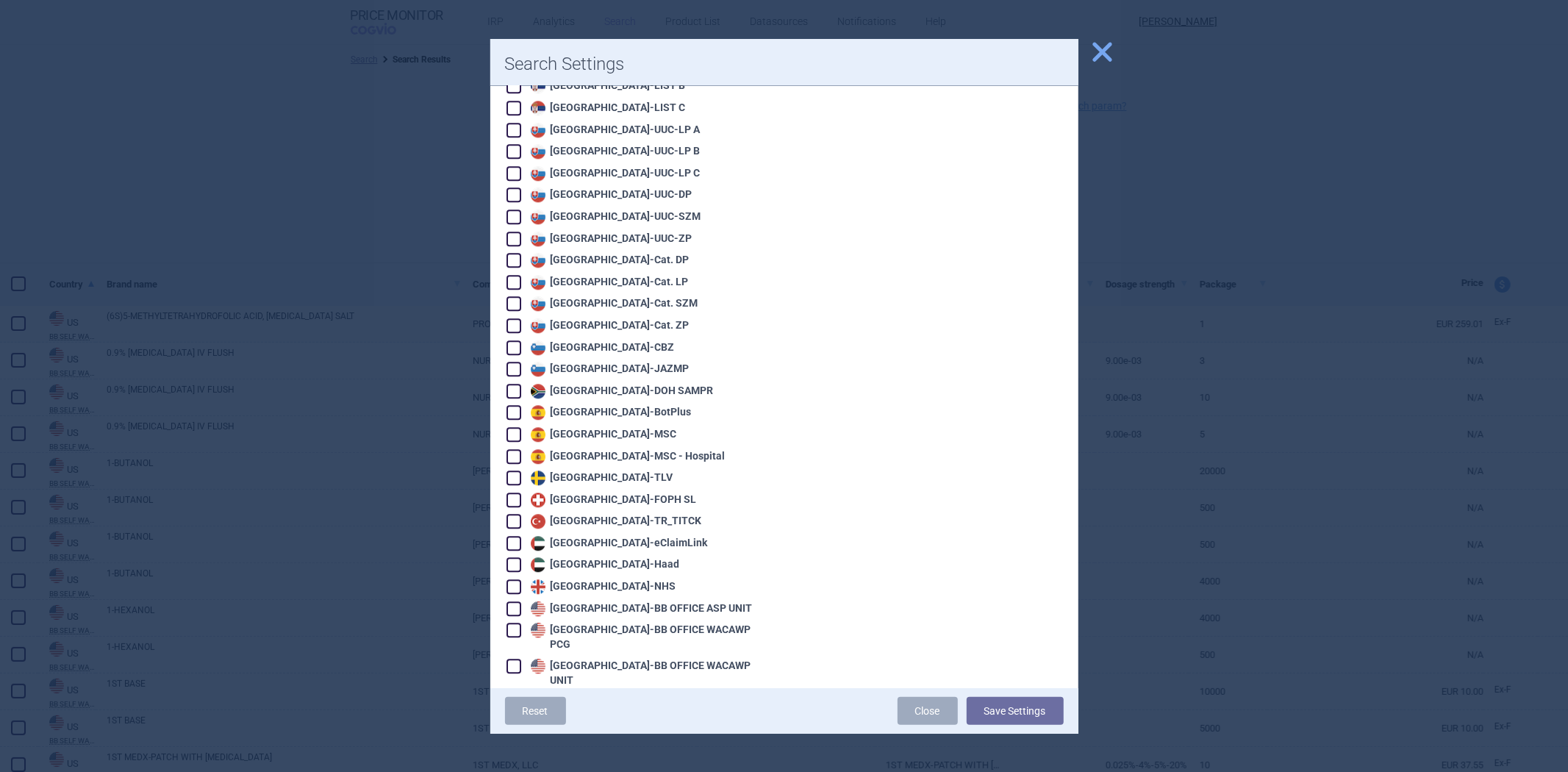
click at [561, 695] on div "United States - BB SELF WACAWP UNIT" at bounding box center [647, 703] width 240 height 15
checkbox input "true"
click at [568, 659] on div "United States - BB OFFICE WACAWP UNIT" at bounding box center [648, 673] width 242 height 29
checkbox input "true"
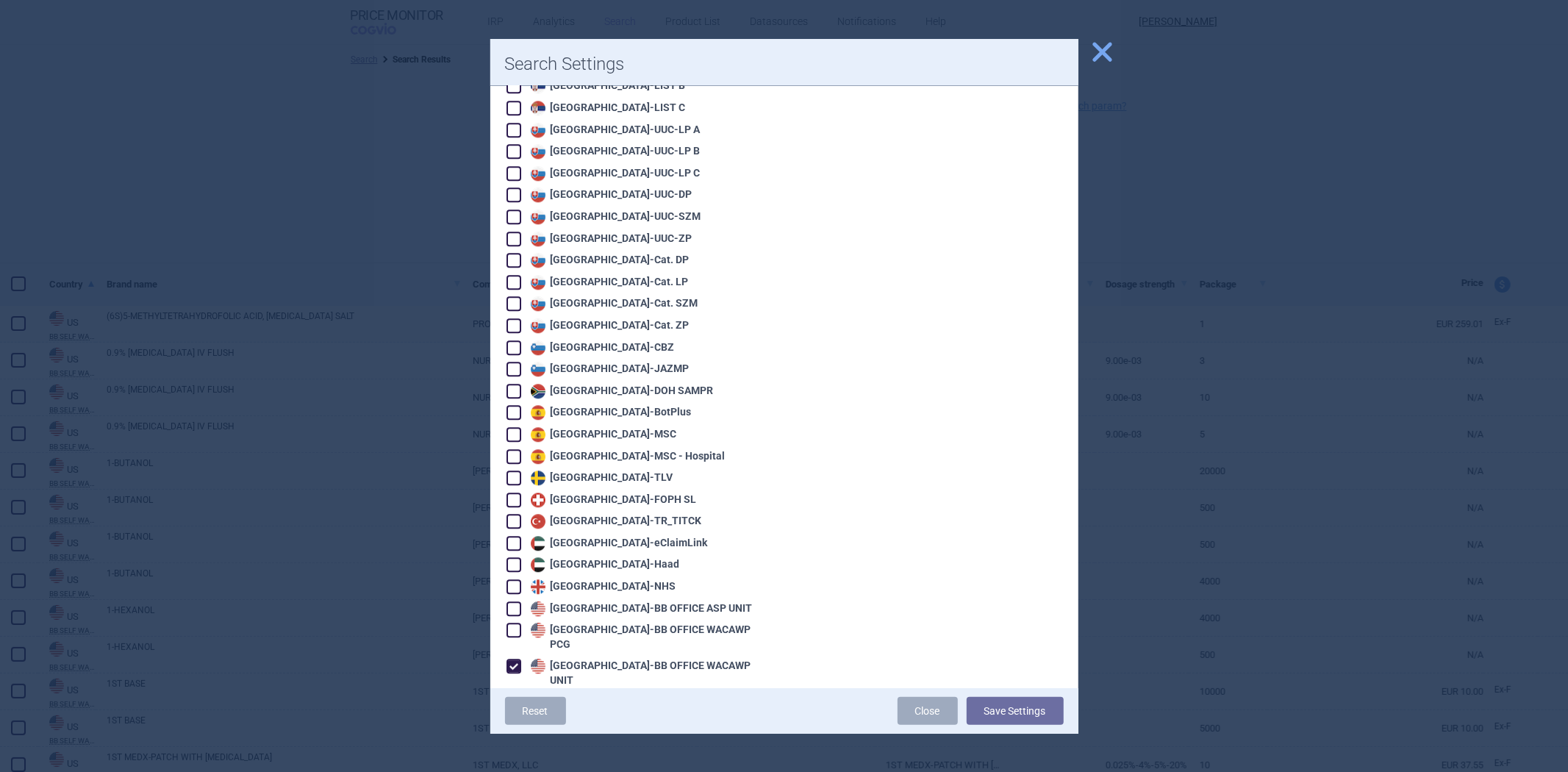
click at [578, 623] on div "United States - BB OFFICE WACAWP PCG" at bounding box center [648, 637] width 242 height 29
checkbox input "true"
click at [587, 602] on div "United States - BB OFFICE ASP UNIT" at bounding box center [640, 609] width 226 height 15
checkbox input "true"
click at [981, 703] on button "Save Settings" at bounding box center [1015, 711] width 97 height 28
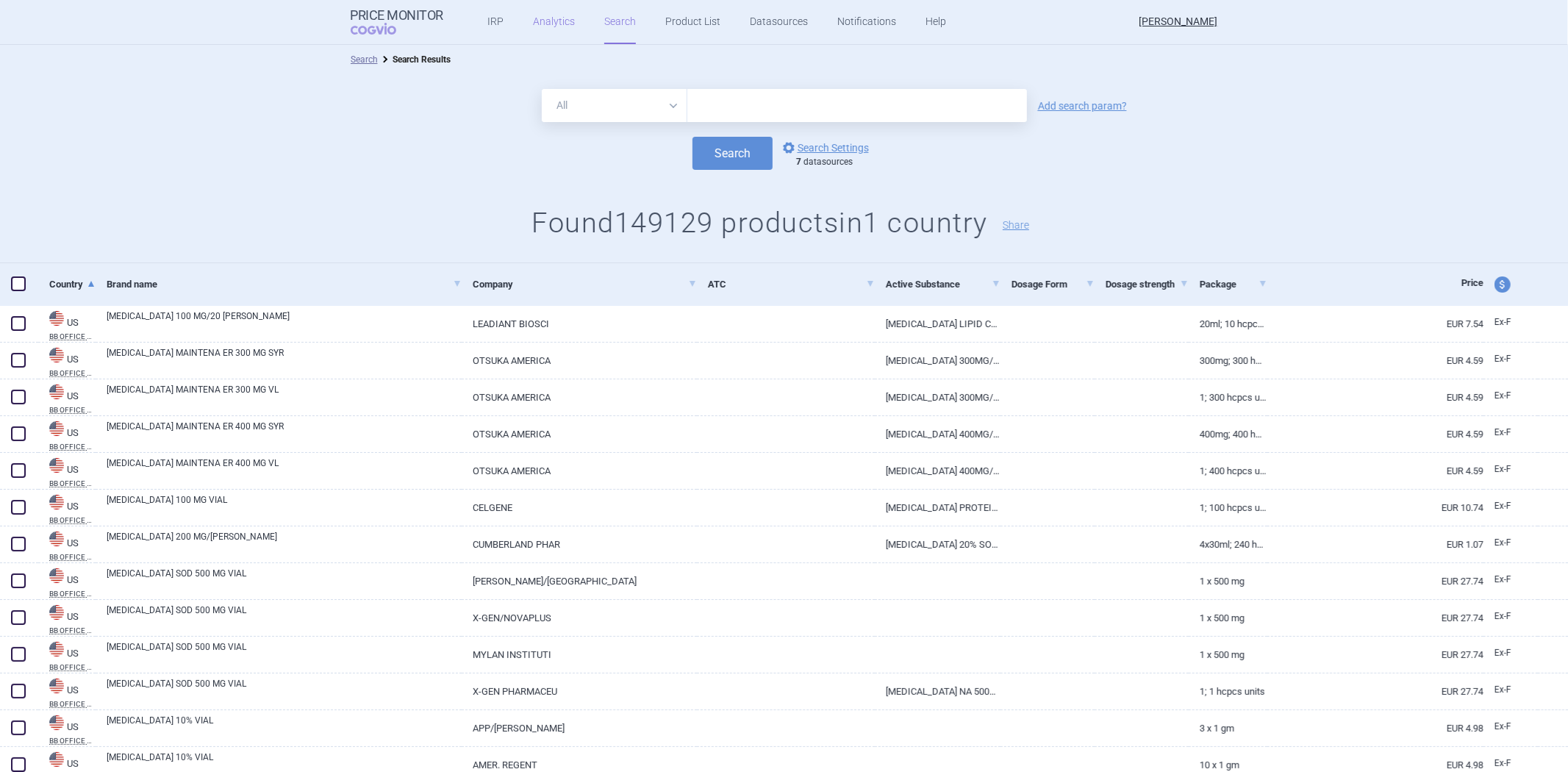
click at [555, 15] on link "Analytics" at bounding box center [554, 22] width 42 height 44
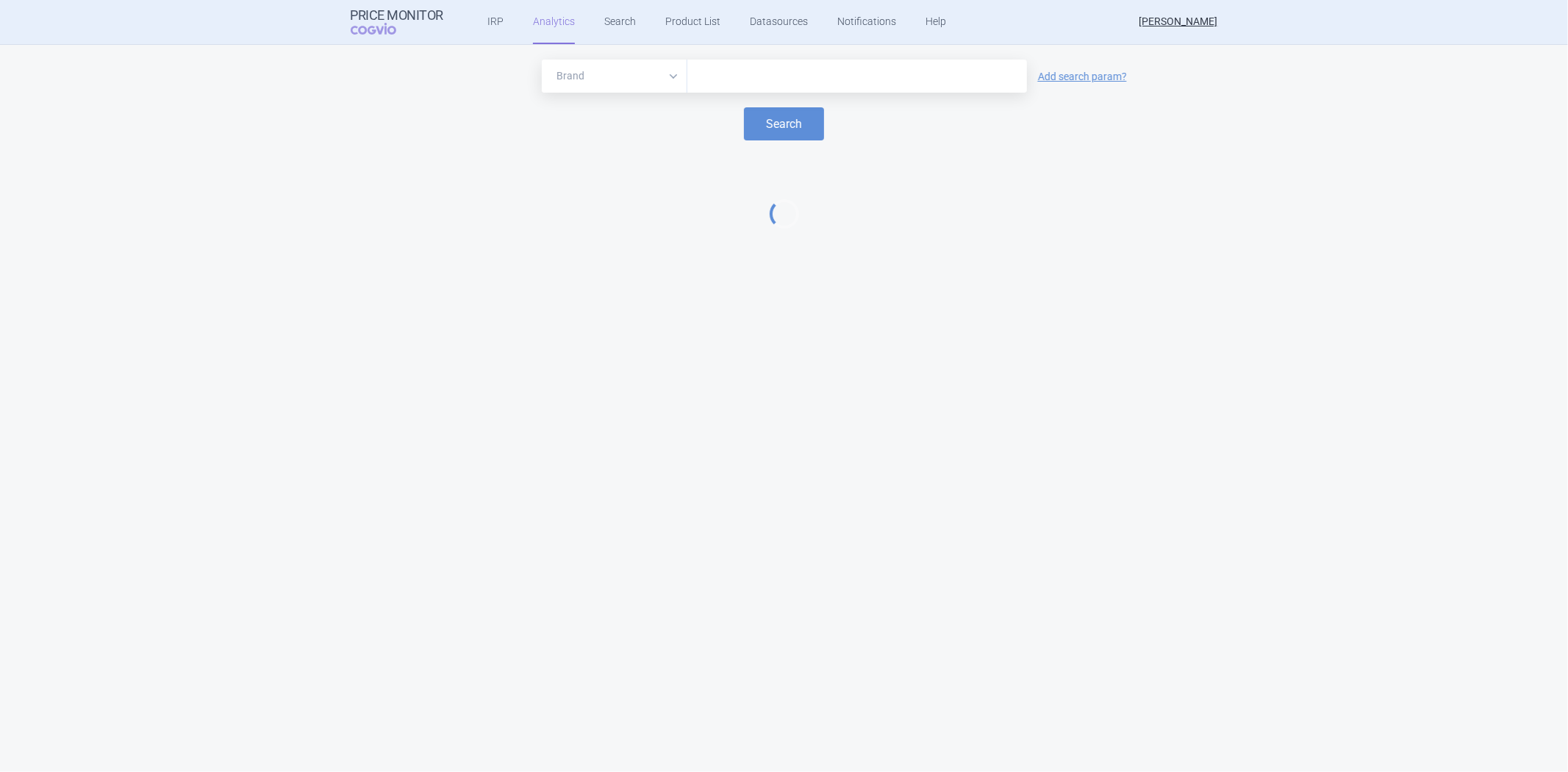
click at [768, 88] on div at bounding box center [857, 76] width 340 height 33
type input "humira"
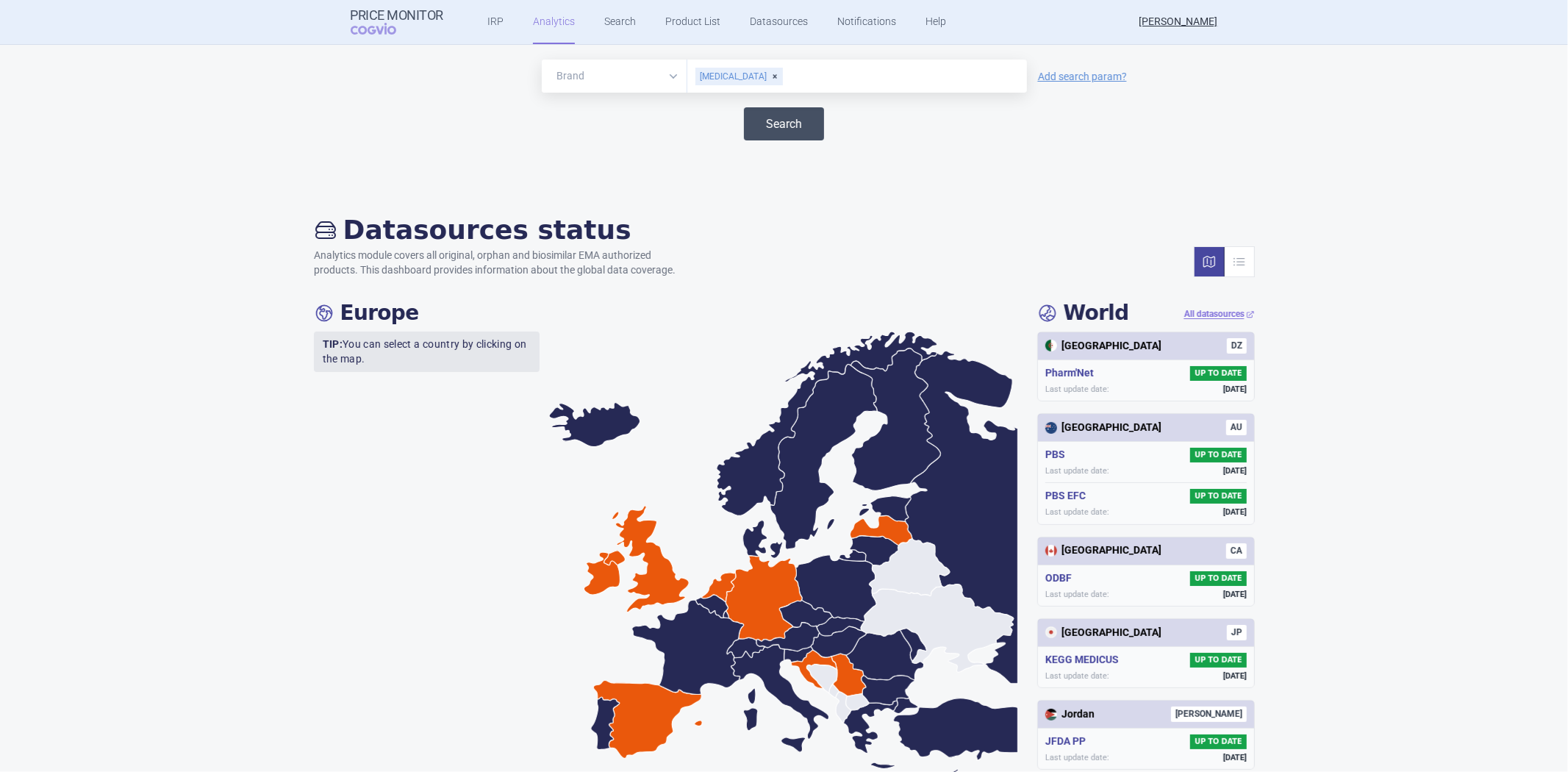
click at [758, 121] on button "Search" at bounding box center [784, 124] width 80 height 33
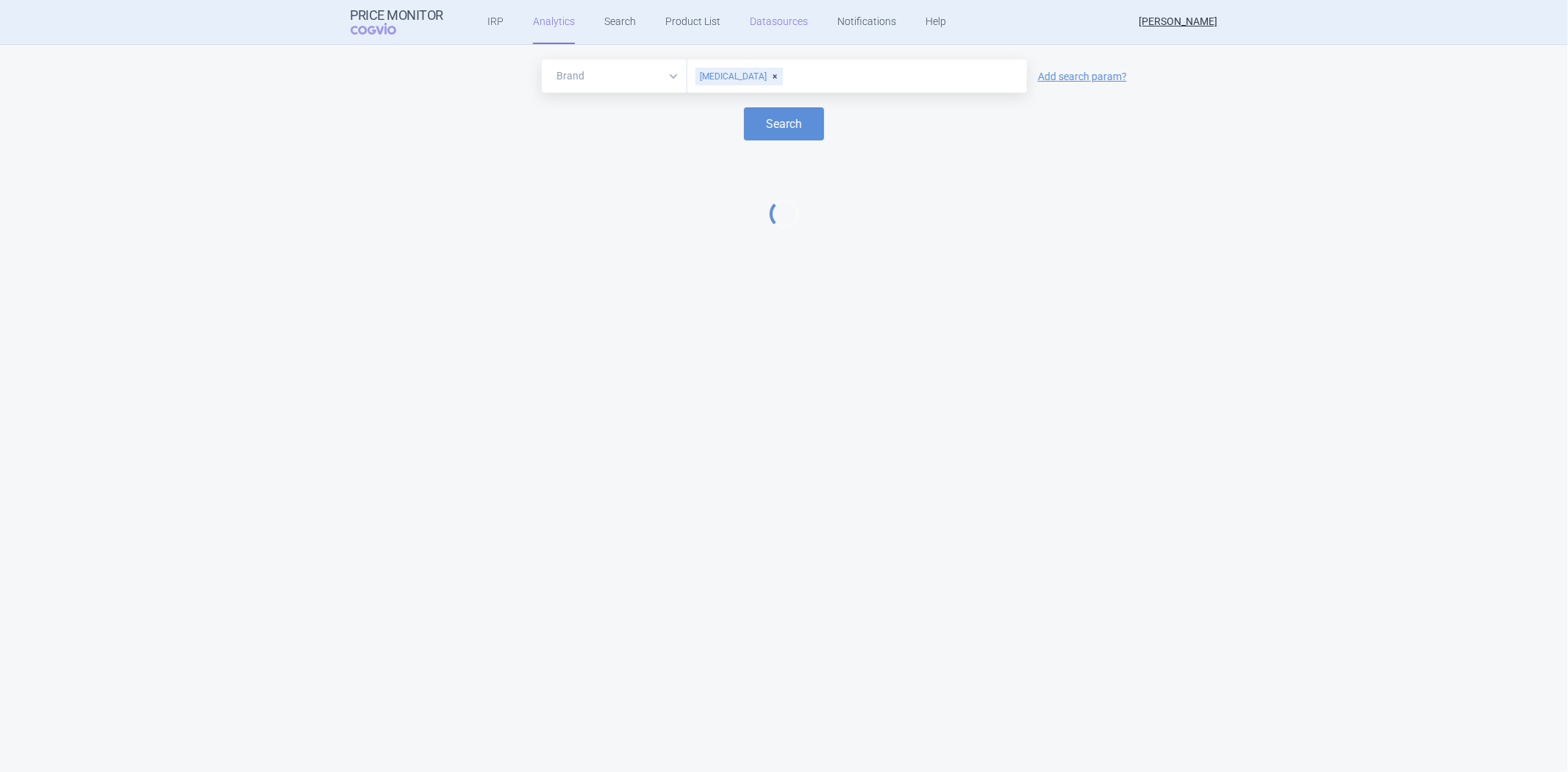
select select "EUR"
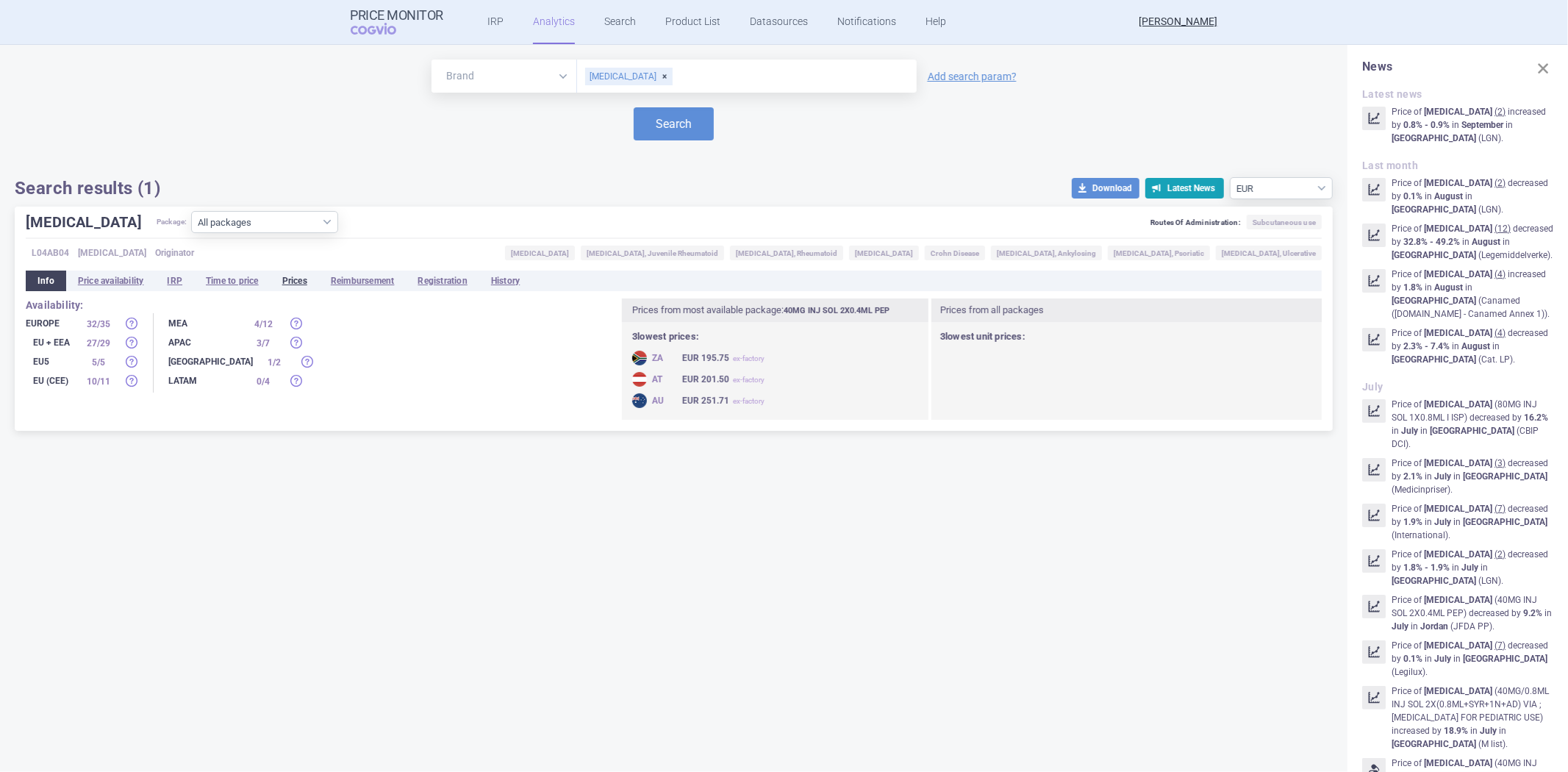
click at [317, 273] on li "Prices" at bounding box center [295, 280] width 48 height 20
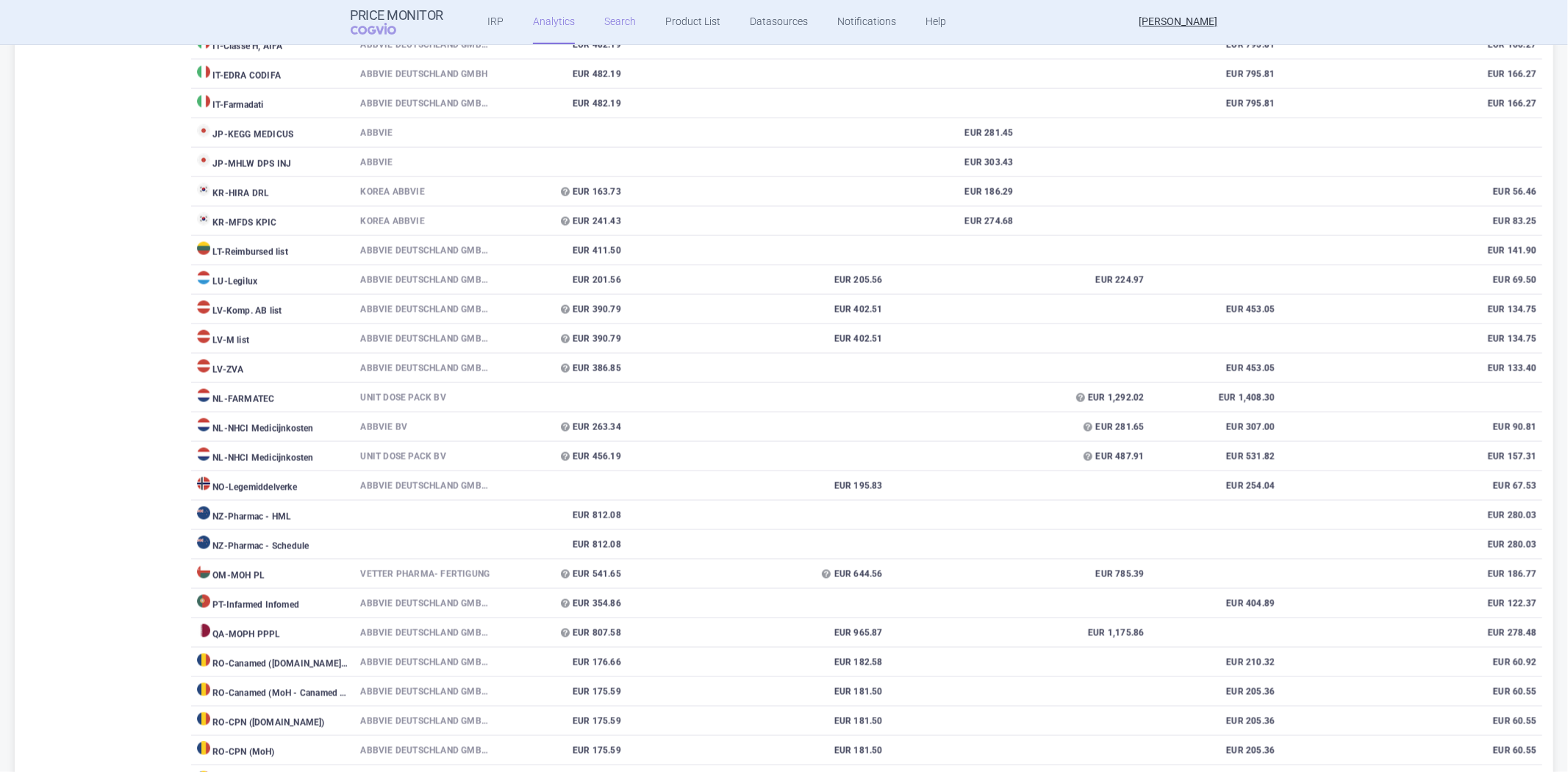
scroll to position [1634, 0]
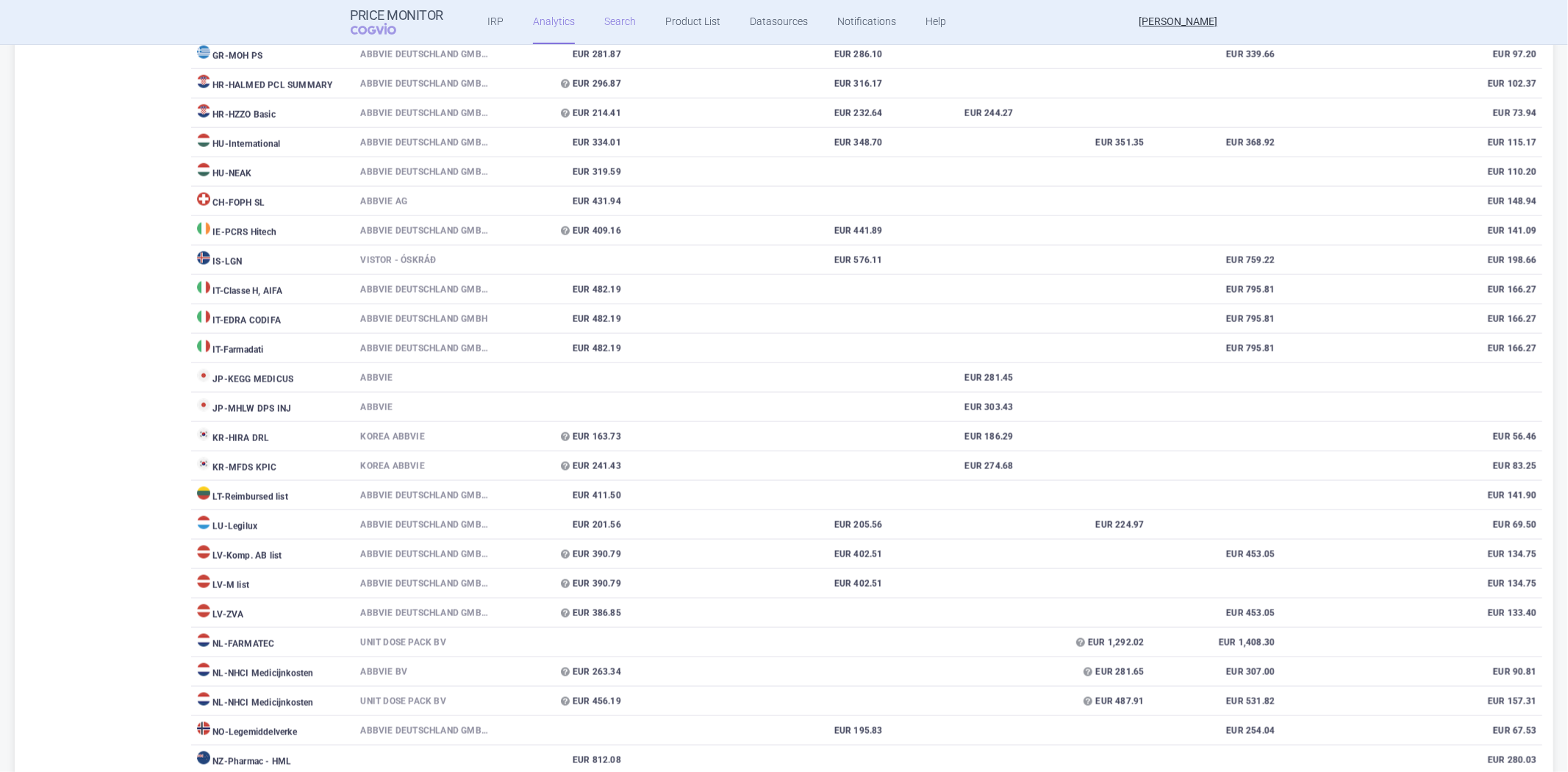
click at [622, 22] on link "Search" at bounding box center [619, 22] width 31 height 44
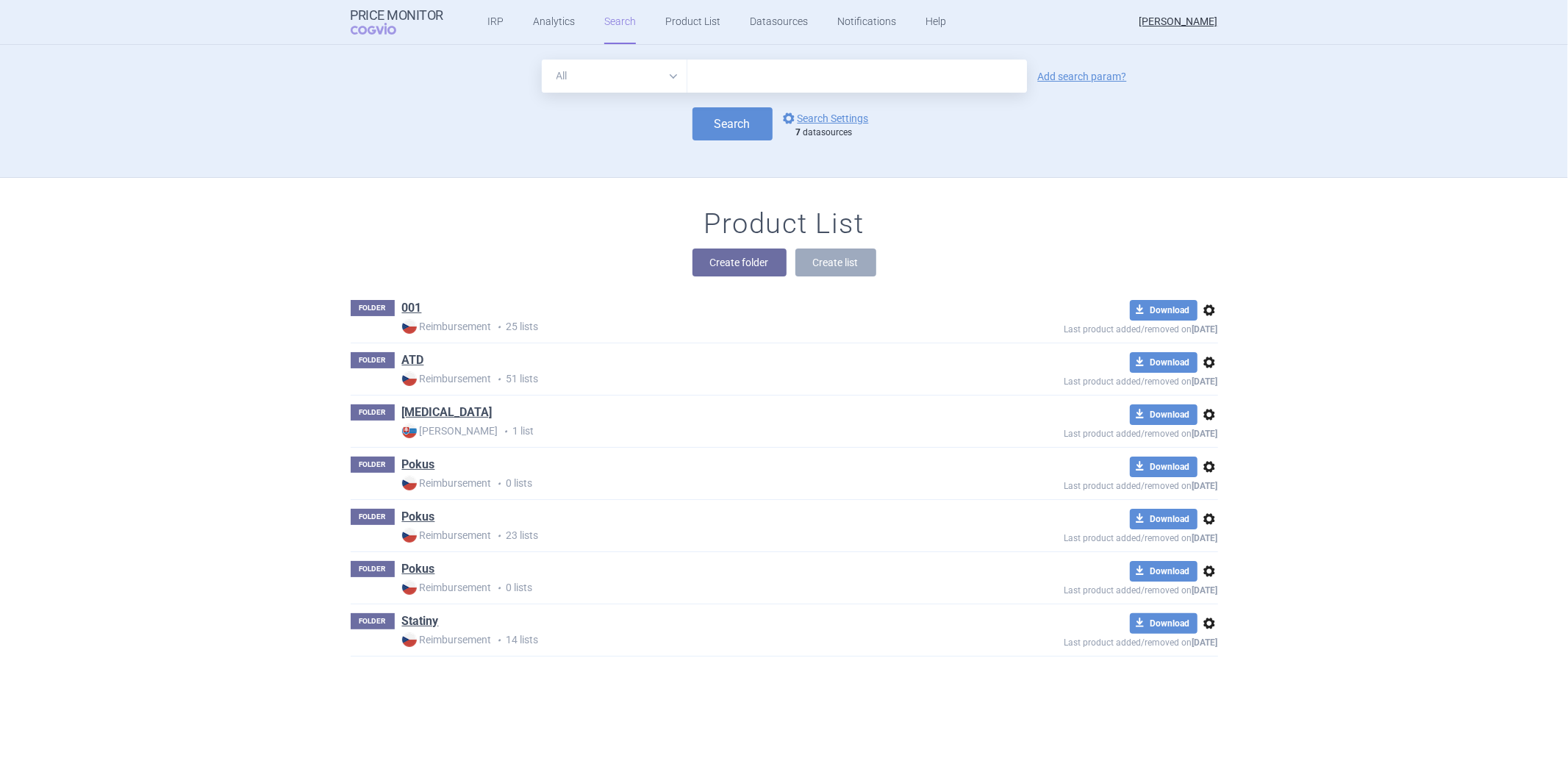
click at [745, 70] on input "text" at bounding box center [857, 76] width 340 height 33
drag, startPoint x: 748, startPoint y: 94, endPoint x: 755, endPoint y: 97, distance: 7.6
click at [748, 94] on form "All Brand Name ATC Company Active Substance Country Newer than Add search param…" at bounding box center [784, 100] width 867 height 81
click at [800, 113] on link "options Search Settings" at bounding box center [824, 119] width 89 height 18
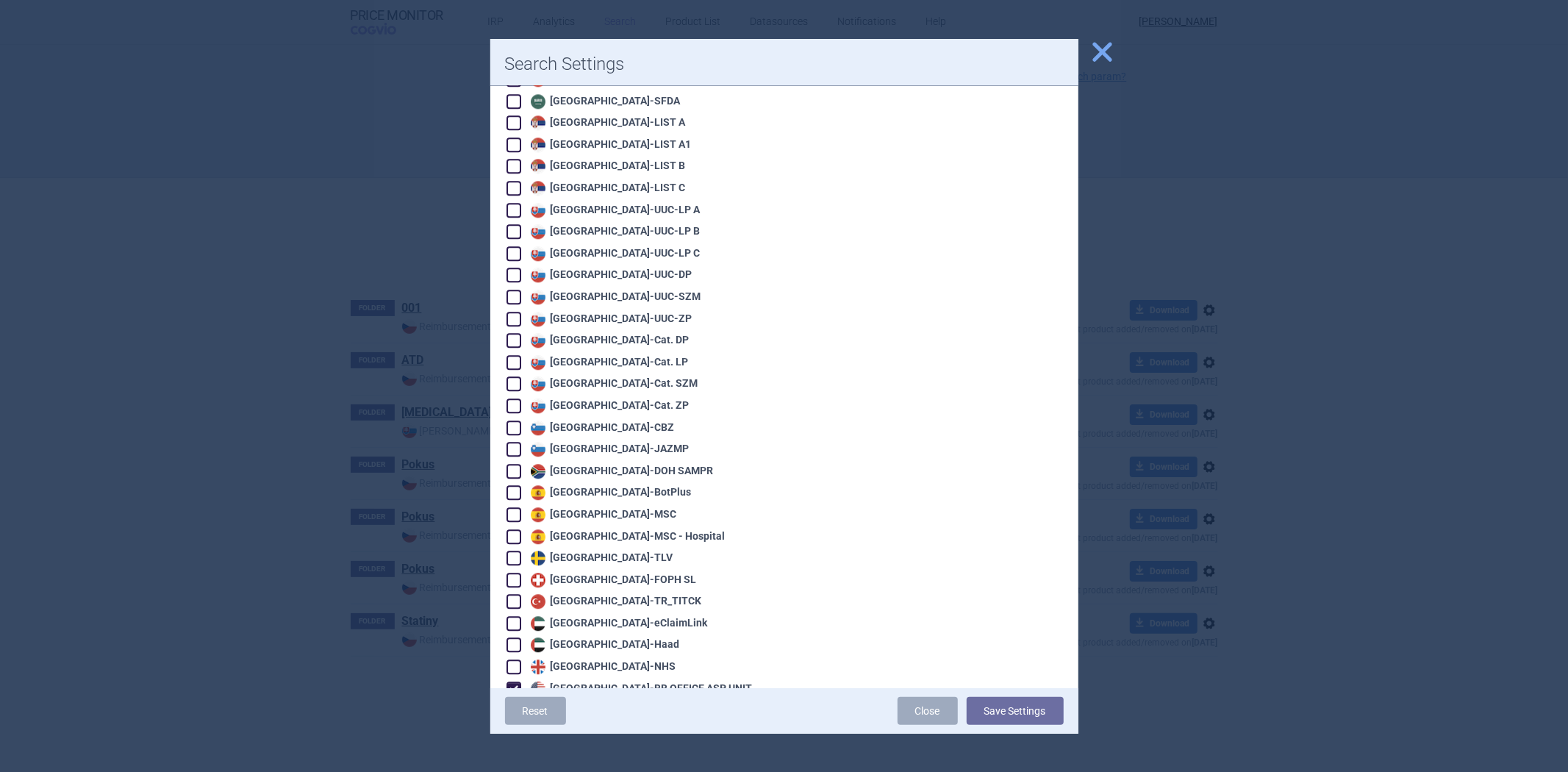
scroll to position [3071, 0]
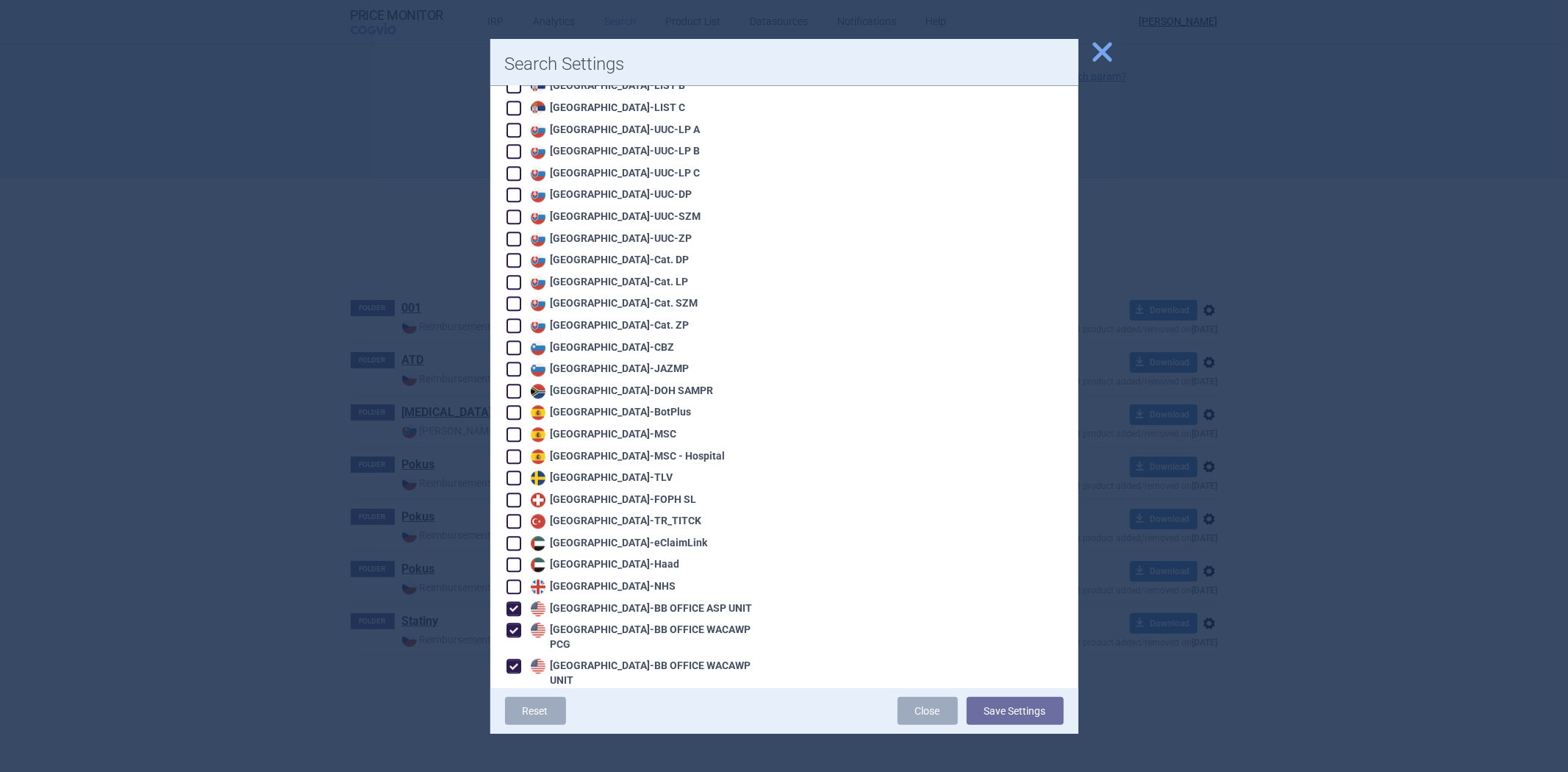
click at [1164, 333] on div at bounding box center [784, 386] width 1568 height 772
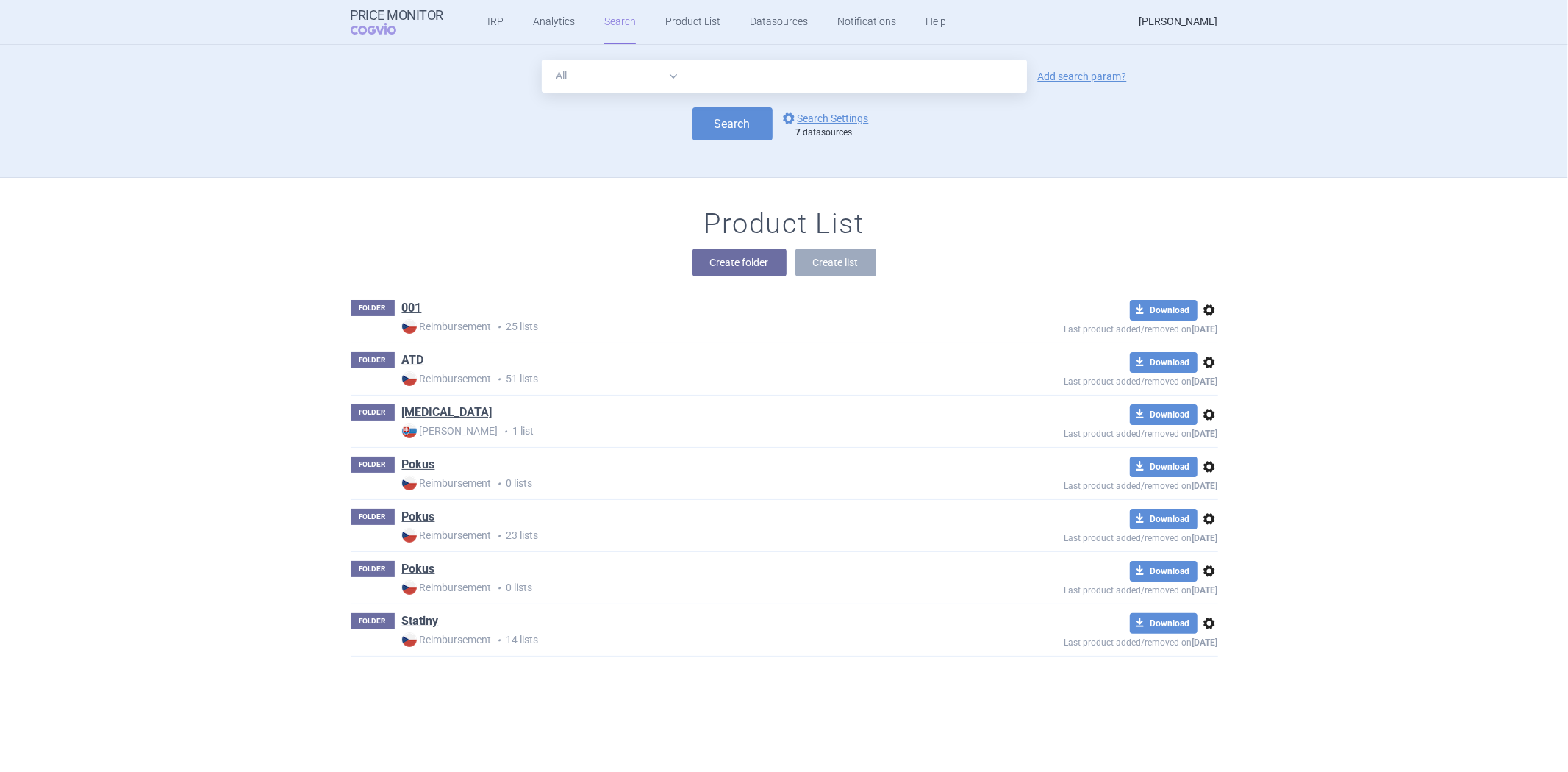
click at [694, 76] on input "text" at bounding box center [857, 76] width 340 height 33
type input "Rinvoq"
click at [773, 120] on div "options Search Settings 7 datasources" at bounding box center [824, 124] width 103 height 29
click at [762, 123] on button "Search" at bounding box center [732, 124] width 80 height 33
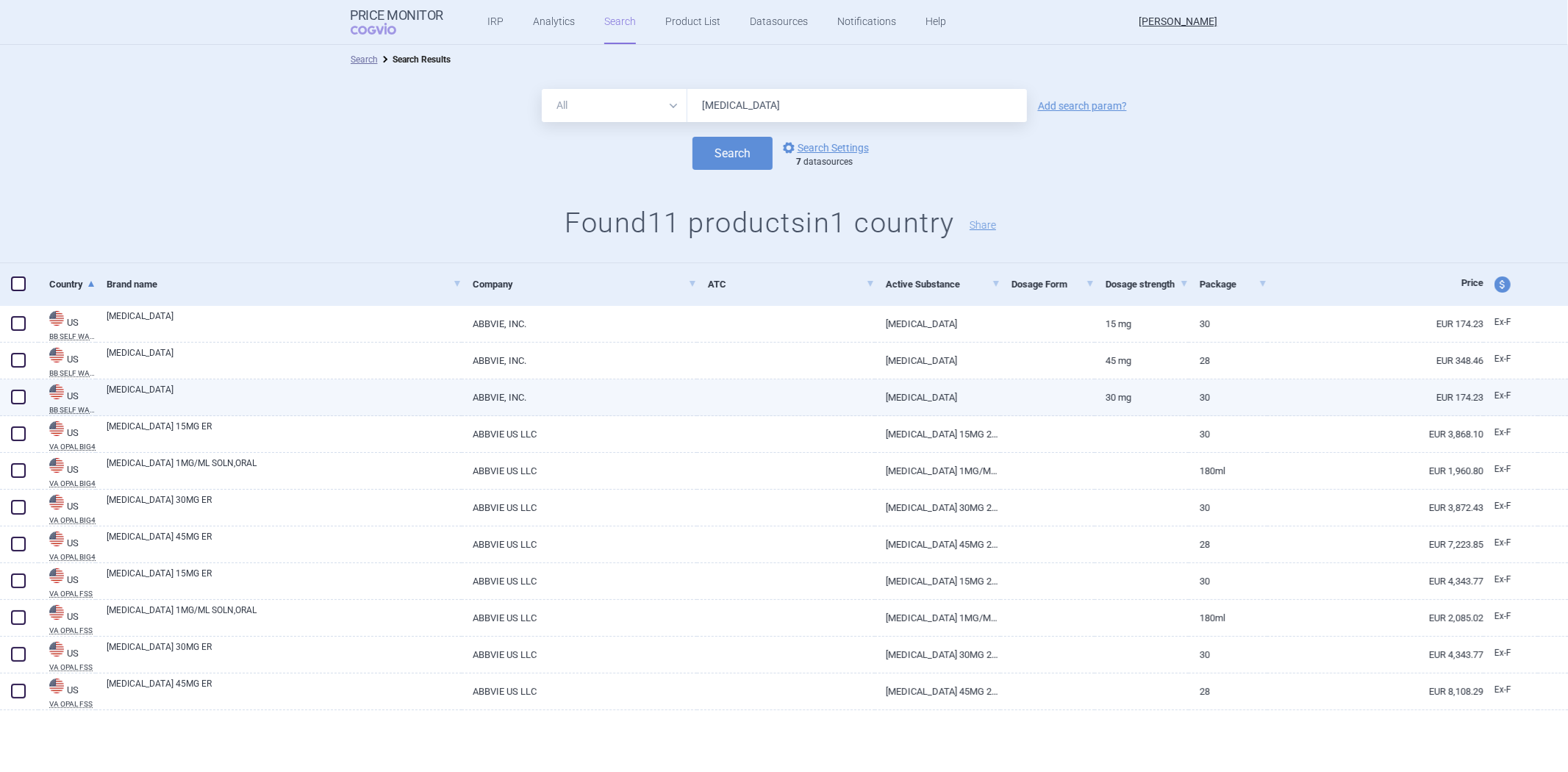
click at [901, 392] on link "RINVOQ" at bounding box center [938, 397] width 126 height 36
select select "EUR"
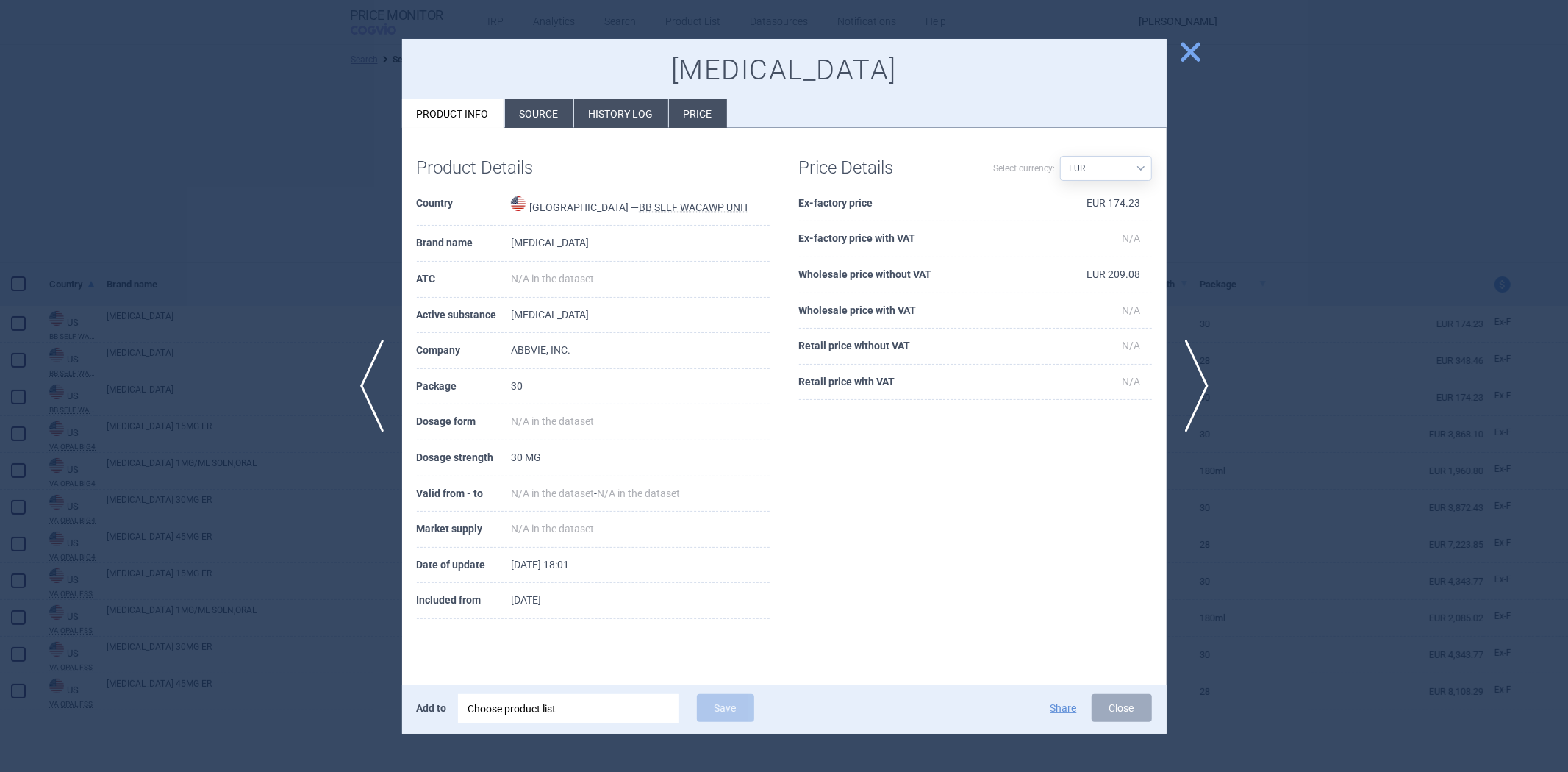
click at [1049, 145] on div "Select currency: Source AED AUD BGN BHD BOB BRL CAD CHF CNY COP CZK DKK DZD EUR…" at bounding box center [1063, 162] width 177 height 38
click at [1082, 172] on select "Source AED AUD BGN BHD BOB BRL CAD CHF CNY COP CZK DKK DZD EUR GBP HUF ILS INR …" at bounding box center [1106, 168] width 92 height 25
click at [1314, 194] on div at bounding box center [784, 386] width 1568 height 772
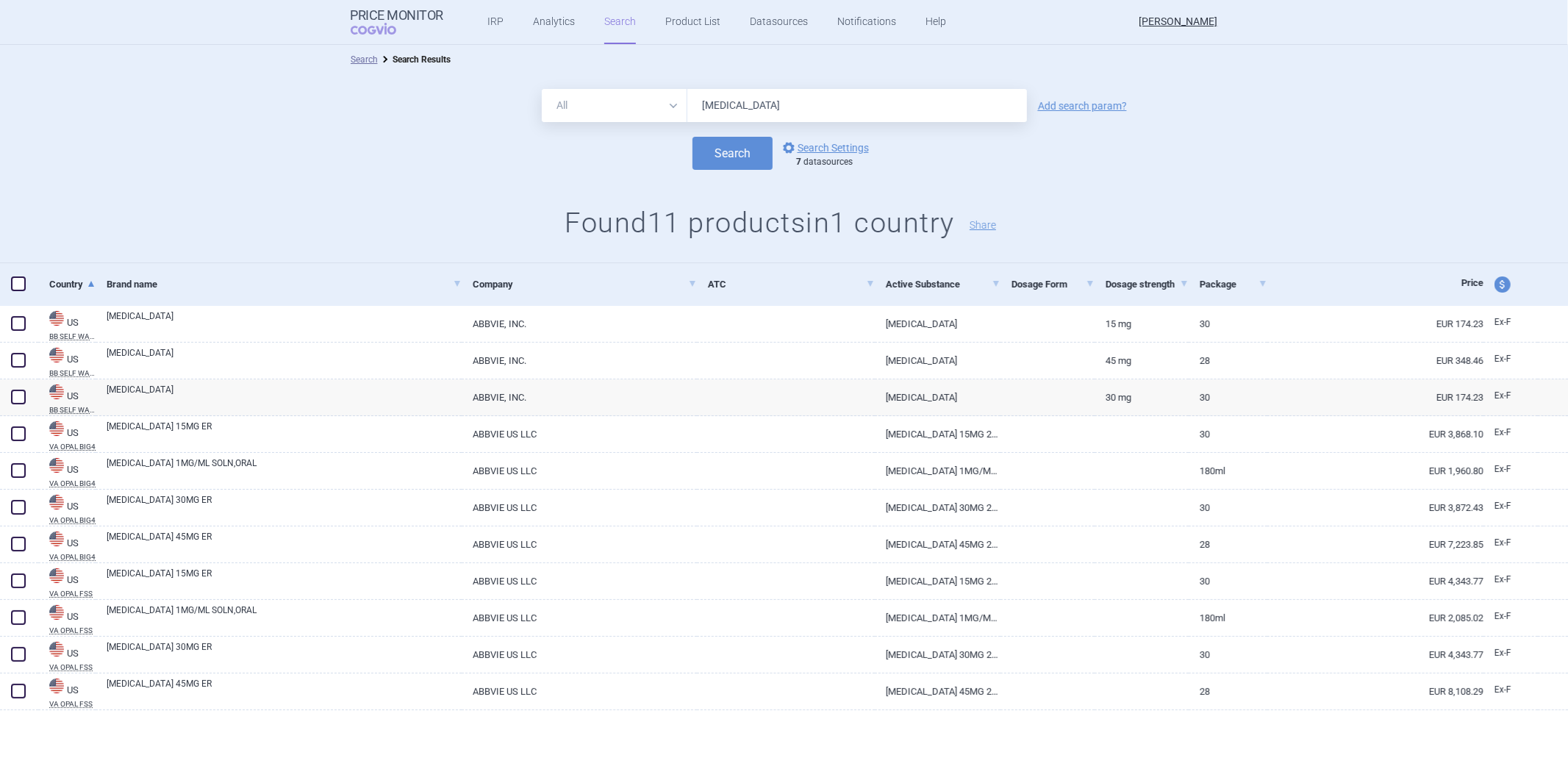
click at [1502, 287] on span "price and currency" at bounding box center [1503, 284] width 16 height 16
select select "ex-factory"
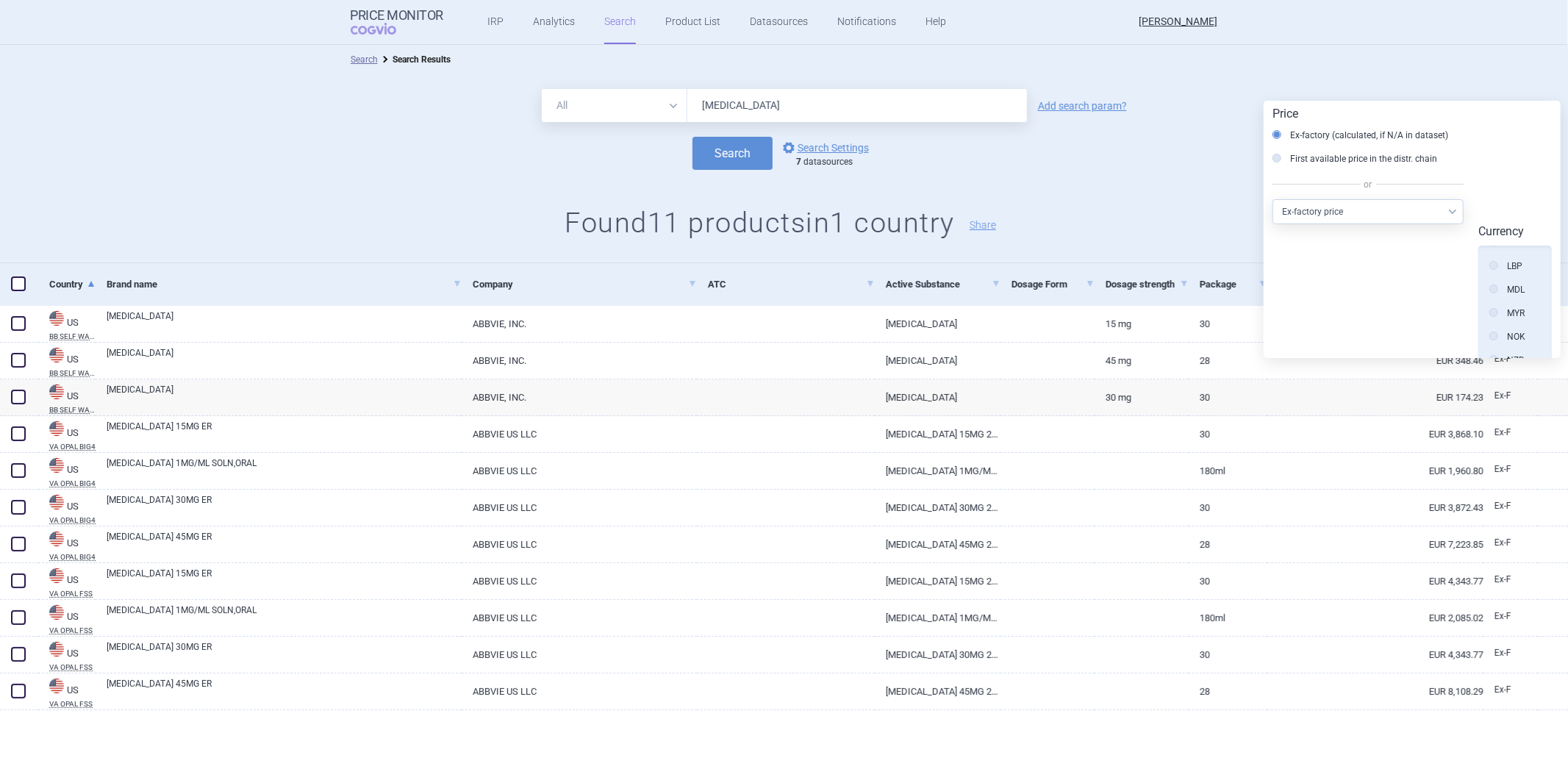
scroll to position [851, 0]
click at [1517, 299] on label "USD" at bounding box center [1507, 306] width 35 height 15
click at [1505, 300] on input "USD" at bounding box center [1498, 307] width 15 height 15
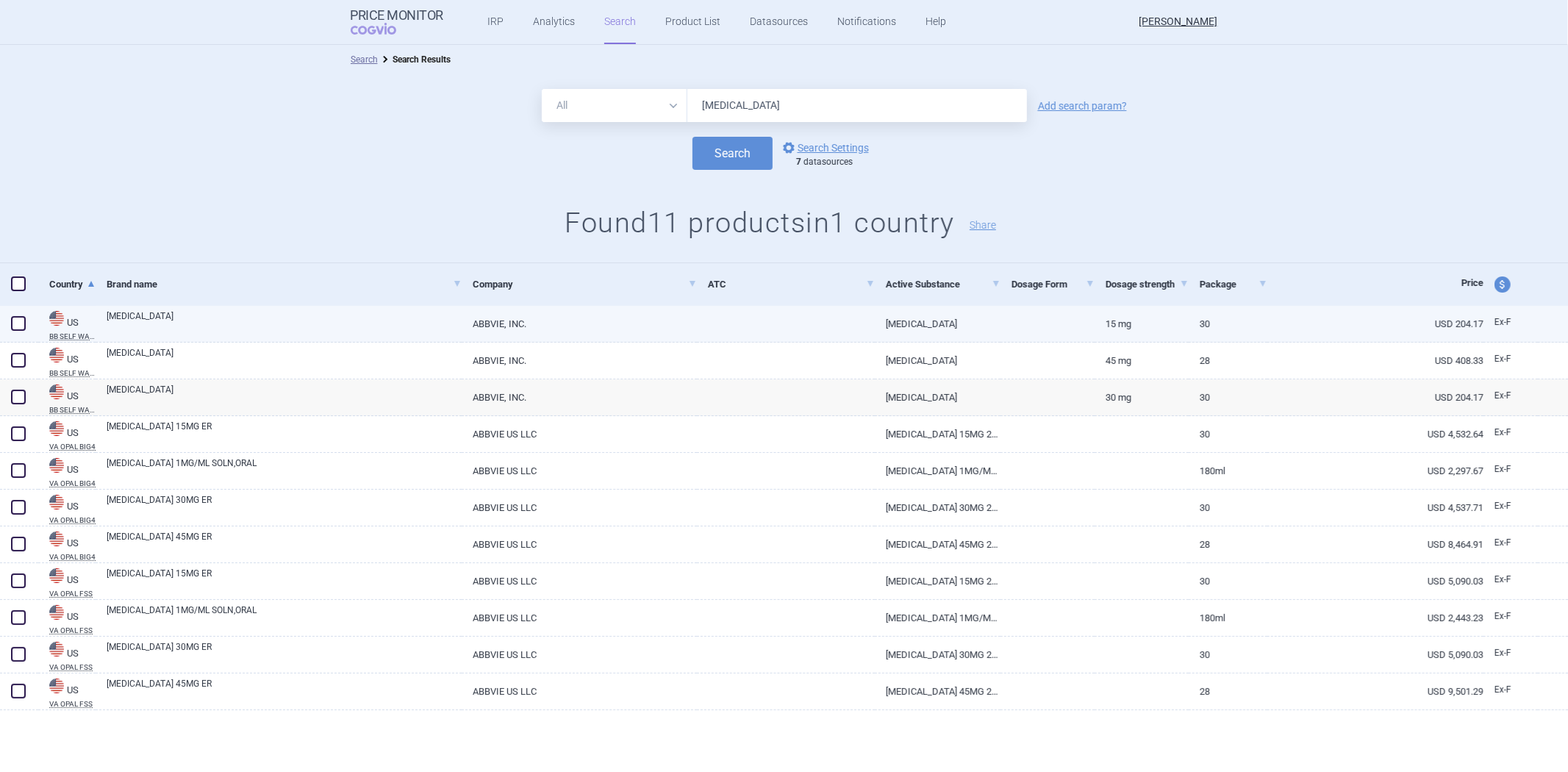
click at [1306, 311] on link "USD 204.17" at bounding box center [1376, 324] width 216 height 36
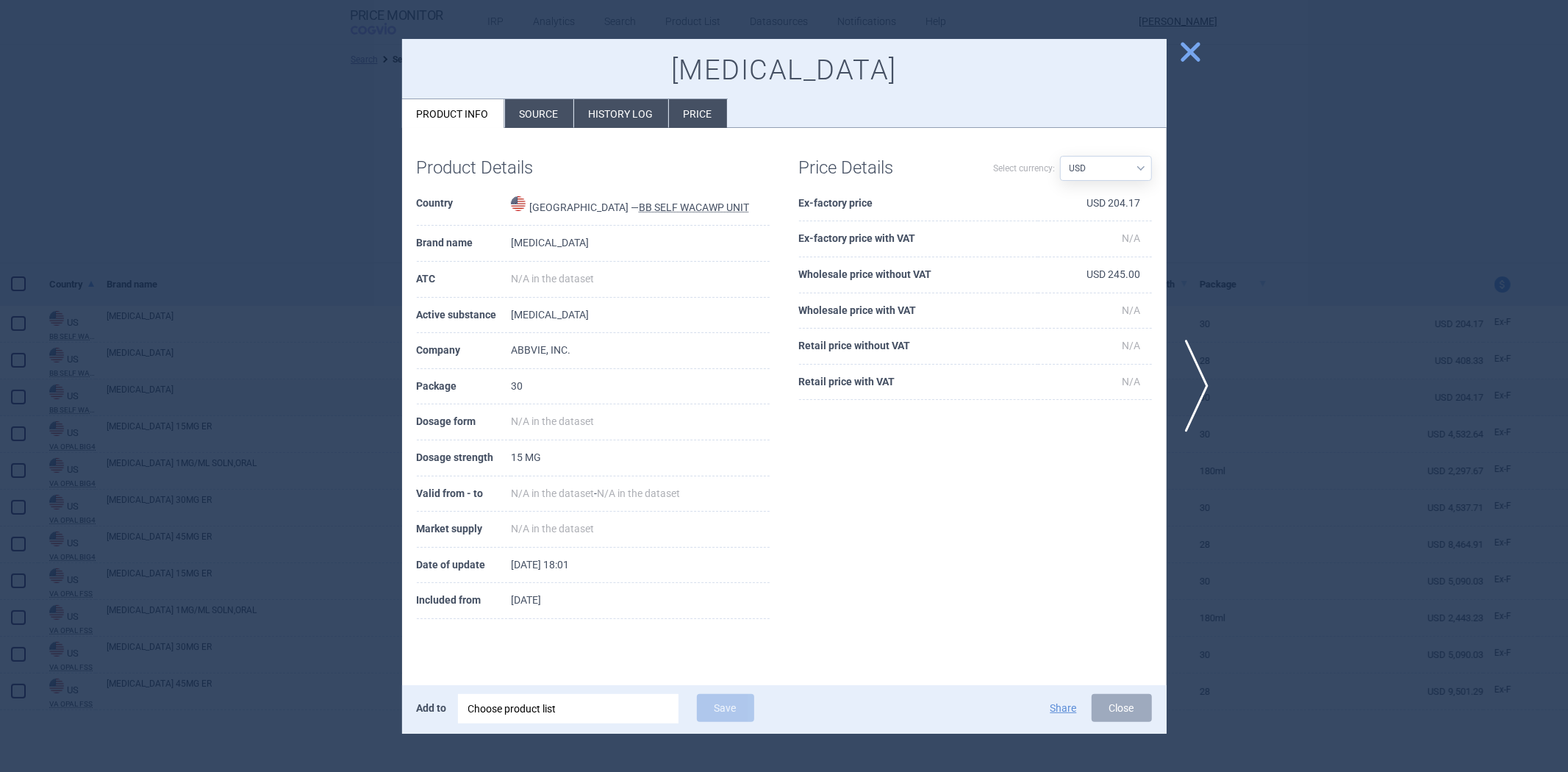
click at [1251, 254] on div at bounding box center [784, 386] width 1568 height 772
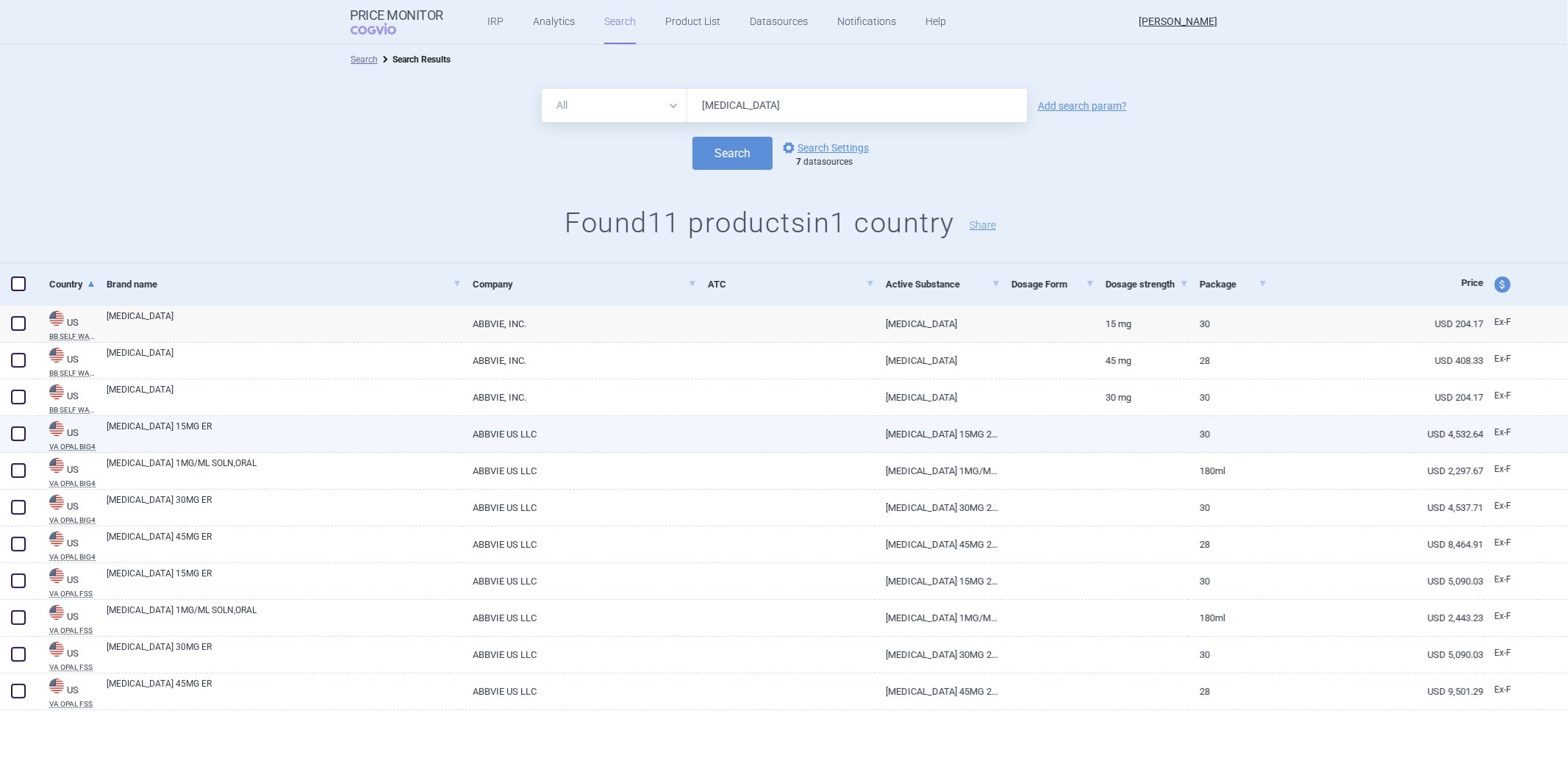
click at [1391, 428] on link "USD 4,532.64" at bounding box center [1376, 434] width 216 height 36
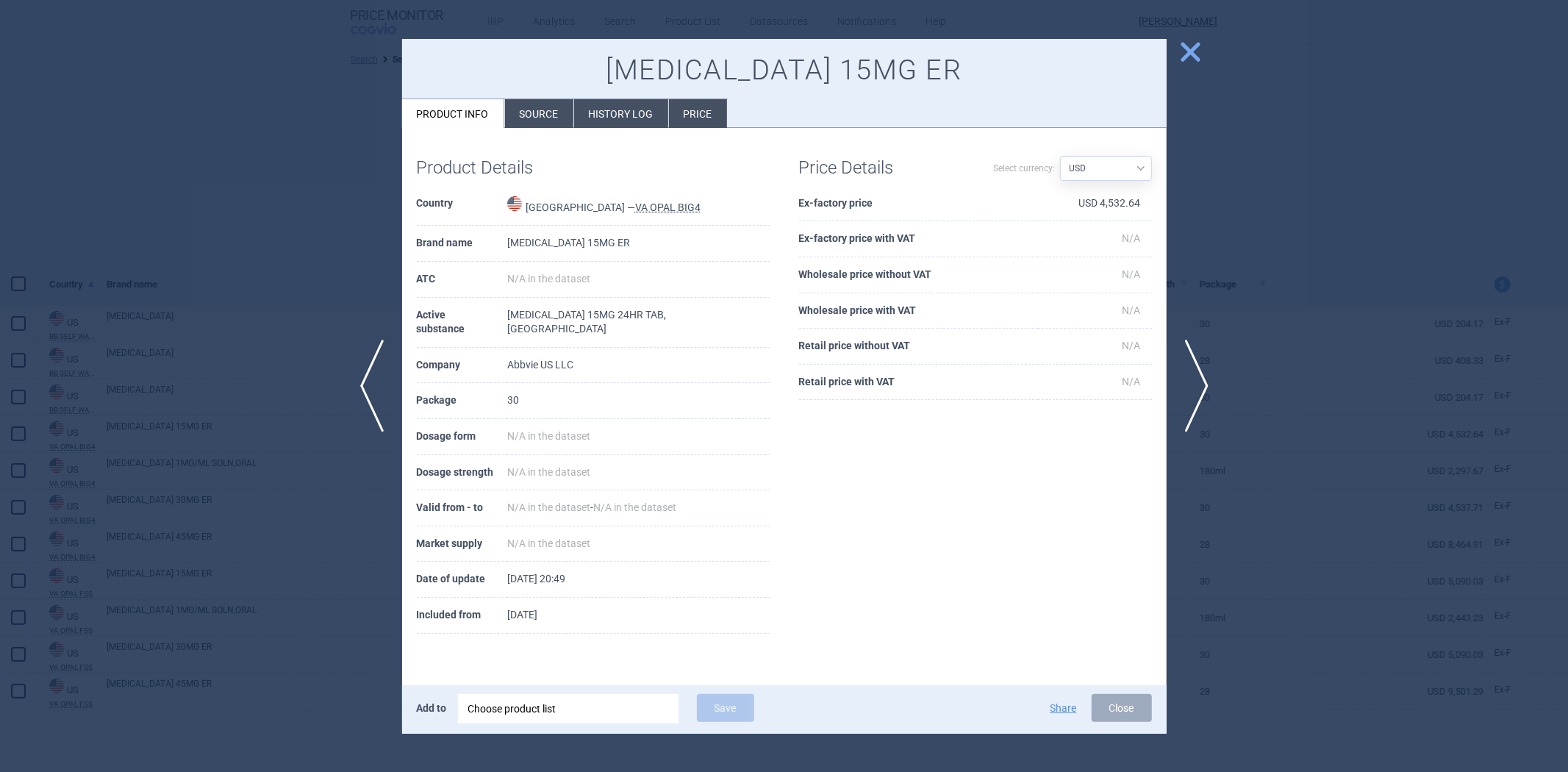
click at [1366, 308] on div at bounding box center [784, 386] width 1568 height 772
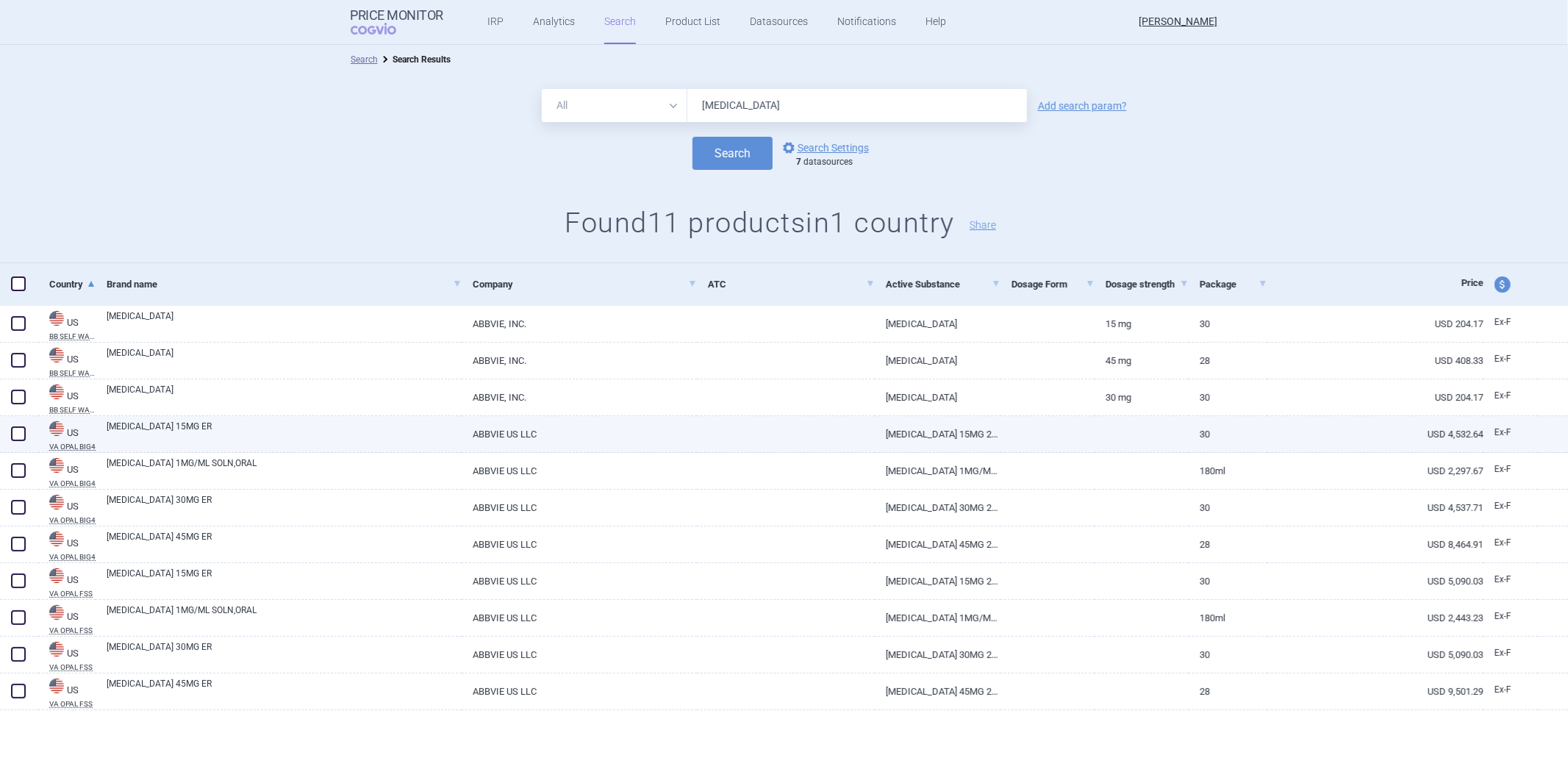
click at [518, 439] on link "ABBVIE US LLC" at bounding box center [579, 434] width 235 height 36
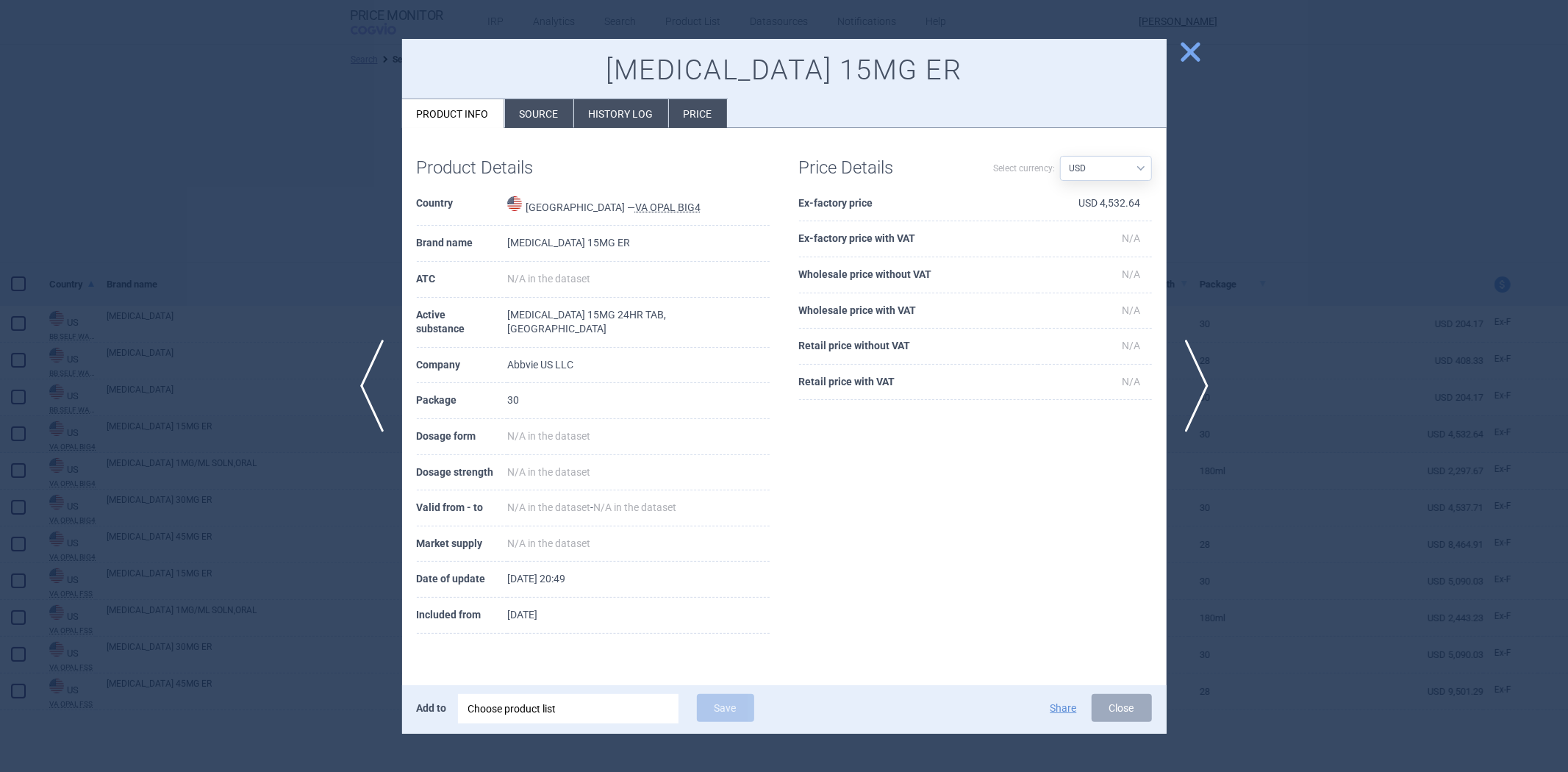
drag, startPoint x: 1288, startPoint y: 212, endPoint x: 1246, endPoint y: 223, distance: 43.4
click at [1287, 212] on div at bounding box center [784, 386] width 1568 height 772
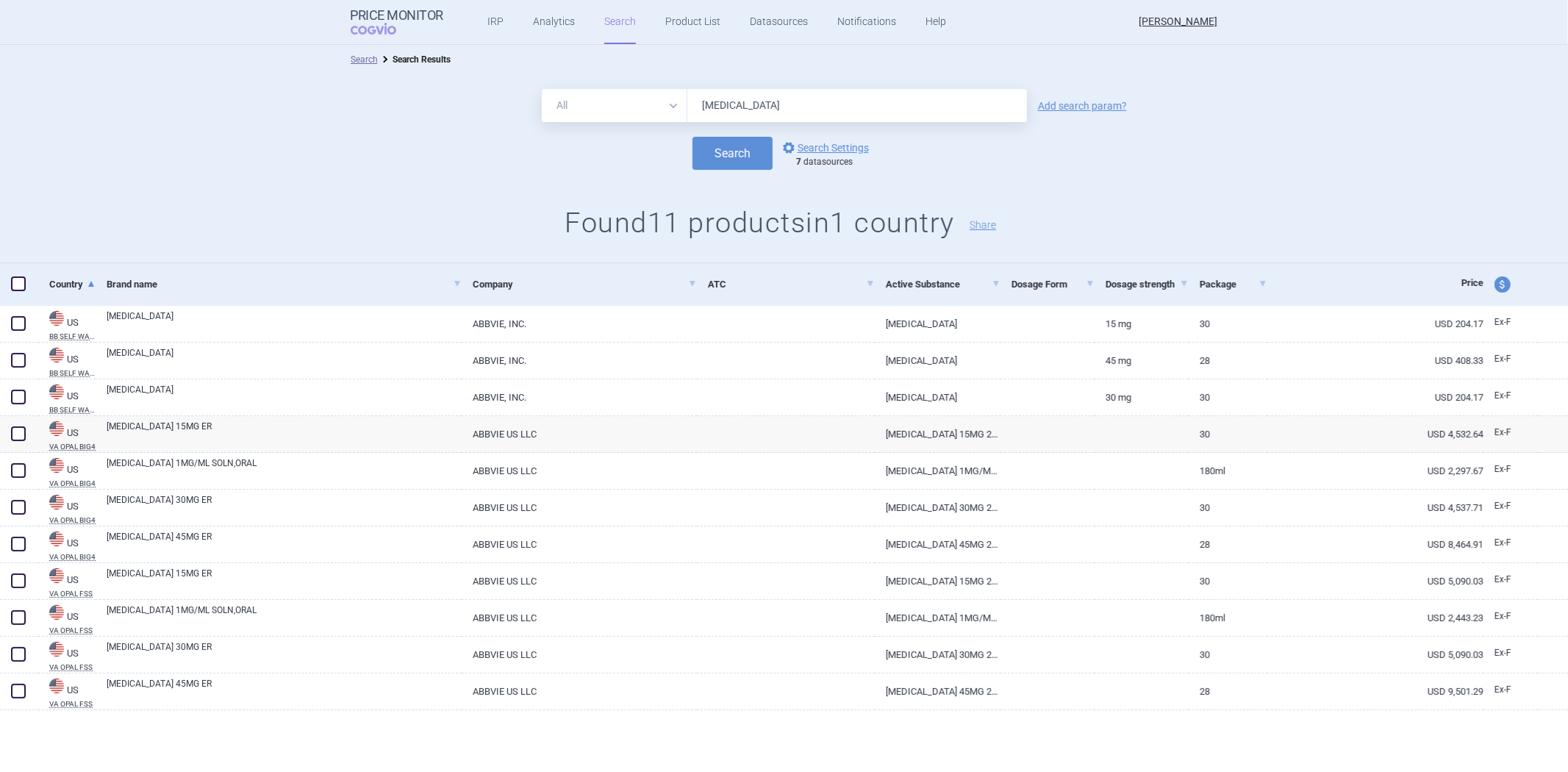
click at [812, 102] on input "Rinvoq" at bounding box center [857, 105] width 340 height 33
paste input "Tecentri"
click at [706, 164] on button "Search" at bounding box center [732, 153] width 80 height 33
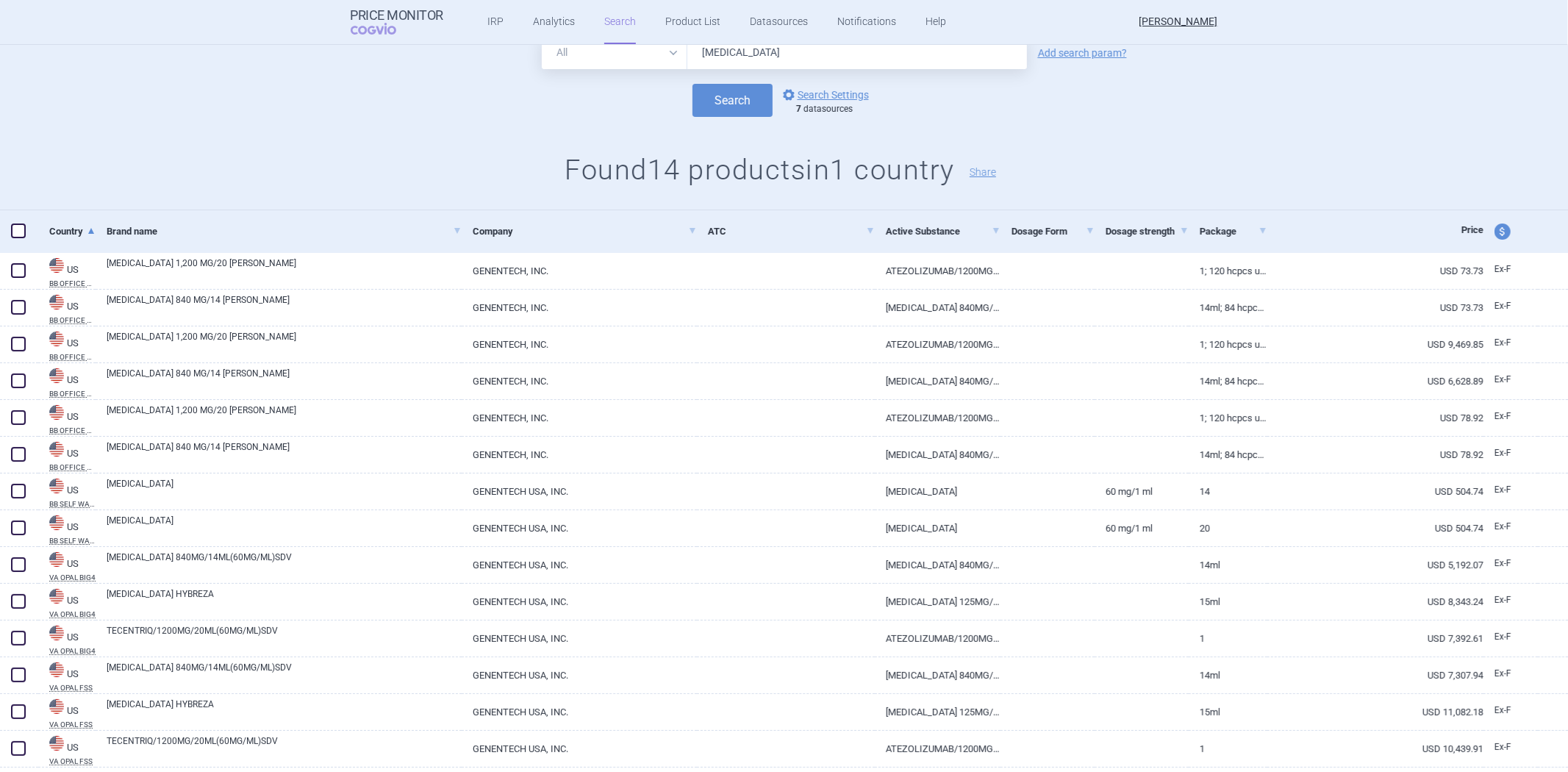
scroll to position [96, 0]
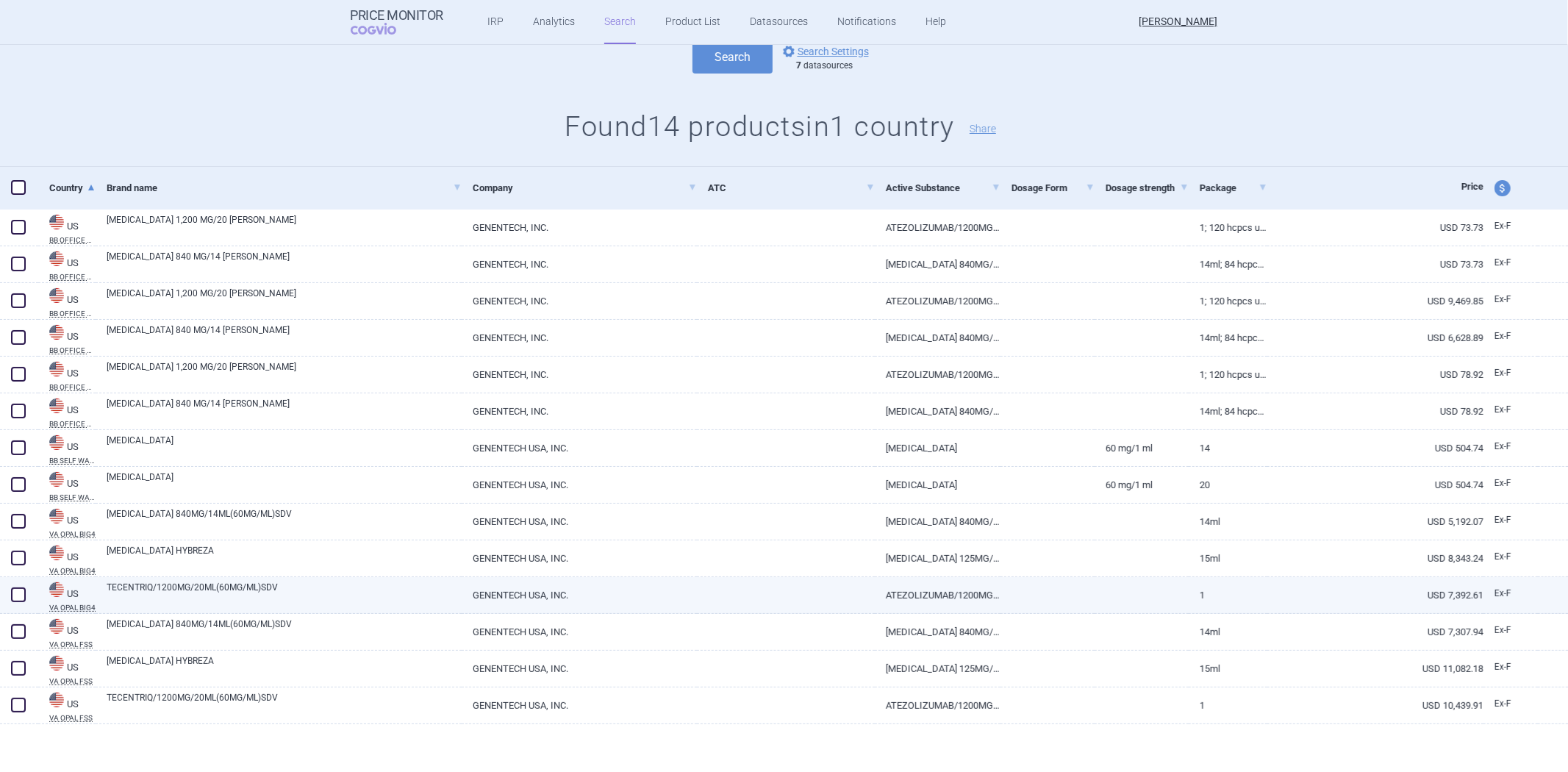
click at [530, 600] on link "GENENTECH USA, INC." at bounding box center [579, 595] width 235 height 36
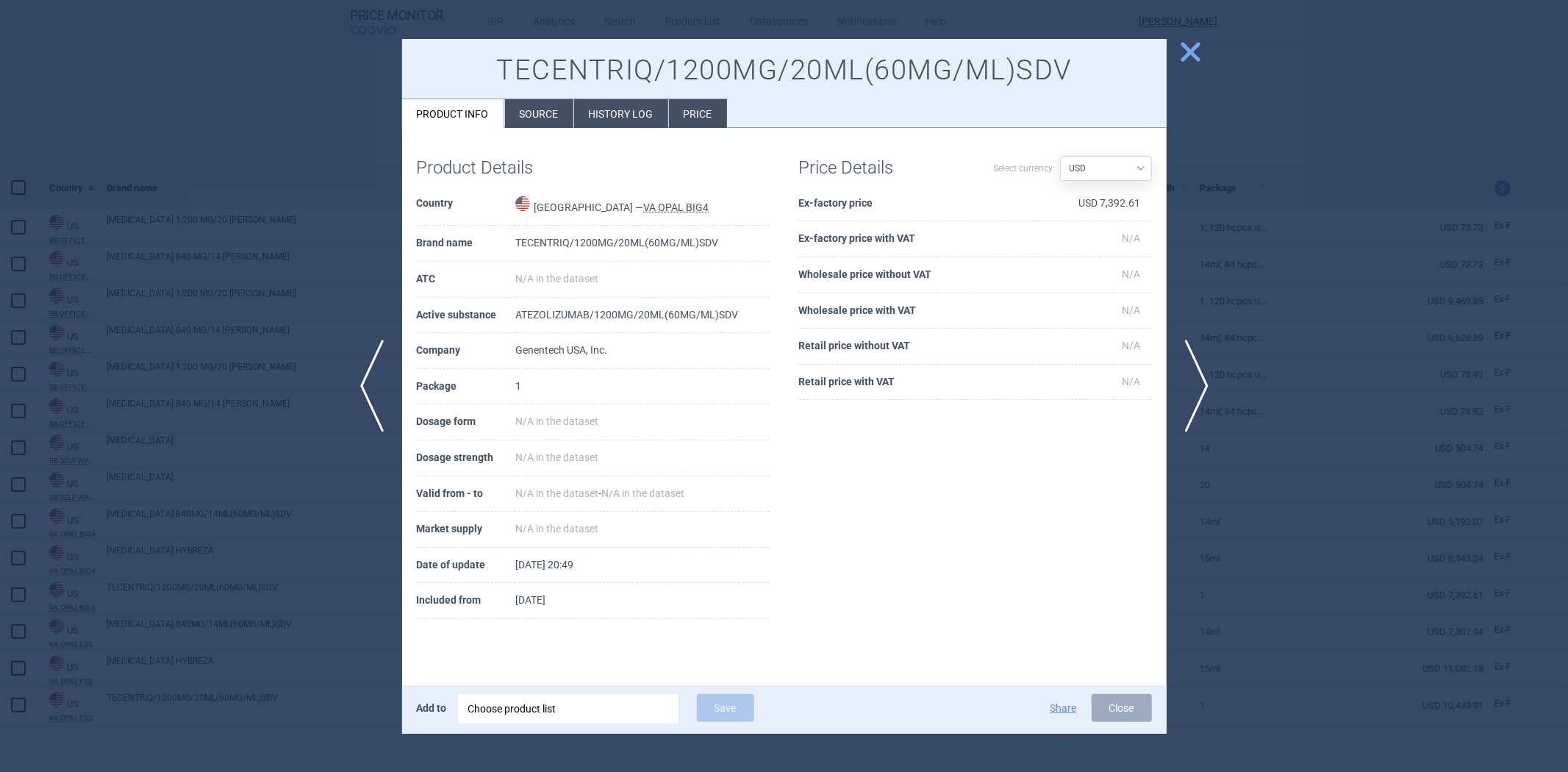
click at [222, 284] on div at bounding box center [784, 386] width 1568 height 772
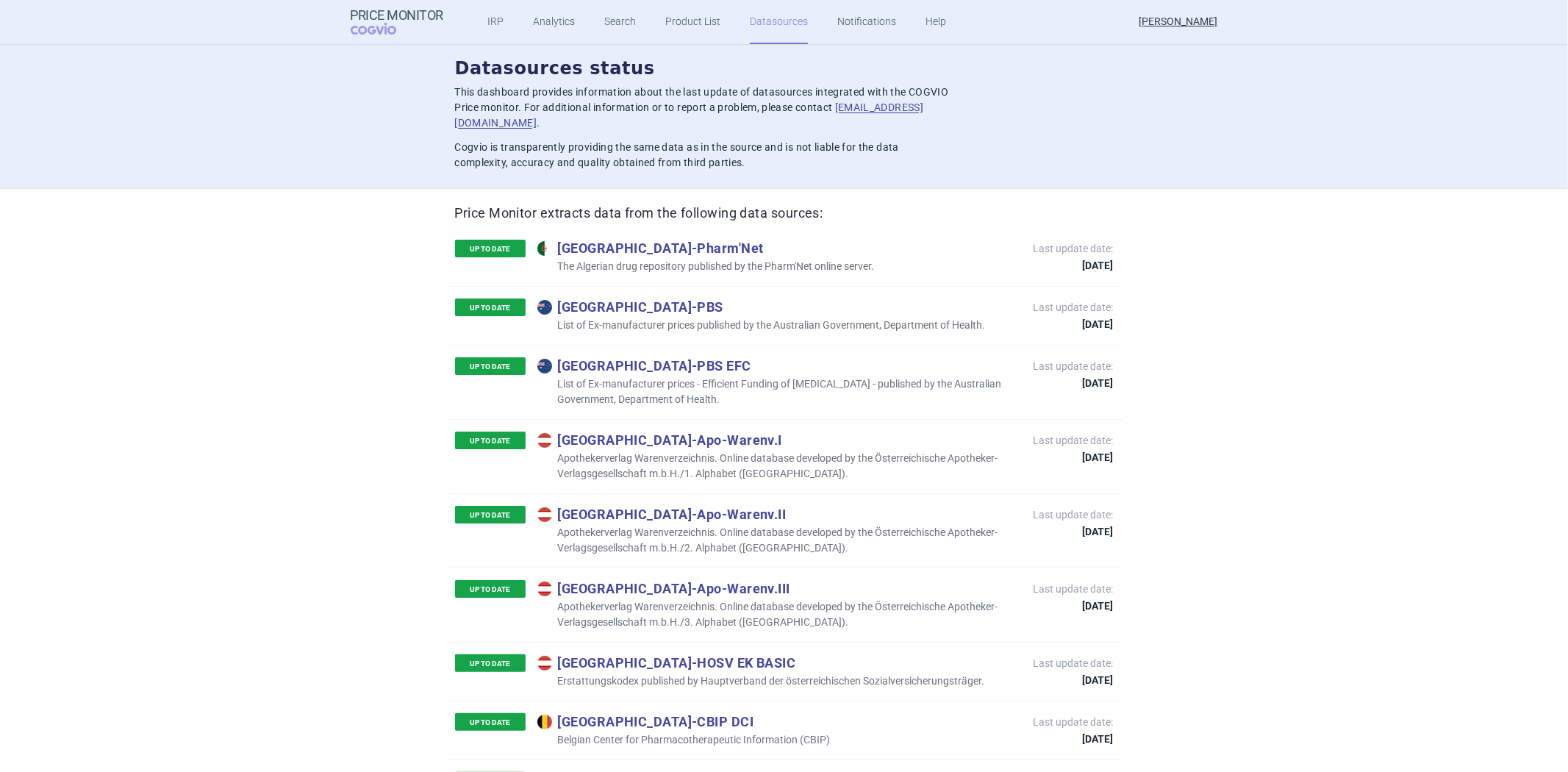
scroll to position [6858, 0]
